Goal: Task Accomplishment & Management: Use online tool/utility

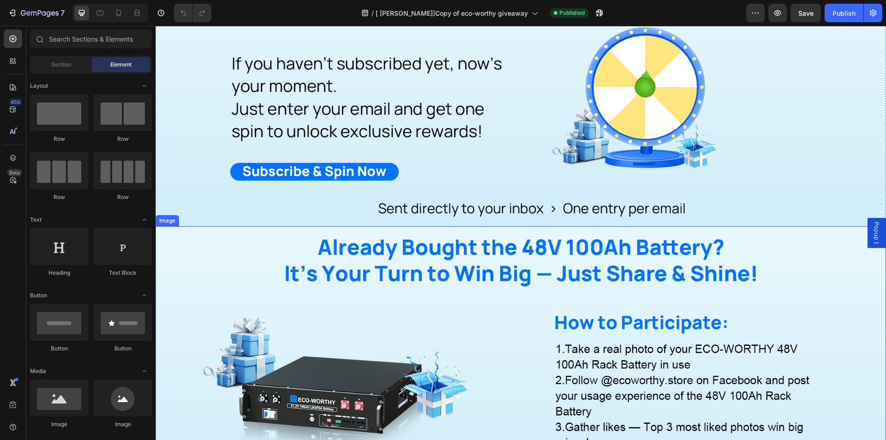
scroll to position [554, 0]
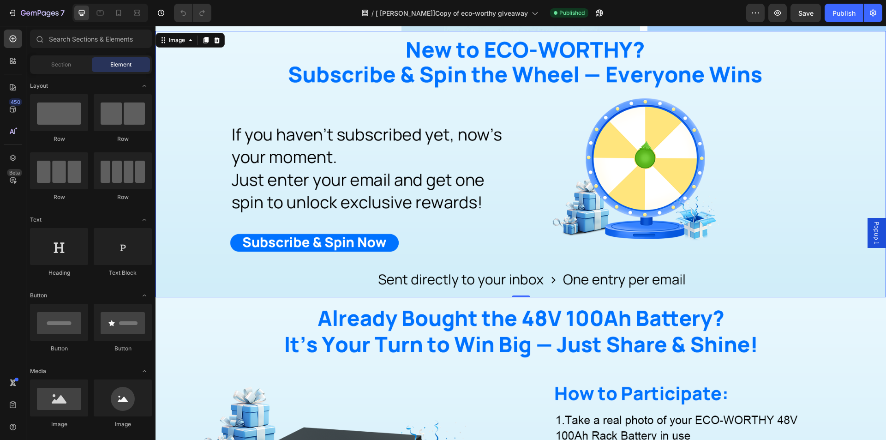
click at [496, 227] on img at bounding box center [521, 164] width 731 height 266
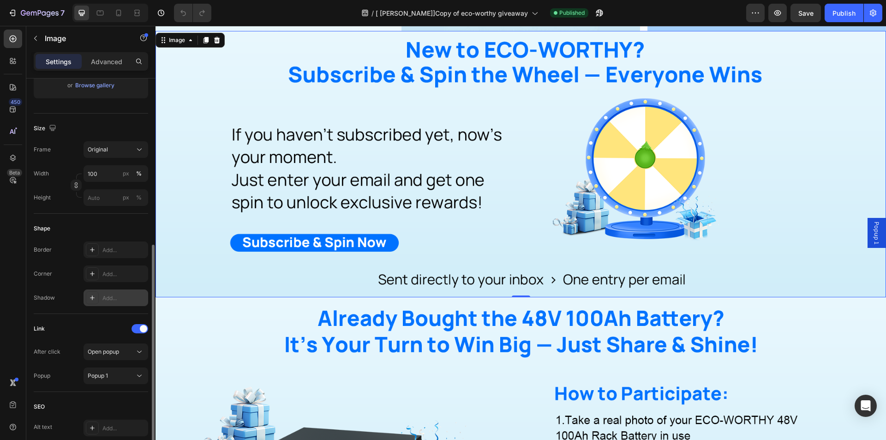
scroll to position [357, 0]
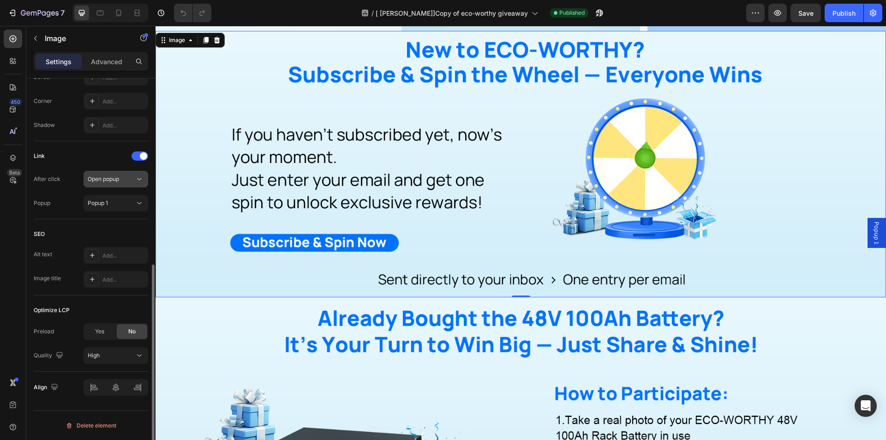
click at [142, 183] on icon at bounding box center [139, 178] width 9 height 9
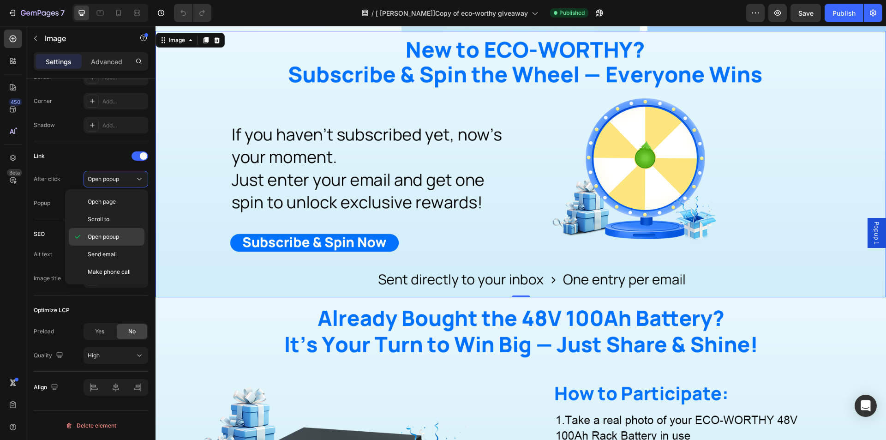
click at [113, 237] on span "Open popup" at bounding box center [103, 237] width 31 height 8
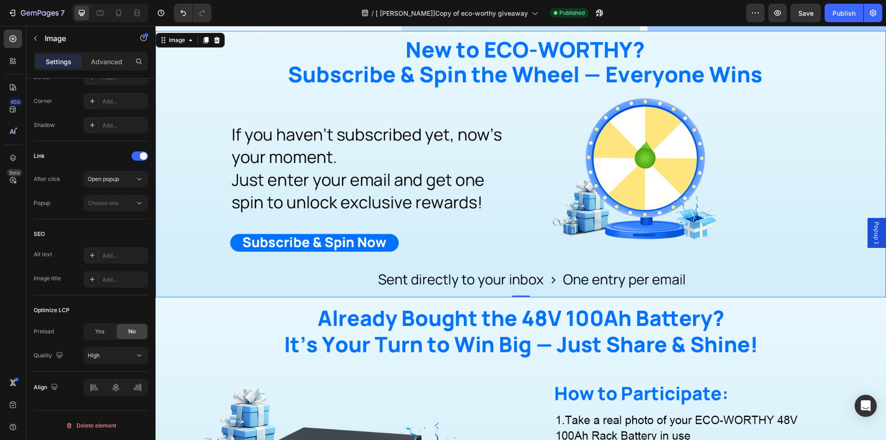
click at [872, 228] on span "Popup 1" at bounding box center [876, 233] width 9 height 23
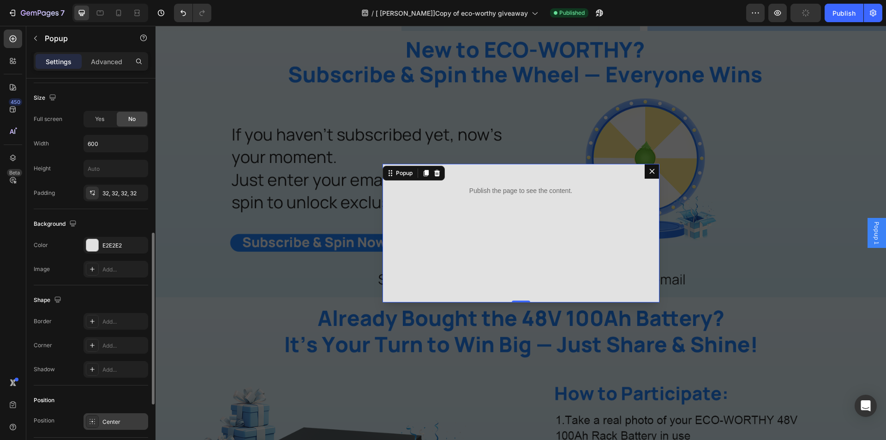
scroll to position [486, 0]
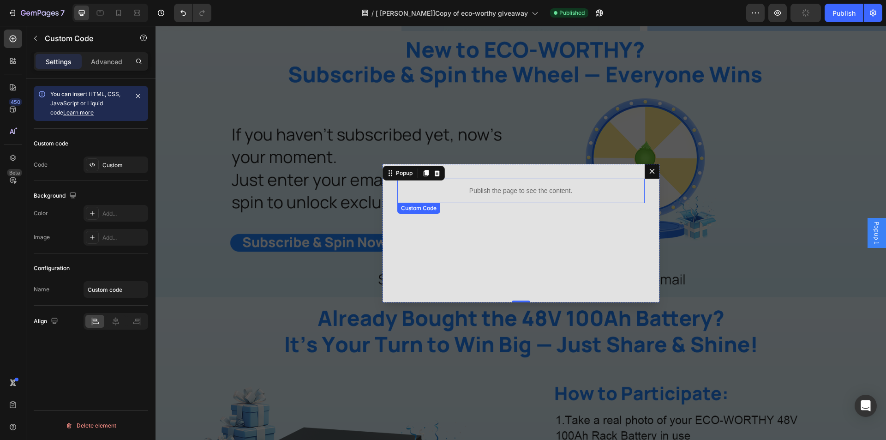
click at [506, 201] on div "Publish the page to see the content." at bounding box center [520, 191] width 247 height 24
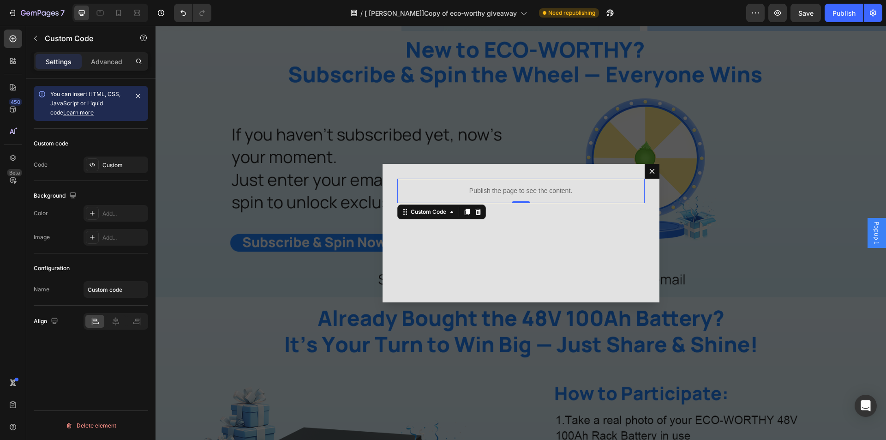
click at [89, 380] on div "You can insert HTML, CSS, JavaScript or Liquid code Learn more Custom code Code…" at bounding box center [90, 272] width 129 height 388
click at [421, 239] on div "Publish the page to see the content. Custom Code 0" at bounding box center [521, 233] width 277 height 138
click at [523, 195] on p "Publish the page to see the content." at bounding box center [520, 191] width 247 height 10
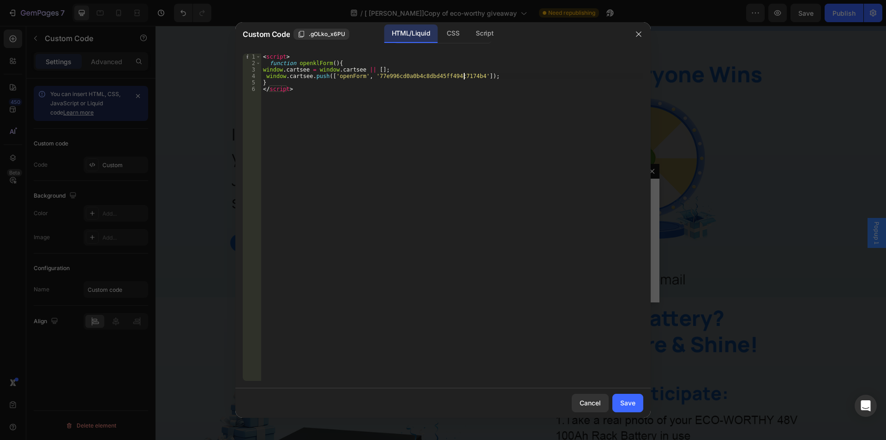
click at [463, 76] on div "< script > function openklForm ( ) { window . cartsee = window . cartsee || [ ]…" at bounding box center [452, 224] width 382 height 340
click at [400, 116] on div "< script > function openklForm ( ) { window . cartsee = window . cartsee || [ ]…" at bounding box center [452, 224] width 382 height 340
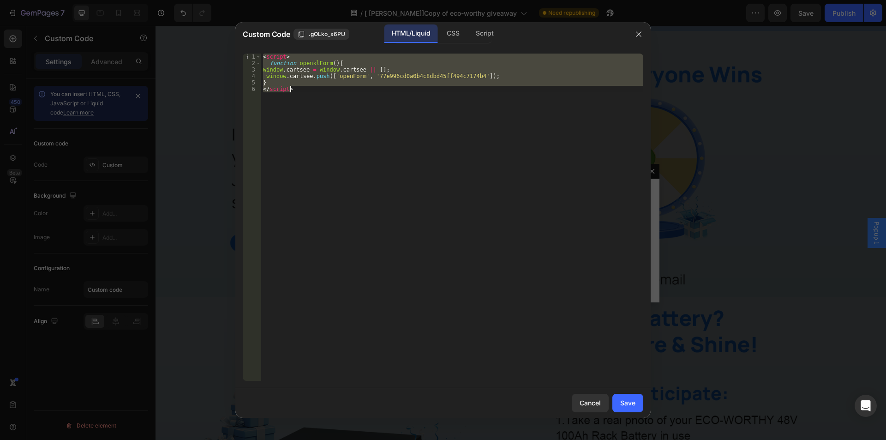
type textarea "</script>"
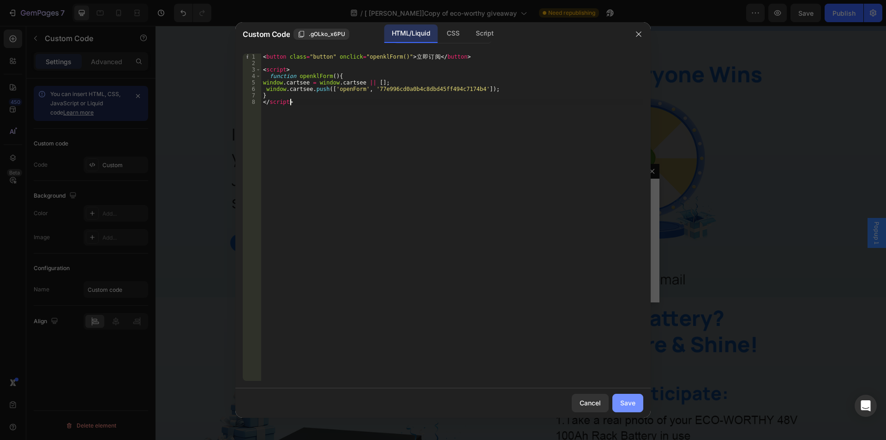
click at [620, 402] on button "Save" at bounding box center [627, 403] width 31 height 18
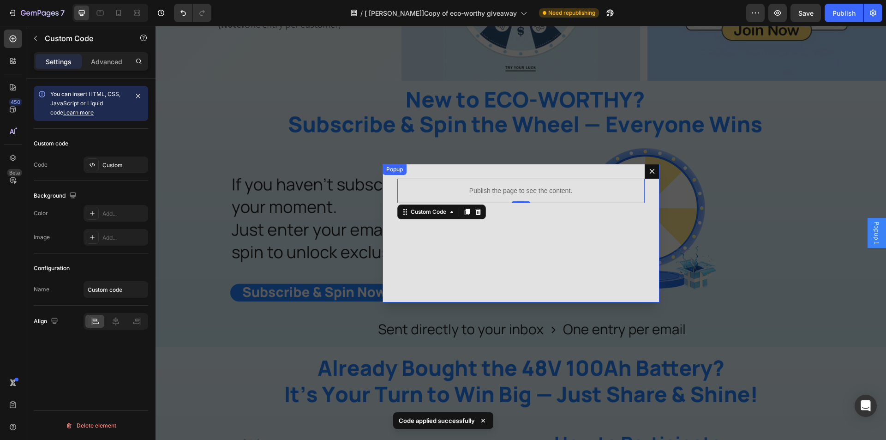
scroll to position [508, 0]
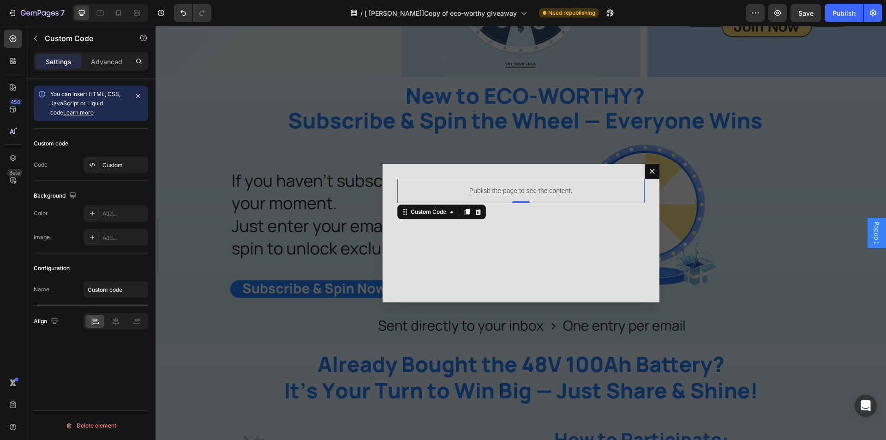
click at [872, 235] on span "Popup 1" at bounding box center [876, 233] width 9 height 23
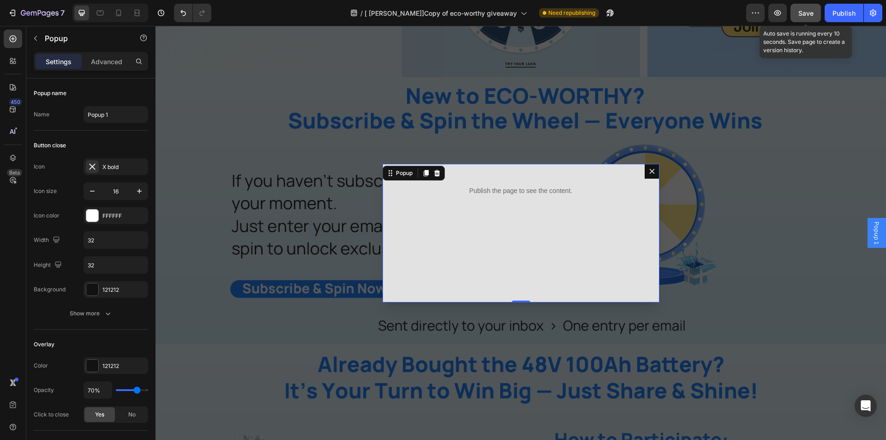
click at [807, 20] on button "Save" at bounding box center [806, 13] width 30 height 18
click at [836, 14] on div "Publish" at bounding box center [844, 13] width 23 height 10
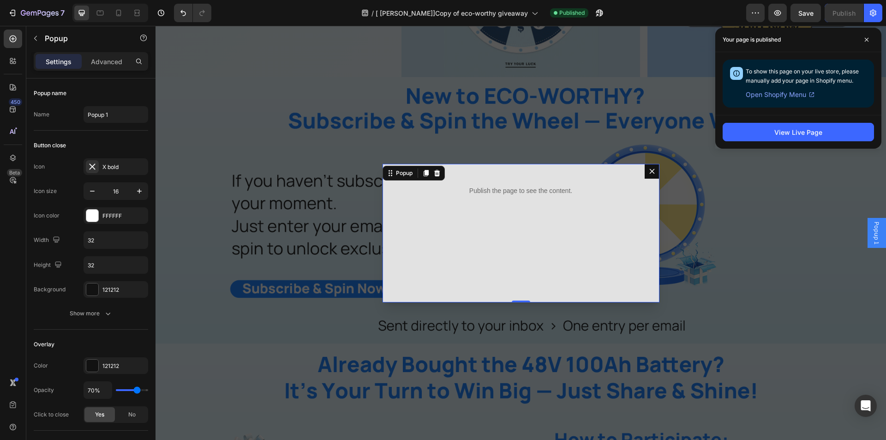
click at [419, 251] on div "Publish the page to see the content. Custom Code" at bounding box center [521, 233] width 277 height 138
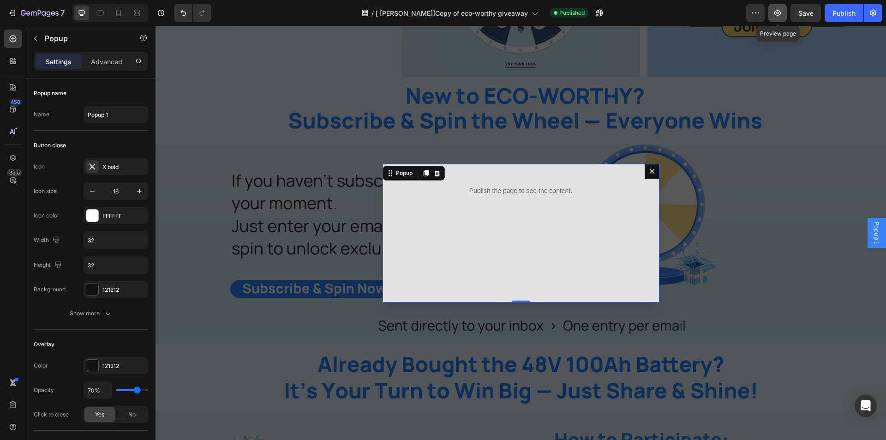
click at [775, 12] on icon "button" at bounding box center [777, 13] width 7 height 6
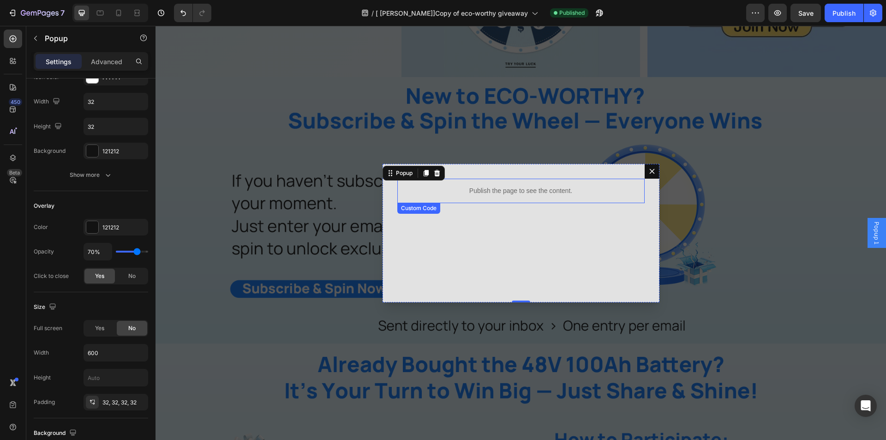
scroll to position [0, 0]
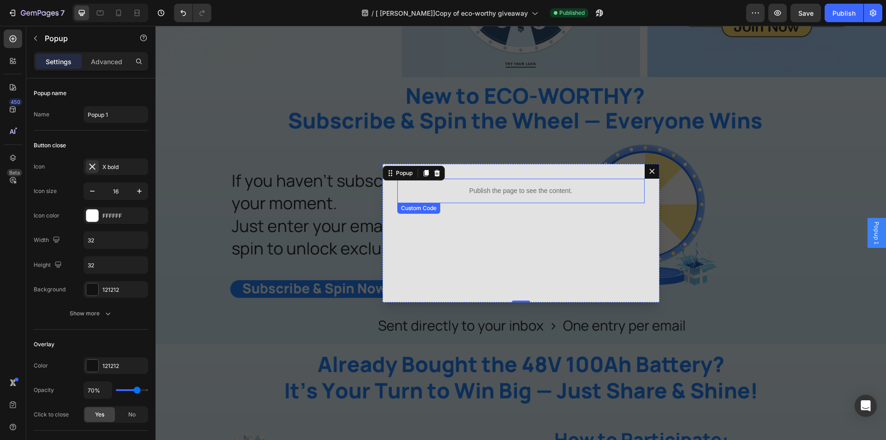
click at [519, 185] on div "Publish the page to see the content." at bounding box center [520, 191] width 247 height 24
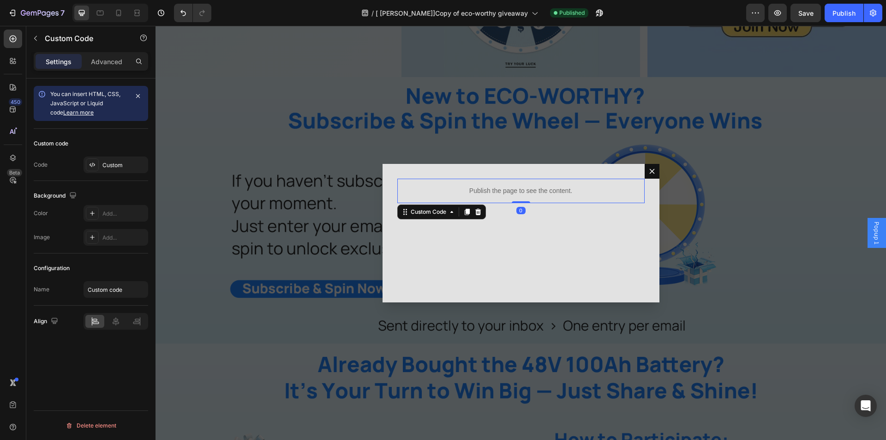
click at [519, 185] on div "Publish the page to see the content." at bounding box center [520, 191] width 247 height 24
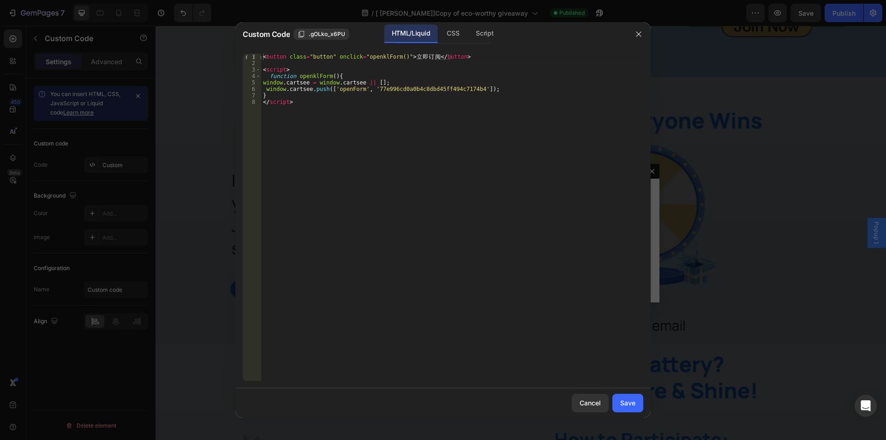
type textarea "</script>"
click at [407, 176] on div "< button class = "button" onclick = "openklForm()" > 立 即 订 阅 </ button > < scri…" at bounding box center [452, 224] width 382 height 340
click at [636, 38] on button "button" at bounding box center [638, 34] width 15 height 15
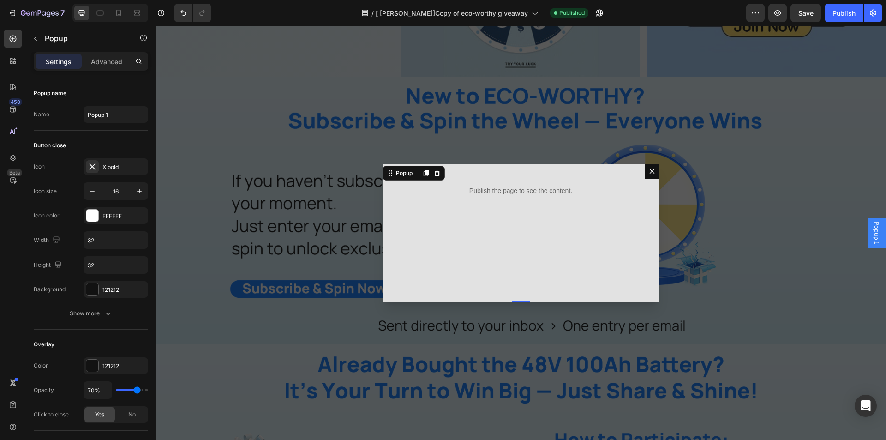
click at [649, 174] on icon "Dialog content" at bounding box center [651, 171] width 7 height 7
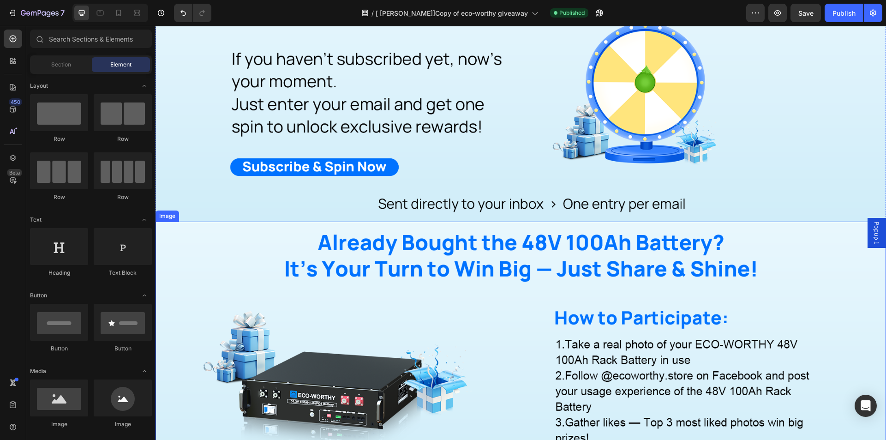
scroll to position [600, 0]
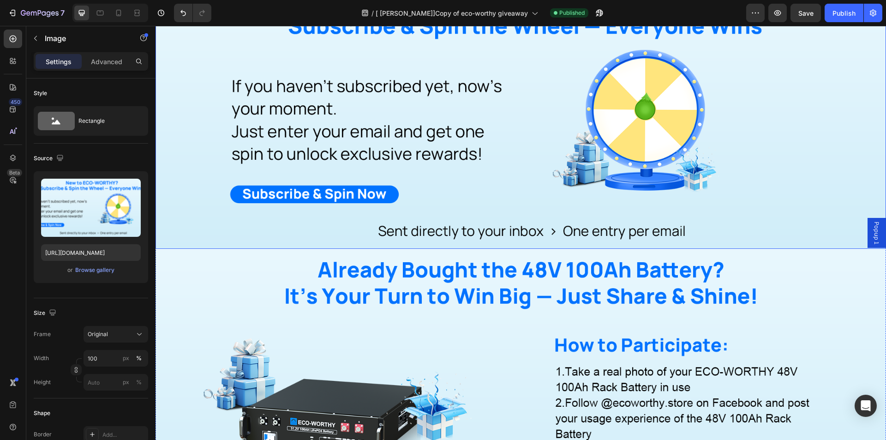
click at [359, 204] on img at bounding box center [521, 115] width 731 height 266
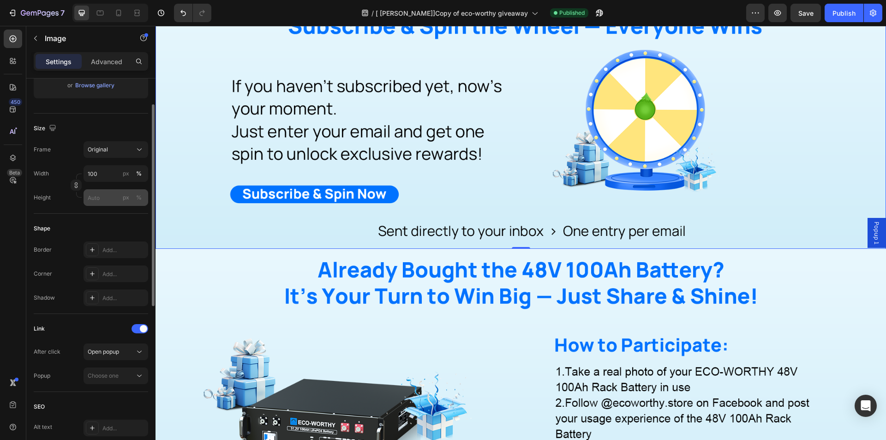
scroll to position [231, 0]
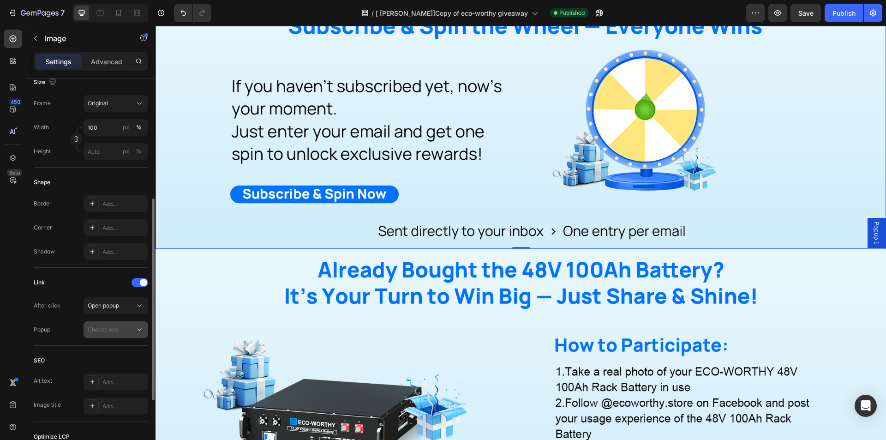
click at [133, 329] on div "Choose one" at bounding box center [111, 329] width 47 height 8
click at [97, 351] on span "Popup 1" at bounding box center [98, 352] width 20 height 8
click at [872, 233] on span "Popup 1" at bounding box center [876, 233] width 9 height 23
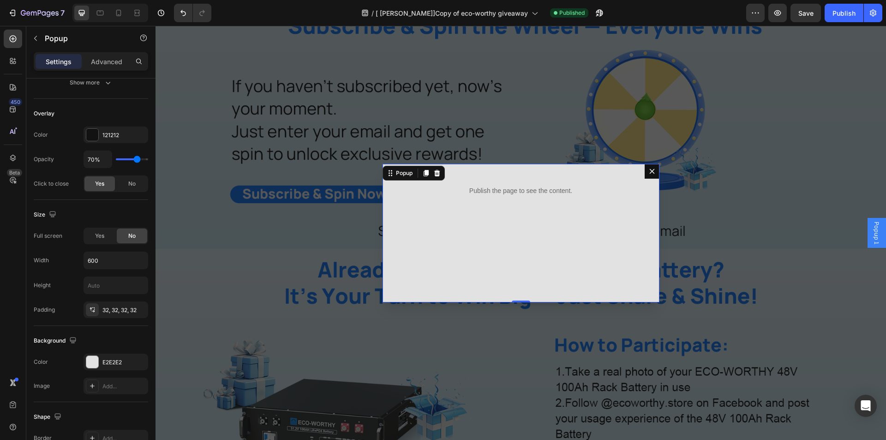
scroll to position [0, 0]
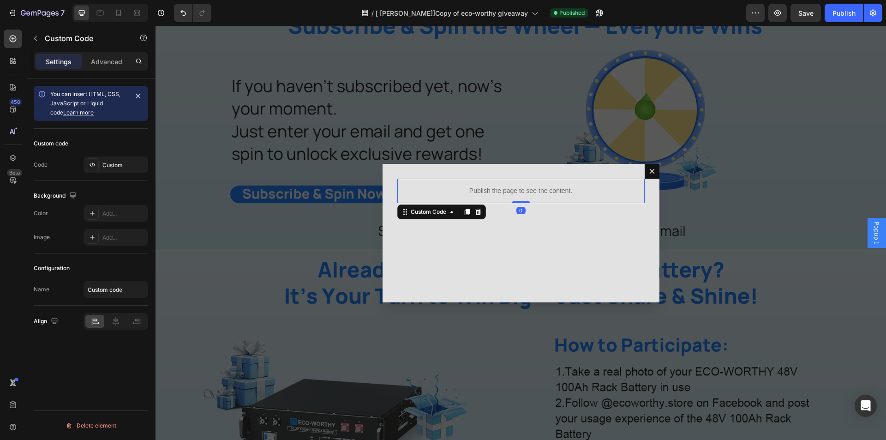
click at [514, 189] on p "Publish the page to see the content." at bounding box center [520, 191] width 247 height 10
click at [563, 194] on p "Publish the page to see the content." at bounding box center [520, 191] width 247 height 10
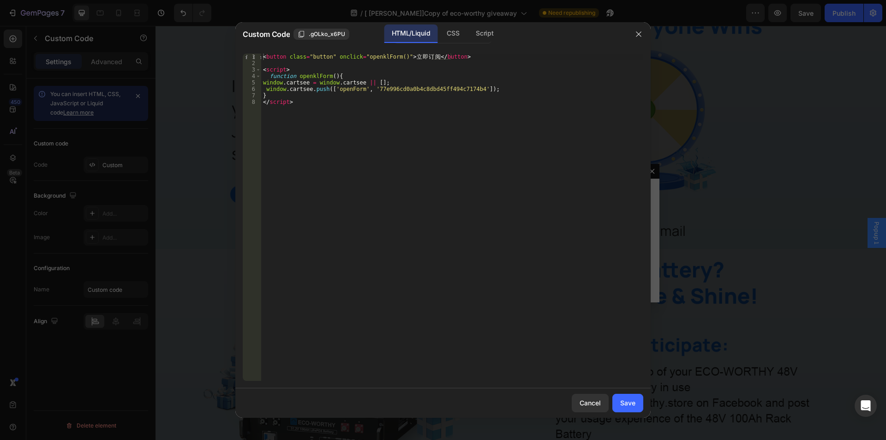
click at [394, 129] on div "< button class = "button" onclick = "openklForm()" > 立 即 订 阅 </ button > < scri…" at bounding box center [452, 224] width 382 height 340
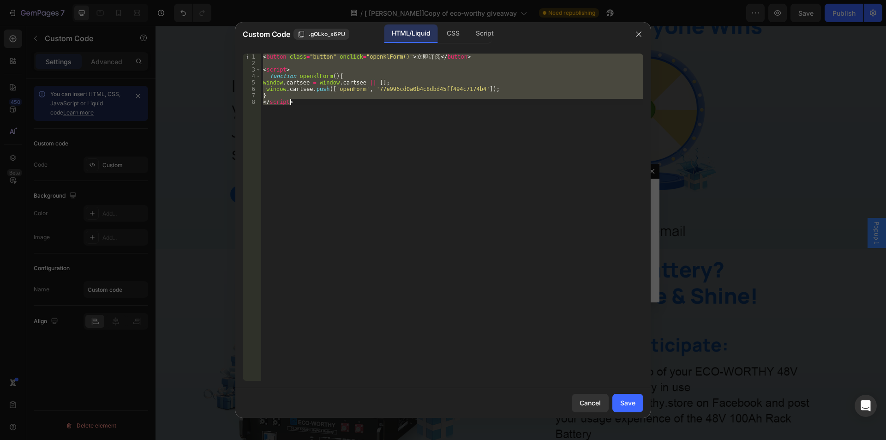
paste textarea "window.cartsee.push(['openForm', '77e996cd0a0b4c8dbd45ff494c7174b4']);"
type textarea "window.cartsee.push(['openForm', '77e996cd0a0b4c8dbd45ff494c7174b4']);"
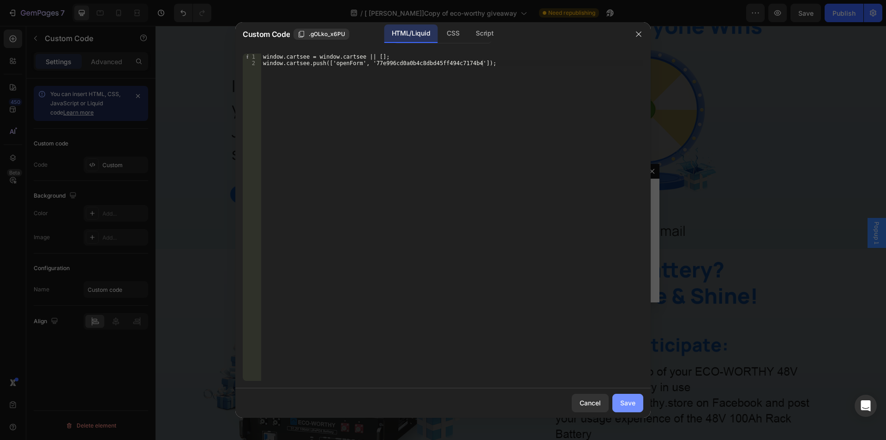
click at [620, 407] on div "Save" at bounding box center [627, 403] width 15 height 10
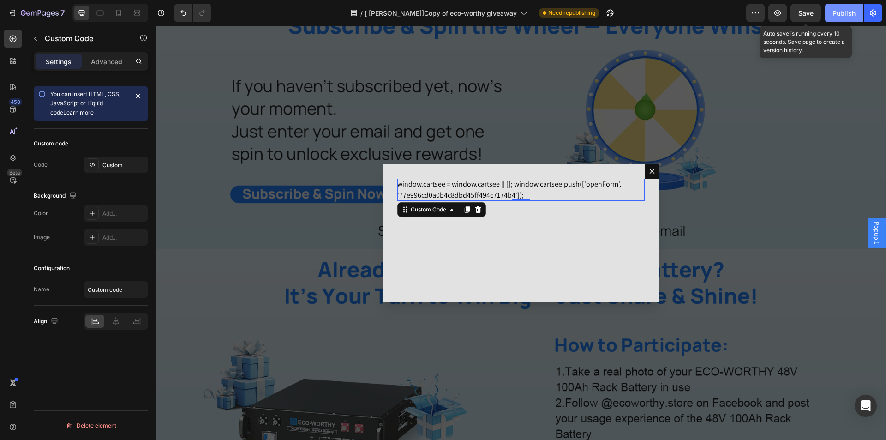
drag, startPoint x: 811, startPoint y: 18, endPoint x: 838, endPoint y: 10, distance: 27.8
click at [813, 17] on div "Save" at bounding box center [805, 13] width 15 height 10
click at [838, 10] on div "Publish" at bounding box center [844, 13] width 23 height 10
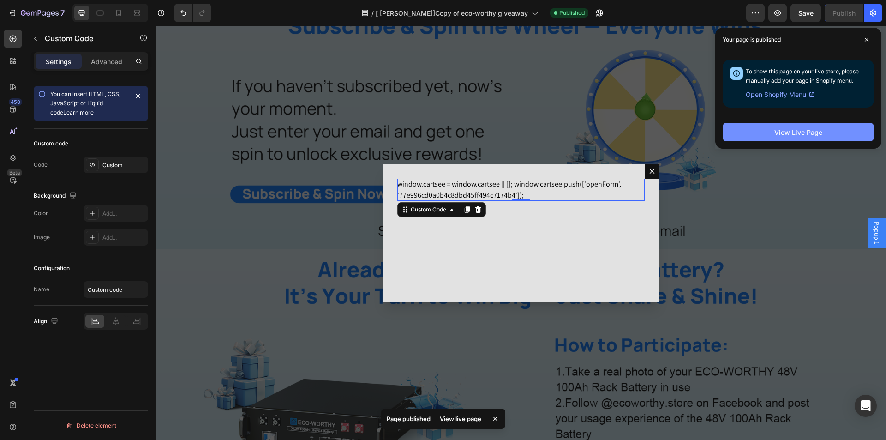
click at [843, 131] on button "View Live Page" at bounding box center [798, 132] width 151 height 18
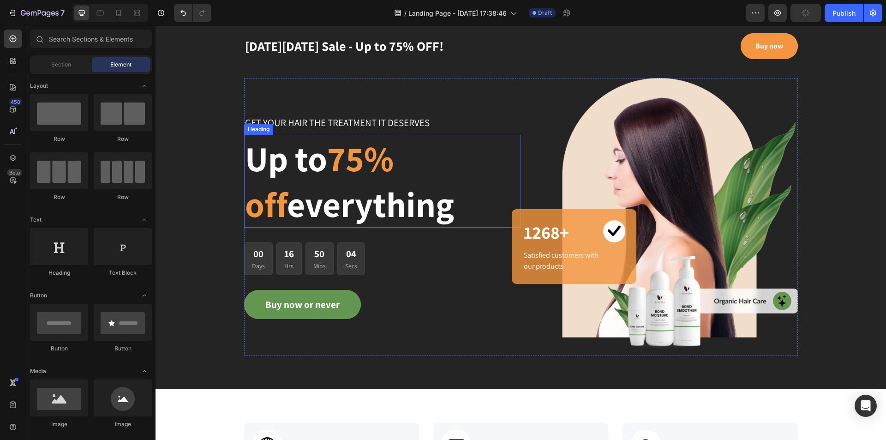
click at [394, 147] on span "75% off" at bounding box center [319, 181] width 149 height 92
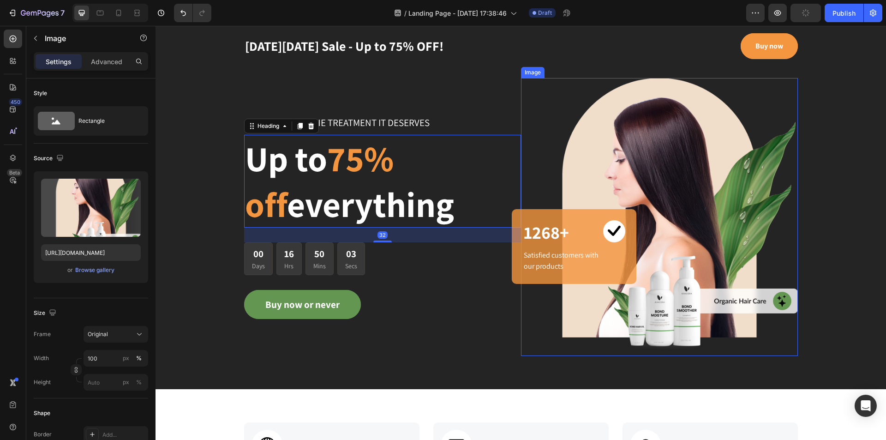
click at [673, 170] on img at bounding box center [659, 217] width 277 height 278
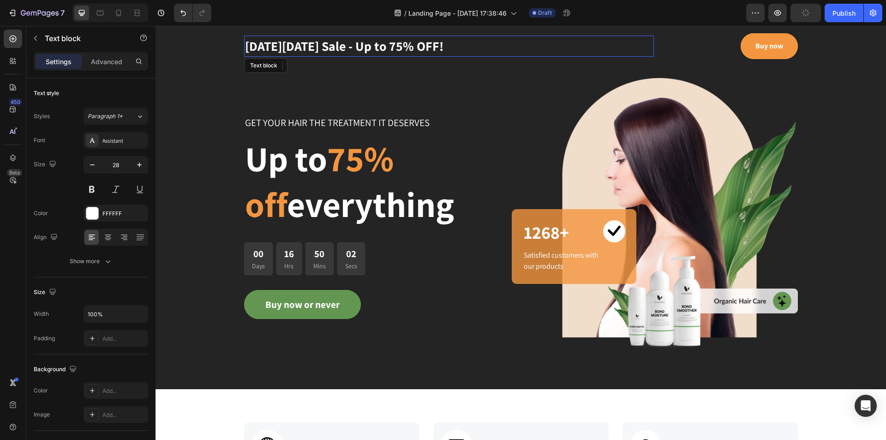
click at [317, 50] on p "[DATE][DATE] Sale - Up to 75% OFF!" at bounding box center [449, 45] width 408 height 19
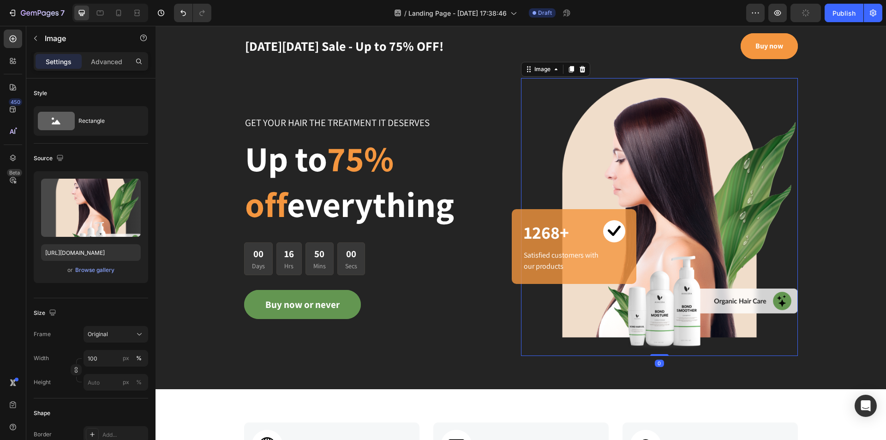
click at [701, 237] on img at bounding box center [659, 217] width 277 height 278
click at [106, 266] on div "Browse gallery" at bounding box center [94, 270] width 39 height 8
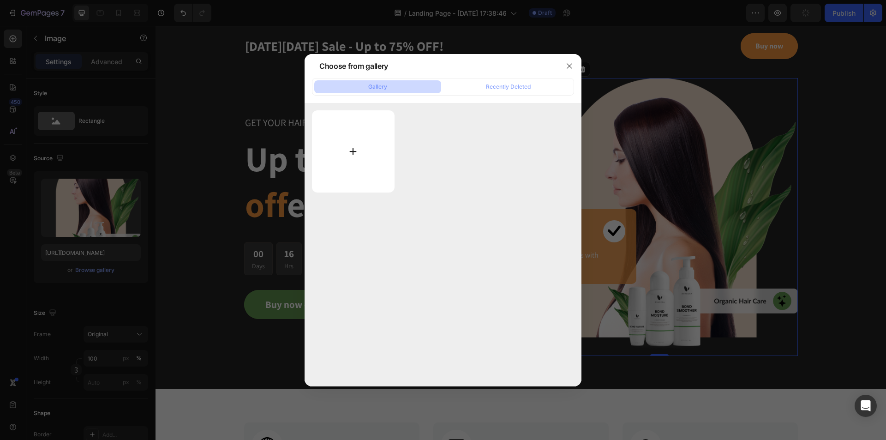
click at [349, 152] on input "file" at bounding box center [353, 151] width 83 height 82
type input "C:\fakepath\c07c8b049afd56ac0b5a8f23f9da571c.jpg"
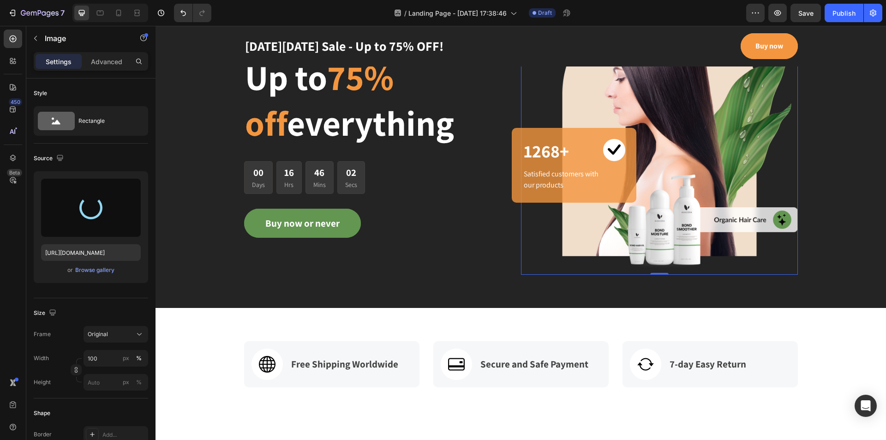
scroll to position [185, 0]
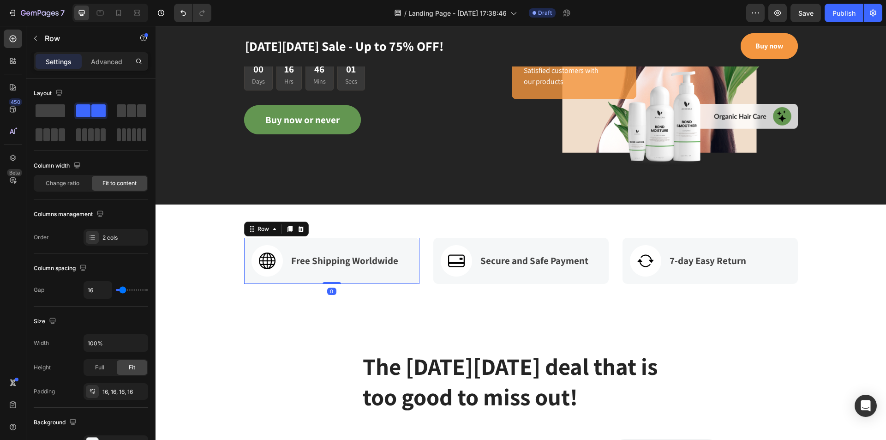
click at [382, 252] on div "Free Shipping Worldwide Text block" at bounding box center [344, 260] width 109 height 31
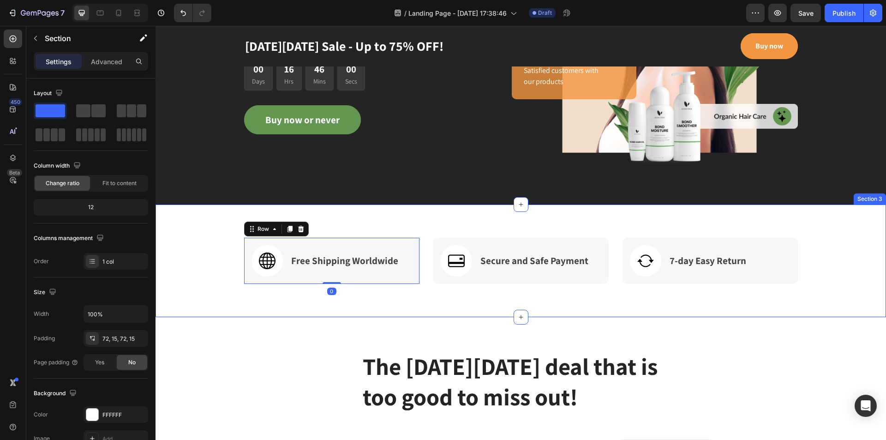
click at [227, 216] on div "Image Free Shipping Worldwide Text block Row 0 Image Secure and Safe Payment Te…" at bounding box center [521, 260] width 731 height 113
click at [108, 71] on div "Settings Advanced" at bounding box center [90, 65] width 129 height 26
click at [108, 65] on p "Advanced" at bounding box center [106, 62] width 31 height 10
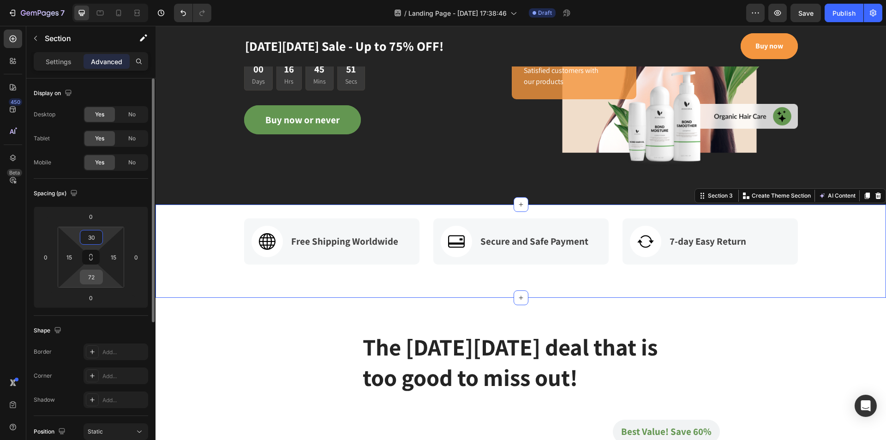
type input "30"
click at [96, 282] on input "72" at bounding box center [91, 277] width 18 height 14
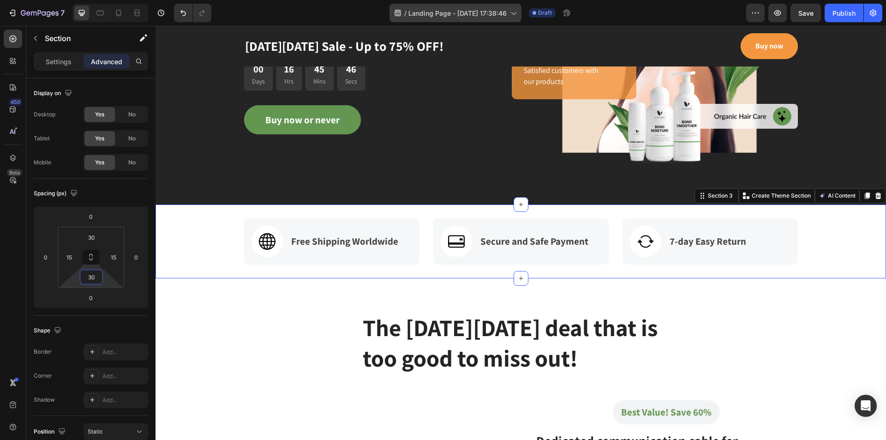
type input "30"
click at [321, 246] on p "Free Shipping Worldwide" at bounding box center [344, 241] width 107 height 15
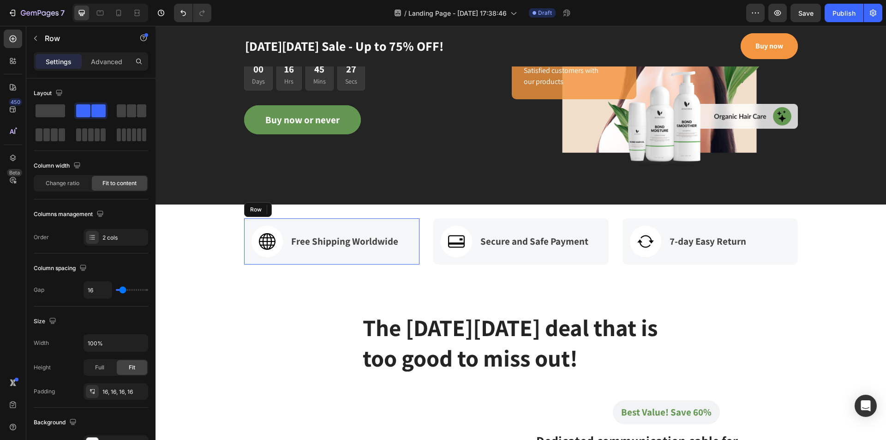
click at [375, 257] on div "Free Shipping Worldwide Text block 0" at bounding box center [344, 241] width 109 height 31
click at [111, 63] on p "Advanced" at bounding box center [106, 62] width 31 height 10
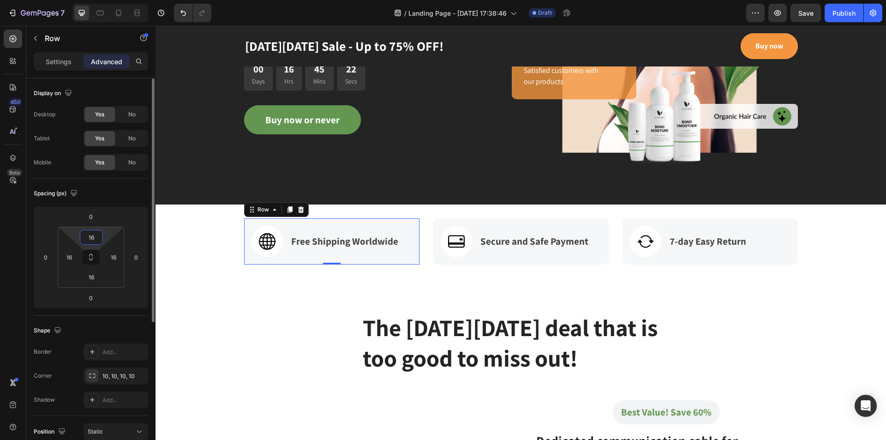
click at [92, 235] on input "16" at bounding box center [91, 237] width 18 height 14
type input "10"
click at [94, 275] on input "16" at bounding box center [91, 277] width 18 height 14
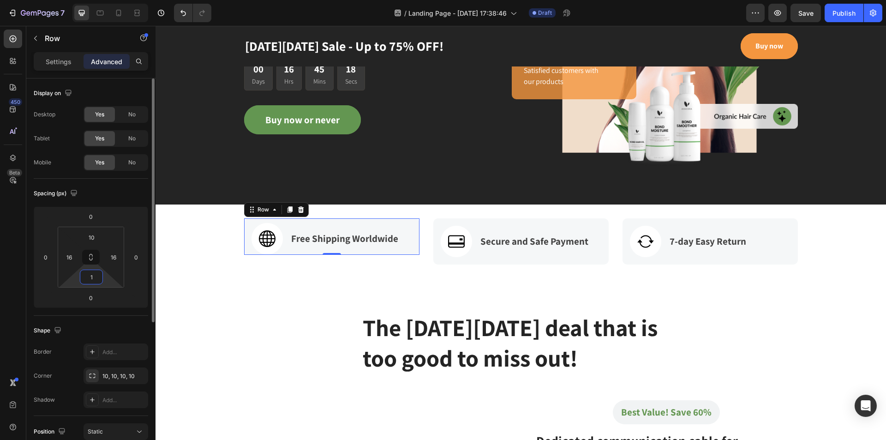
type input "10"
click at [460, 329] on p "The Black Friday deal that is too good to miss out!" at bounding box center [521, 342] width 317 height 61
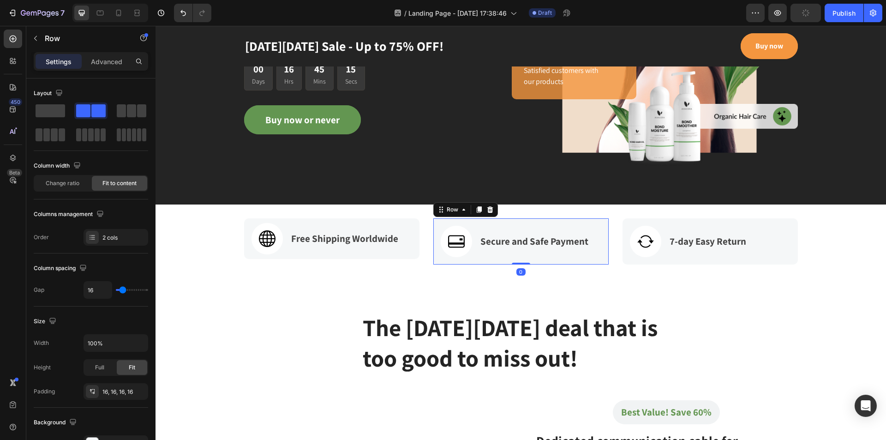
click at [589, 247] on div "Image Secure and Safe Payment Text block Row 0" at bounding box center [520, 241] width 175 height 46
click at [95, 66] on p "Advanced" at bounding box center [106, 62] width 31 height 10
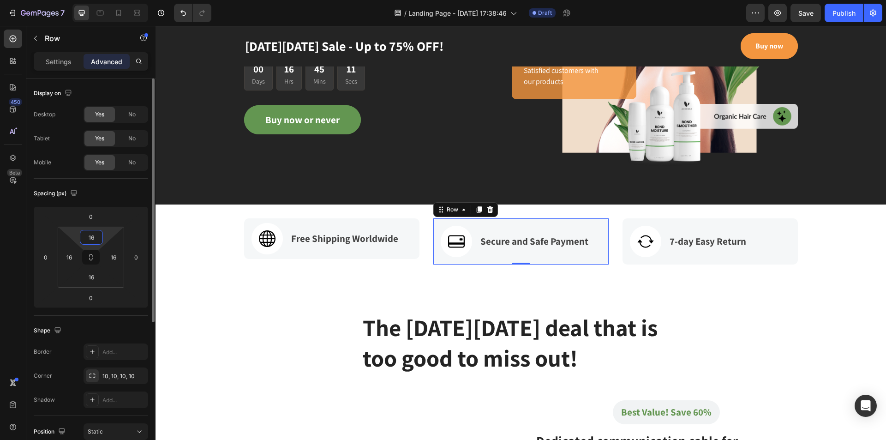
click at [94, 237] on input "16" at bounding box center [91, 237] width 18 height 14
type input "10"
click at [99, 282] on input "16" at bounding box center [91, 277] width 18 height 14
type input "10"
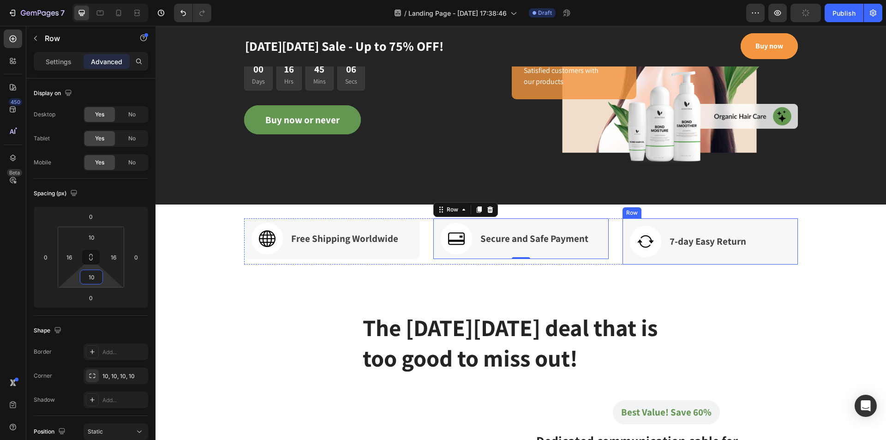
click at [659, 250] on div "Image 7-day Easy Return Text block Row" at bounding box center [710, 241] width 175 height 46
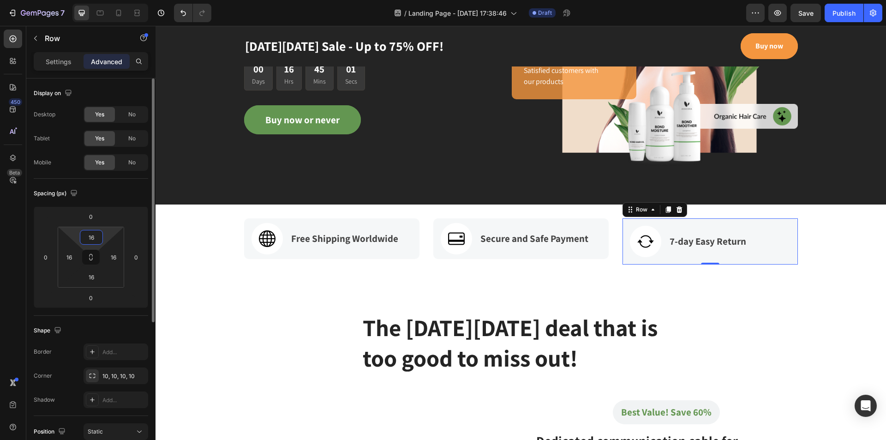
click at [92, 234] on input "16" at bounding box center [91, 237] width 18 height 14
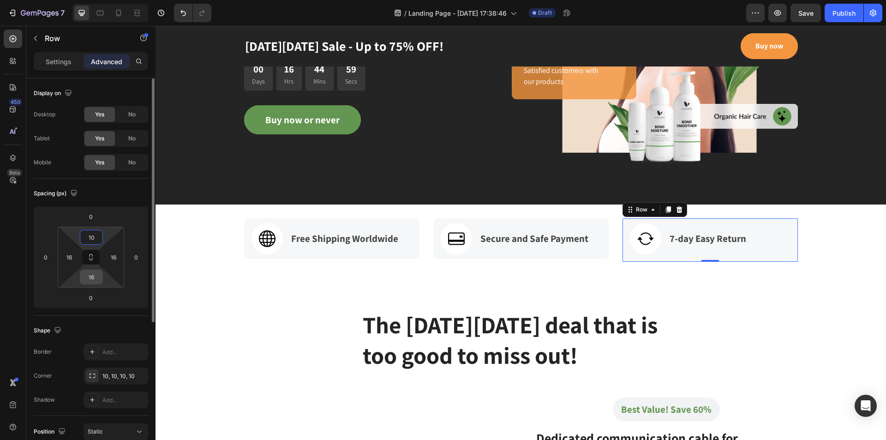
type input "10"
click at [96, 280] on input "16" at bounding box center [91, 277] width 18 height 14
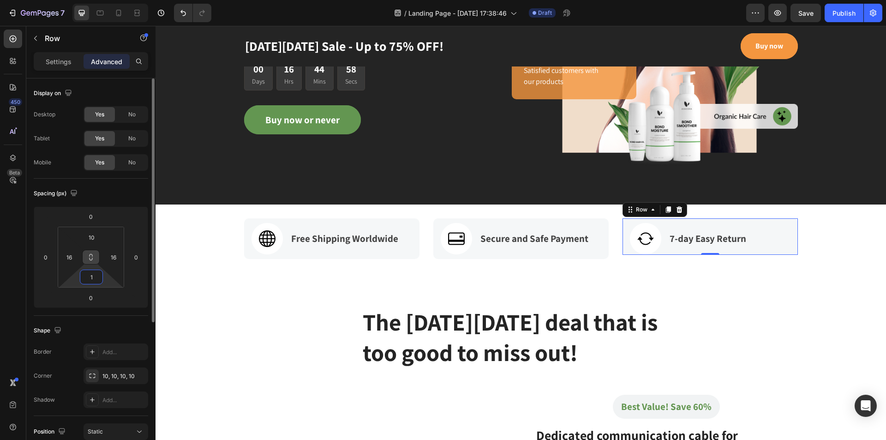
type input "10"
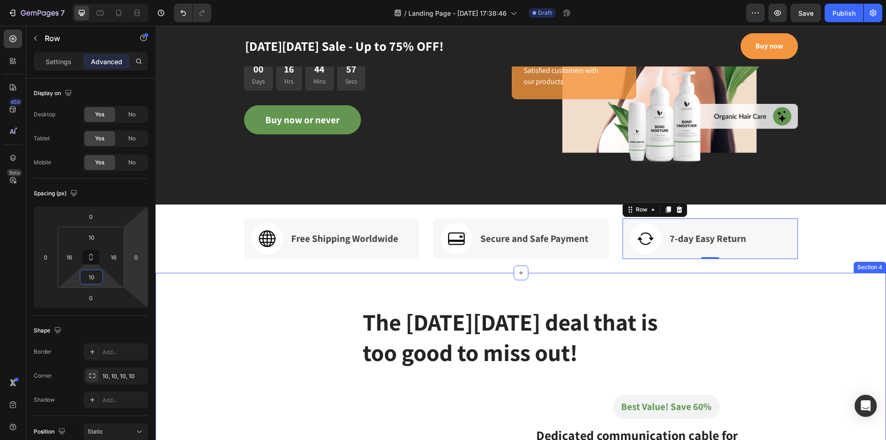
click at [775, 309] on div "The Black Friday deal that is too good to miss out! Heading Row" at bounding box center [521, 350] width 554 height 89
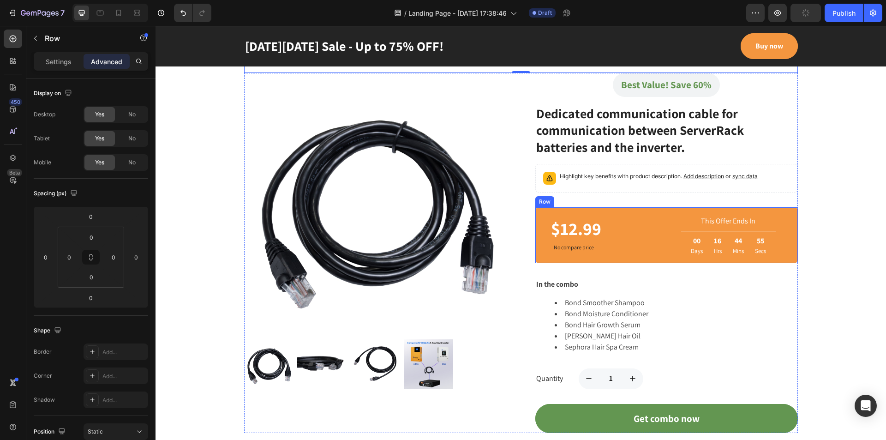
scroll to position [554, 0]
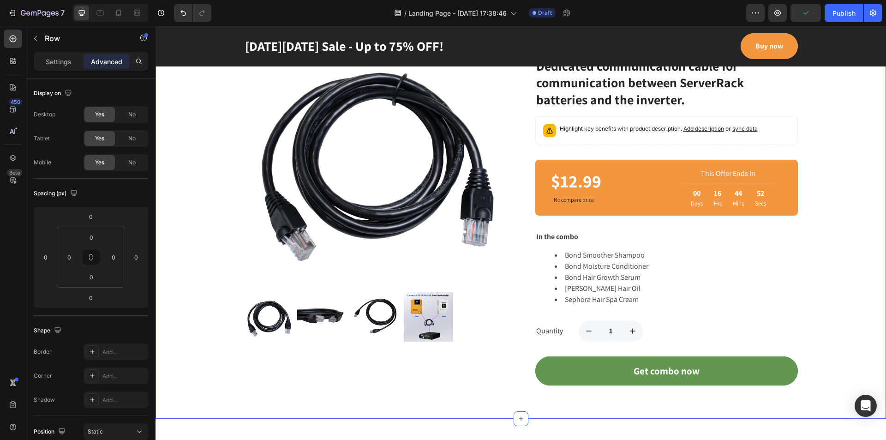
click at [820, 356] on div "The Black Friday deal that is too good to miss out! Heading Row Row Product Ima…" at bounding box center [520, 161] width 717 height 449
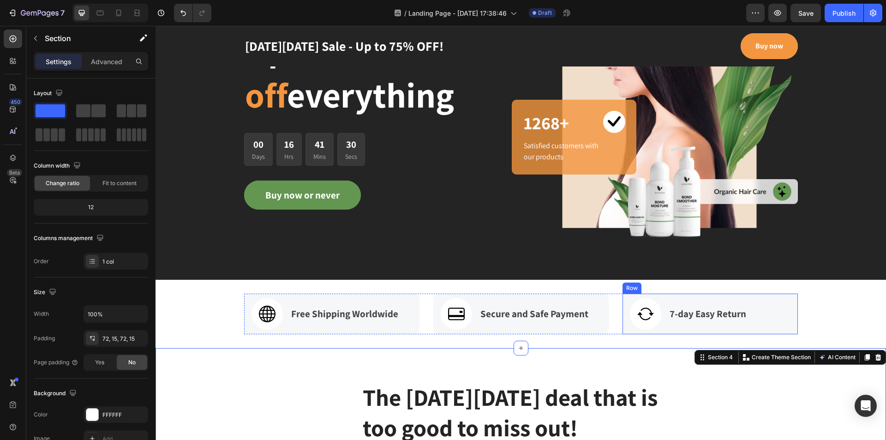
scroll to position [37, 0]
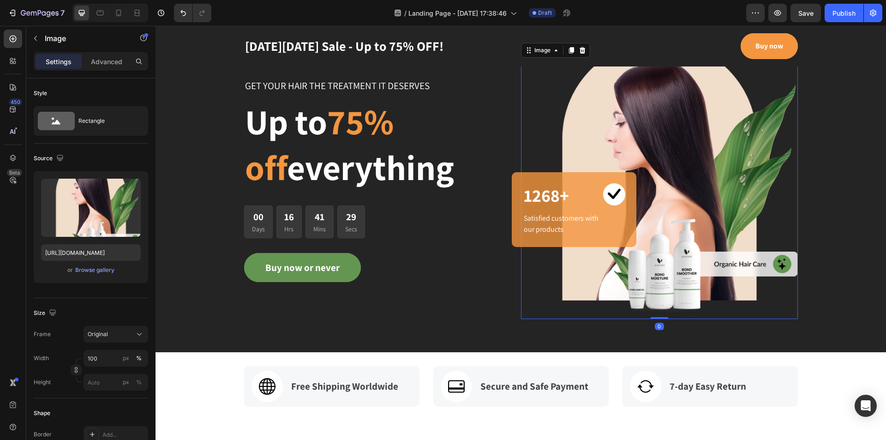
click at [708, 157] on img at bounding box center [659, 180] width 277 height 278
click at [98, 269] on div "Browse gallery" at bounding box center [94, 270] width 39 height 8
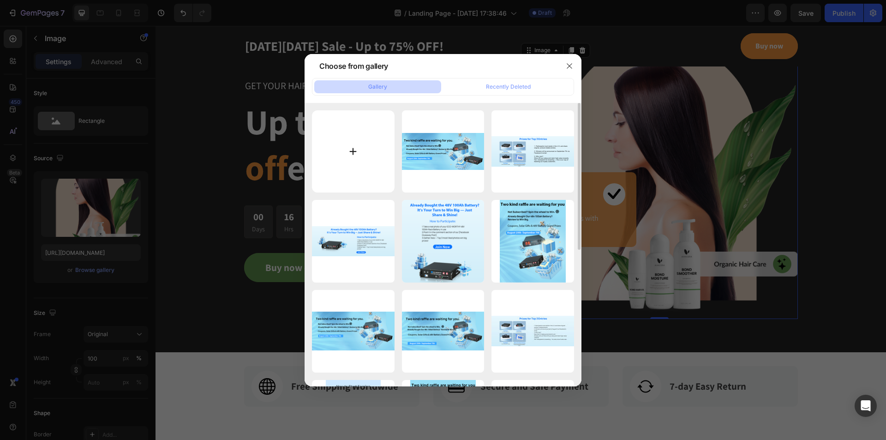
click at [358, 152] on input "file" at bounding box center [353, 151] width 83 height 83
type input "C:\fakepath\5ba058abe3ee6bd38421608b1ab4d586.jpg"
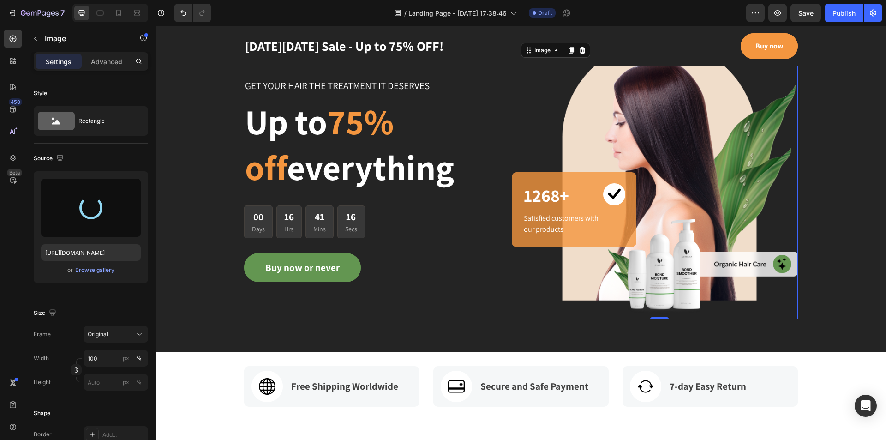
type input "https://cdn.shopify.com/s/files/1/0253/9752/6580/files/gempages_490534260613055…"
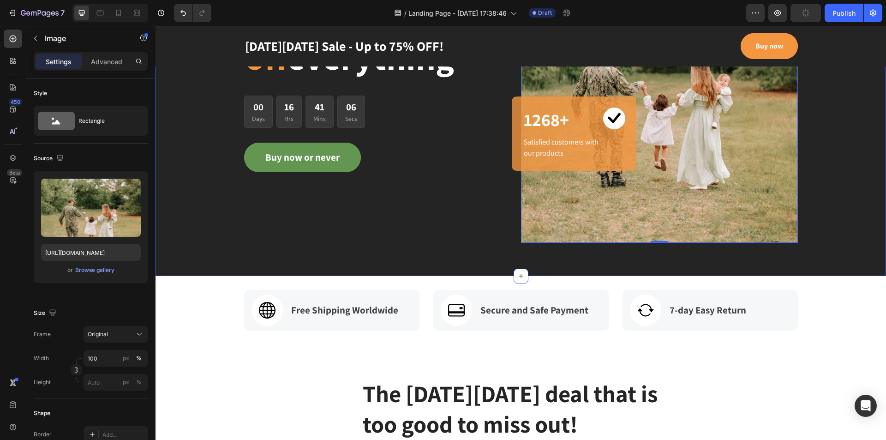
scroll to position [0, 0]
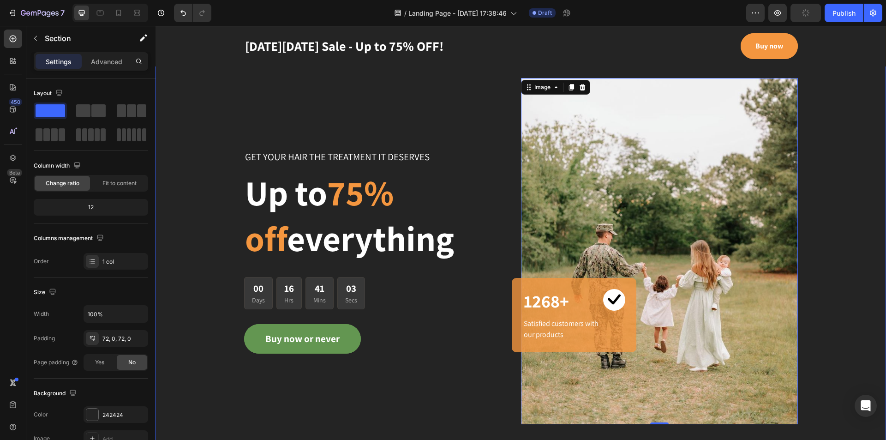
click at [866, 313] on div "GET YOUR HAIR THE TREATMENT IT DESERVES Text block Up to 75% off everything Hea…" at bounding box center [521, 251] width 731 height 346
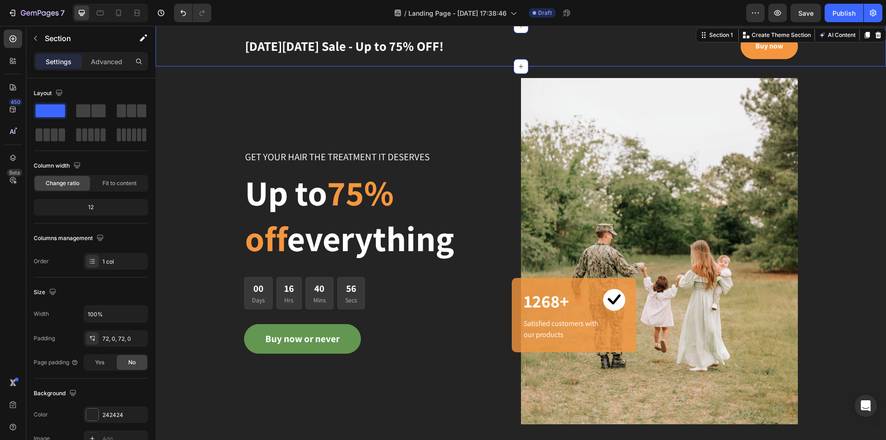
click at [467, 61] on div "Black Friday Sale - Up to 75% OFF! Text block Buy now Button Row Section 1 Crea…" at bounding box center [521, 46] width 731 height 41
click at [873, 33] on div at bounding box center [878, 35] width 11 height 11
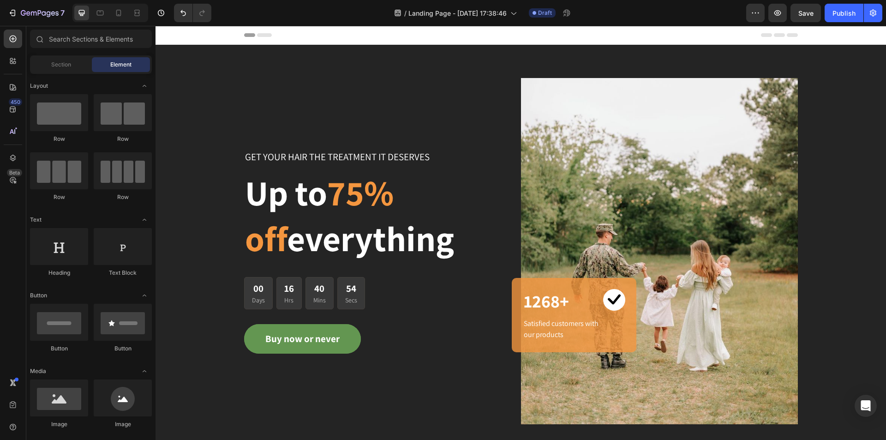
click at [634, 32] on div "Header" at bounding box center [521, 35] width 554 height 18
click at [192, 31] on span "Header" at bounding box center [183, 34] width 20 height 9
click at [214, 38] on div "Header" at bounding box center [521, 35] width 731 height 19
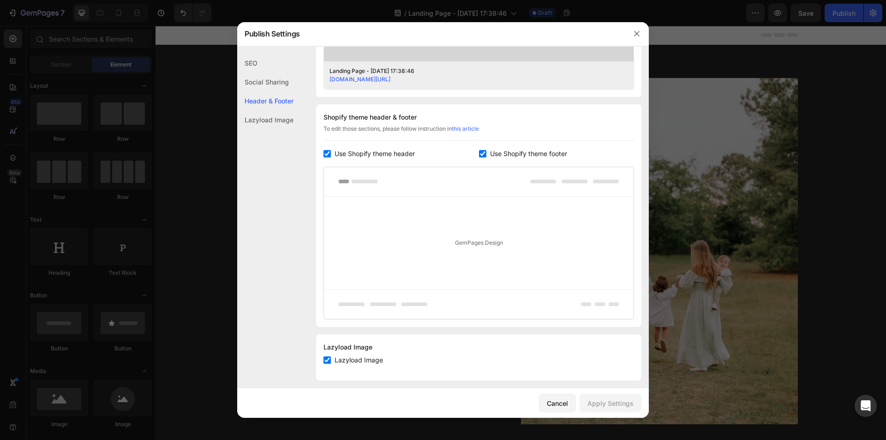
scroll to position [390, 0]
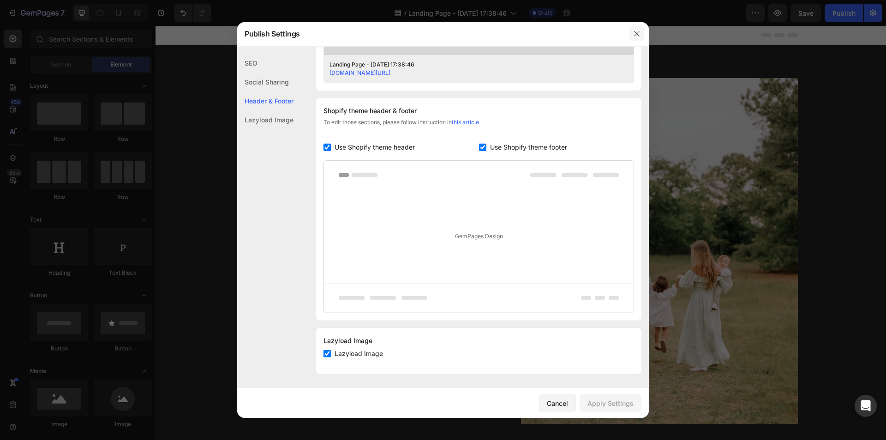
click at [638, 31] on icon "button" at bounding box center [636, 33] width 7 height 7
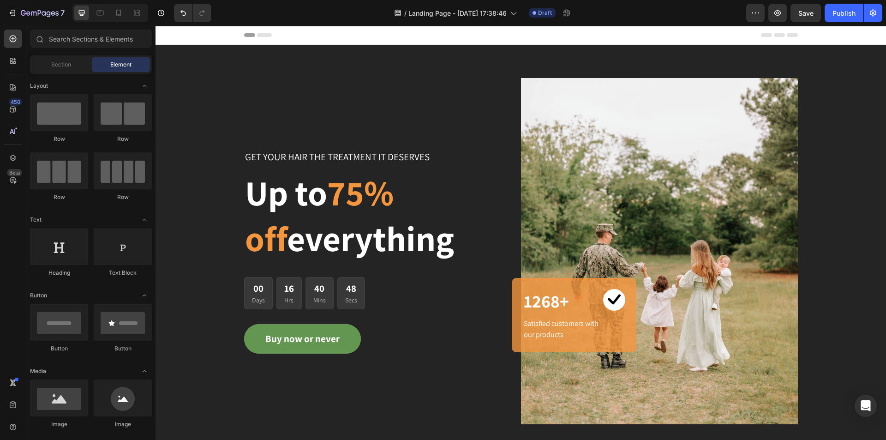
click at [371, 34] on div "Header" at bounding box center [521, 35] width 554 height 18
click at [177, 37] on span "Header" at bounding box center [183, 34] width 20 height 9
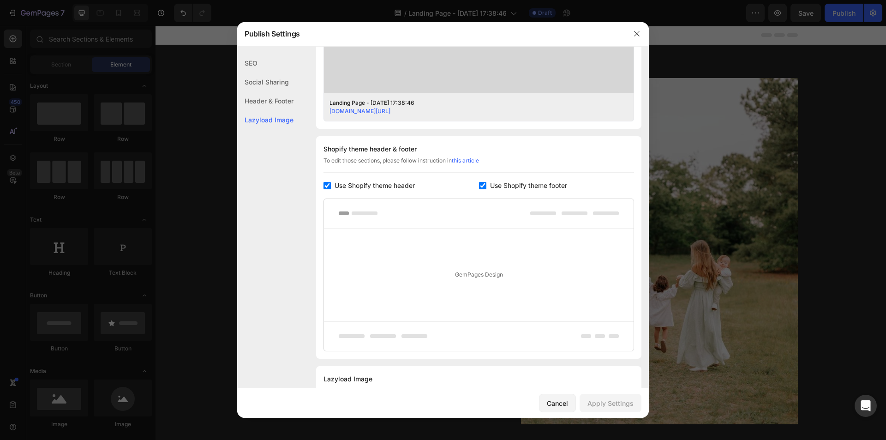
scroll to position [205, 0]
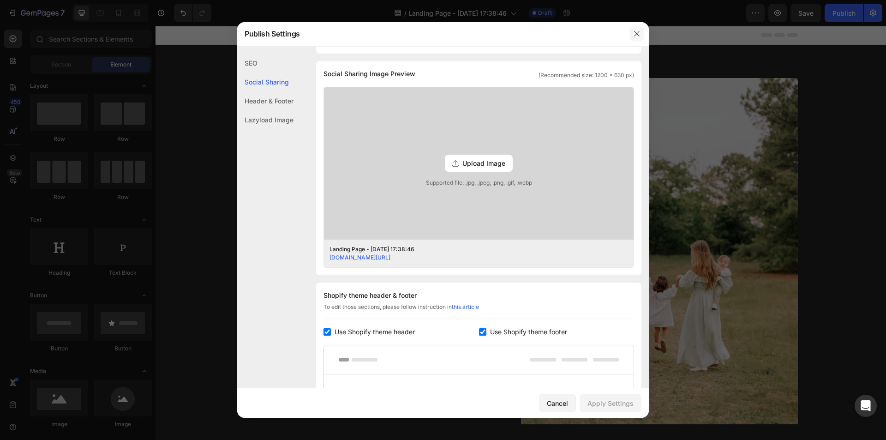
click at [637, 37] on icon "button" at bounding box center [636, 33] width 7 height 7
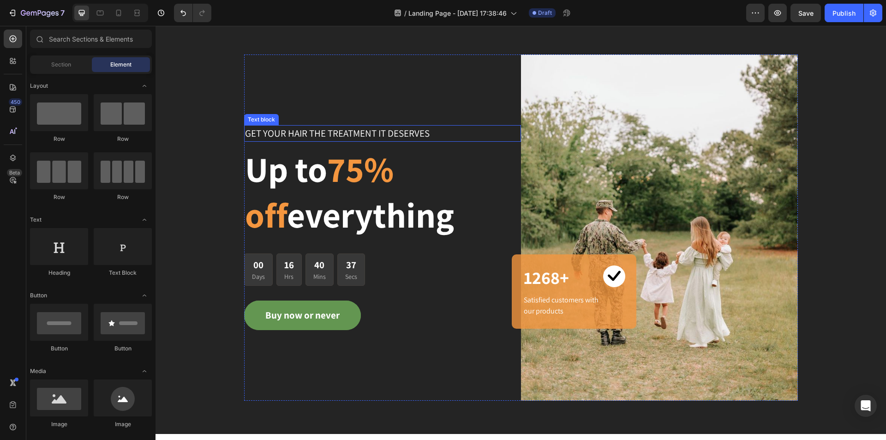
scroll to position [46, 0]
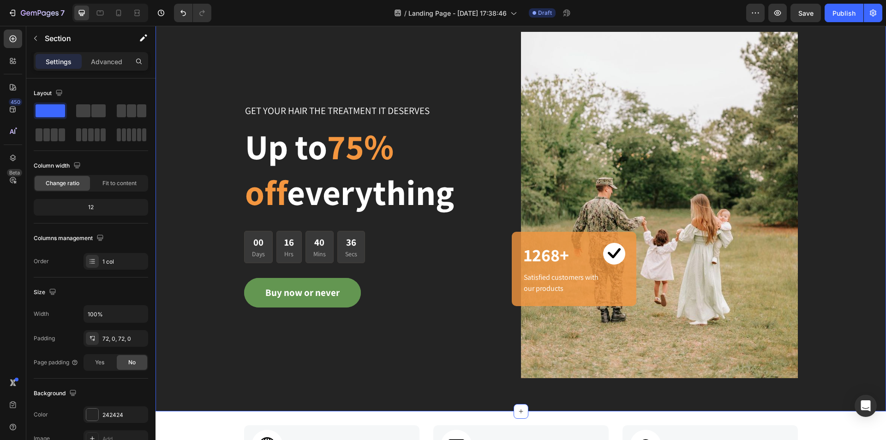
click at [185, 187] on div "GET YOUR HAIR THE TREATMENT IT DESERVES Text block Up to 75% off everything Hea…" at bounding box center [521, 205] width 731 height 346
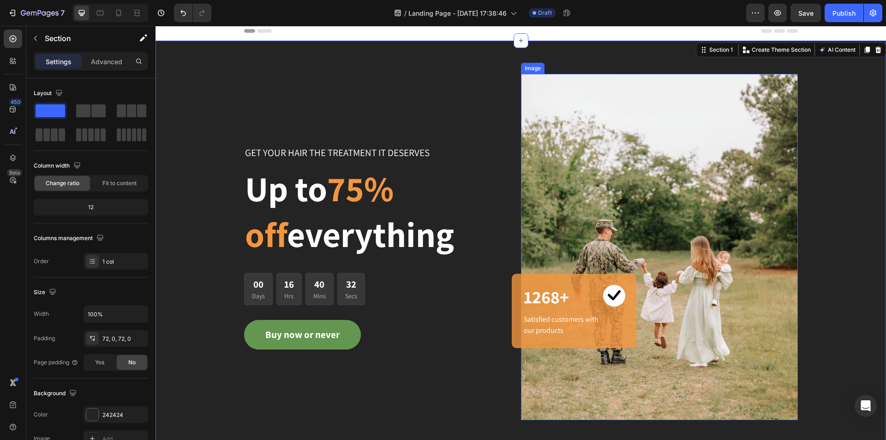
scroll to position [0, 0]
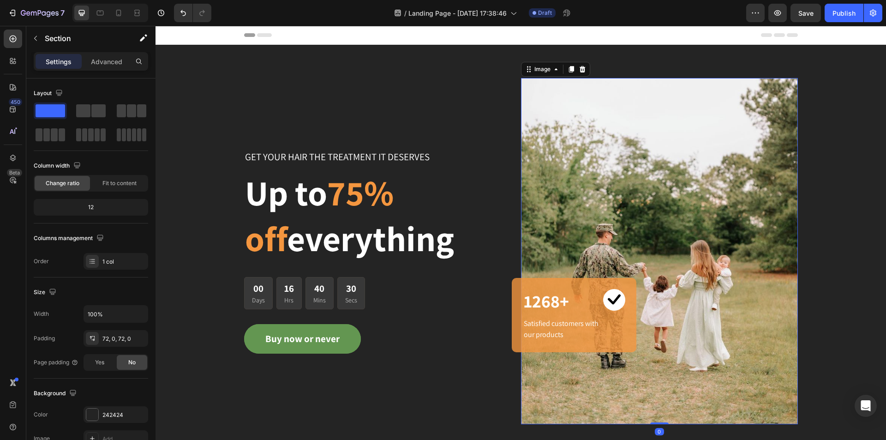
click at [701, 218] on img at bounding box center [659, 251] width 277 height 346
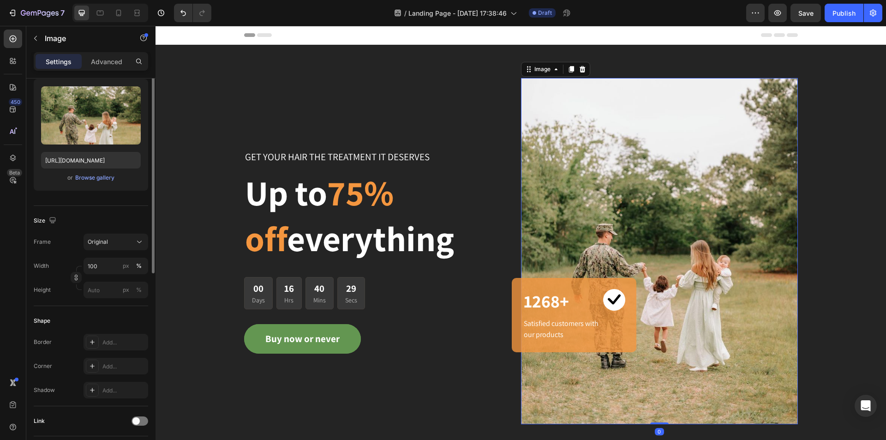
scroll to position [138, 0]
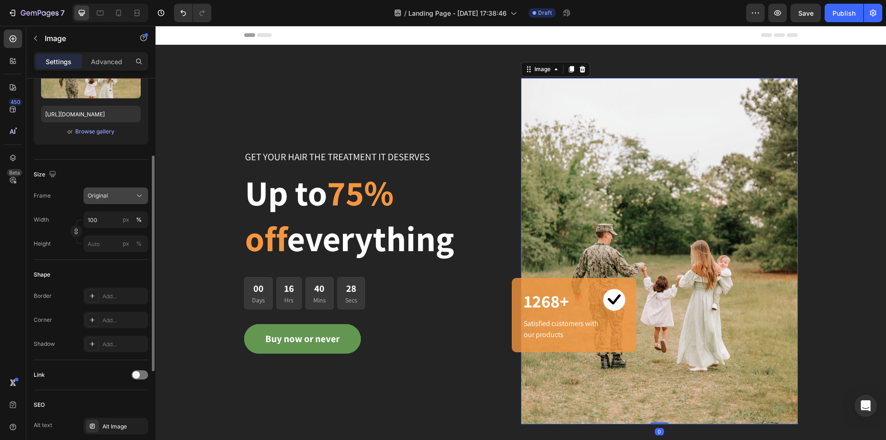
click at [116, 194] on div "Original" at bounding box center [110, 196] width 45 height 8
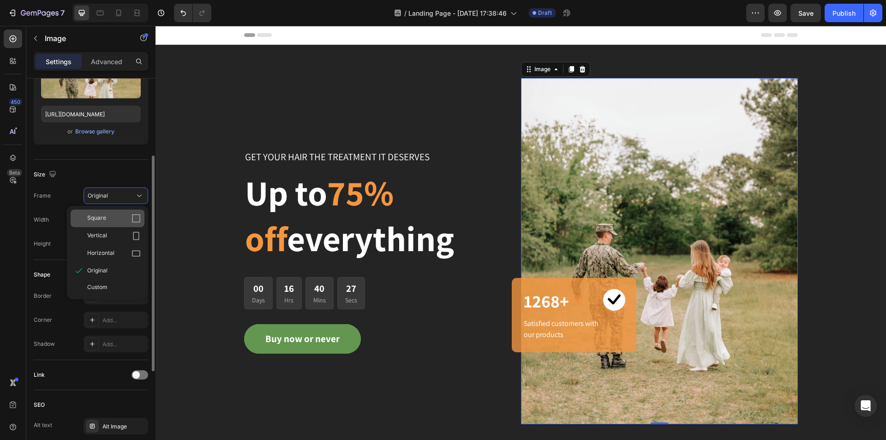
click at [105, 225] on div "Square" at bounding box center [108, 219] width 74 height 18
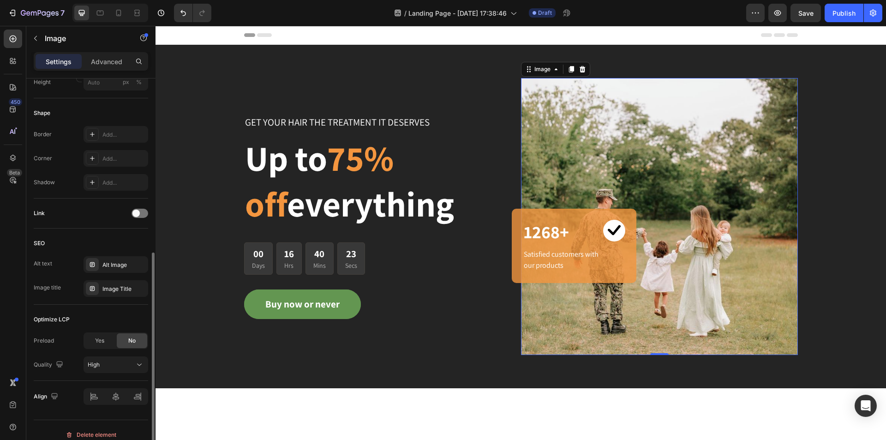
scroll to position [332, 0]
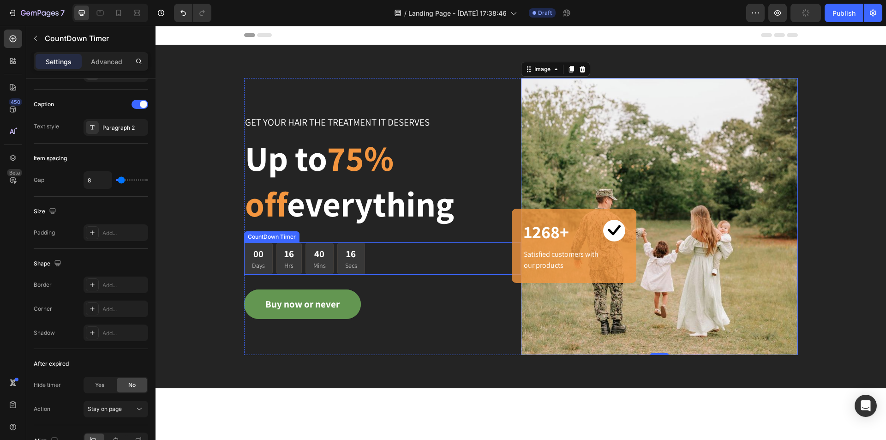
click at [377, 266] on div "00 Days 16 Hrs 40 Mins 16 Secs" at bounding box center [382, 258] width 277 height 33
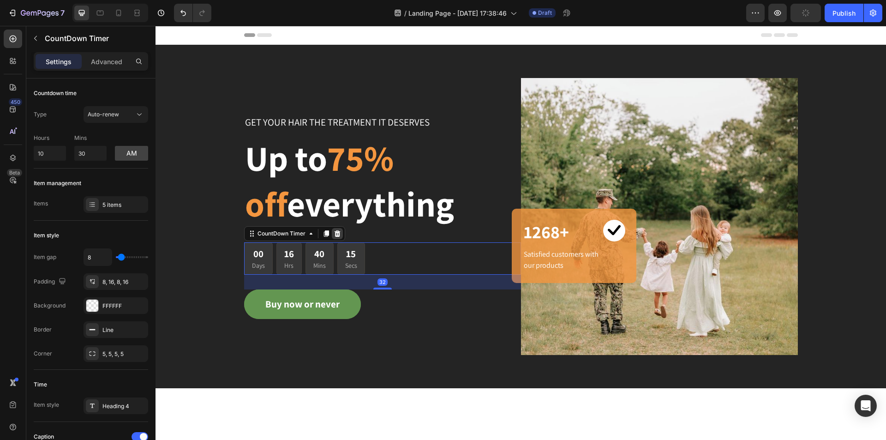
click at [334, 236] on icon at bounding box center [337, 233] width 6 height 6
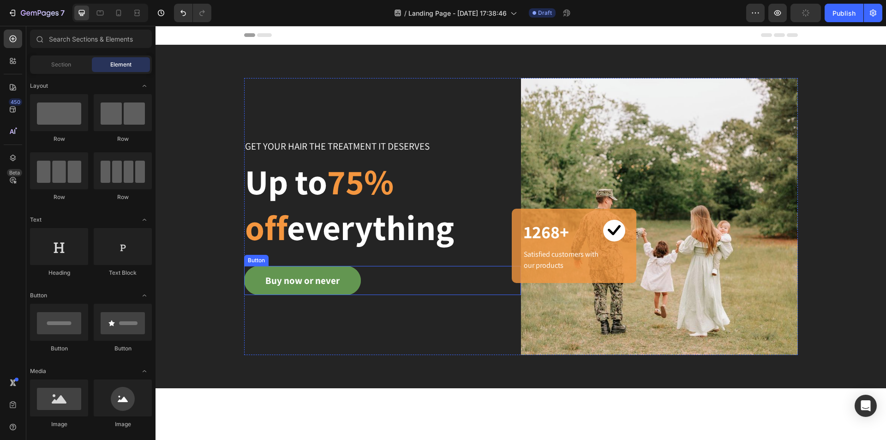
click at [392, 284] on div "Buy now or never Button" at bounding box center [382, 281] width 277 height 30
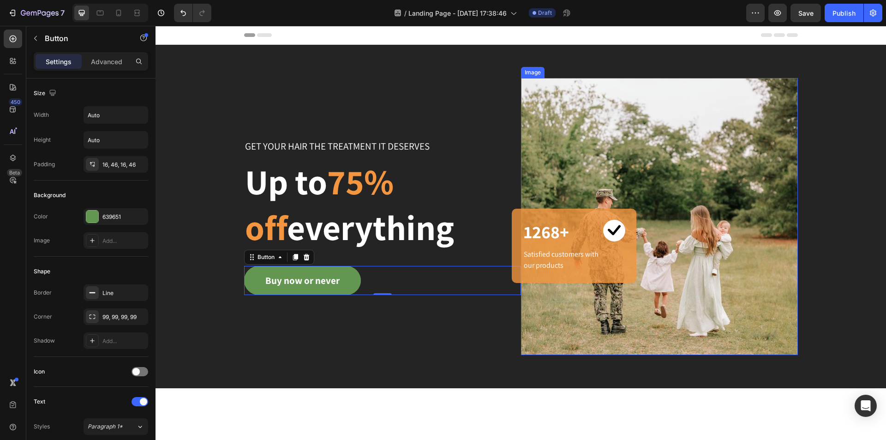
click at [611, 316] on img at bounding box center [659, 216] width 277 height 277
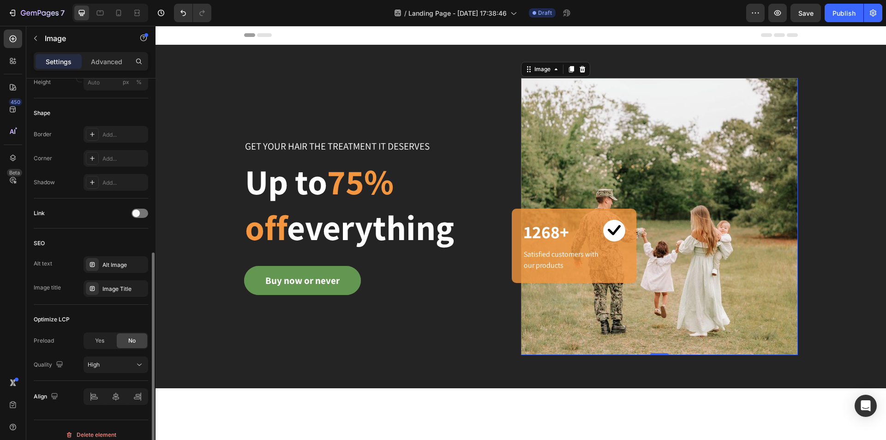
scroll to position [185, 0]
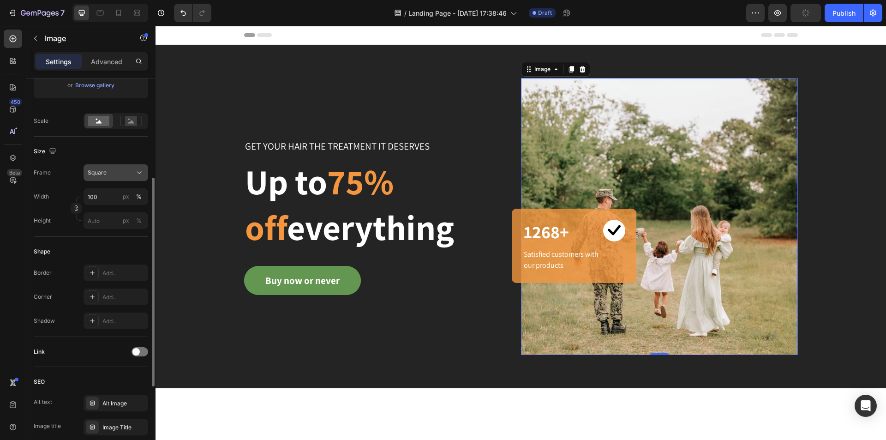
click at [121, 168] on div "Square" at bounding box center [116, 172] width 56 height 9
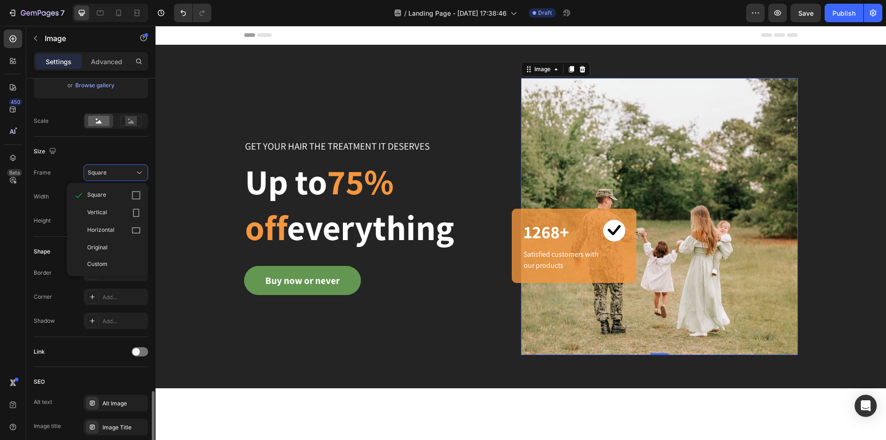
scroll to position [323, 0]
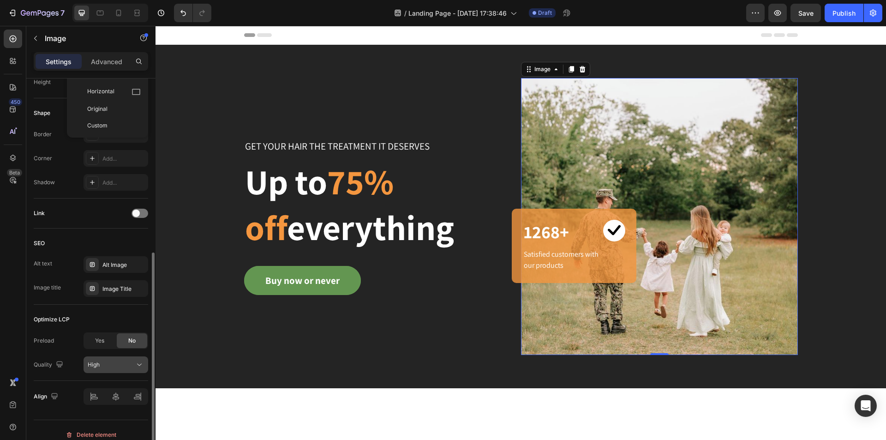
click at [124, 364] on div "High" at bounding box center [111, 364] width 47 height 8
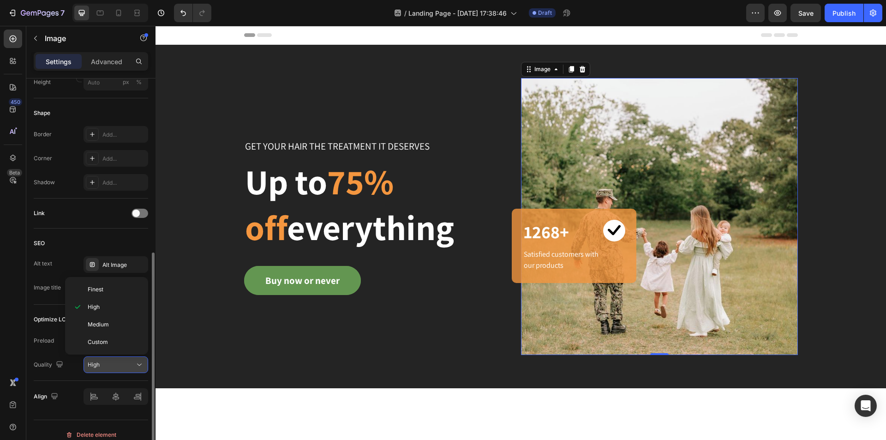
click at [124, 364] on div "High" at bounding box center [111, 364] width 47 height 8
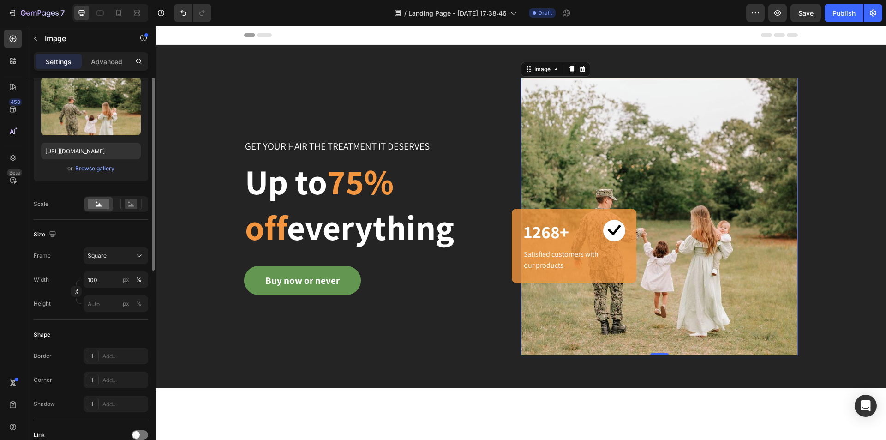
scroll to position [0, 0]
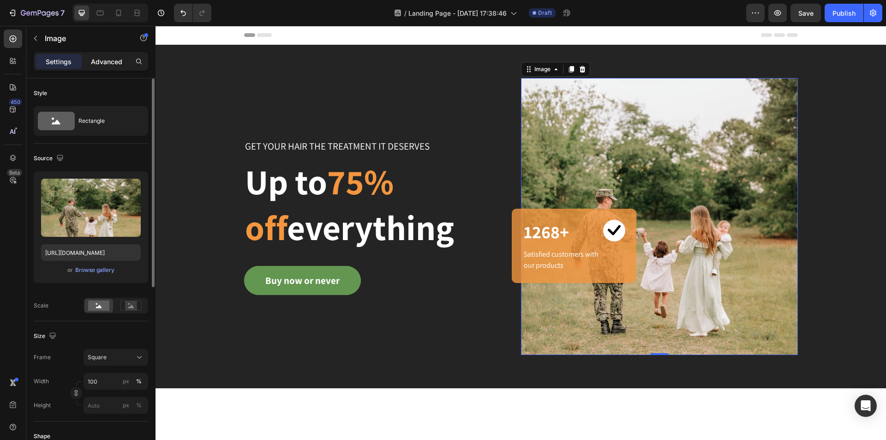
click at [99, 67] on div "Advanced" at bounding box center [107, 61] width 46 height 15
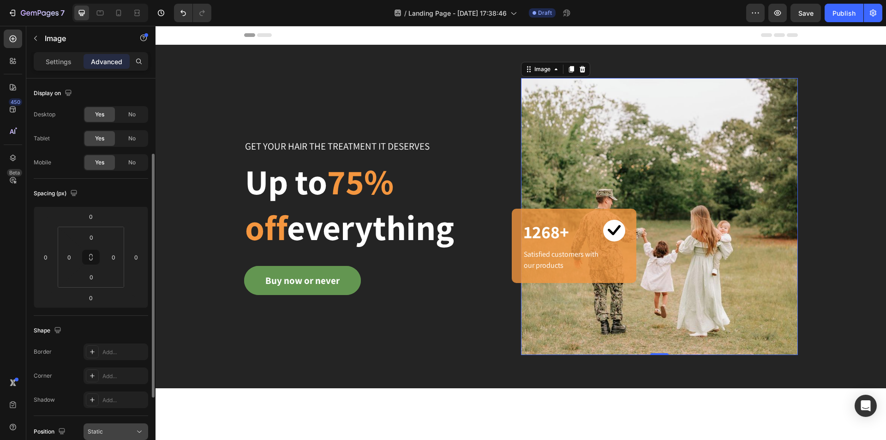
scroll to position [138, 0]
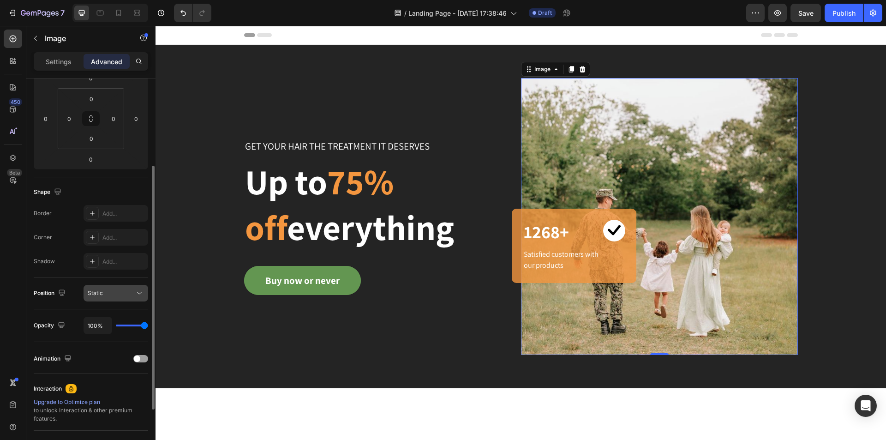
click at [123, 292] on div "Static" at bounding box center [111, 293] width 47 height 8
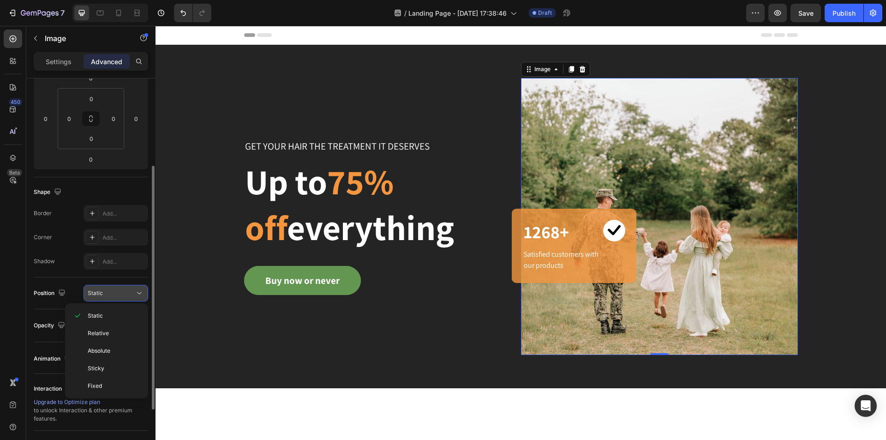
click at [123, 292] on div "Static" at bounding box center [111, 293] width 47 height 8
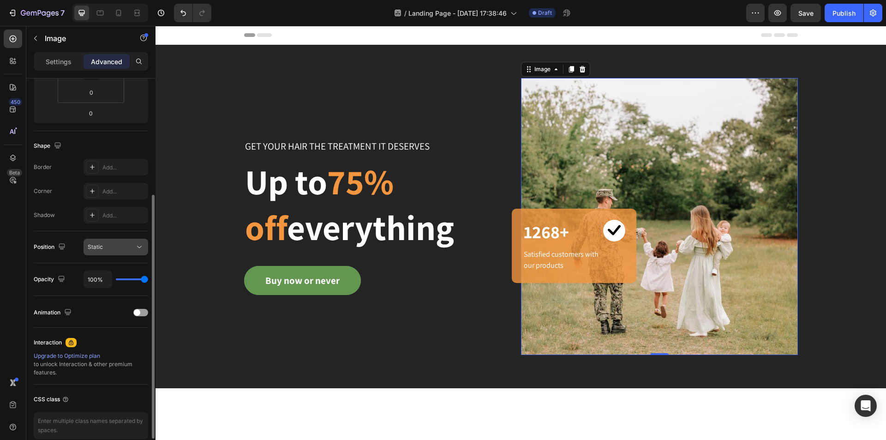
scroll to position [0, 0]
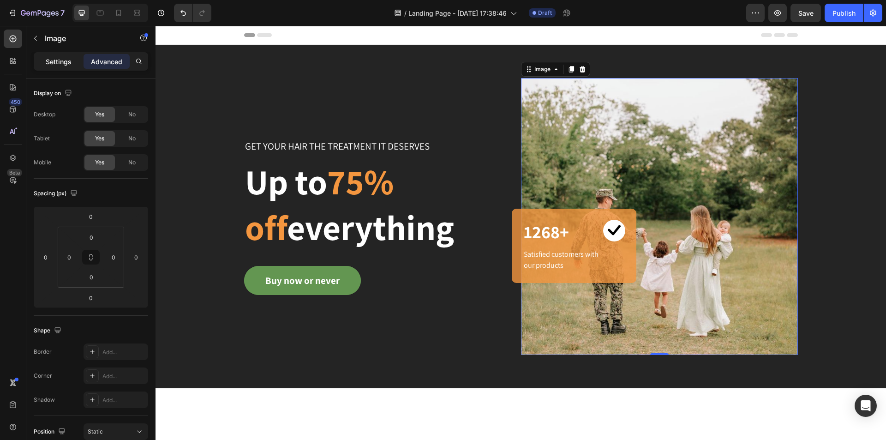
click at [49, 66] on p "Settings" at bounding box center [59, 62] width 26 height 10
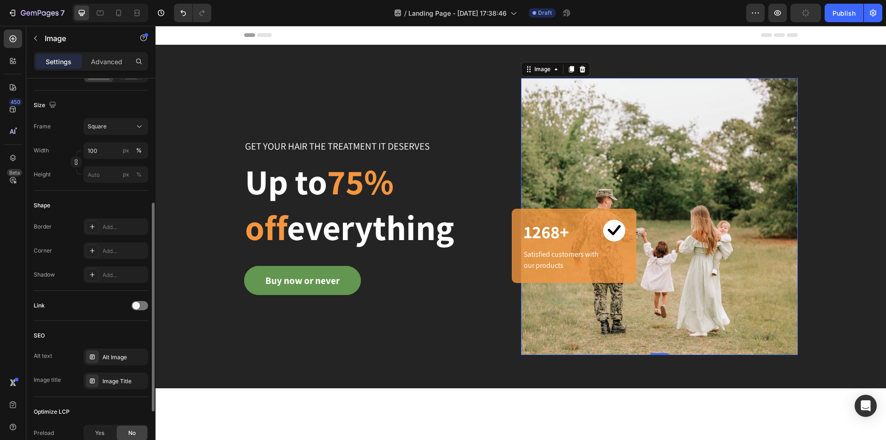
scroll to position [332, 0]
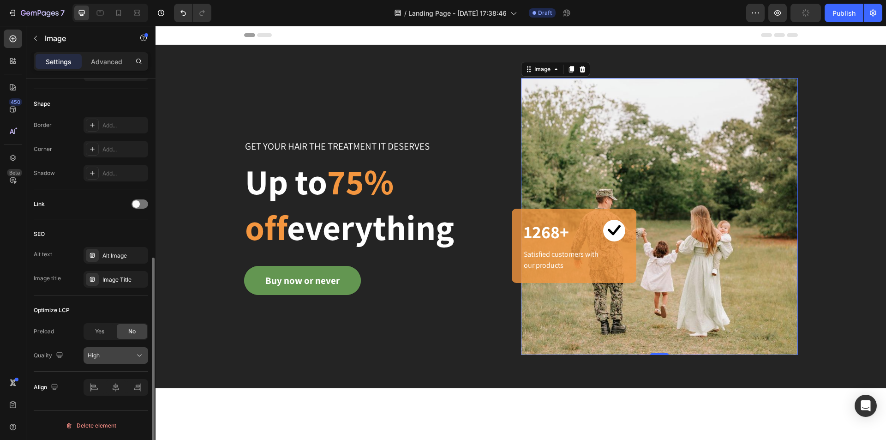
click at [131, 357] on div "High" at bounding box center [111, 355] width 47 height 8
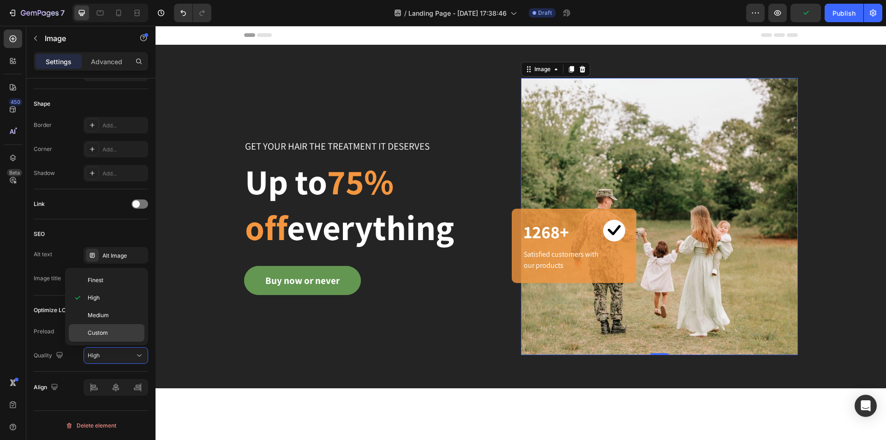
click at [126, 338] on div "Custom" at bounding box center [107, 333] width 76 height 18
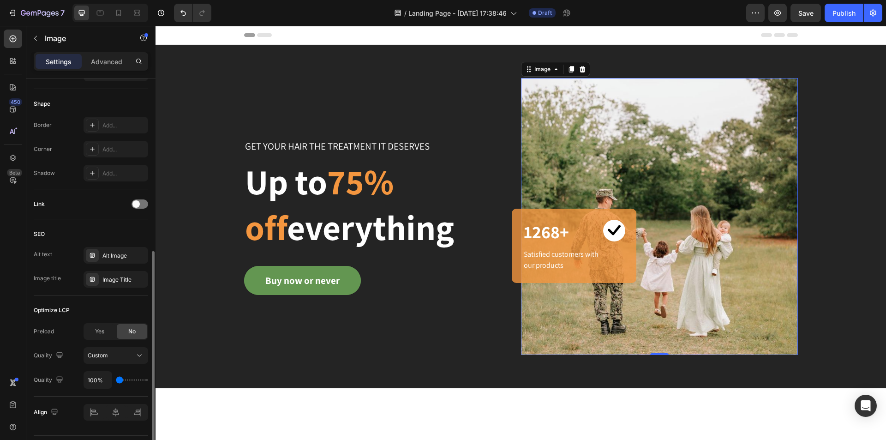
type input "150%"
type input "150"
type input "200%"
type input "200"
type input "250%"
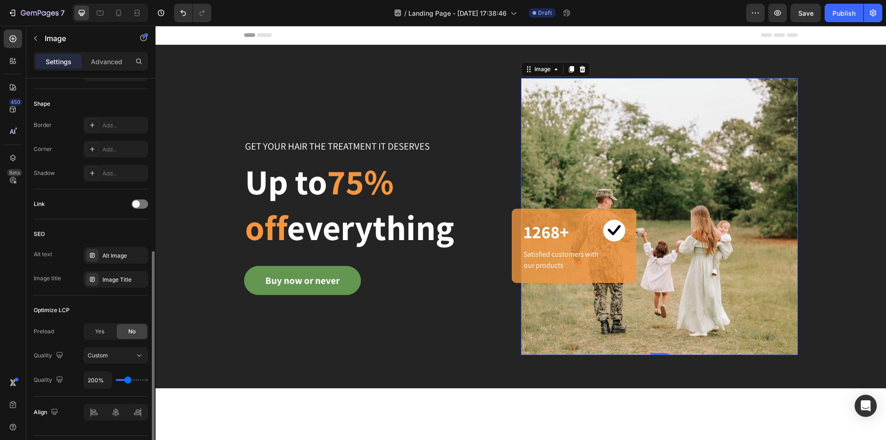
type input "250"
type input "300%"
type input "300"
type input "350%"
drag, startPoint x: 121, startPoint y: 378, endPoint x: 140, endPoint y: 378, distance: 18.9
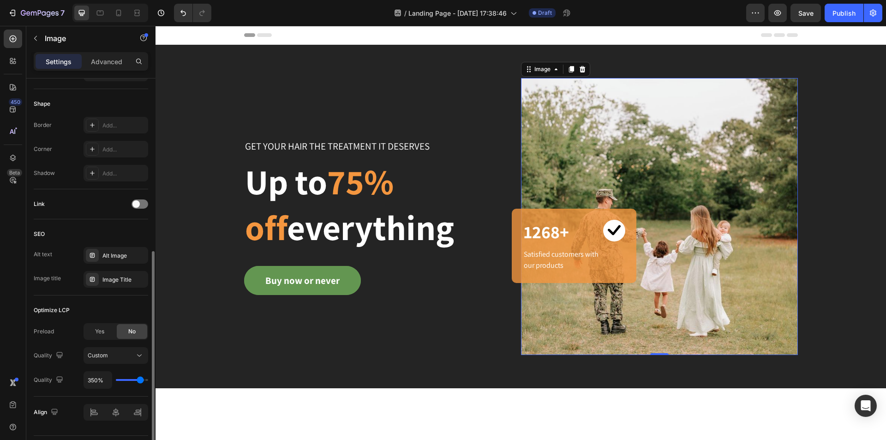
type input "350"
click at [139, 380] on input "range" at bounding box center [132, 380] width 32 height 2
type input "300%"
type input "300"
type input "250%"
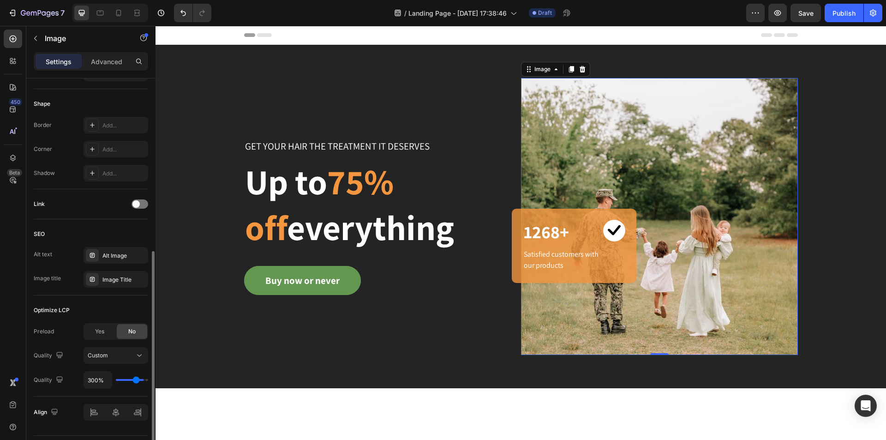
type input "250"
type input "200%"
type input "200"
type input "150%"
type input "150"
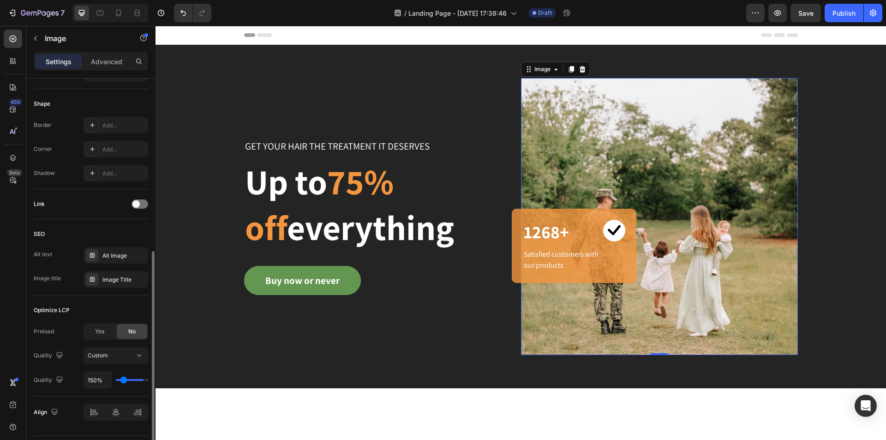
type input "100%"
drag, startPoint x: 139, startPoint y: 380, endPoint x: 93, endPoint y: 379, distance: 45.7
type input "100"
click at [116, 379] on input "range" at bounding box center [132, 380] width 32 height 2
click at [100, 333] on span "Yes" at bounding box center [99, 331] width 9 height 8
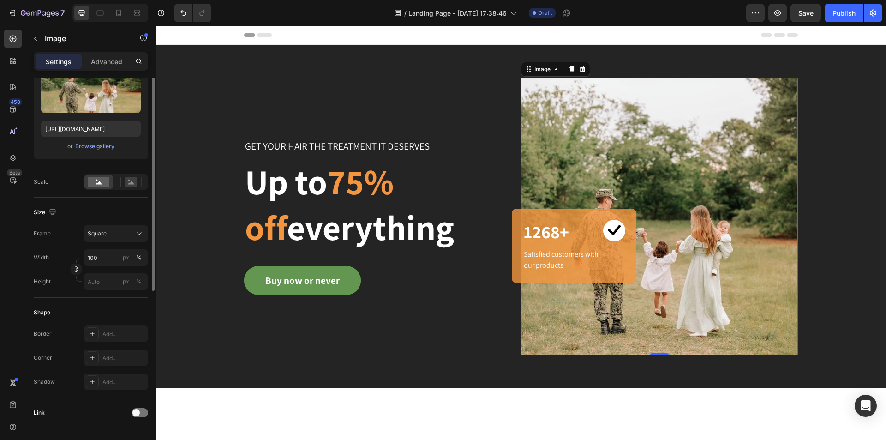
scroll to position [78, 0]
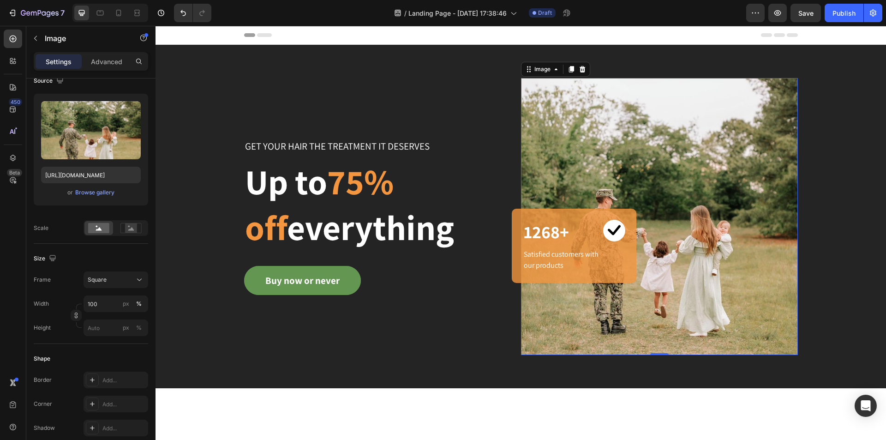
click at [589, 115] on img at bounding box center [659, 216] width 277 height 277
click at [109, 329] on input "px %" at bounding box center [116, 327] width 65 height 17
click at [123, 352] on p "Full 100%" at bounding box center [114, 350] width 54 height 8
type input "100"
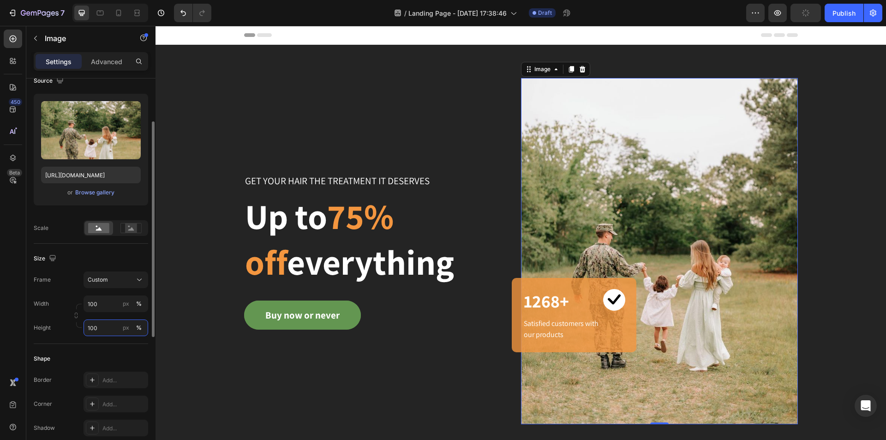
click at [113, 329] on input "100" at bounding box center [116, 327] width 65 height 17
click at [106, 257] on div "Size Frame Custom Width 100 px % Height px %" at bounding box center [91, 294] width 114 height 100
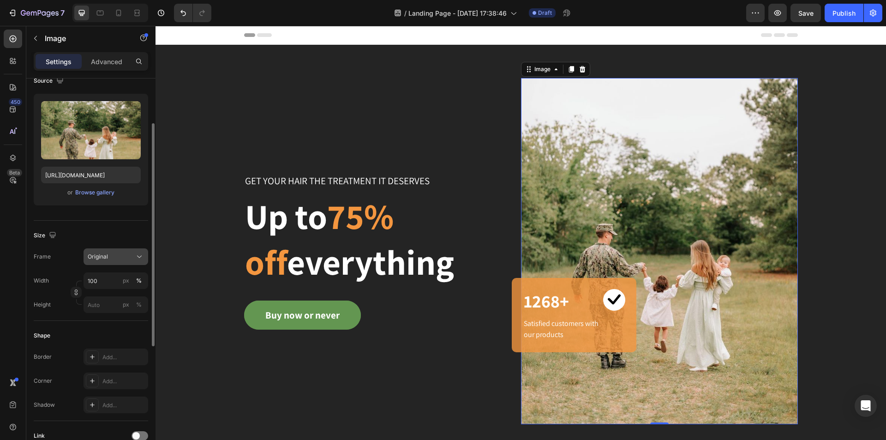
click at [119, 254] on div "Original" at bounding box center [110, 256] width 45 height 8
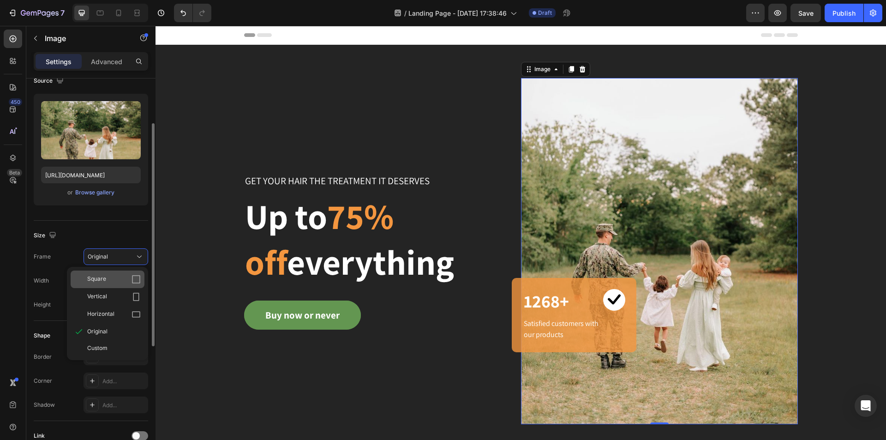
click at [114, 280] on div "Square" at bounding box center [114, 279] width 54 height 9
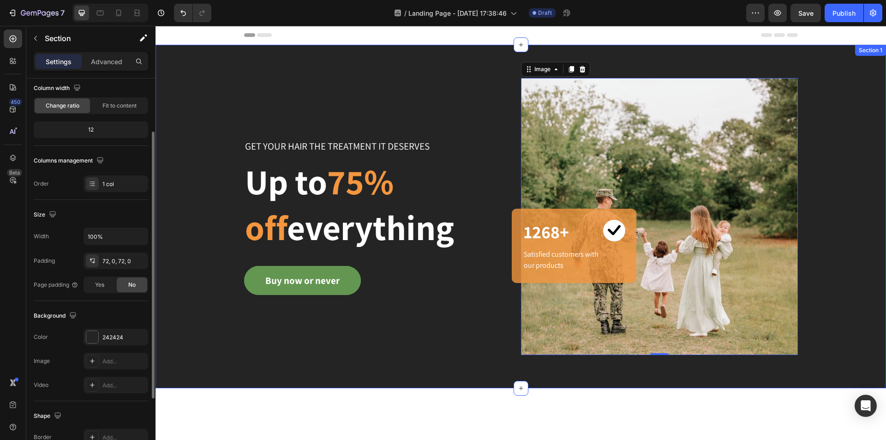
click at [500, 369] on div "GET YOUR HAIR THE TREATMENT IT DESERVES Text block Up to 75% off everything Hea…" at bounding box center [521, 216] width 731 height 343
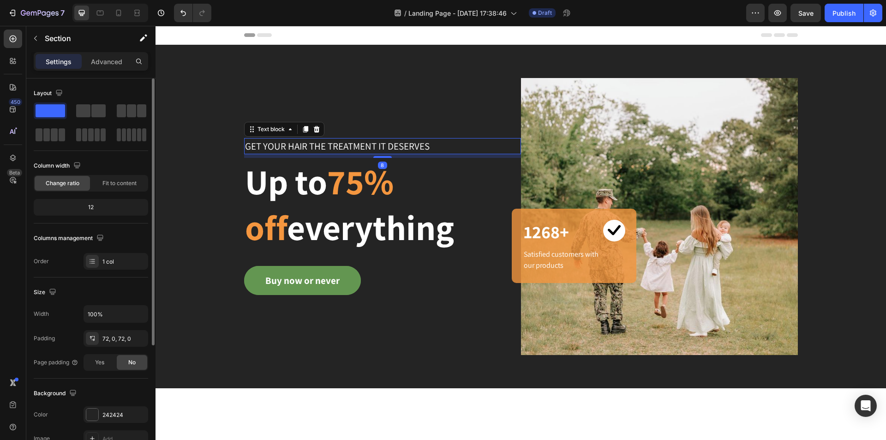
click at [326, 144] on p "GET YOUR HAIR THE TREATMENT IT DESERVES" at bounding box center [382, 146] width 275 height 15
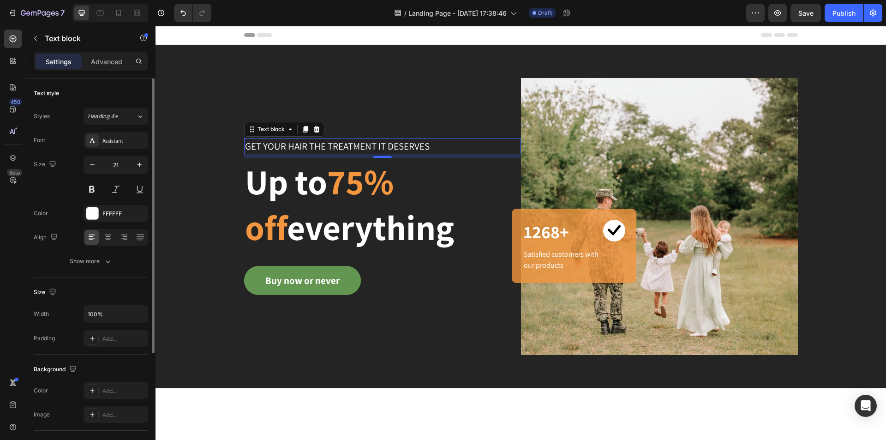
click at [378, 142] on p "GET YOUR HAIR THE TREATMENT IT DESERVES" at bounding box center [382, 146] width 275 height 15
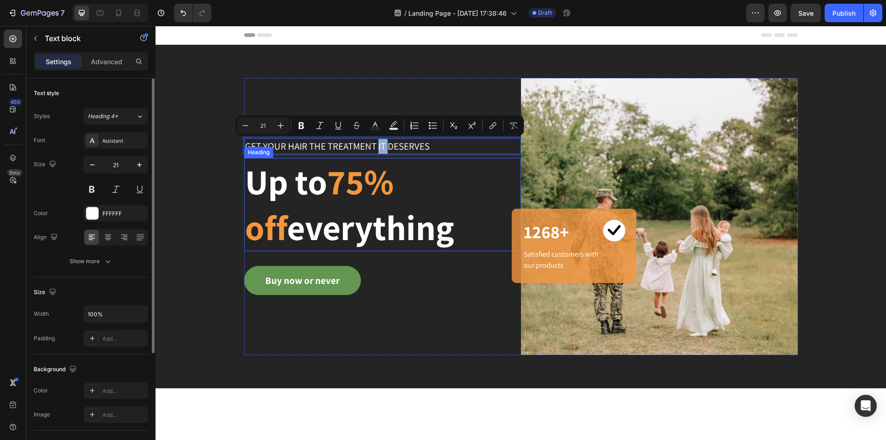
click at [292, 184] on p "Up to 75% off everything" at bounding box center [382, 204] width 275 height 91
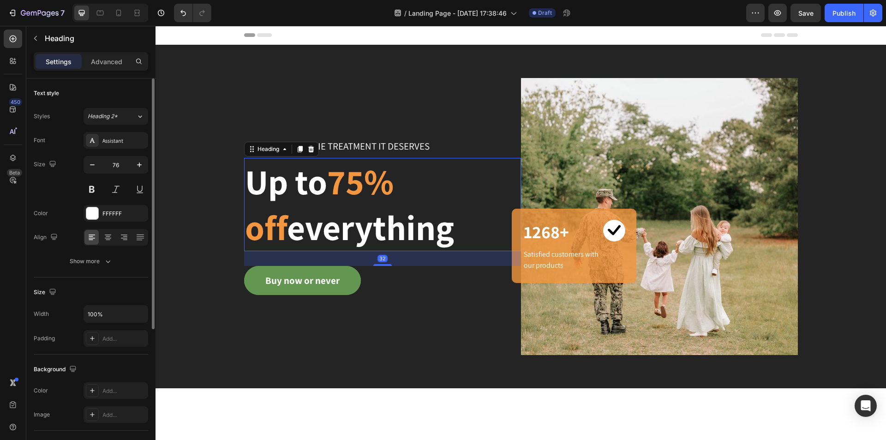
click at [292, 185] on p "Up to 75% off everything" at bounding box center [382, 204] width 275 height 91
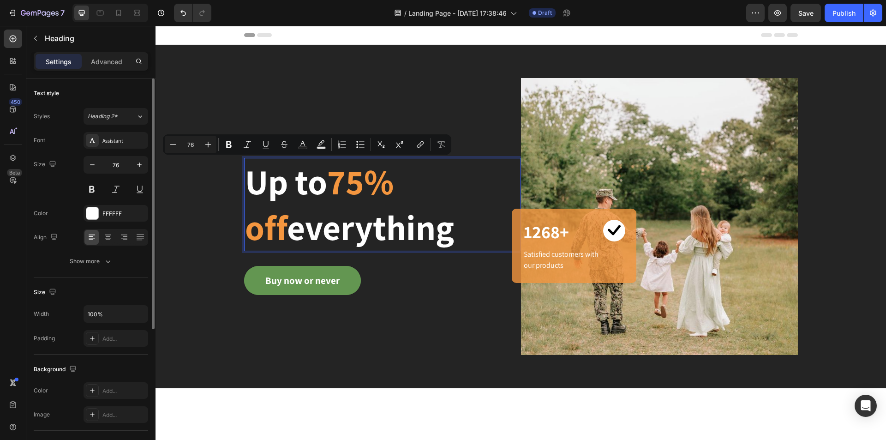
click at [394, 191] on span "75% off" at bounding box center [319, 204] width 149 height 92
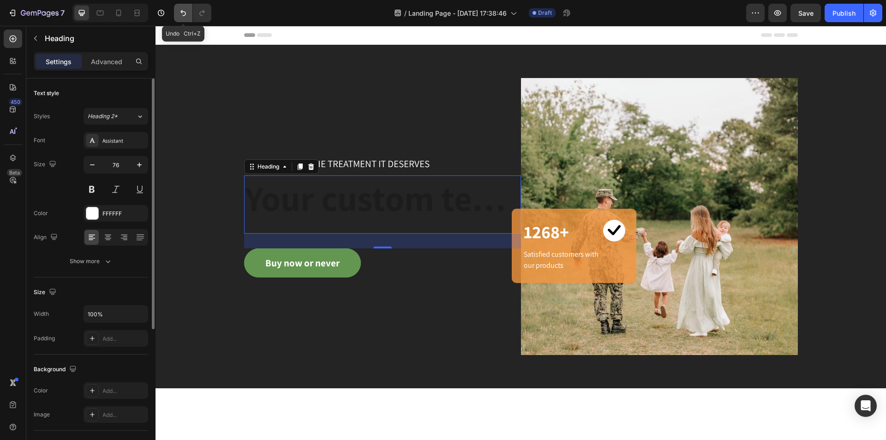
click at [189, 14] on button "Undo/Redo" at bounding box center [183, 13] width 18 height 18
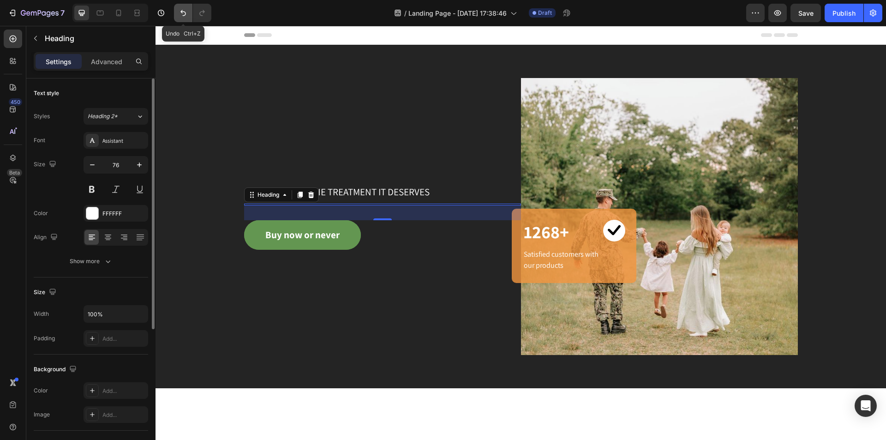
click at [189, 14] on button "Undo/Redo" at bounding box center [183, 13] width 18 height 18
click at [181, 19] on button "Undo/Redo" at bounding box center [183, 13] width 18 height 18
click at [186, 7] on button "Undo/Redo" at bounding box center [183, 13] width 18 height 18
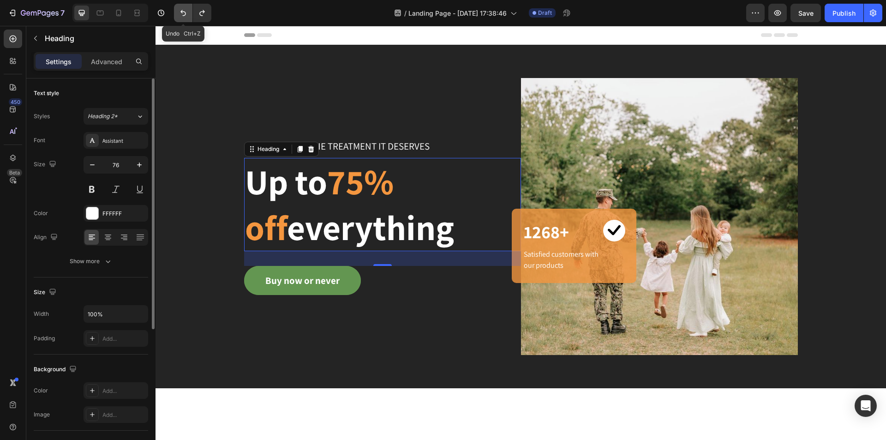
click at [186, 7] on button "Undo/Redo" at bounding box center [183, 13] width 18 height 18
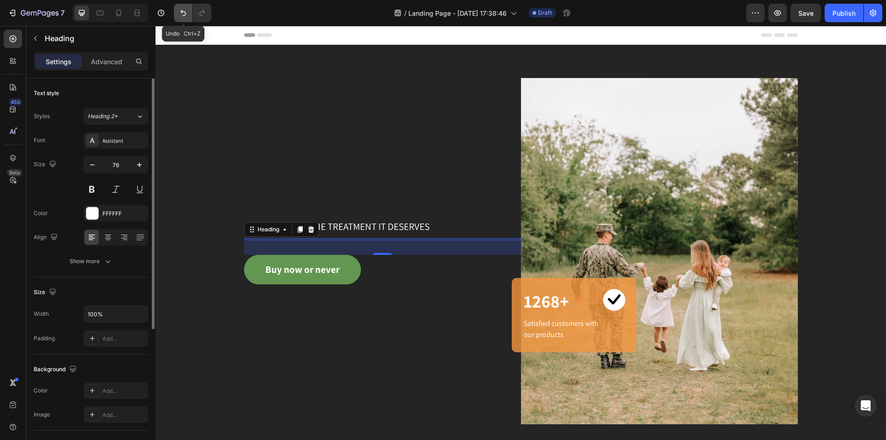
click at [186, 10] on icon "Undo/Redo" at bounding box center [183, 12] width 9 height 9
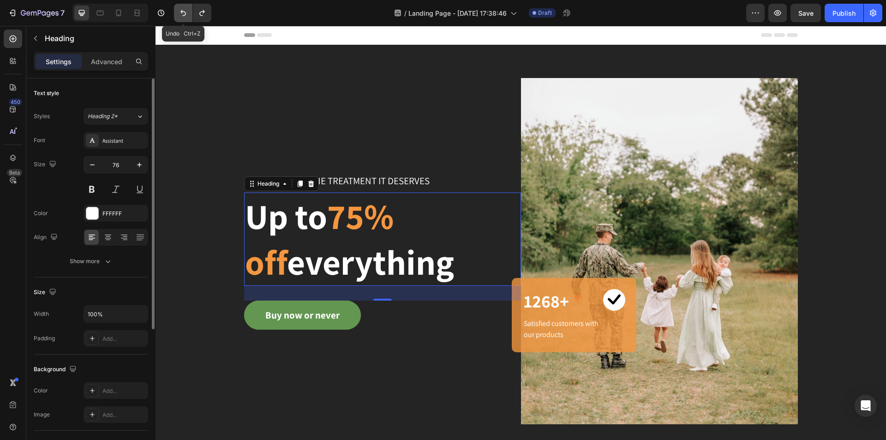
click at [186, 10] on icon "Undo/Redo" at bounding box center [183, 12] width 9 height 9
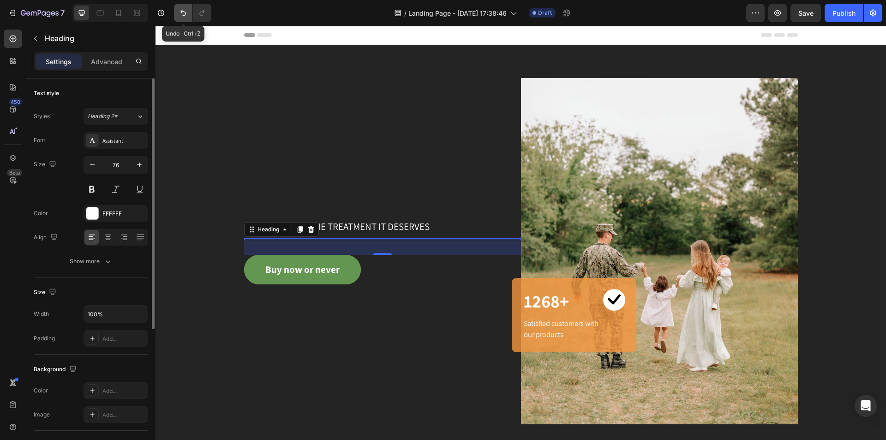
click at [186, 10] on icon "Undo/Redo" at bounding box center [183, 12] width 9 height 9
click at [187, 10] on icon "Undo/Redo" at bounding box center [183, 12] width 9 height 9
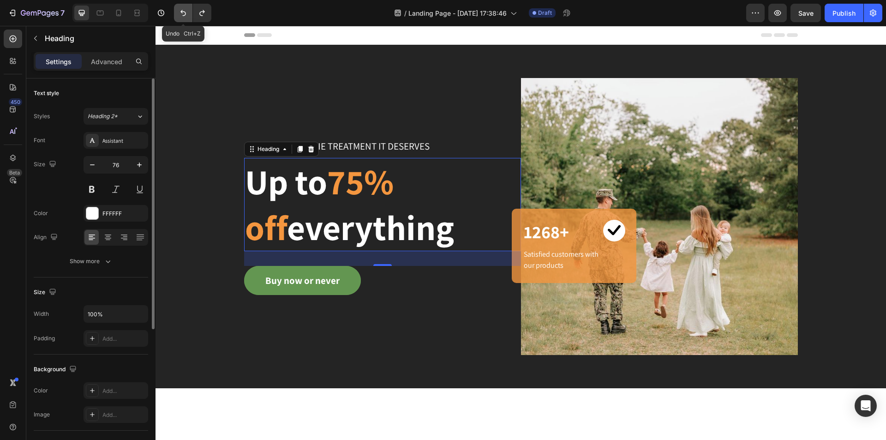
click at [188, 10] on icon "Undo/Redo" at bounding box center [183, 12] width 9 height 9
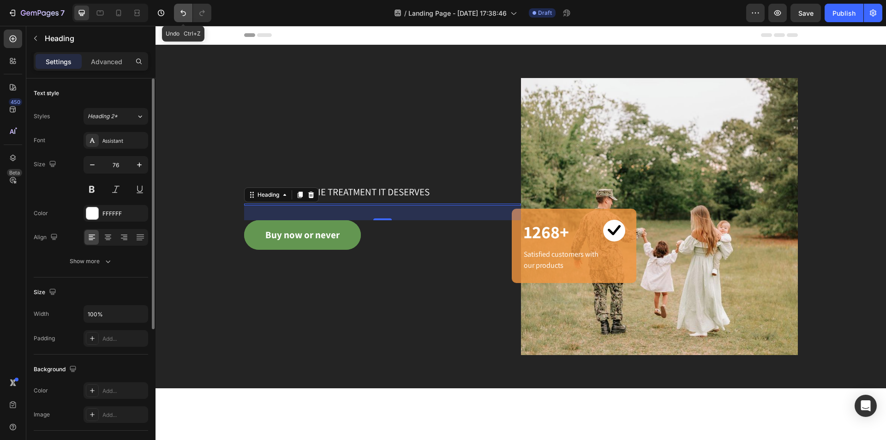
click at [188, 10] on icon "Undo/Redo" at bounding box center [183, 12] width 9 height 9
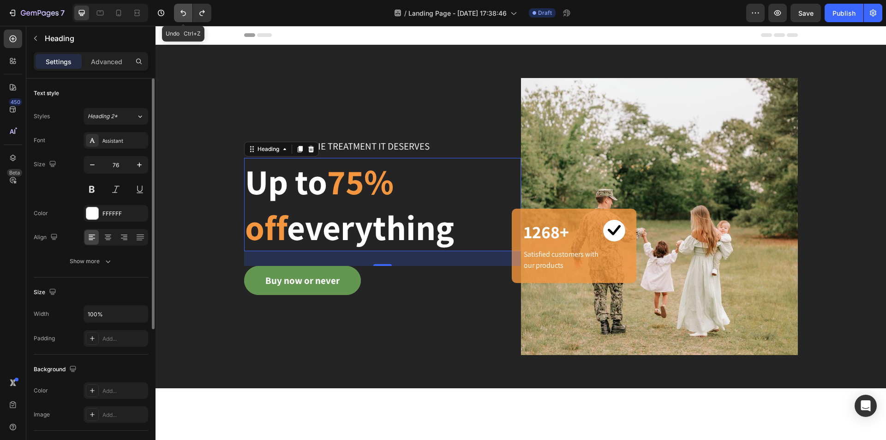
click at [188, 10] on icon "Undo/Redo" at bounding box center [183, 12] width 9 height 9
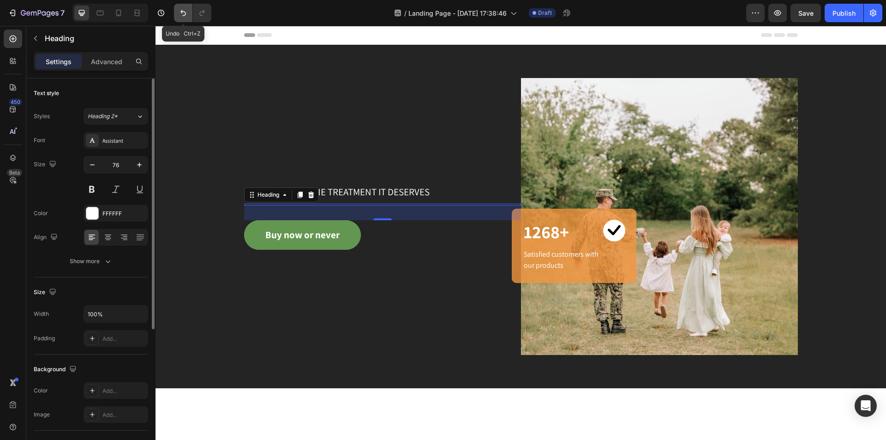
click at [188, 10] on icon "Undo/Redo" at bounding box center [183, 12] width 9 height 9
drag, startPoint x: 604, startPoint y: 332, endPoint x: 599, endPoint y: 341, distance: 9.9
click at [604, 332] on img at bounding box center [659, 216] width 277 height 277
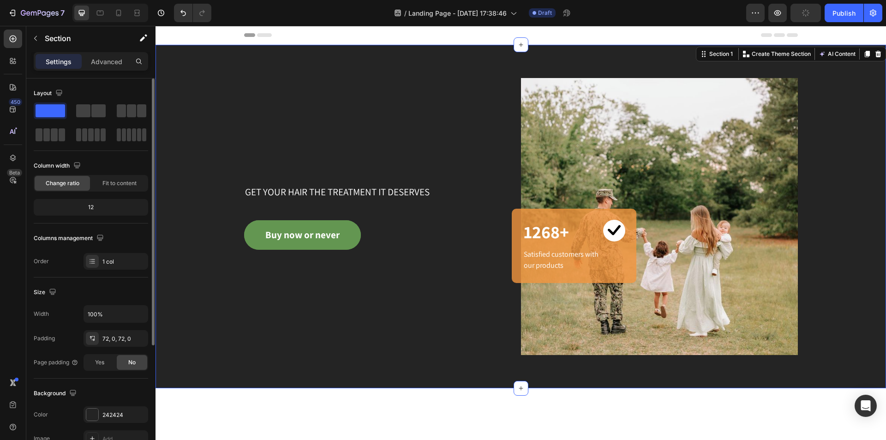
click at [483, 360] on div "GET YOUR HAIR THE TREATMENT IT DESERVES Text block Heading Buy now or never But…" at bounding box center [521, 216] width 731 height 343
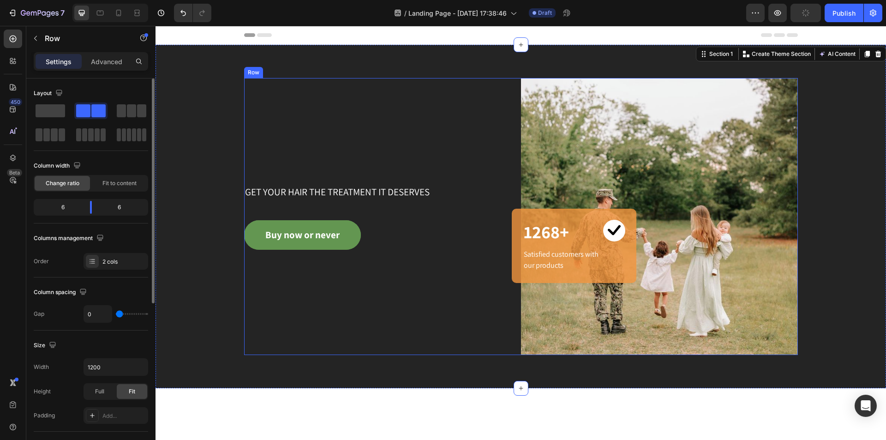
click at [359, 209] on div "GET YOUR HAIR THE TREATMENT IT DESERVES Text block Heading Buy now or never But…" at bounding box center [382, 216] width 277 height 277
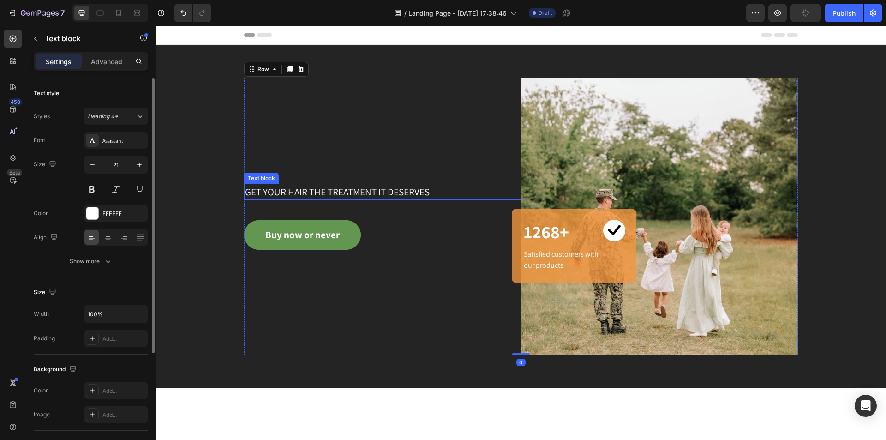
click at [321, 187] on p "GET YOUR HAIR THE TREATMENT IT DESERVES" at bounding box center [382, 192] width 275 height 15
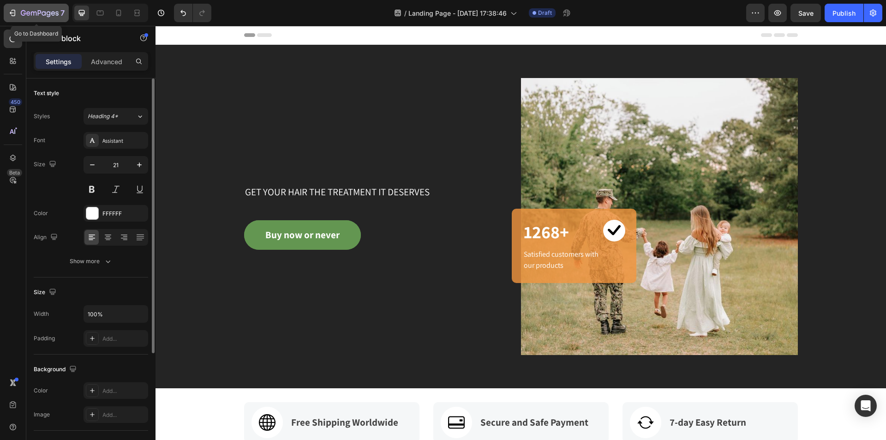
click at [9, 16] on icon "button" at bounding box center [12, 12] width 9 height 9
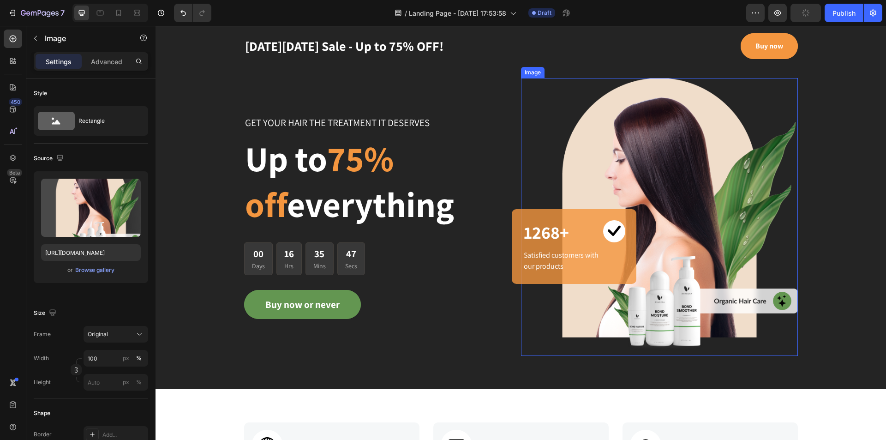
drag, startPoint x: 665, startPoint y: 207, endPoint x: 622, endPoint y: 215, distance: 44.2
click at [664, 207] on img at bounding box center [659, 217] width 277 height 278
click at [90, 273] on div "Browse gallery" at bounding box center [94, 270] width 39 height 8
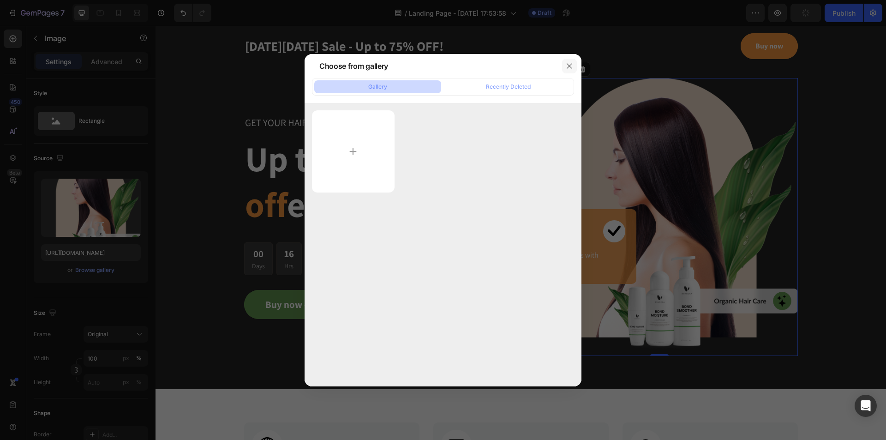
click at [571, 65] on icon "button" at bounding box center [569, 65] width 7 height 7
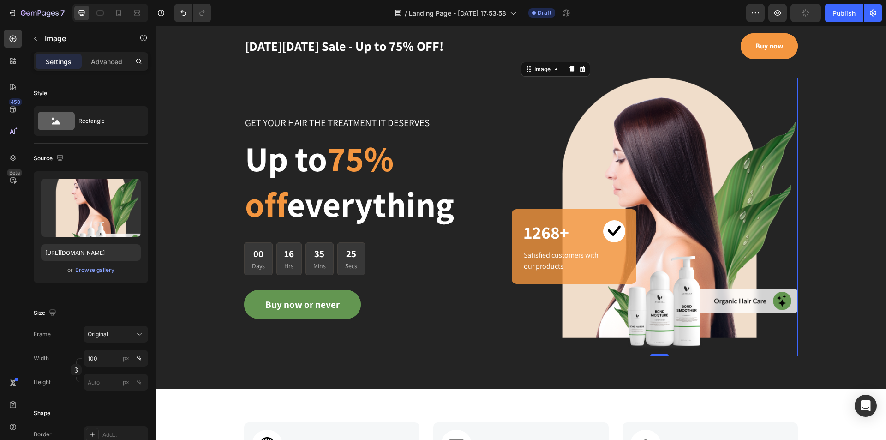
drag, startPoint x: 651, startPoint y: 196, endPoint x: 517, endPoint y: 203, distance: 134.4
click at [650, 196] on img at bounding box center [659, 217] width 277 height 278
click at [98, 270] on div "Browse gallery" at bounding box center [94, 270] width 39 height 8
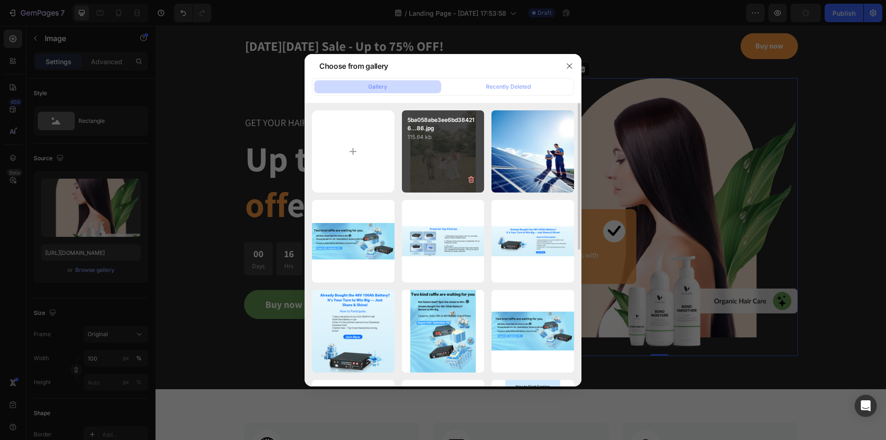
click at [446, 160] on div "5ba058abe3ee6bd384216...86.jpg 115.64 kb" at bounding box center [443, 151] width 83 height 83
type input "[URL][DOMAIN_NAME]"
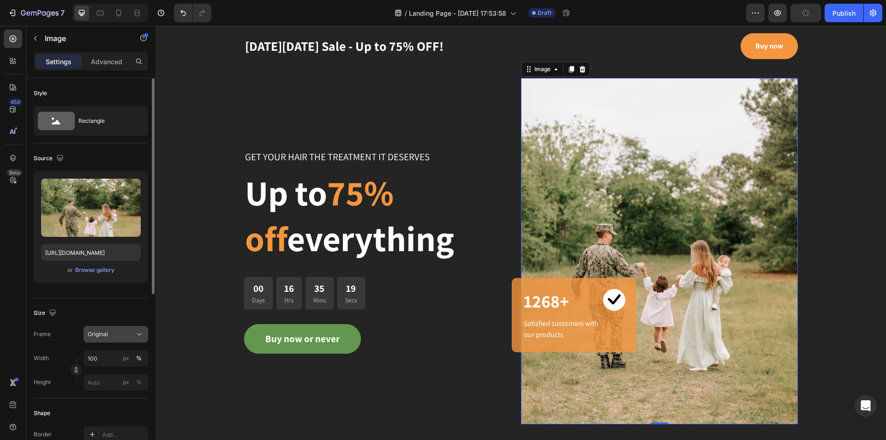
click at [108, 337] on div "Original" at bounding box center [110, 334] width 45 height 8
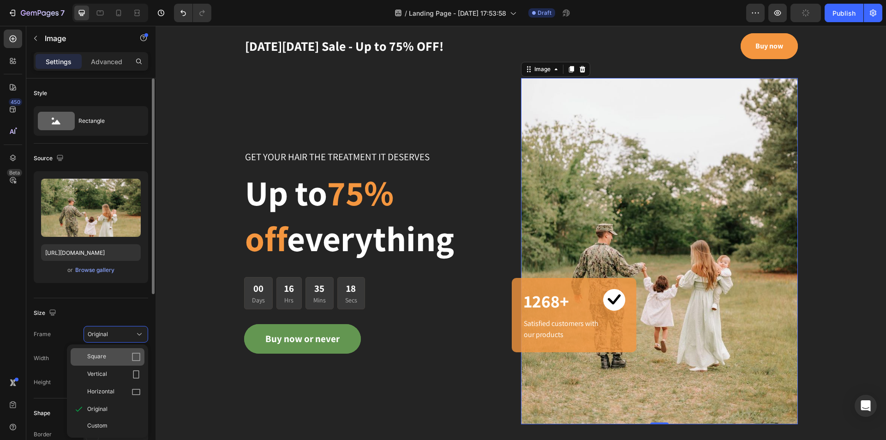
click at [108, 350] on div "Square" at bounding box center [108, 357] width 74 height 18
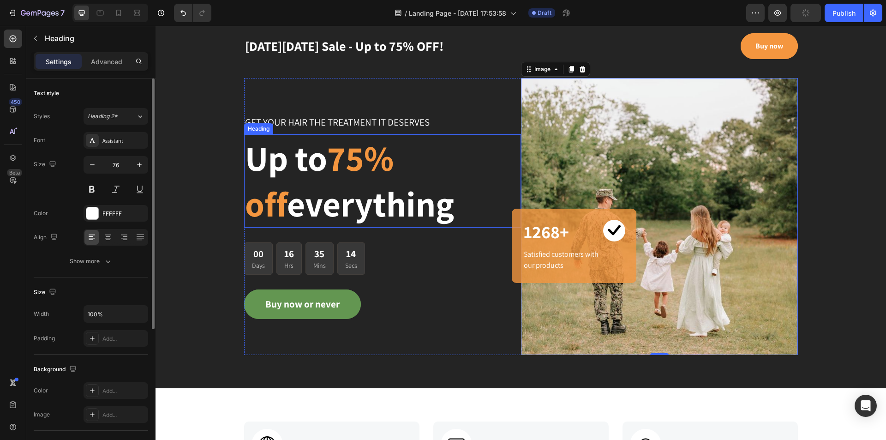
click at [354, 203] on p "Up to 75% off everything" at bounding box center [382, 180] width 275 height 91
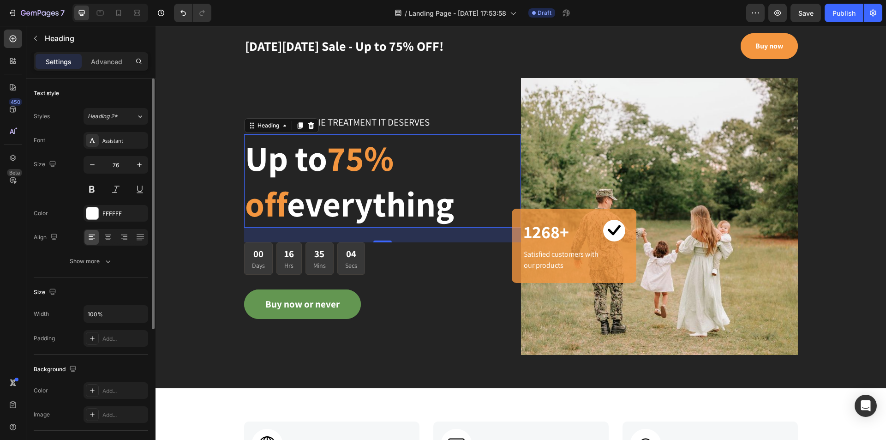
click at [413, 208] on p "Up to 75% off everything" at bounding box center [382, 180] width 275 height 91
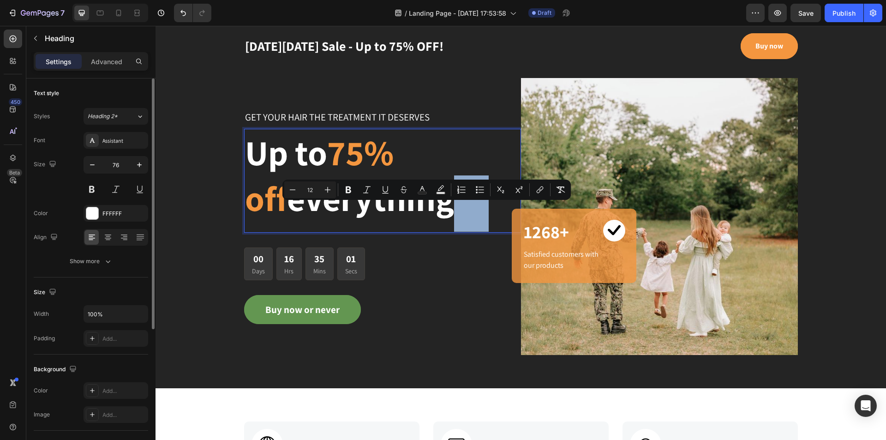
drag, startPoint x: 432, startPoint y: 205, endPoint x: 406, endPoint y: 207, distance: 26.4
click at [406, 207] on p "Up to 75% off everything" at bounding box center [382, 181] width 275 height 102
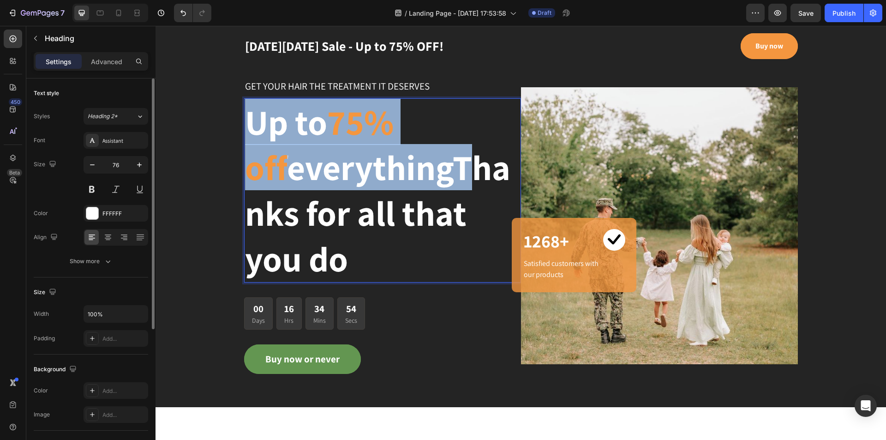
drag, startPoint x: 410, startPoint y: 182, endPoint x: 247, endPoint y: 136, distance: 169.4
click at [247, 136] on p "Up to 75% off everythingThanks for all that you do" at bounding box center [382, 190] width 275 height 182
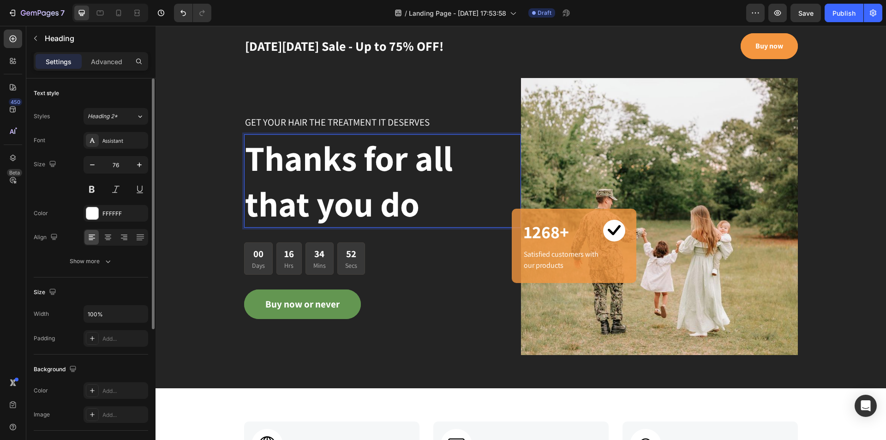
click at [434, 219] on p "Thanks for all that you do" at bounding box center [382, 180] width 275 height 91
click at [444, 261] on div "00 Days 16 Hrs 34 Mins 52 Secs" at bounding box center [382, 258] width 277 height 33
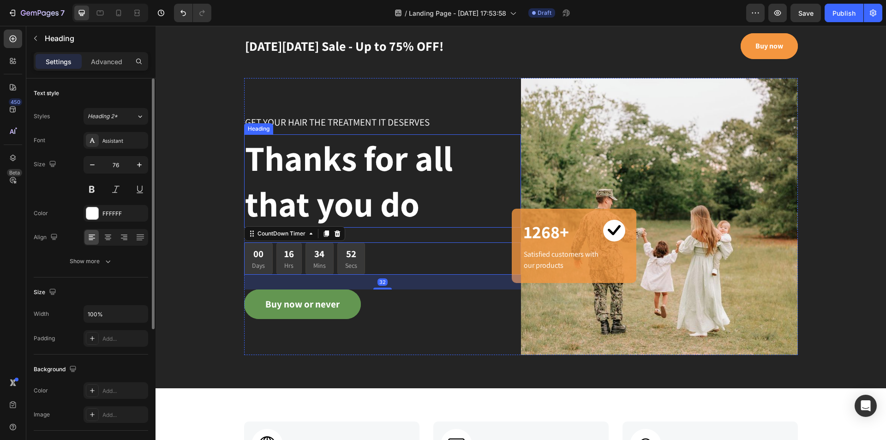
click at [430, 170] on p "Thanks for all that you do" at bounding box center [382, 180] width 275 height 91
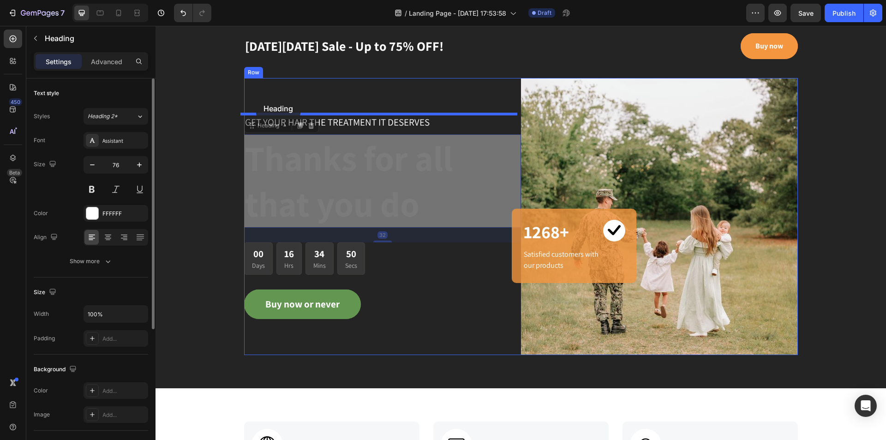
drag, startPoint x: 252, startPoint y: 128, endPoint x: 256, endPoint y: 99, distance: 28.9
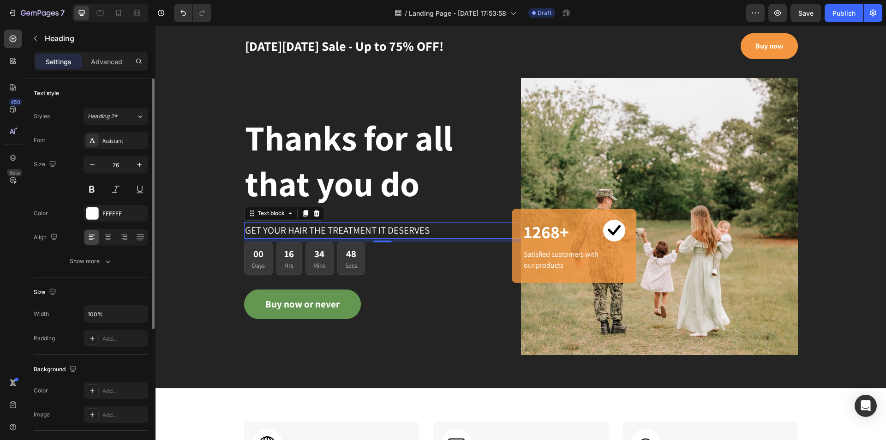
click at [348, 233] on p "GET YOUR HAIR THE TREATMENT IT DESERVES" at bounding box center [382, 230] width 275 height 15
click at [374, 232] on p "GET YOUR HAIR THE TREATMENT IT DESERVES" at bounding box center [382, 230] width 275 height 15
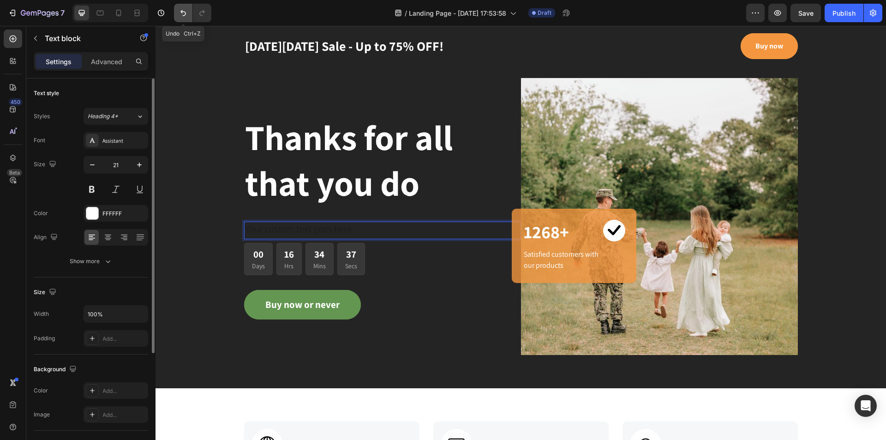
click at [184, 9] on icon "Undo/Redo" at bounding box center [183, 12] width 9 height 9
drag, startPoint x: 449, startPoint y: 229, endPoint x: 275, endPoint y: 230, distance: 174.0
click at [275, 230] on div "Rich Text Editor. Editing area: main" at bounding box center [382, 231] width 277 height 18
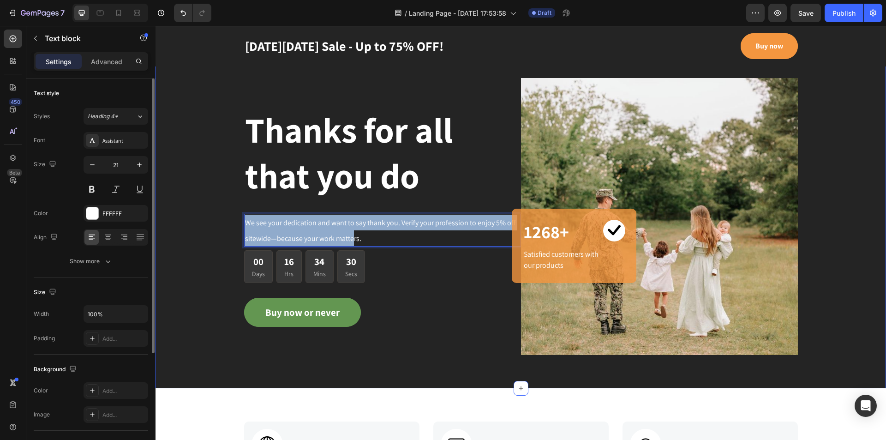
drag, startPoint x: 420, startPoint y: 216, endPoint x: 231, endPoint y: 216, distance: 188.7
click at [231, 219] on div "Thanks for all that you do Heading We see your dedication and want to say thank…" at bounding box center [521, 216] width 731 height 277
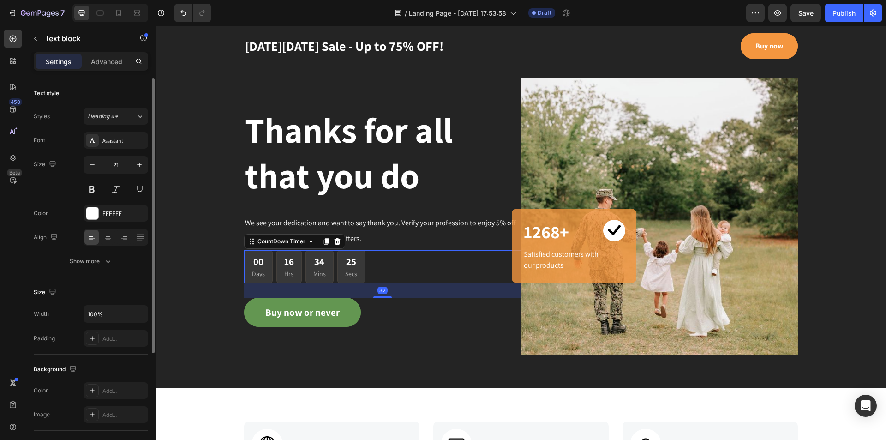
click at [391, 278] on div "00 Days 16 Hrs 34 Mins 25 Secs" at bounding box center [382, 266] width 277 height 33
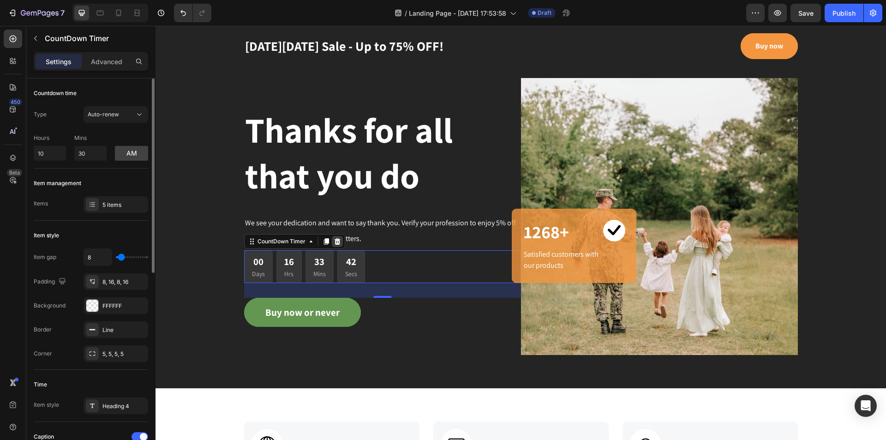
click at [334, 243] on icon at bounding box center [337, 241] width 7 height 7
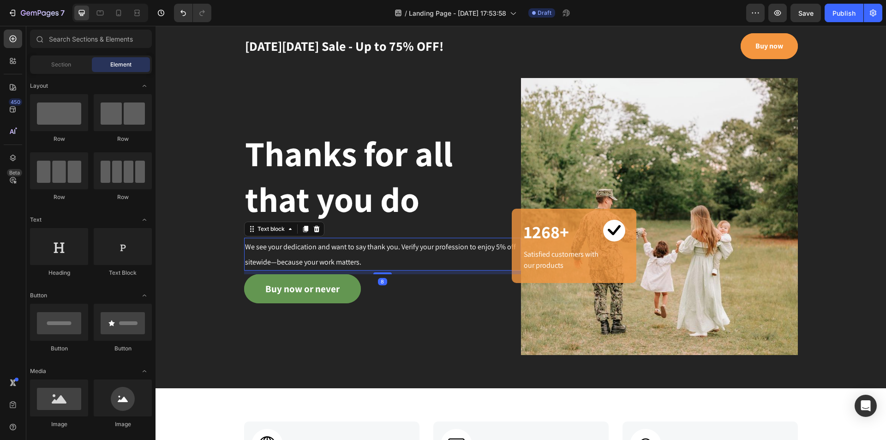
click at [338, 252] on p "We see your dedication and want to say thank you. Verify your profession to enj…" at bounding box center [382, 254] width 275 height 31
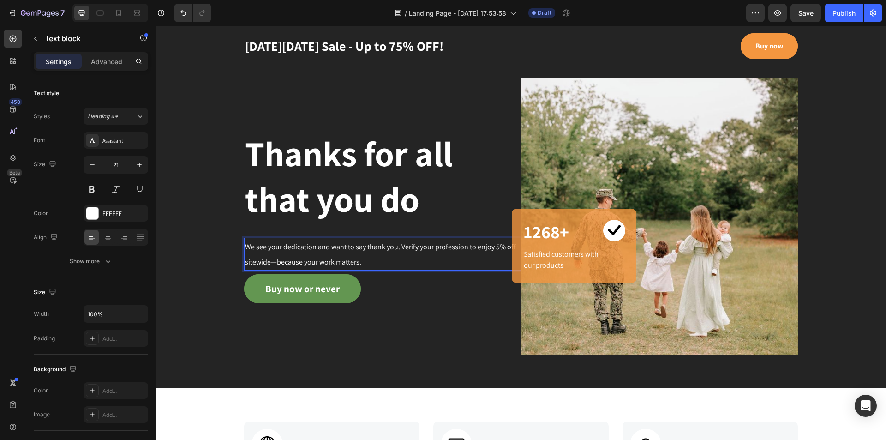
click at [476, 247] on span "We see your dedication and want to say thank you. Verify your profession to enj…" at bounding box center [380, 254] width 271 height 25
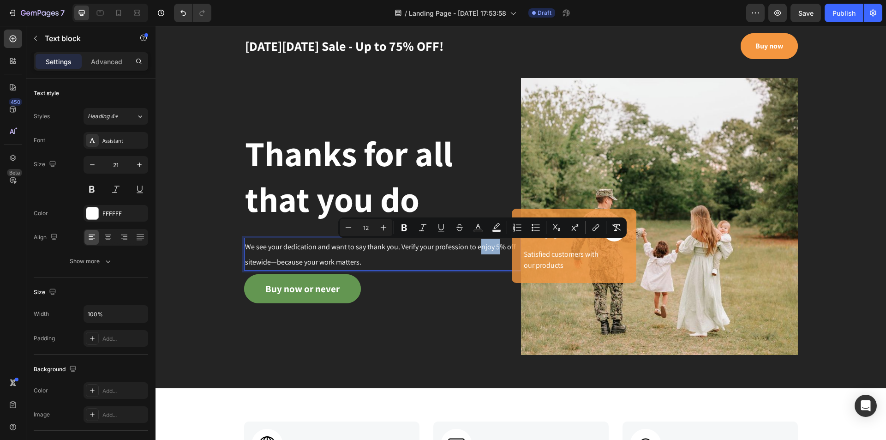
click at [473, 247] on span "We see your dedication and want to say thank you. Verify your profession to enj…" at bounding box center [380, 254] width 271 height 25
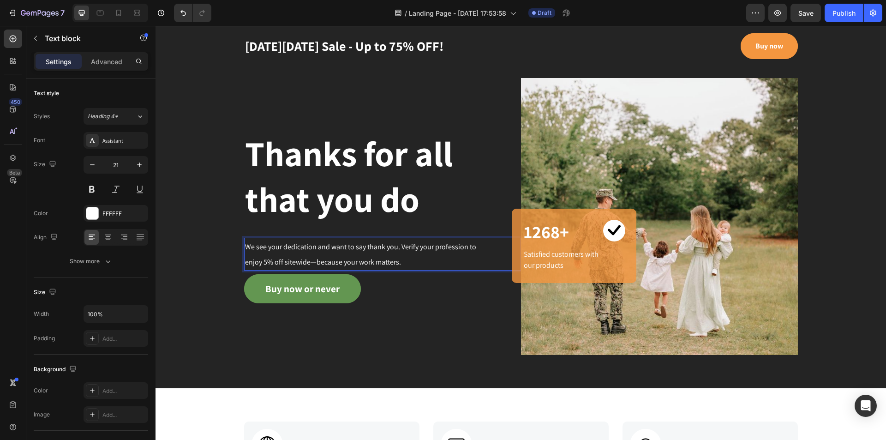
click at [423, 261] on p "enjoy 5% off sitewide—because your work matters." at bounding box center [382, 262] width 275 height 16
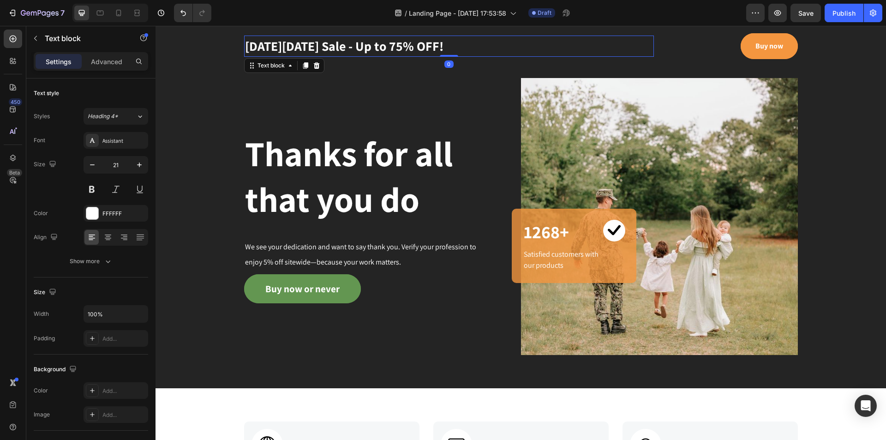
click at [307, 54] on p "[DATE][DATE] Sale - Up to 75% OFF!" at bounding box center [449, 45] width 408 height 19
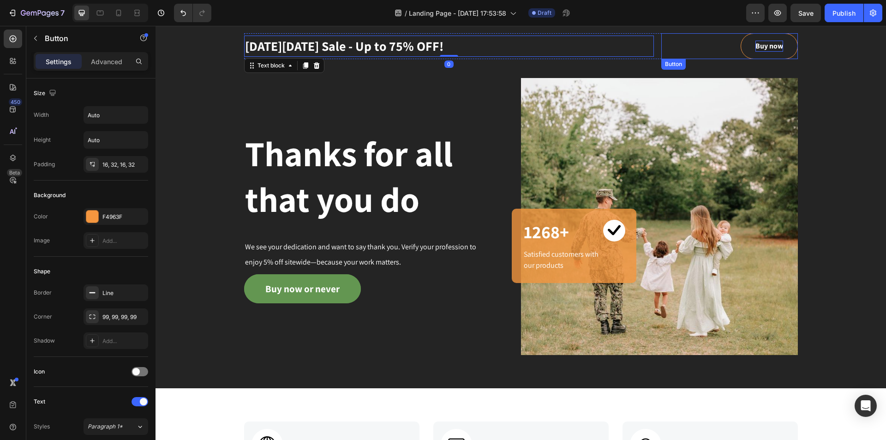
click at [760, 48] on div "Buy now" at bounding box center [769, 46] width 28 height 11
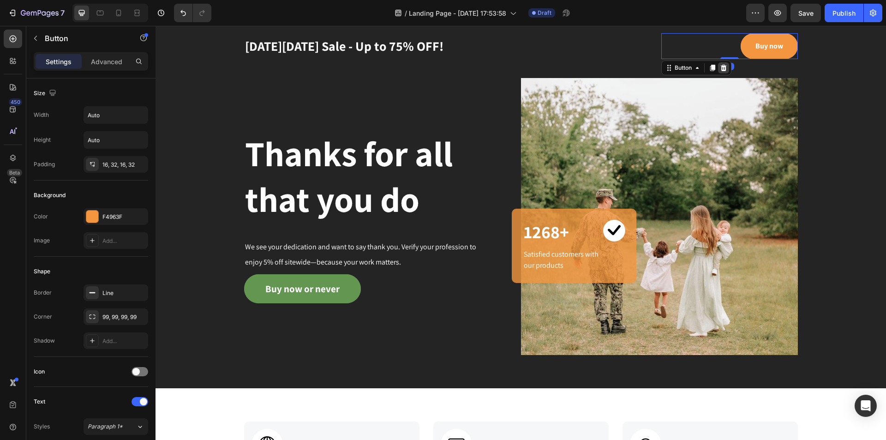
click at [721, 68] on icon at bounding box center [723, 67] width 7 height 7
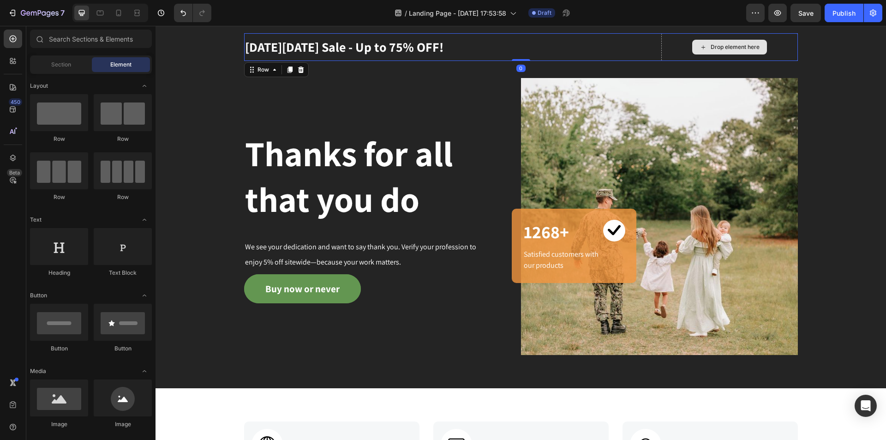
click at [665, 50] on div "Drop element here" at bounding box center [729, 47] width 137 height 28
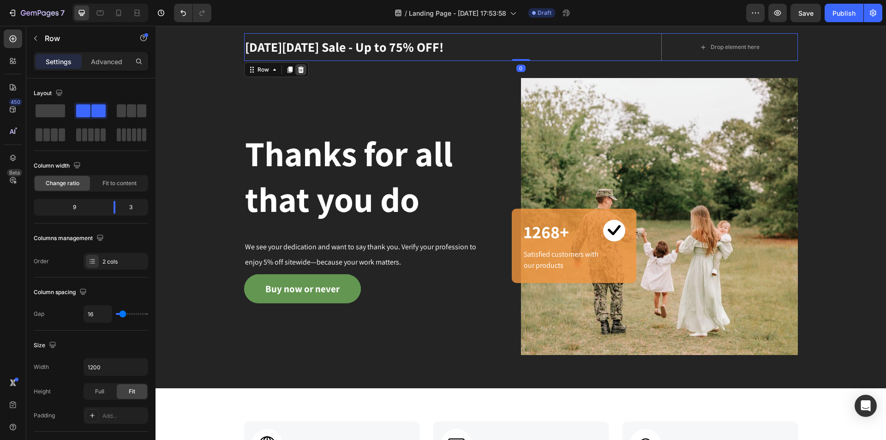
click at [300, 72] on icon at bounding box center [300, 69] width 7 height 7
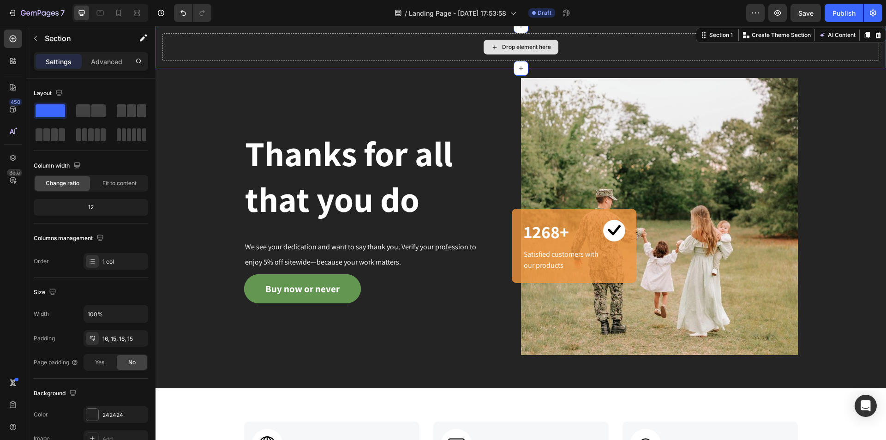
click at [341, 50] on div "Drop element here" at bounding box center [520, 47] width 717 height 28
click at [875, 36] on icon at bounding box center [878, 35] width 6 height 6
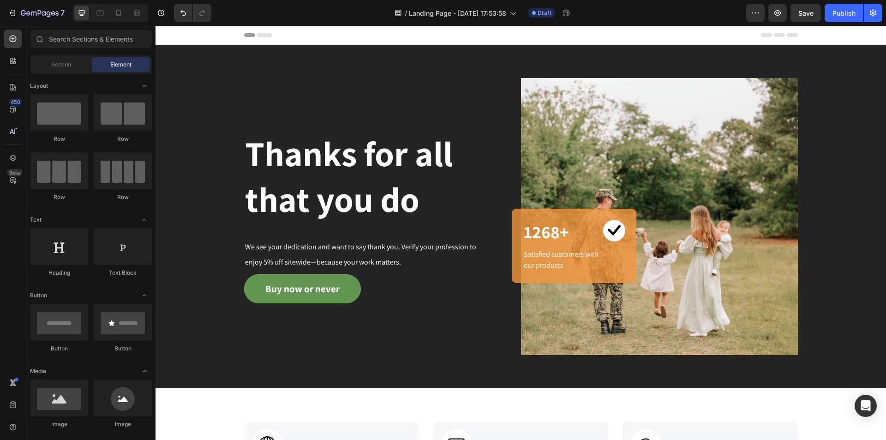
click at [870, 42] on div "Header" at bounding box center [521, 35] width 731 height 19
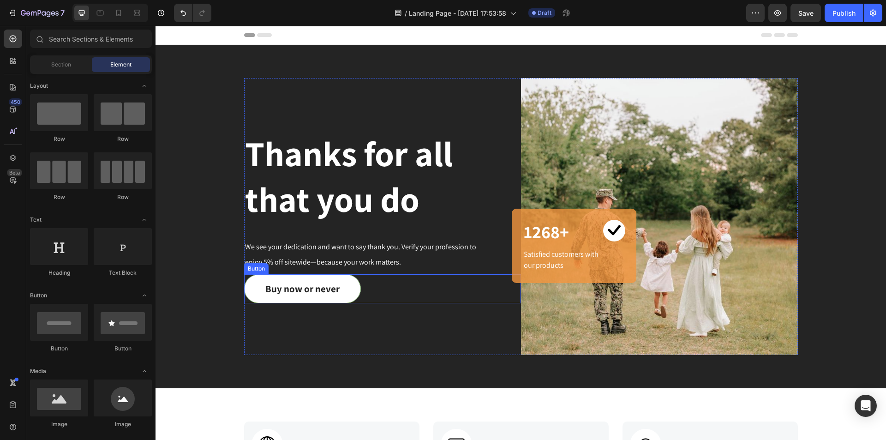
click at [296, 281] on button "Buy now or never" at bounding box center [302, 289] width 117 height 30
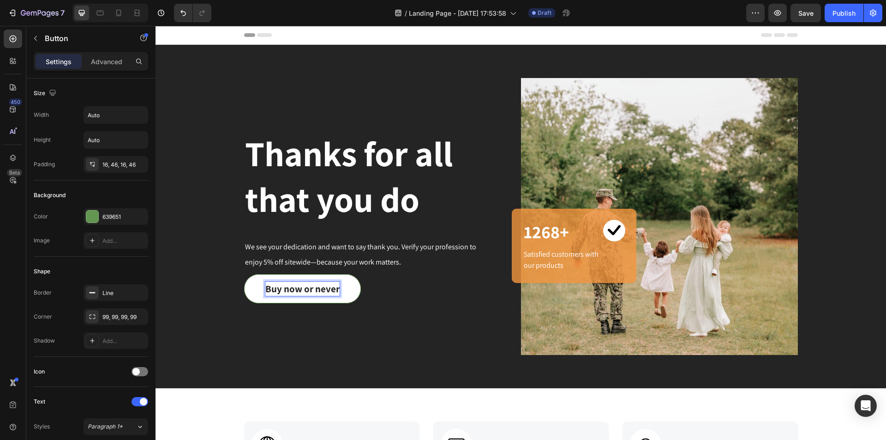
click at [324, 295] on div "Buy now or never" at bounding box center [302, 289] width 74 height 15
drag, startPoint x: 335, startPoint y: 289, endPoint x: 264, endPoint y: 283, distance: 71.8
click at [265, 283] on p "Buy now or never" at bounding box center [302, 289] width 74 height 15
click at [293, 287] on p "Buy now or never" at bounding box center [302, 289] width 74 height 15
drag, startPoint x: 262, startPoint y: 287, endPoint x: 336, endPoint y: 286, distance: 73.8
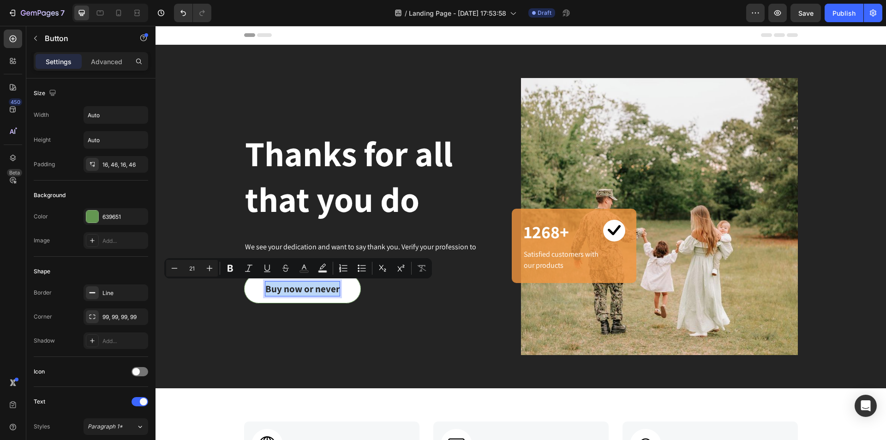
click at [336, 286] on button "Buy now or never" at bounding box center [302, 289] width 117 height 30
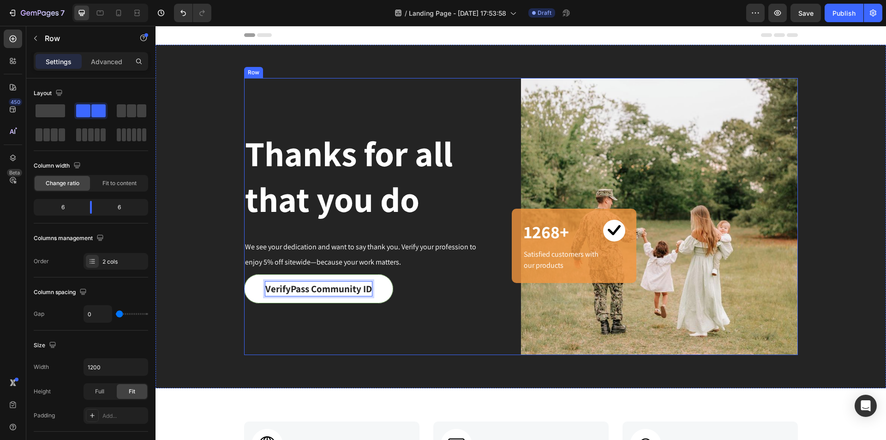
click at [422, 317] on div "Thanks for all that you do Heading We see your dedication and want to say thank…" at bounding box center [382, 216] width 277 height 277
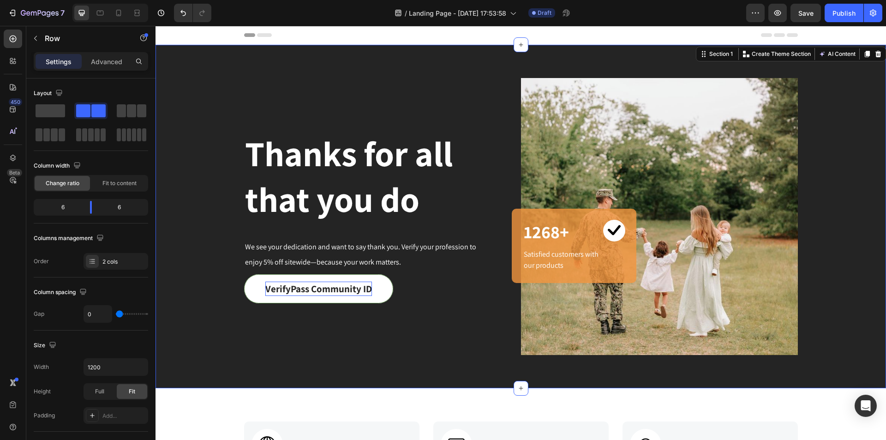
click at [785, 367] on div "Thanks for all that you do Heading We see your dedication and want to say thank…" at bounding box center [521, 216] width 731 height 343
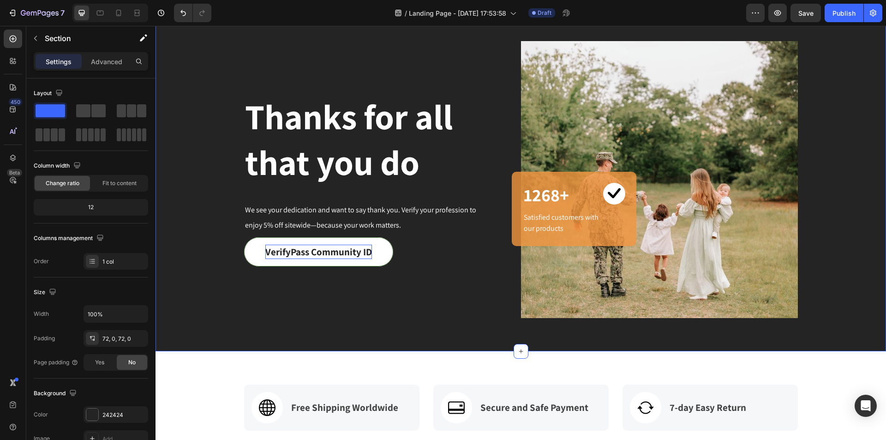
scroll to position [185, 0]
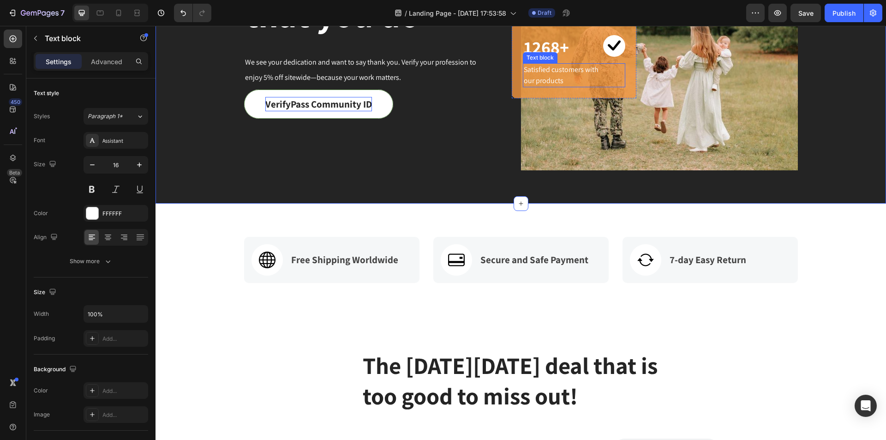
click at [537, 78] on p "Satisfied customers with our products" at bounding box center [563, 75] width 78 height 22
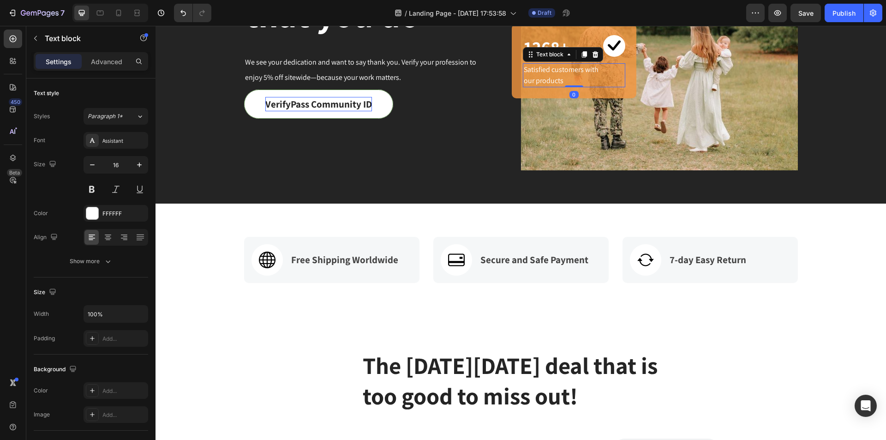
click at [537, 78] on p "Satisfied customers with our products" at bounding box center [563, 75] width 78 height 22
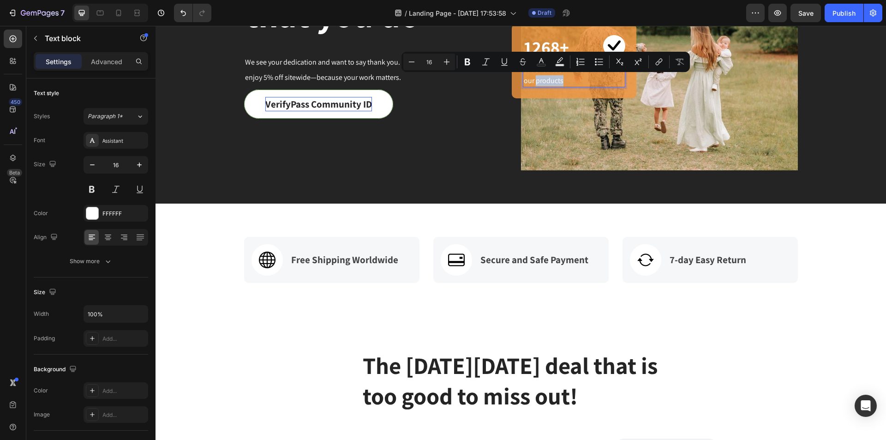
drag, startPoint x: 742, startPoint y: 96, endPoint x: 587, endPoint y: 83, distance: 155.2
click at [587, 83] on p "Satisfied customers with our products" at bounding box center [563, 75] width 78 height 22
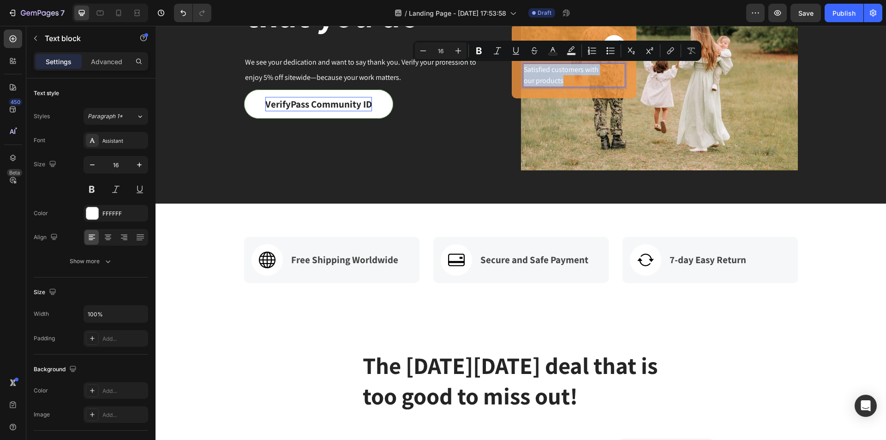
drag, startPoint x: 563, startPoint y: 77, endPoint x: 521, endPoint y: 73, distance: 41.7
click at [524, 73] on p "Satisfied customers with our products" at bounding box center [563, 75] width 78 height 22
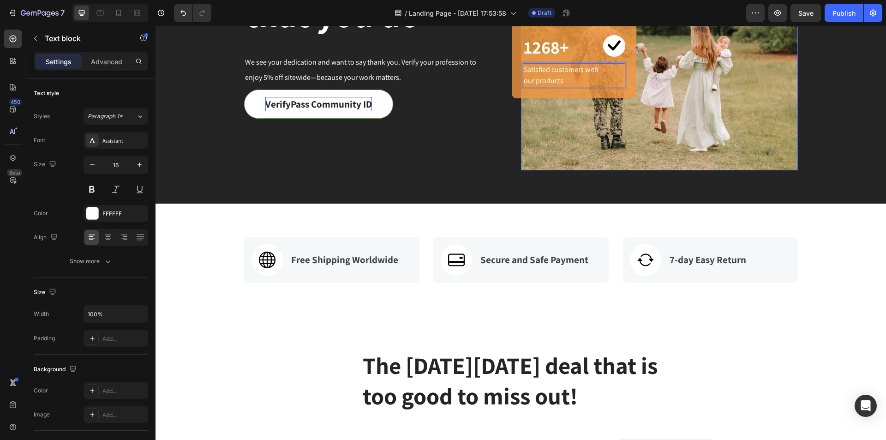
scroll to position [196, 0]
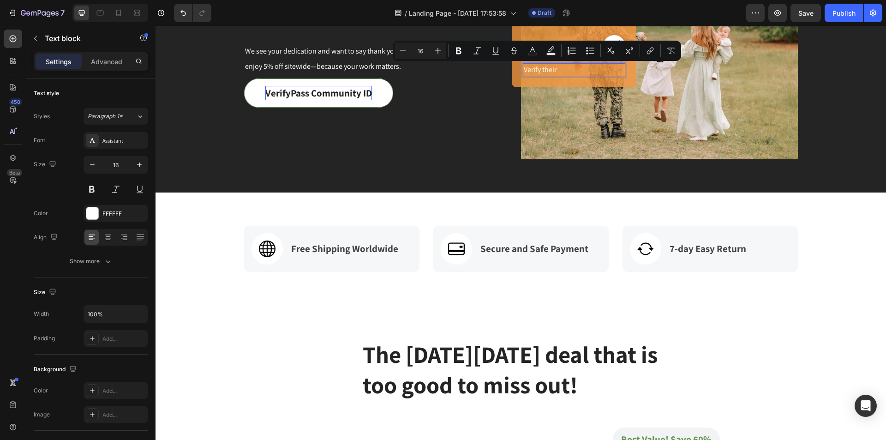
drag, startPoint x: 559, startPoint y: 69, endPoint x: 521, endPoint y: 66, distance: 37.9
click at [524, 66] on p "Verify their" at bounding box center [563, 69] width 78 height 11
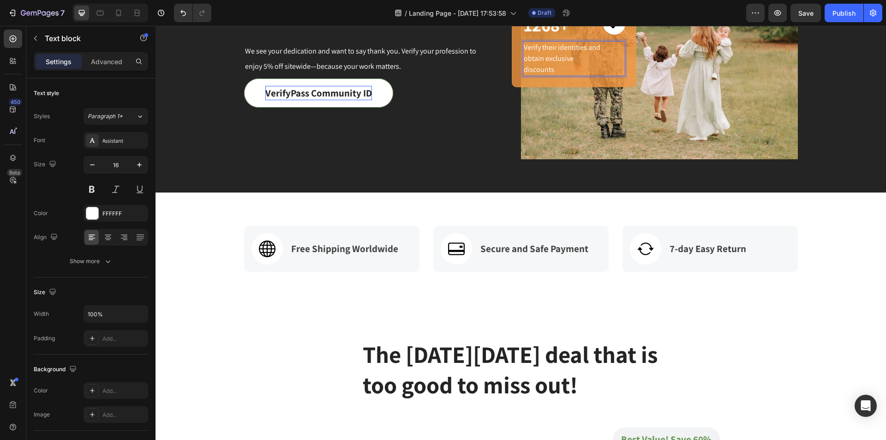
click at [524, 59] on p "Verify their identities and obtain exclusive discounts" at bounding box center [563, 58] width 78 height 33
click at [524, 72] on p "Verify their identities and obtain exclusive discounts" at bounding box center [563, 58] width 78 height 33
click at [592, 62] on p "Verify their identities and obtain exclusive discounts" at bounding box center [563, 58] width 78 height 33
click at [111, 67] on div "Advanced" at bounding box center [107, 61] width 46 height 15
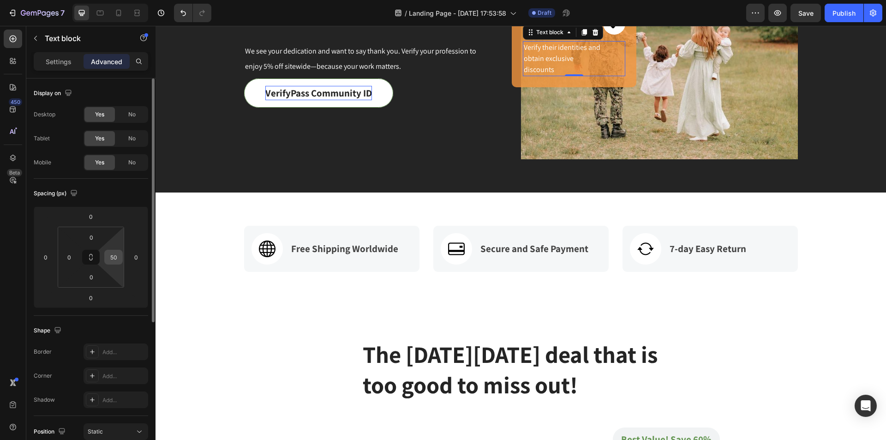
click at [113, 262] on input "50" at bounding box center [114, 257] width 14 height 14
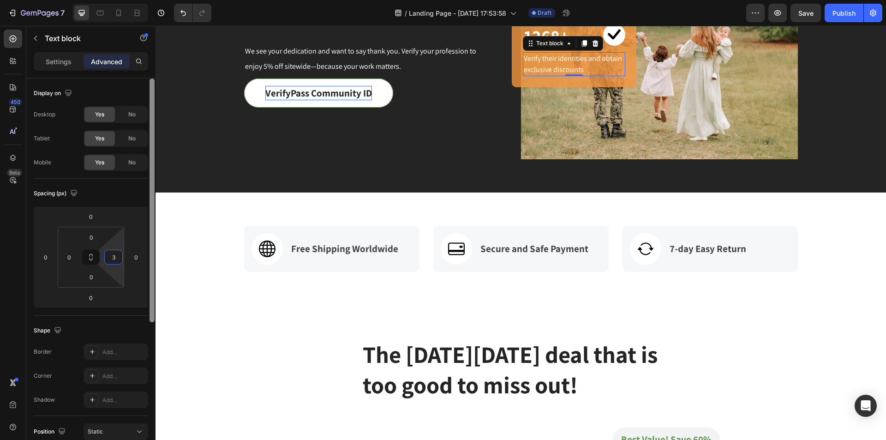
type input "30"
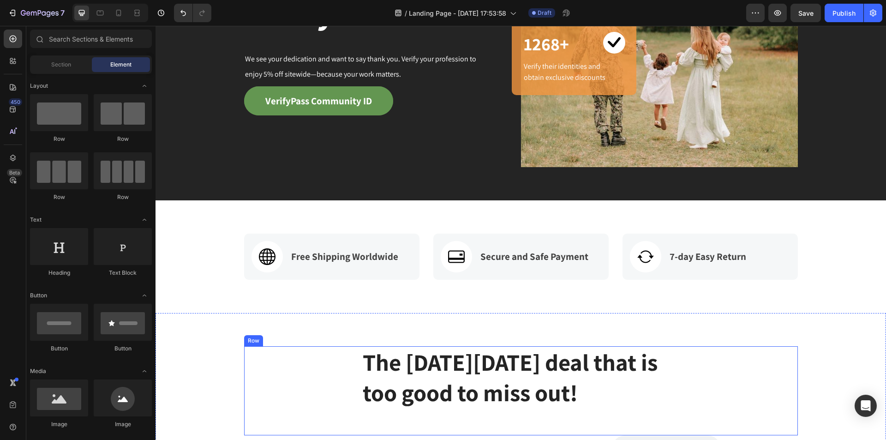
scroll to position [50, 0]
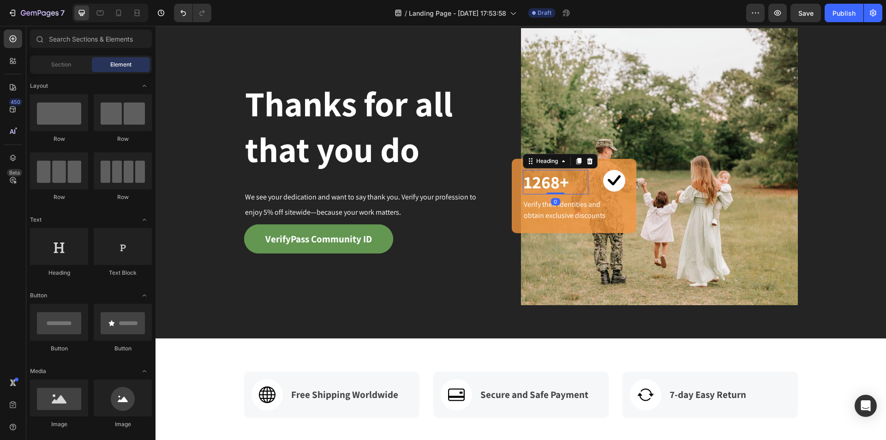
click at [542, 185] on p "1268+" at bounding box center [556, 182] width 64 height 23
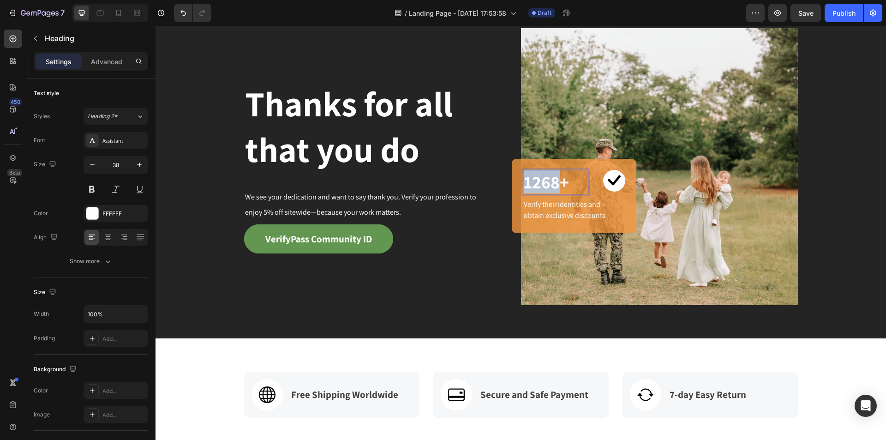
click at [542, 185] on p "1268+" at bounding box center [556, 182] width 64 height 23
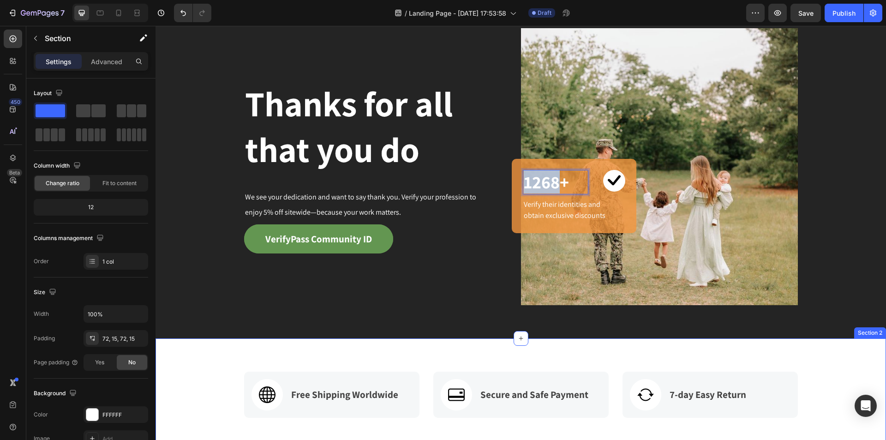
click at [829, 372] on div "Image Free Shipping Worldwide Text block Row Image Secure and Safe Payment Text…" at bounding box center [520, 394] width 717 height 46
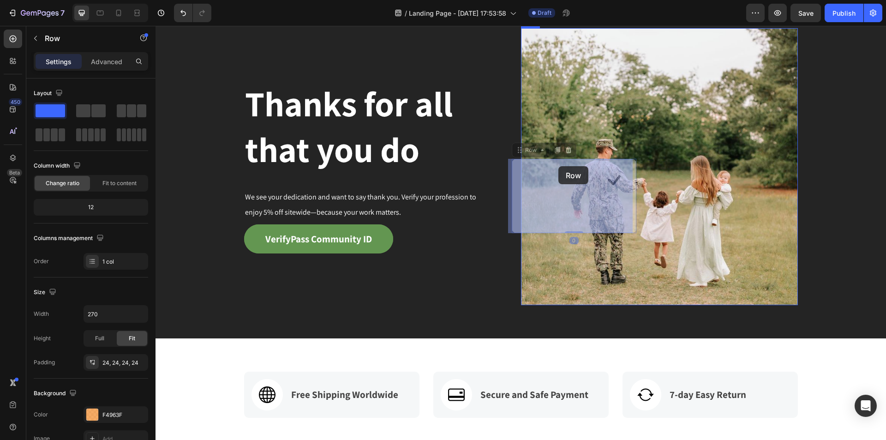
drag, startPoint x: 618, startPoint y: 164, endPoint x: 558, endPoint y: 166, distance: 59.6
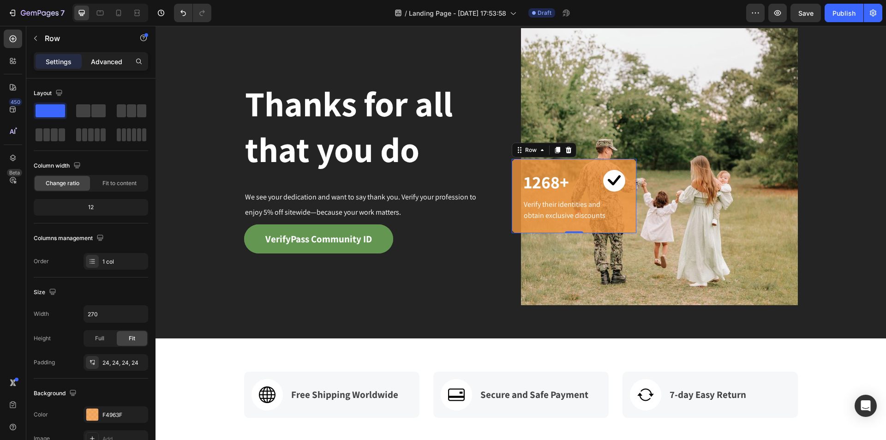
click at [105, 65] on p "Advanced" at bounding box center [106, 62] width 31 height 10
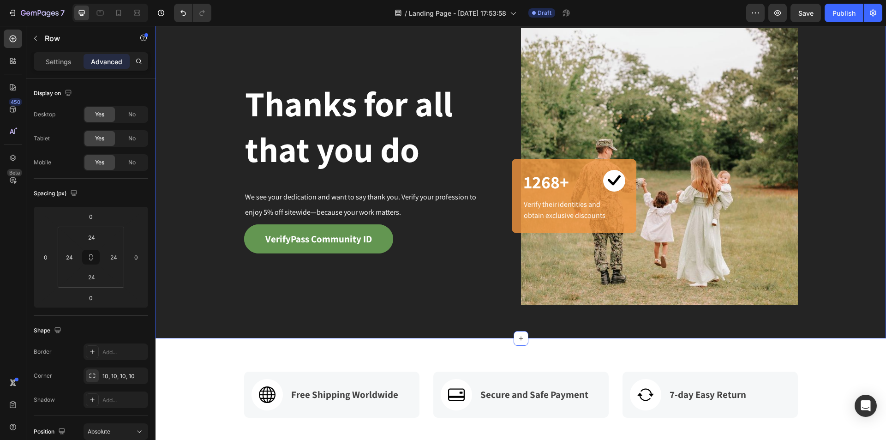
click at [877, 317] on div "Thanks for all that you do Heading We see your dedication and want to say thank…" at bounding box center [521, 166] width 731 height 343
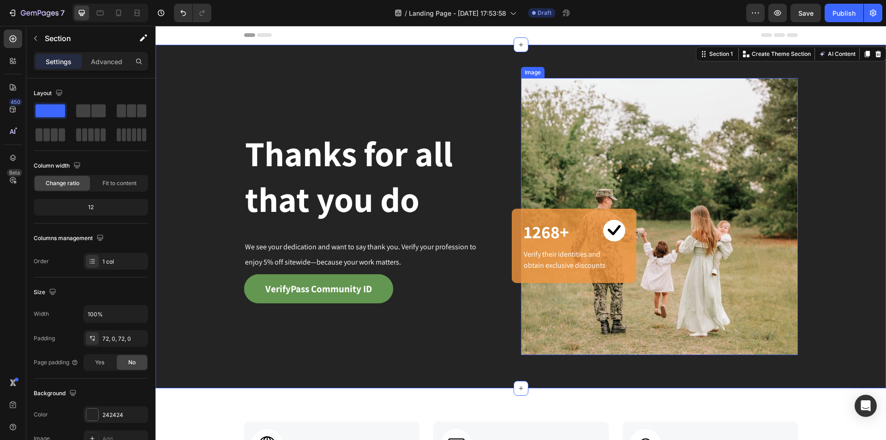
scroll to position [277, 0]
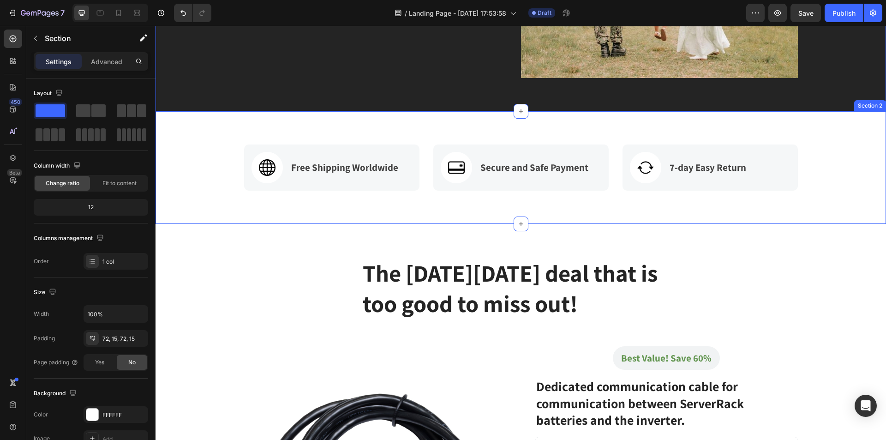
click at [230, 195] on div "Image Free Shipping Worldwide Text block Row Image Secure and Safe Payment Text…" at bounding box center [521, 167] width 731 height 113
click at [113, 66] on p "Advanced" at bounding box center [106, 62] width 31 height 10
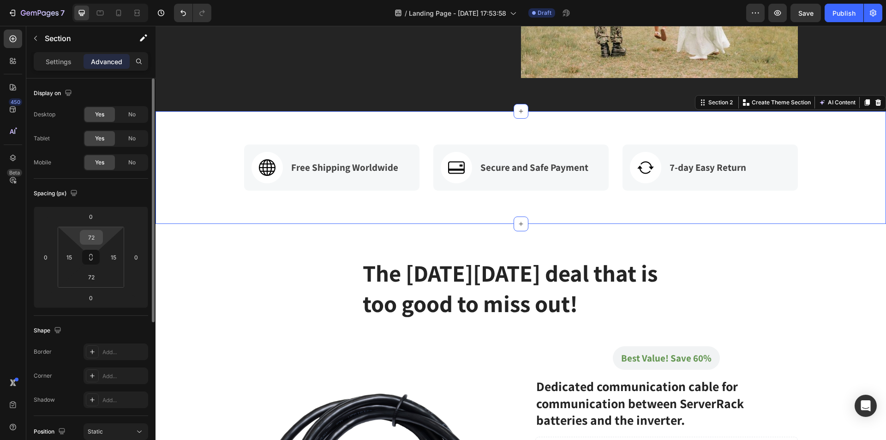
click at [91, 240] on input "72" at bounding box center [91, 237] width 18 height 14
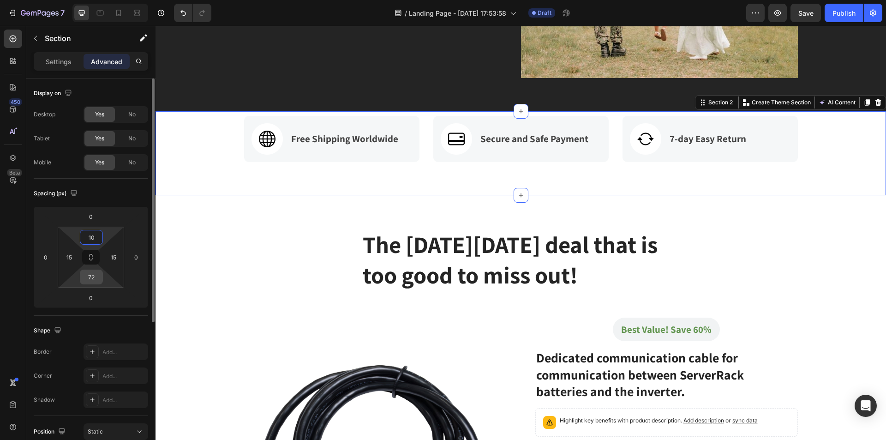
type input "10"
click at [93, 277] on input "72" at bounding box center [91, 277] width 18 height 14
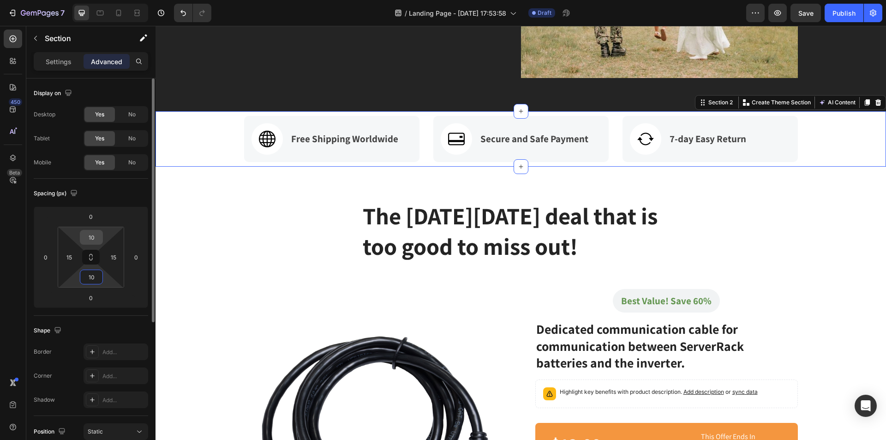
type input "10"
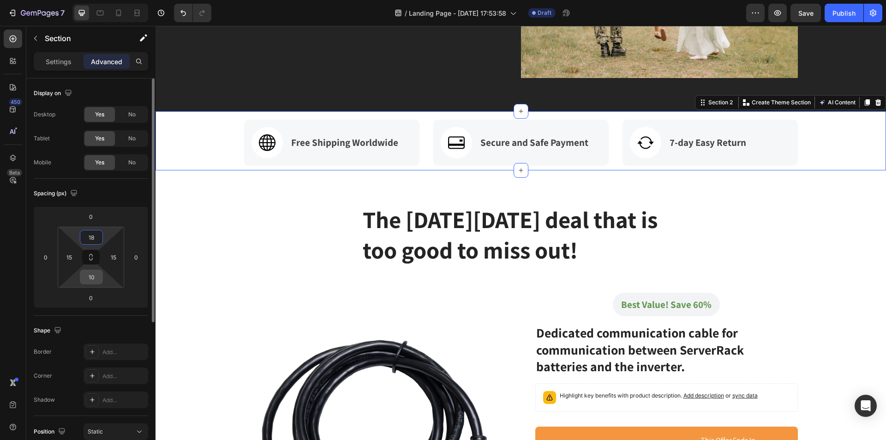
type input "18"
click at [96, 280] on input "10" at bounding box center [91, 277] width 18 height 14
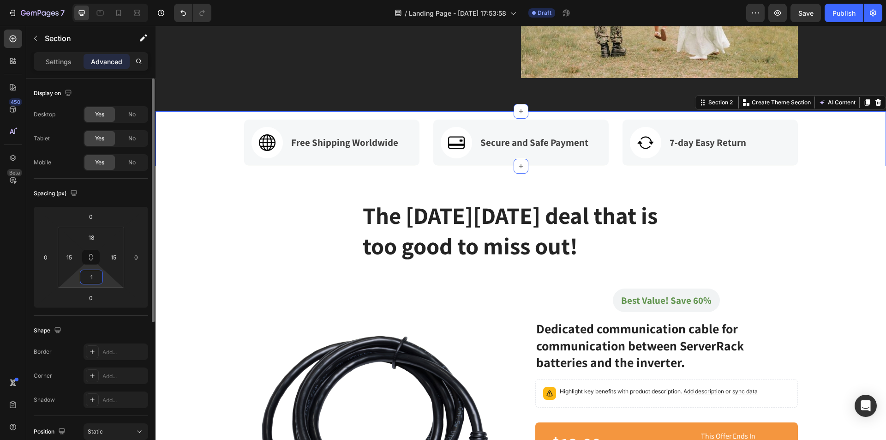
type input "1 8"
click at [634, 206] on p "The Black Friday deal that is too good to miss out!" at bounding box center [521, 230] width 317 height 61
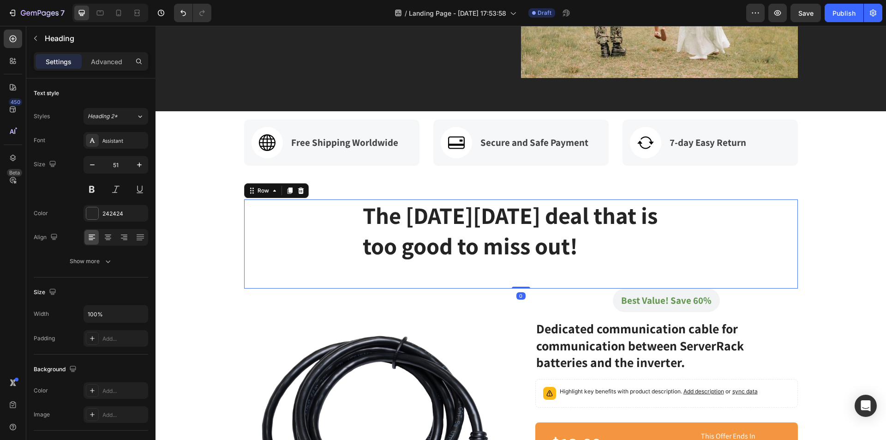
click at [756, 216] on div "The Black Friday deal that is too good to miss out! Heading Row" at bounding box center [521, 243] width 554 height 89
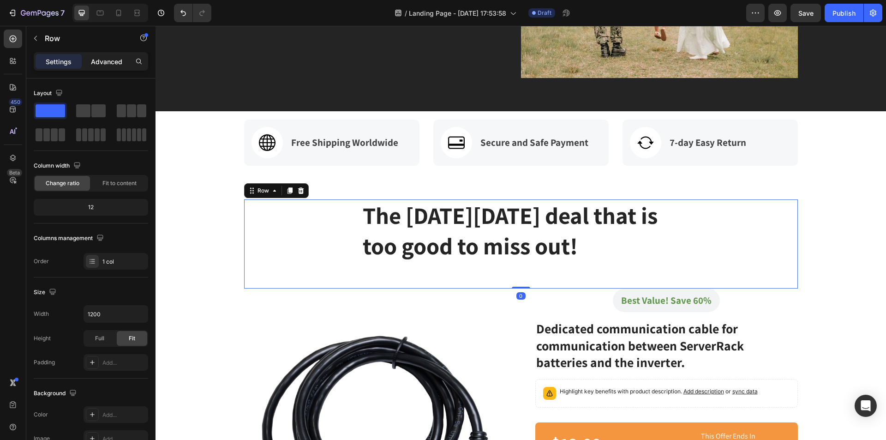
drag, startPoint x: 108, startPoint y: 70, endPoint x: 111, endPoint y: 66, distance: 5.9
click at [108, 70] on div "Settings Advanced" at bounding box center [91, 61] width 114 height 18
click at [112, 63] on p "Advanced" at bounding box center [106, 62] width 31 height 10
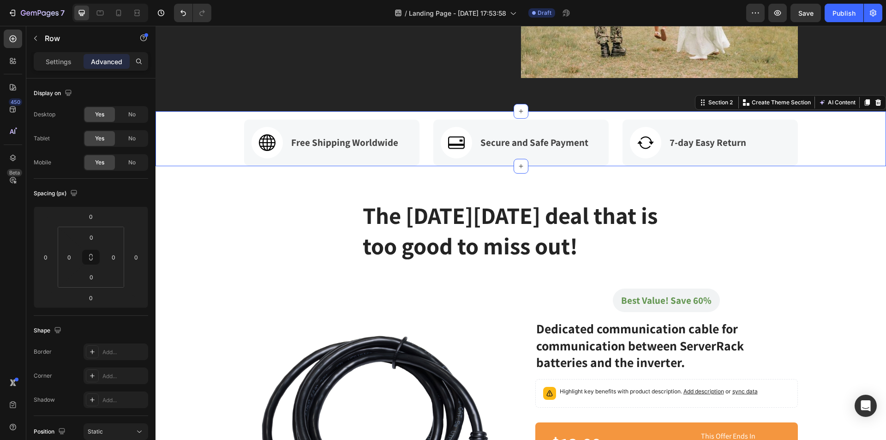
click at [204, 152] on div "Image Free Shipping Worldwide Text block Row Image Secure and Safe Payment Text…" at bounding box center [520, 143] width 717 height 46
click at [90, 281] on input "1" at bounding box center [91, 277] width 18 height 14
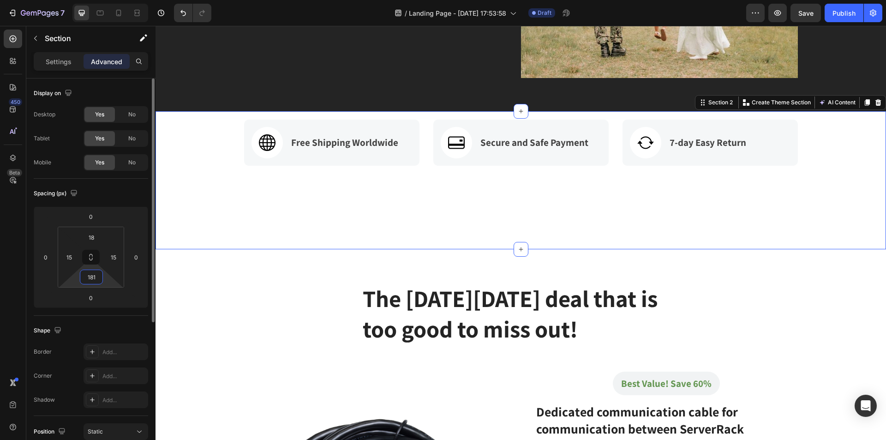
drag, startPoint x: 96, startPoint y: 278, endPoint x: 94, endPoint y: 284, distance: 6.6
click at [94, 284] on div "181" at bounding box center [91, 277] width 23 height 15
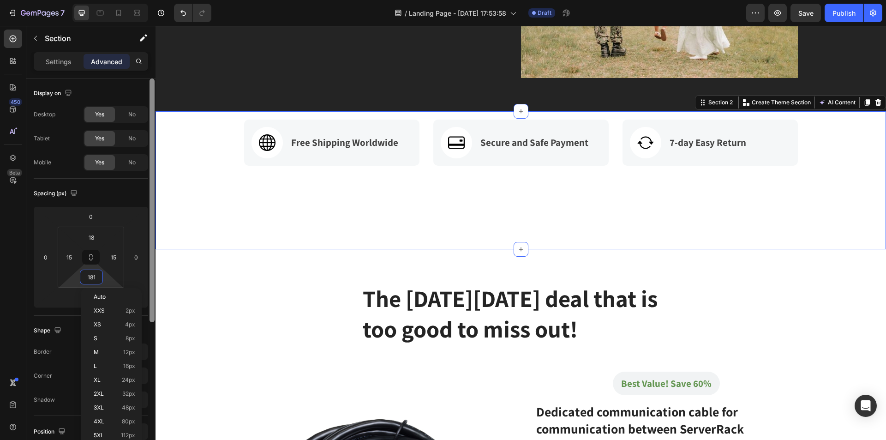
type input "18"
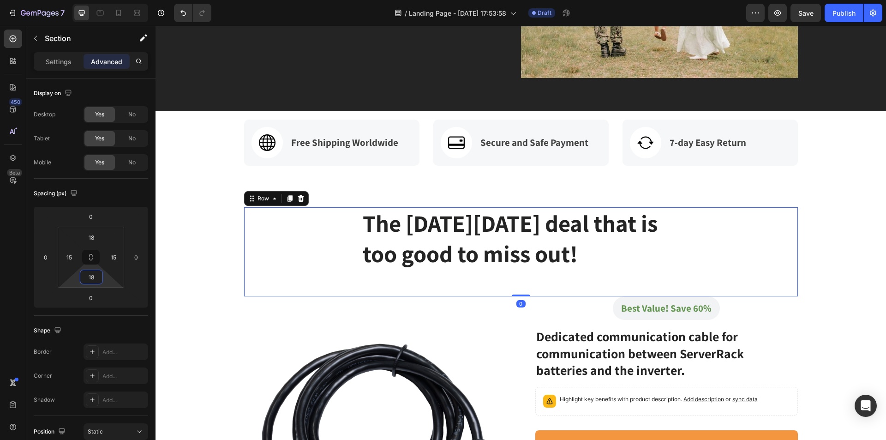
click at [282, 222] on div "The Black Friday deal that is too good to miss out! Heading Row" at bounding box center [521, 251] width 554 height 89
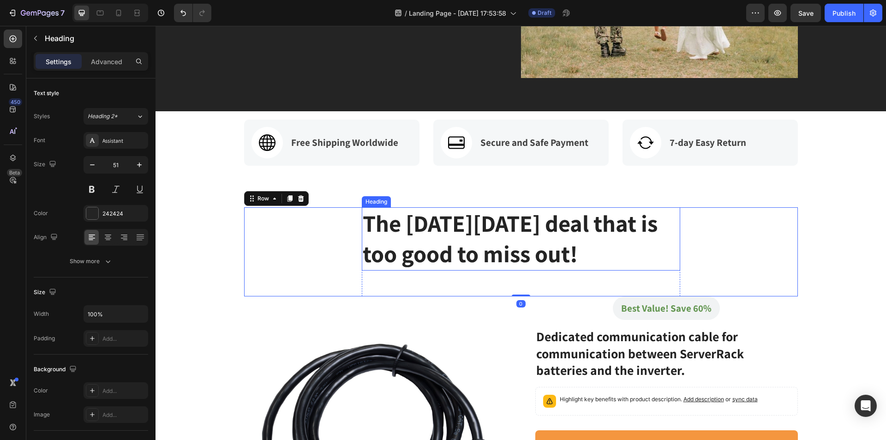
click at [605, 222] on p "The Black Friday deal that is too good to miss out!" at bounding box center [521, 238] width 317 height 61
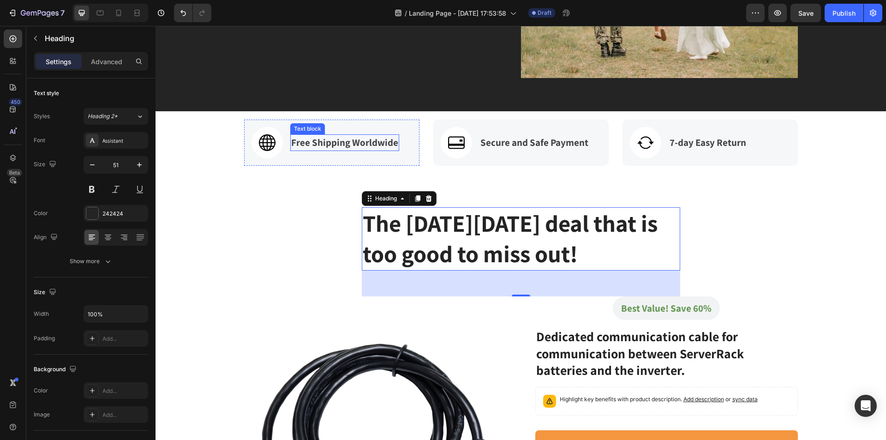
click at [318, 142] on p "Free Shipping Worldwide" at bounding box center [344, 142] width 107 height 15
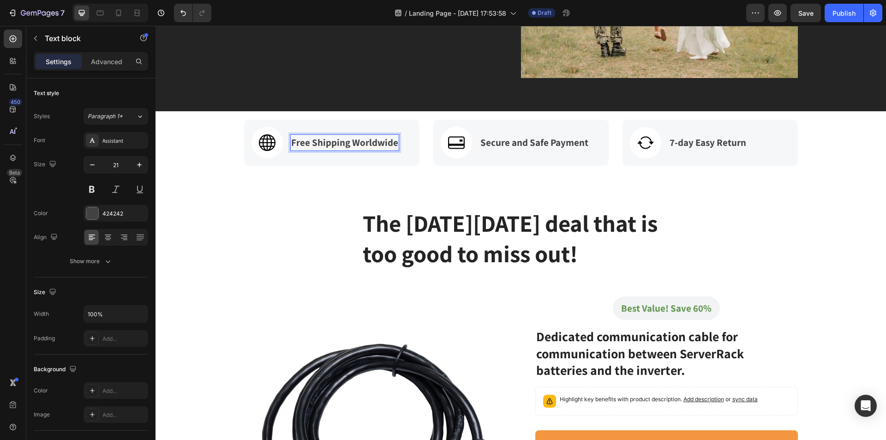
click at [321, 138] on p "Free Shipping Worldwide" at bounding box center [344, 142] width 107 height 15
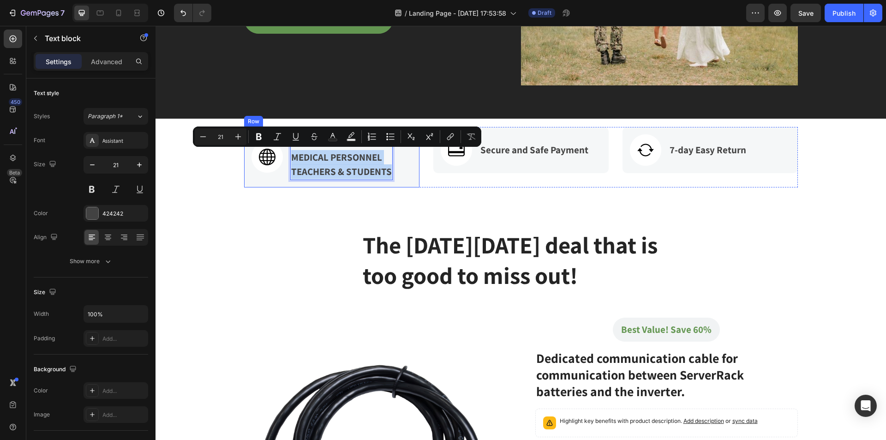
drag, startPoint x: 289, startPoint y: 157, endPoint x: 389, endPoint y: 175, distance: 101.8
click at [389, 175] on div "Image MILITARY MEDICAL PERSONNEL TEACHERS & STUDENTS Text block 0 Row" at bounding box center [331, 157] width 175 height 60
copy div "MEDICAL PERSONNEL TEACHERS & STUDENTS"
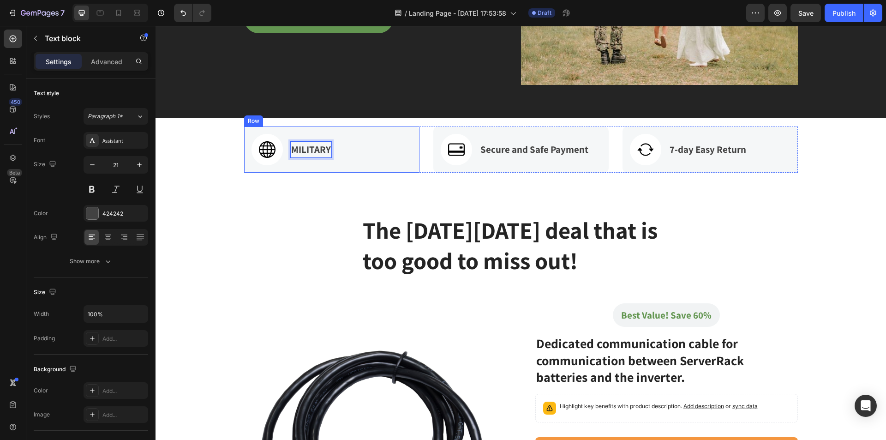
scroll to position [277, 0]
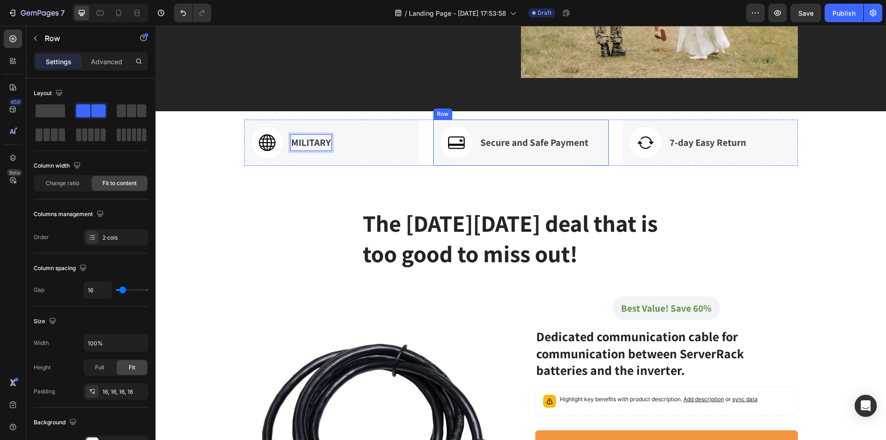
click at [527, 151] on div "Secure and Safe Payment Text block" at bounding box center [534, 142] width 110 height 31
click at [503, 145] on p "Secure and Safe Payment" at bounding box center [534, 142] width 108 height 15
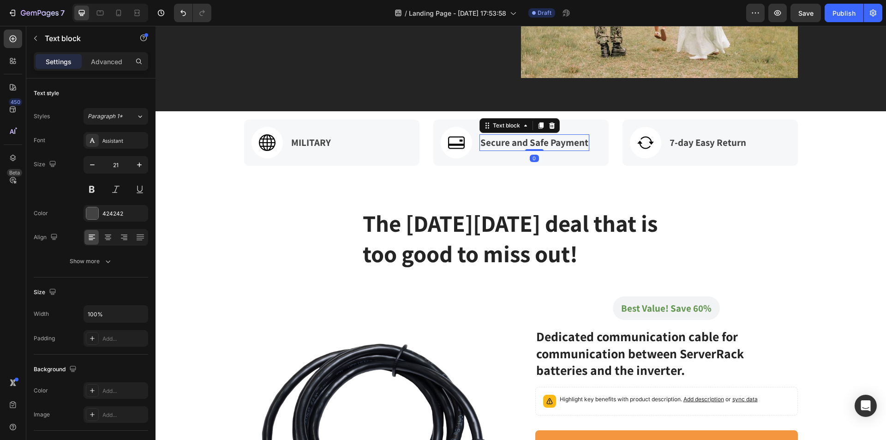
click at [503, 145] on p "Secure and Safe Payment" at bounding box center [534, 142] width 108 height 15
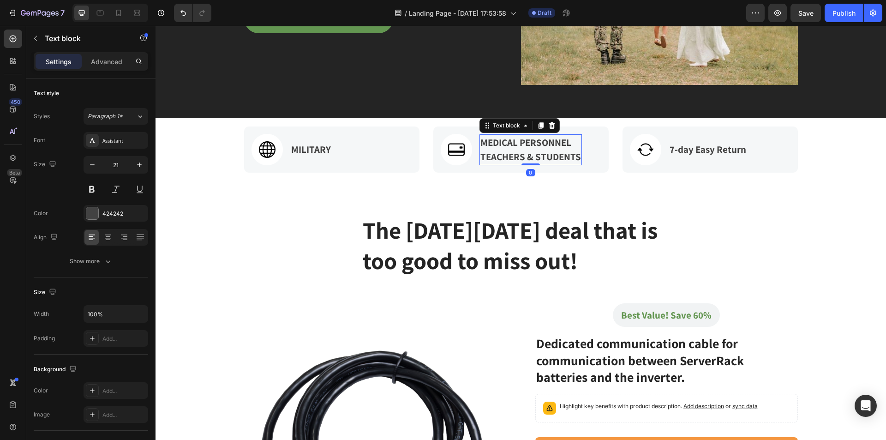
click at [480, 158] on p "TEACHERS & STUDENTS" at bounding box center [530, 157] width 101 height 15
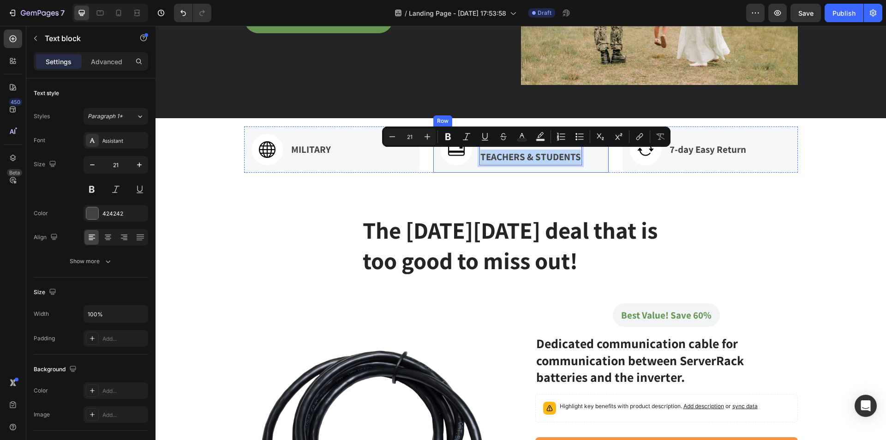
drag, startPoint x: 479, startPoint y: 158, endPoint x: 580, endPoint y: 159, distance: 101.1
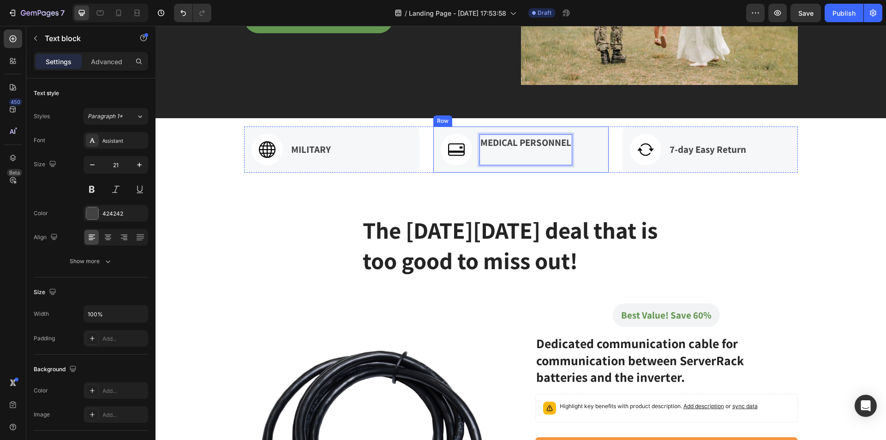
scroll to position [277, 0]
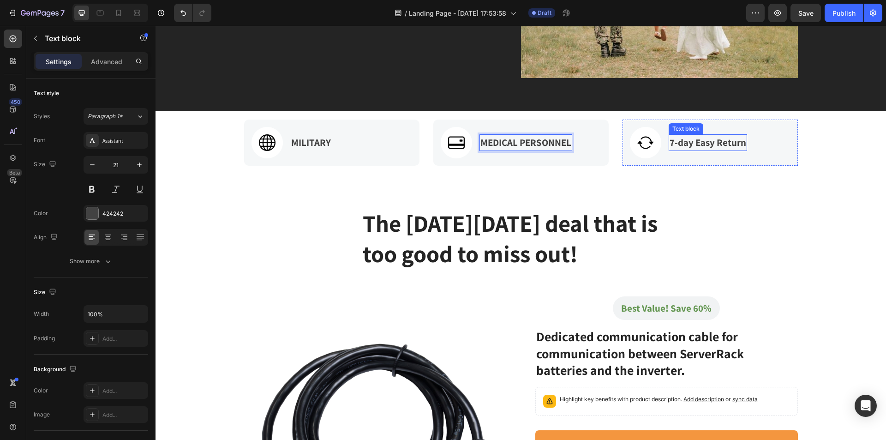
click at [679, 145] on p "7-day Easy Return" at bounding box center [708, 142] width 77 height 15
click at [680, 145] on p "7-day Easy Return" at bounding box center [708, 142] width 77 height 15
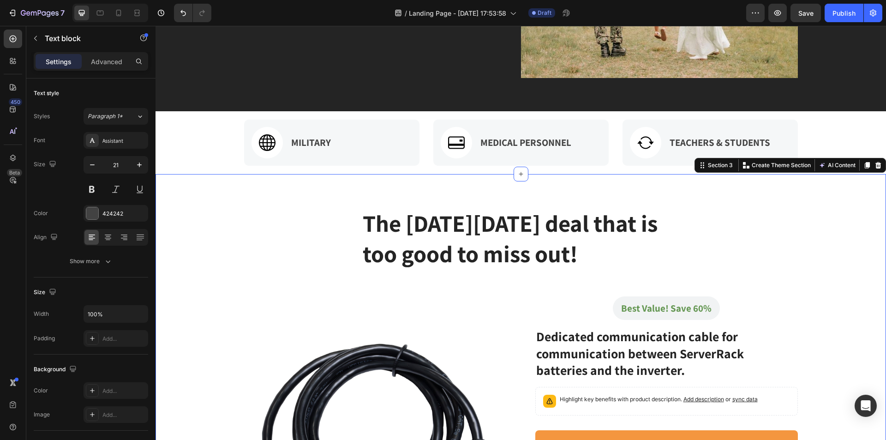
click at [876, 243] on div "The Black Friday deal that is too good to miss out! Heading Row Row Product Ima…" at bounding box center [521, 431] width 731 height 515
click at [735, 143] on p "TEACHERS & STUDENTS" at bounding box center [720, 142] width 101 height 15
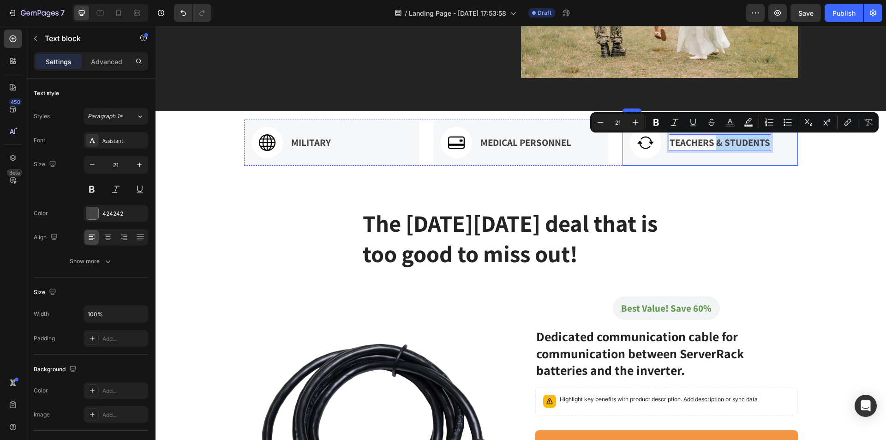
drag, startPoint x: 714, startPoint y: 141, endPoint x: 775, endPoint y: 145, distance: 61.1
click at [775, 145] on div "Image TEACHERS & STUDENTS Text block 0 Row" at bounding box center [710, 143] width 175 height 46
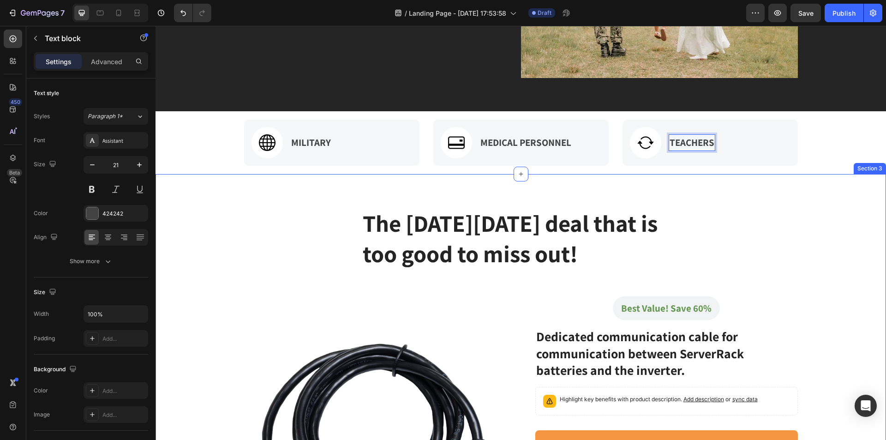
click at [843, 247] on div "The Black Friday deal that is too good to miss out! Heading Row Row Product Ima…" at bounding box center [520, 431] width 717 height 449
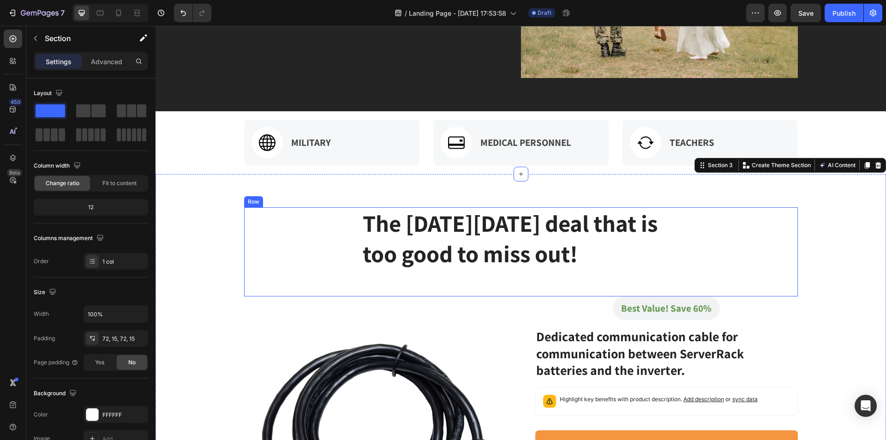
click at [726, 219] on div "The Black Friday deal that is too good to miss out! Heading Row" at bounding box center [521, 251] width 554 height 89
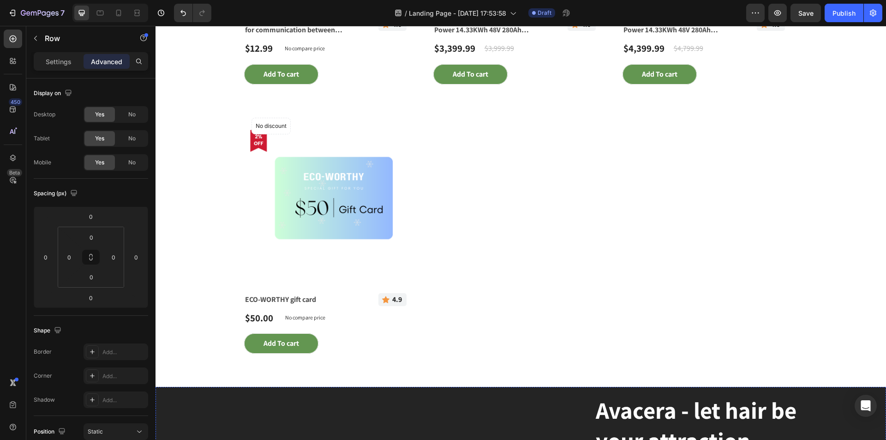
scroll to position [1246, 0]
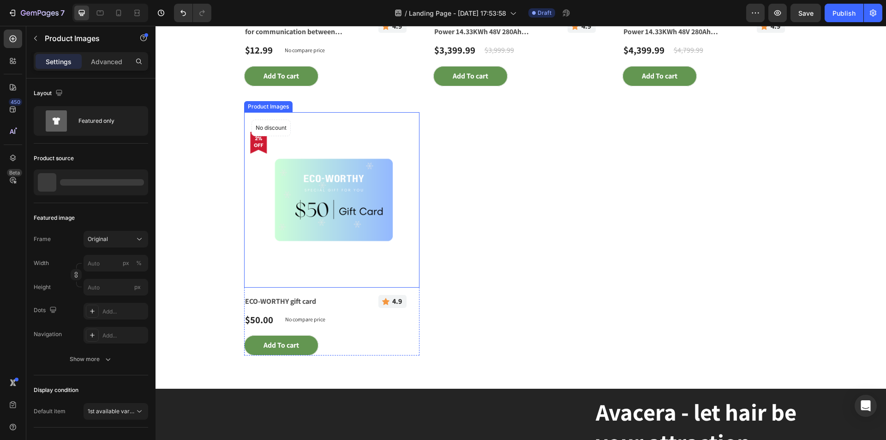
click at [329, 199] on img at bounding box center [331, 199] width 175 height 175
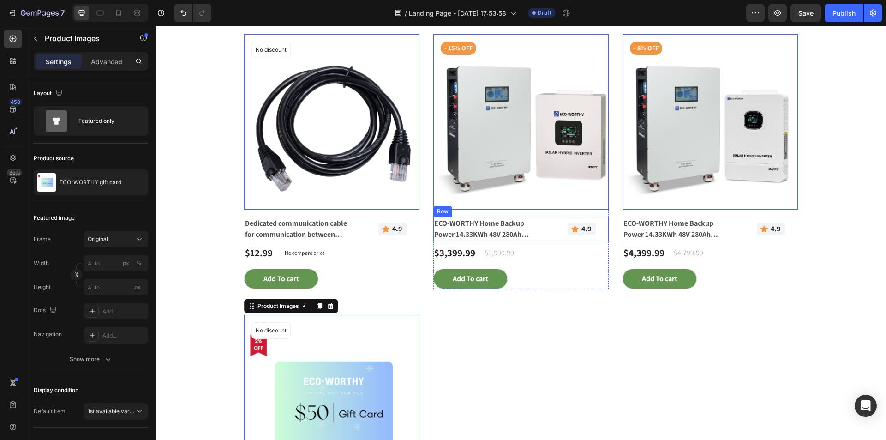
scroll to position [877, 0]
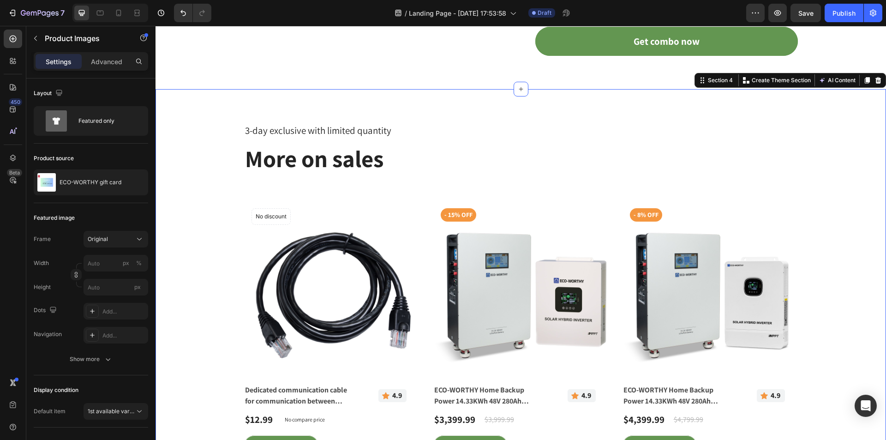
click at [203, 140] on div "3-day exclusive with limited quantity Text block More on sales Heading Row Prod…" at bounding box center [520, 423] width 717 height 602
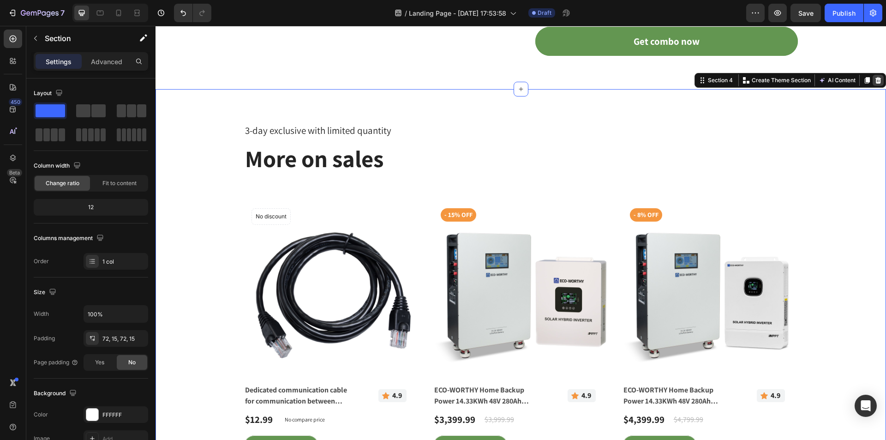
click at [875, 79] on icon at bounding box center [878, 80] width 6 height 6
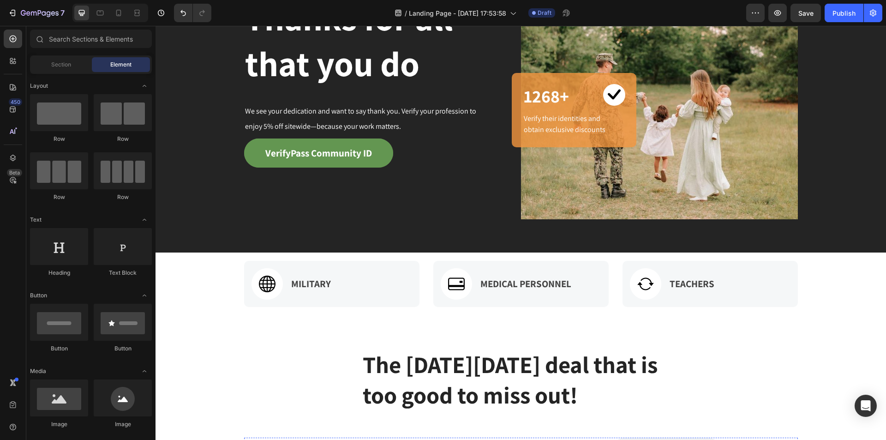
scroll to position [132, 0]
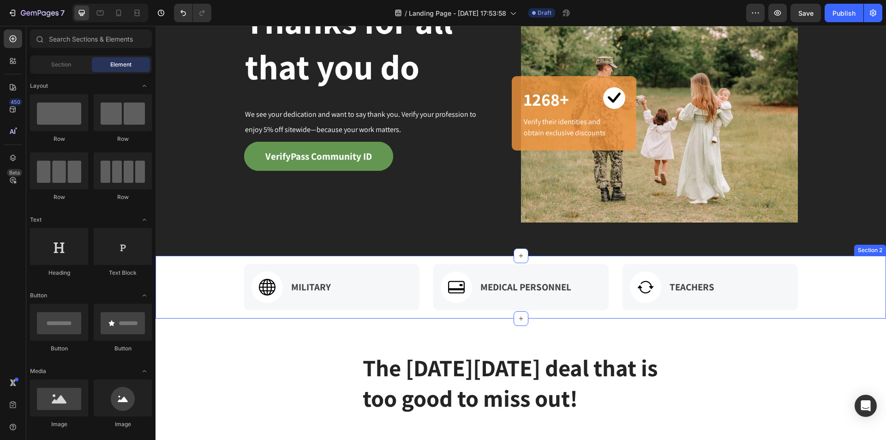
click at [808, 316] on div "Image MILITARY Text block Row Image MEDICAL PERSONNEL Text block Row Image TEAC…" at bounding box center [521, 287] width 731 height 63
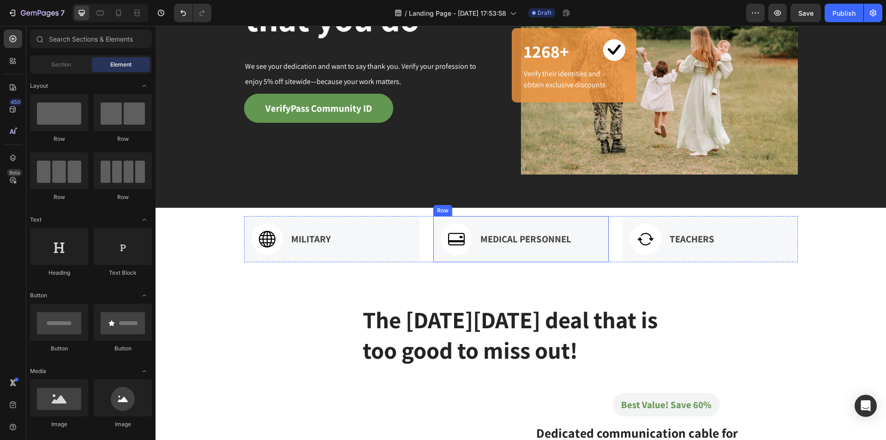
scroll to position [0, 0]
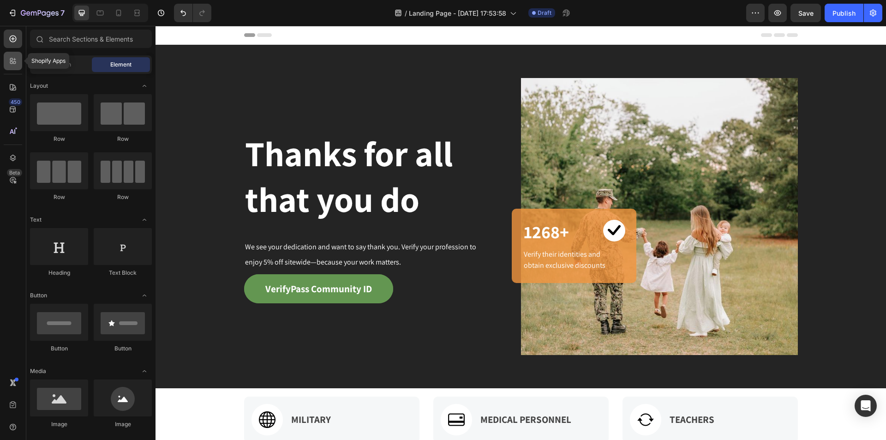
click at [17, 65] on icon at bounding box center [12, 60] width 9 height 9
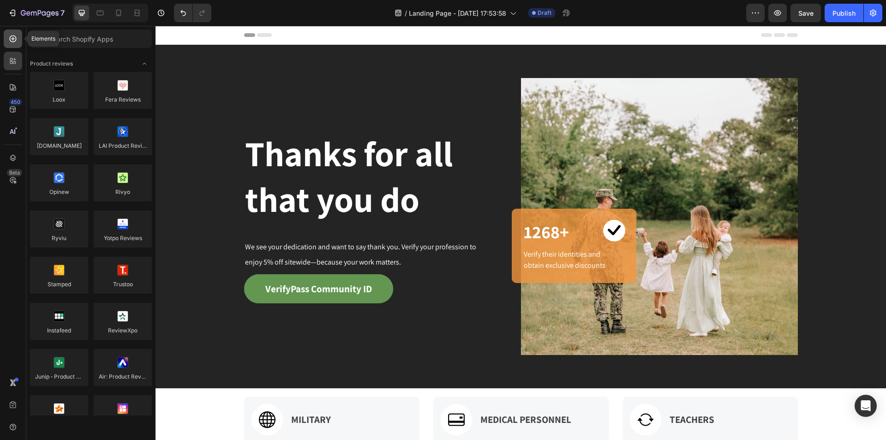
click at [18, 43] on div at bounding box center [13, 39] width 18 height 18
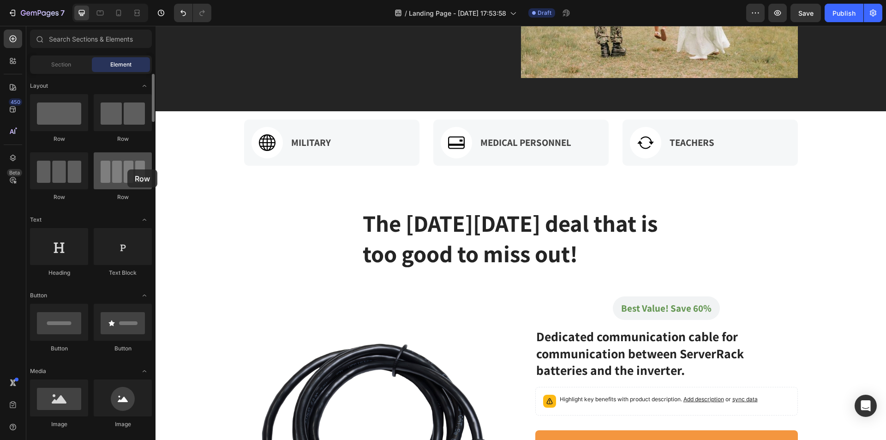
click at [127, 169] on div at bounding box center [123, 170] width 58 height 37
click at [10, 113] on icon at bounding box center [12, 109] width 9 height 9
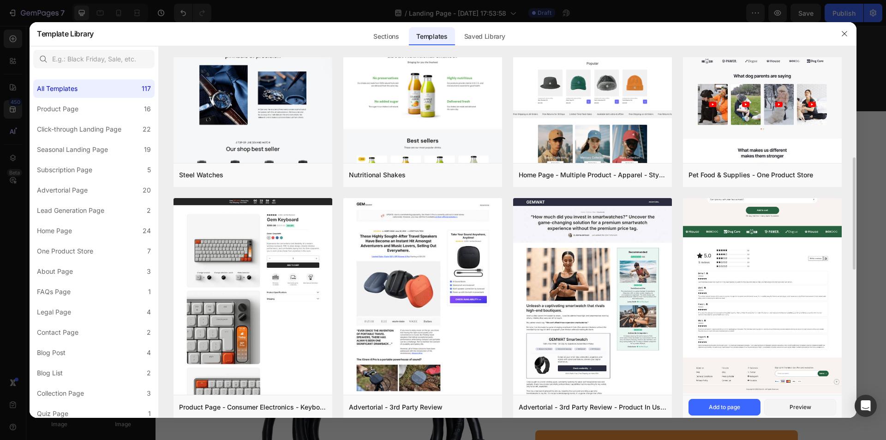
scroll to position [554, 0]
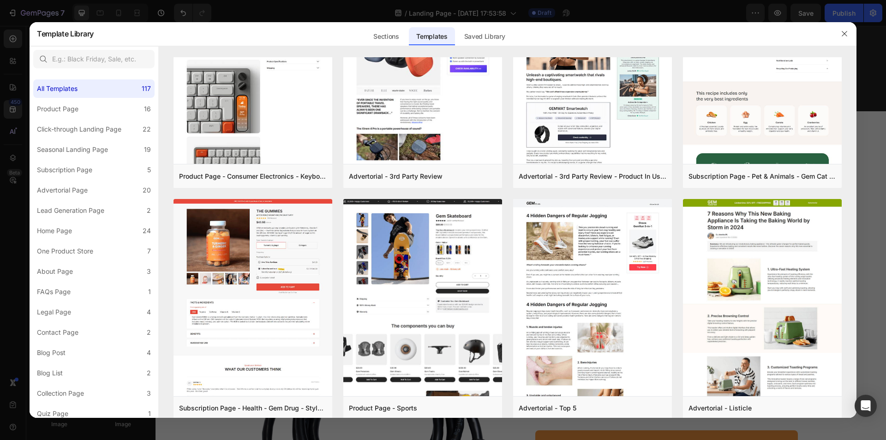
click at [873, 341] on div at bounding box center [443, 220] width 886 height 440
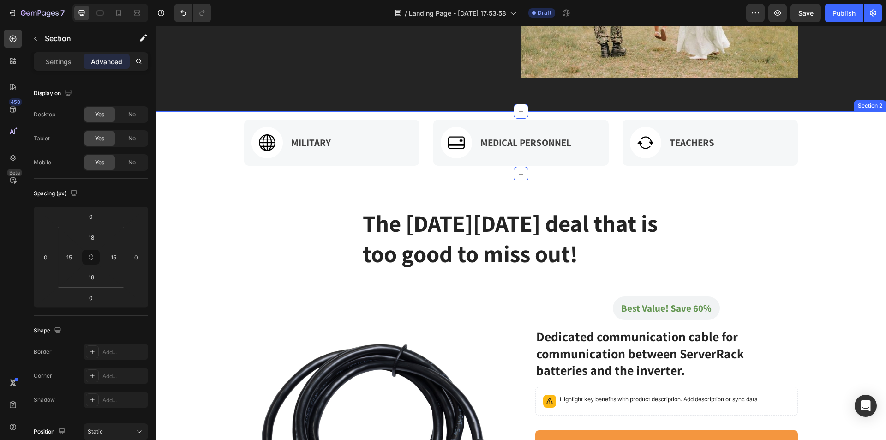
click at [269, 172] on div "Image MILITARY Text block Row Image MEDICAL PERSONNEL Text block Row Image TEAC…" at bounding box center [521, 142] width 731 height 63
click at [17, 39] on icon at bounding box center [12, 38] width 9 height 9
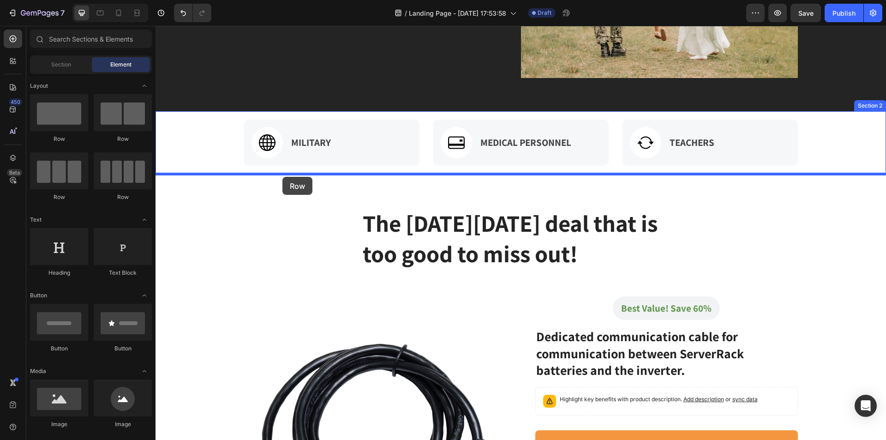
drag, startPoint x: 276, startPoint y: 189, endPoint x: 282, endPoint y: 177, distance: 14.0
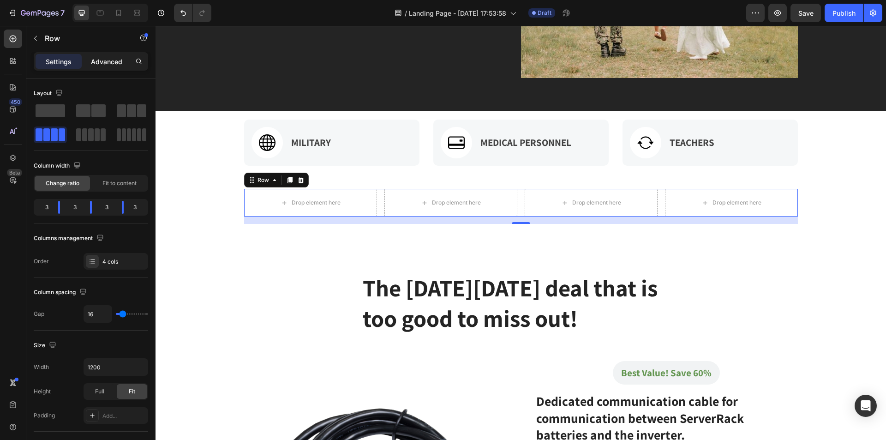
click at [108, 65] on p "Advanced" at bounding box center [106, 62] width 31 height 10
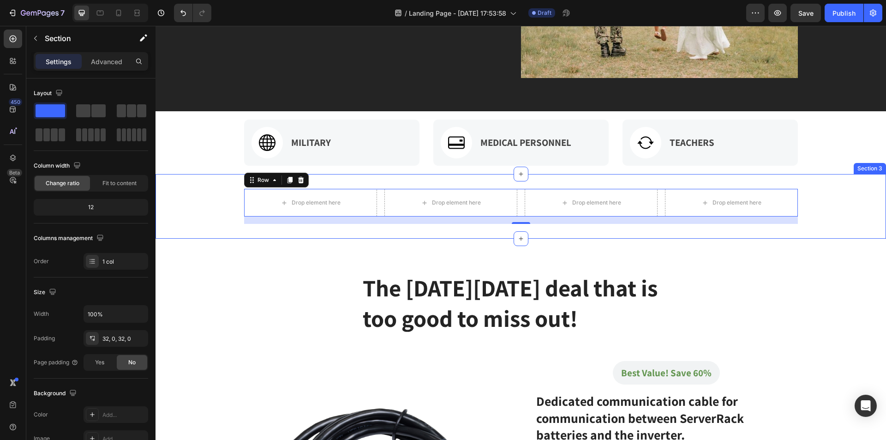
click at [197, 204] on div "Drop element here Drop element here Drop element here Drop element here Row 16" at bounding box center [521, 206] width 731 height 35
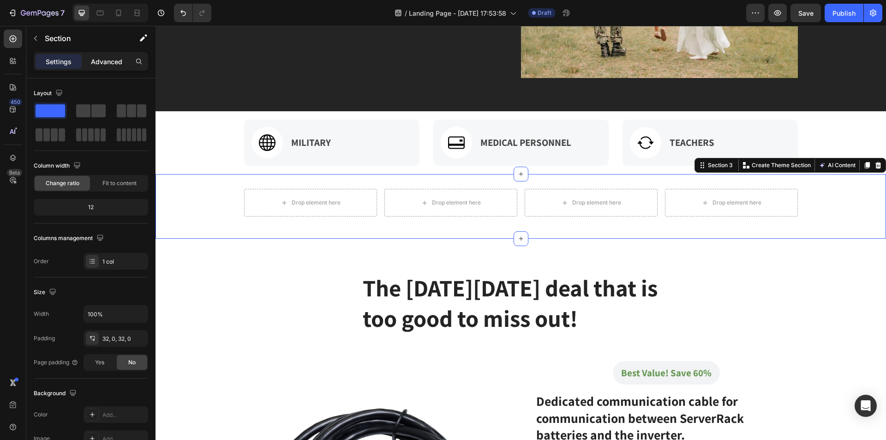
click at [100, 62] on p "Advanced" at bounding box center [106, 62] width 31 height 10
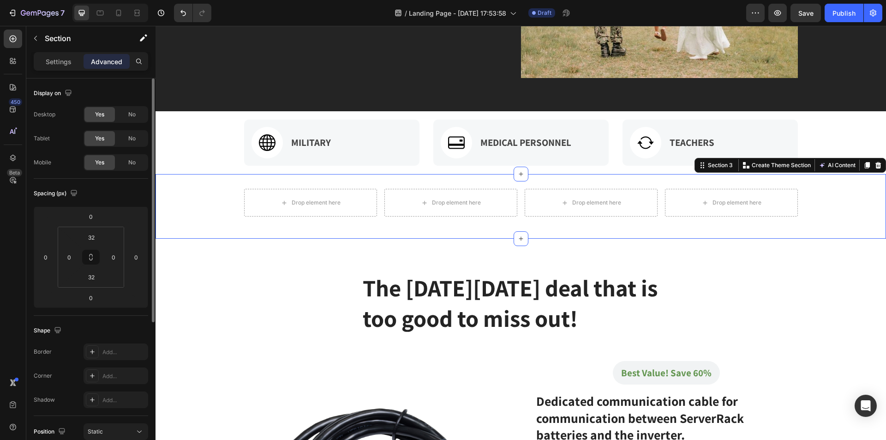
scroll to position [228, 0]
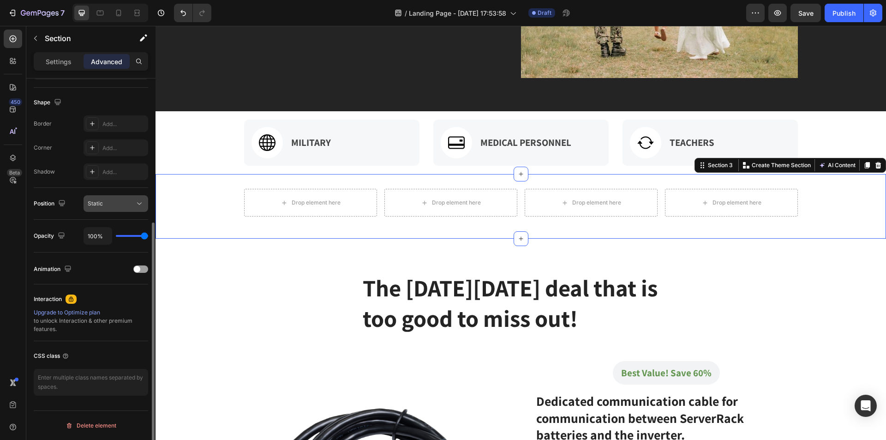
click at [122, 201] on div "Static" at bounding box center [111, 203] width 47 height 8
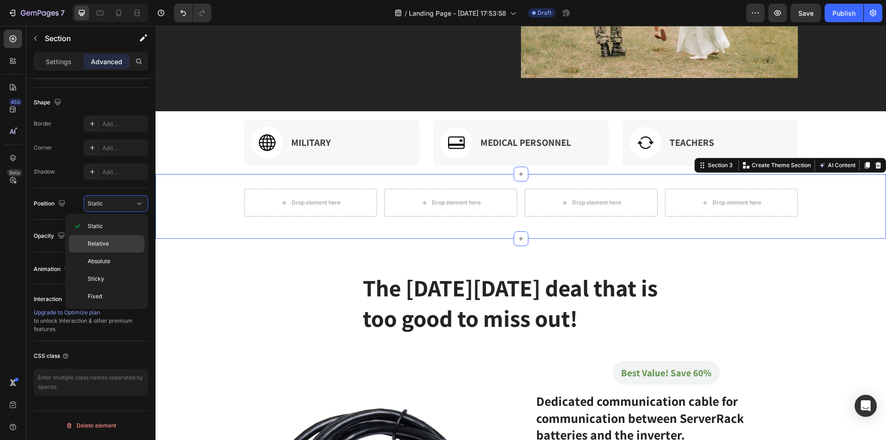
click at [110, 252] on div "Relative" at bounding box center [107, 261] width 76 height 18
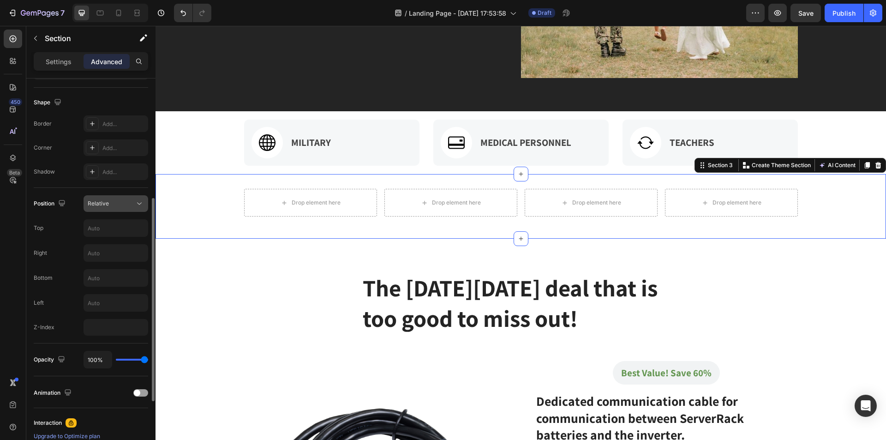
click at [120, 204] on div "Relative" at bounding box center [111, 203] width 47 height 8
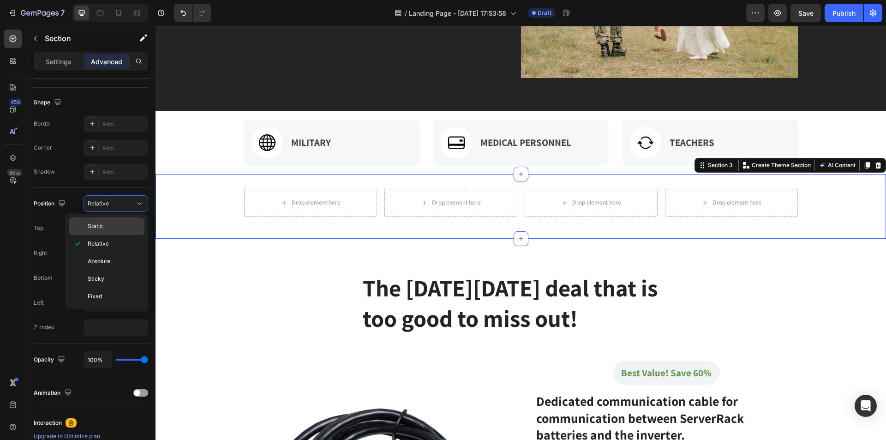
click at [120, 229] on p "Static" at bounding box center [114, 226] width 53 height 8
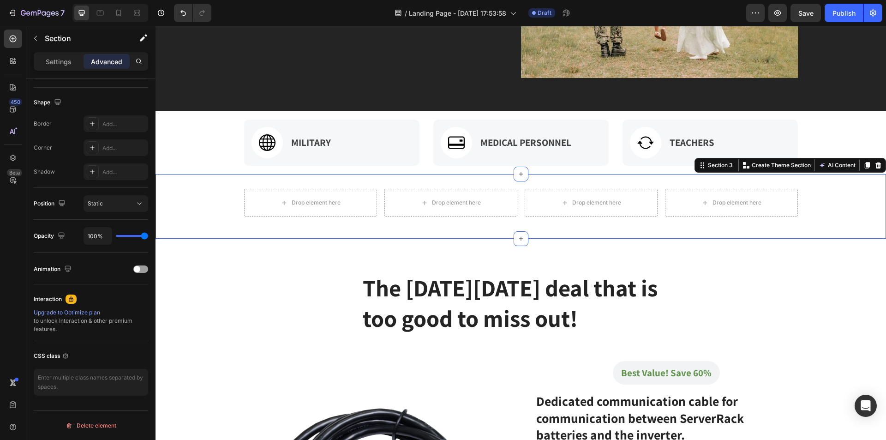
click at [72, 69] on div "Settings Advanced" at bounding box center [91, 61] width 114 height 18
click at [54, 65] on p "Settings" at bounding box center [59, 62] width 26 height 10
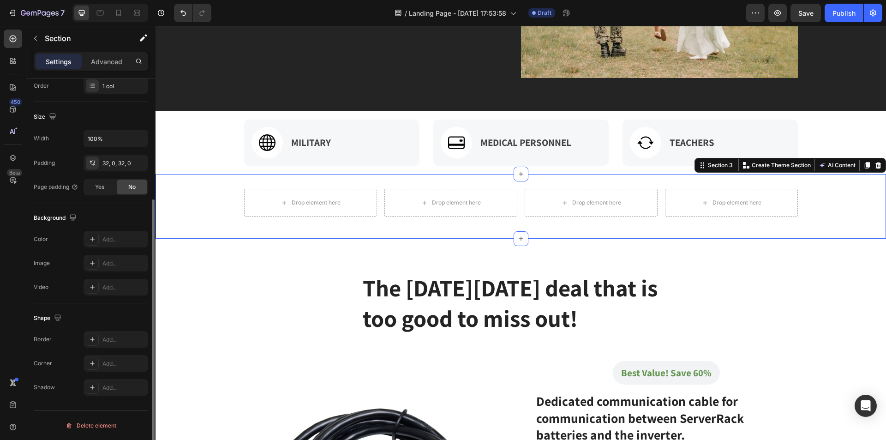
scroll to position [175, 0]
click at [137, 165] on icon "button" at bounding box center [138, 162] width 7 height 7
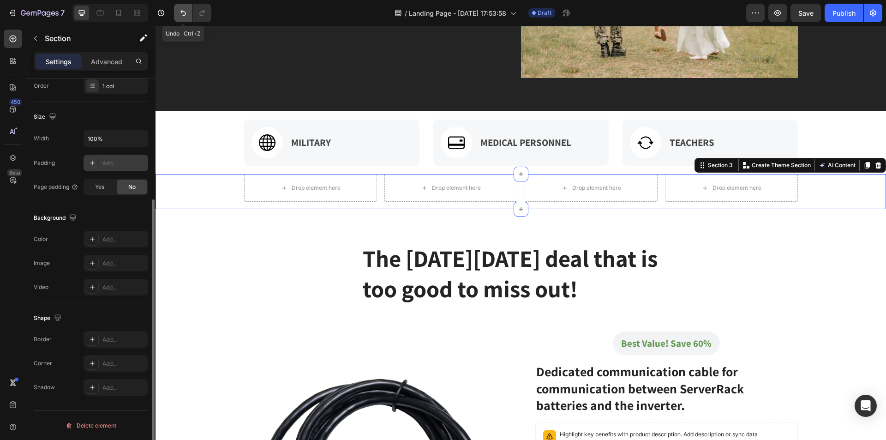
click at [183, 12] on icon "Undo/Redo" at bounding box center [183, 12] width 9 height 9
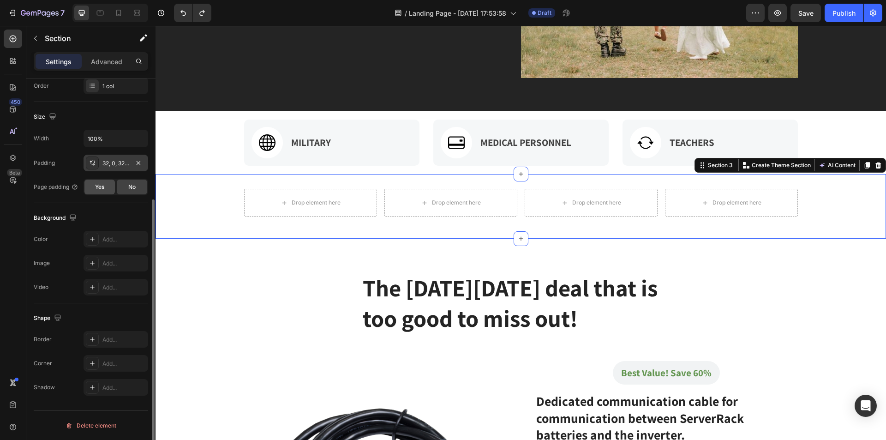
click at [99, 191] on span "Yes" at bounding box center [99, 187] width 9 height 8
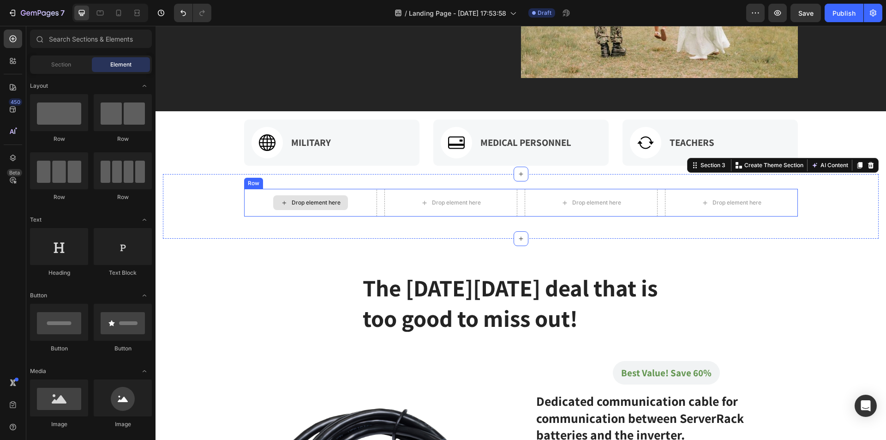
click at [308, 199] on div "Drop element here" at bounding box center [316, 202] width 49 height 7
click at [355, 206] on div "Drop element here" at bounding box center [310, 203] width 133 height 28
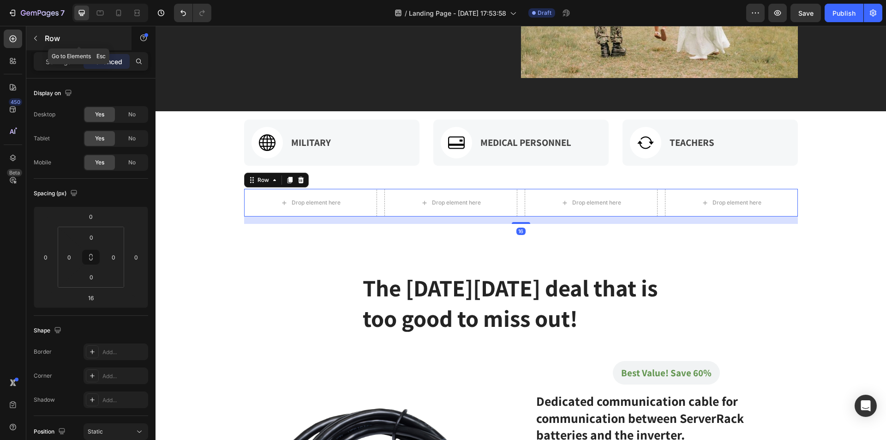
click at [38, 36] on icon "button" at bounding box center [35, 38] width 7 height 7
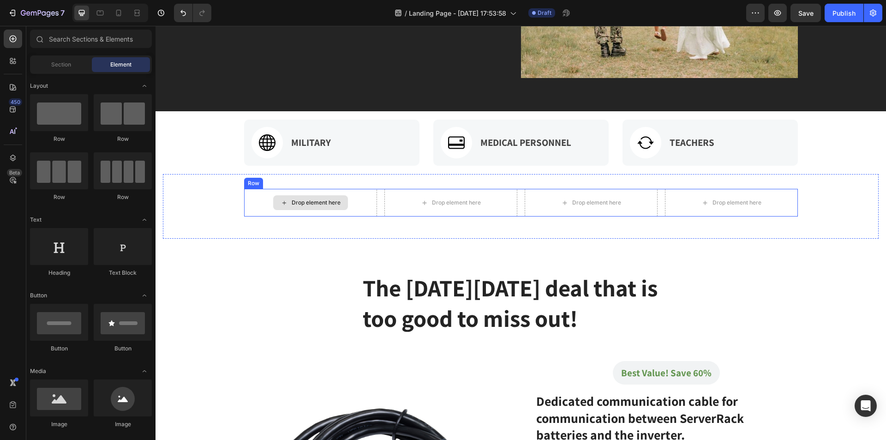
click at [295, 206] on div "Drop element here" at bounding box center [316, 202] width 49 height 7
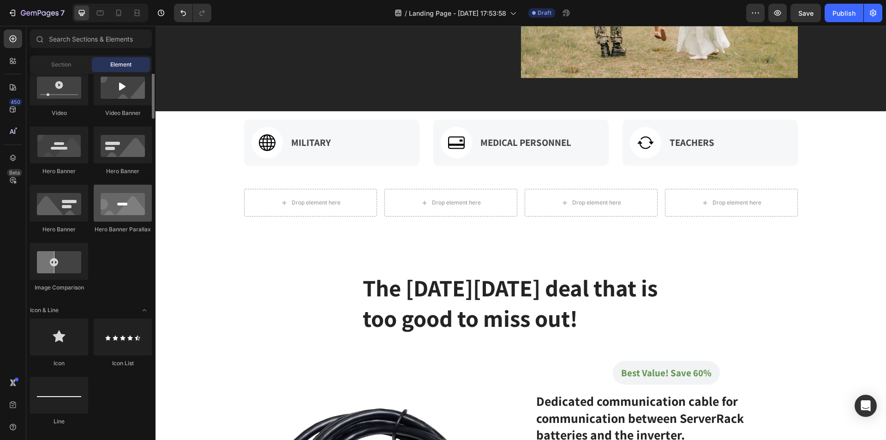
scroll to position [231, 0]
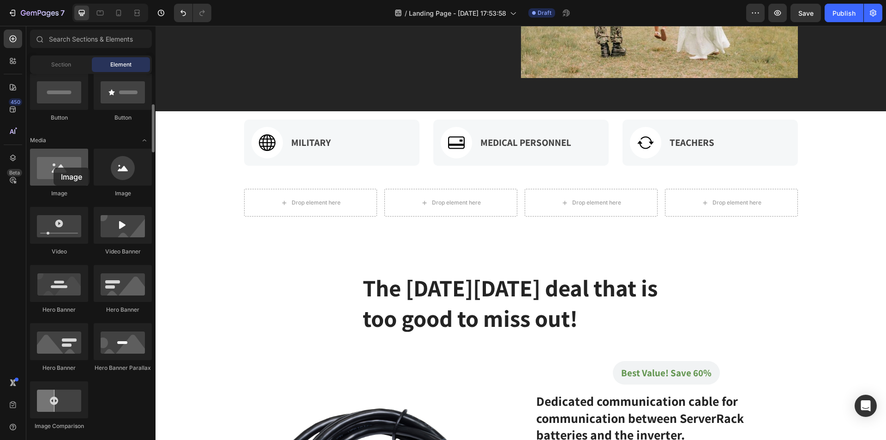
drag, startPoint x: 63, startPoint y: 178, endPoint x: 54, endPoint y: 168, distance: 13.7
click at [54, 168] on div at bounding box center [59, 167] width 58 height 37
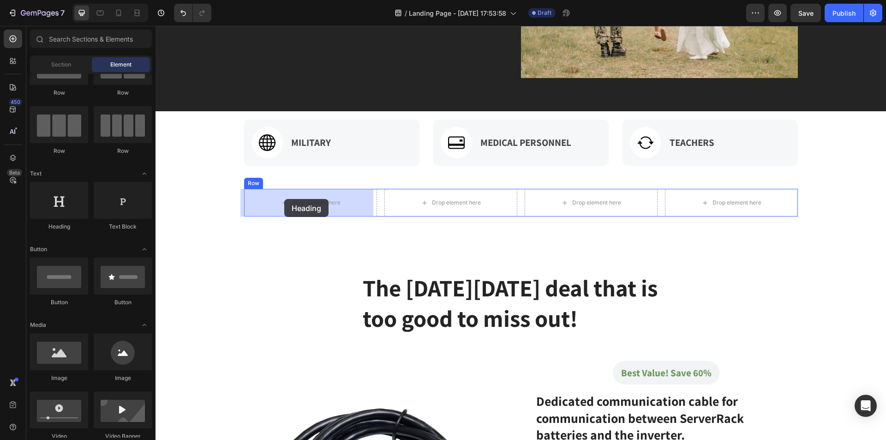
drag, startPoint x: 219, startPoint y: 237, endPoint x: 284, endPoint y: 199, distance: 75.9
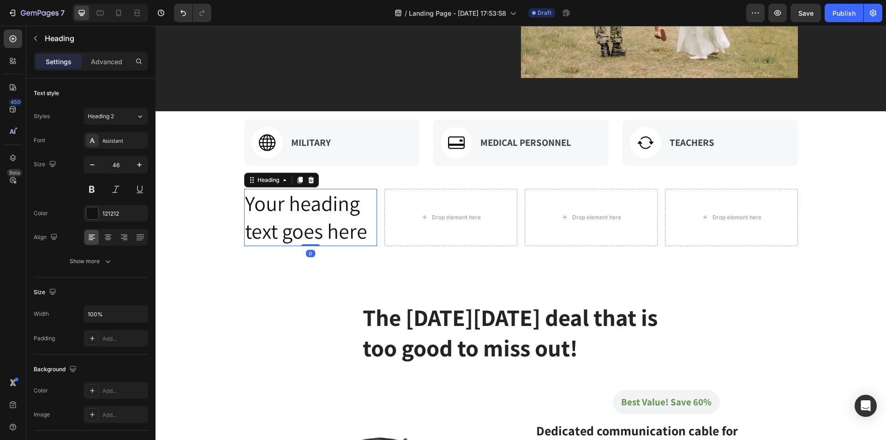
click at [338, 233] on h2 "Your heading text goes here" at bounding box center [310, 217] width 133 height 57
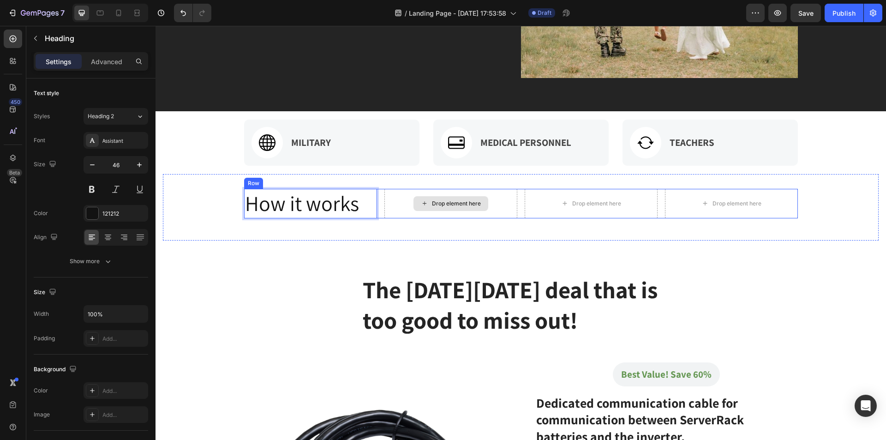
click at [485, 210] on div "Drop element here" at bounding box center [450, 204] width 133 height 30
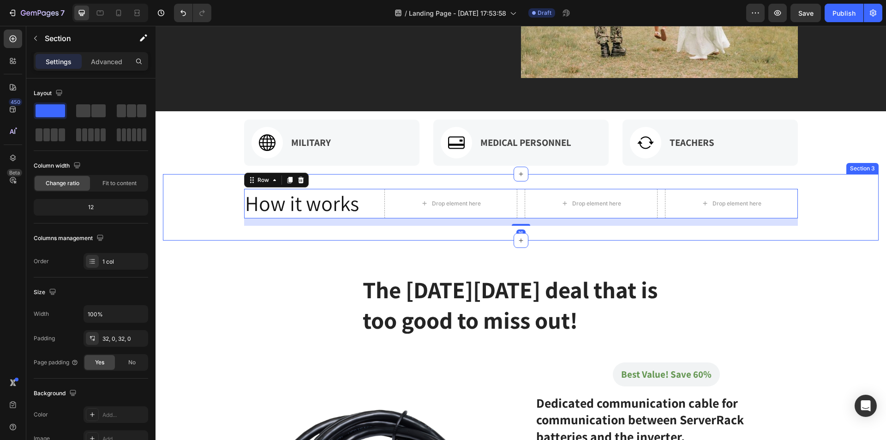
click at [186, 198] on div "How it works Heading Drop element here Drop element here Drop element here Row …" at bounding box center [521, 207] width 716 height 37
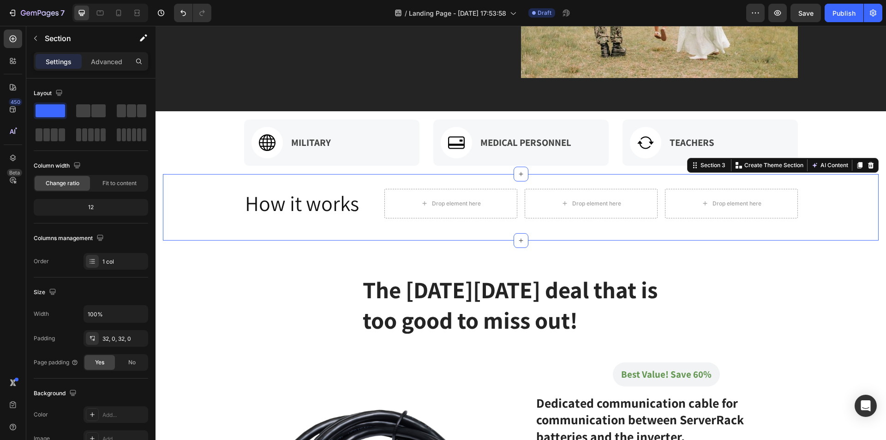
click at [196, 212] on div "How it works Heading Drop element here Drop element here Drop element here Row" at bounding box center [521, 207] width 716 height 37
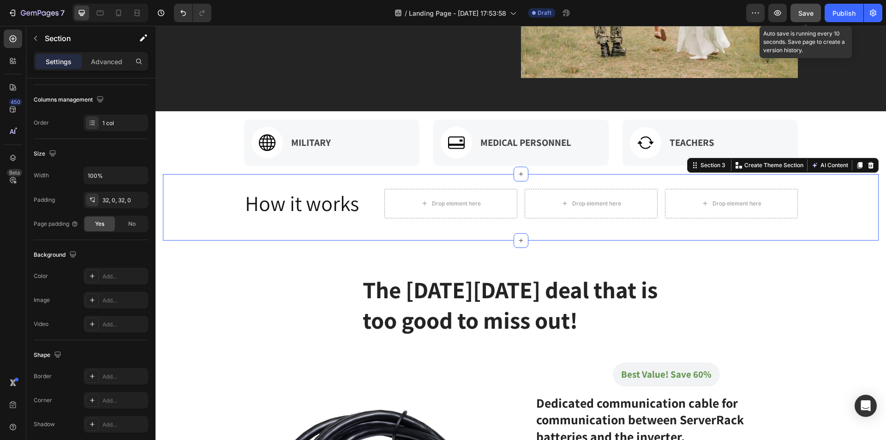
click at [807, 12] on span "Save" at bounding box center [805, 13] width 15 height 8
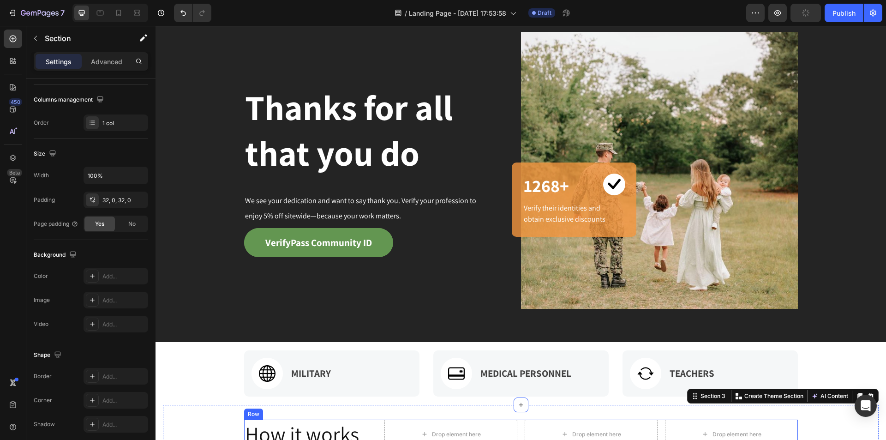
scroll to position [0, 0]
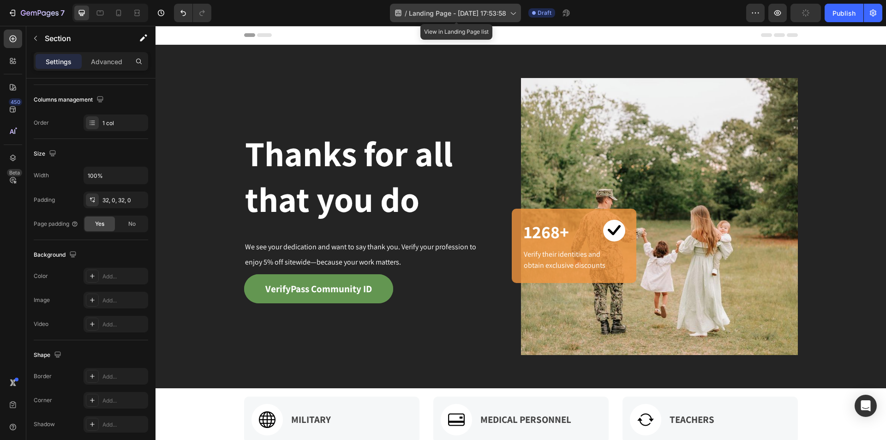
click at [478, 10] on span "Landing Page - Aug 26, 17:53:58" at bounding box center [457, 13] width 97 height 10
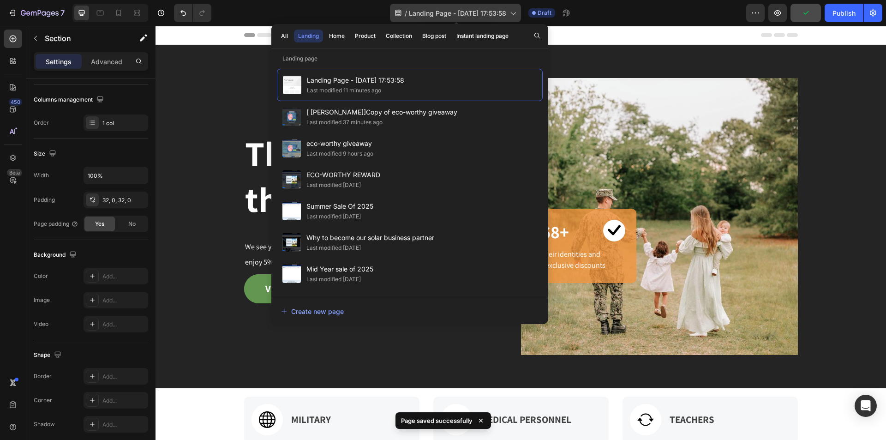
click at [517, 14] on icon at bounding box center [512, 12] width 9 height 9
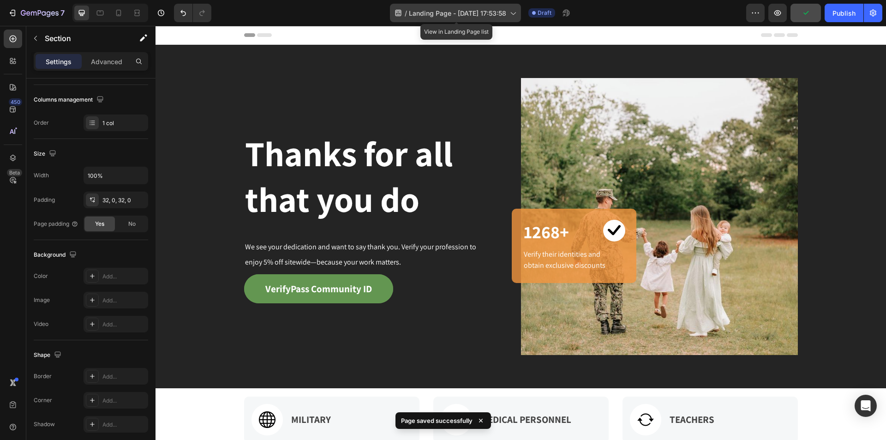
click at [517, 14] on icon at bounding box center [512, 12] width 9 height 9
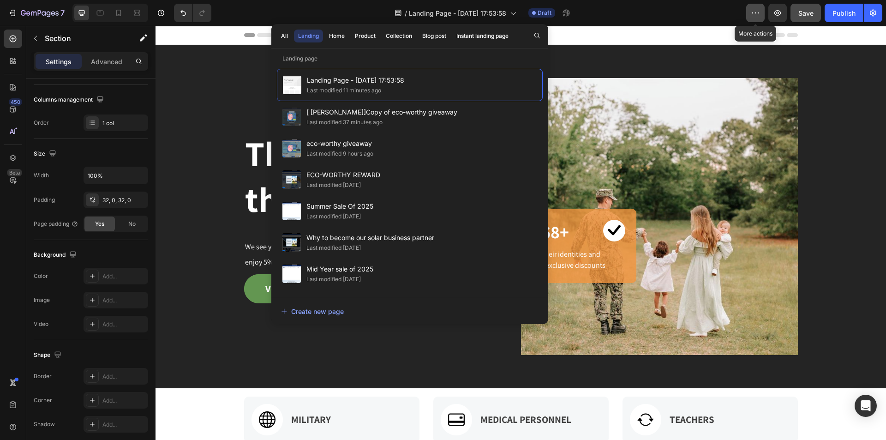
click at [755, 16] on icon "button" at bounding box center [755, 12] width 9 height 9
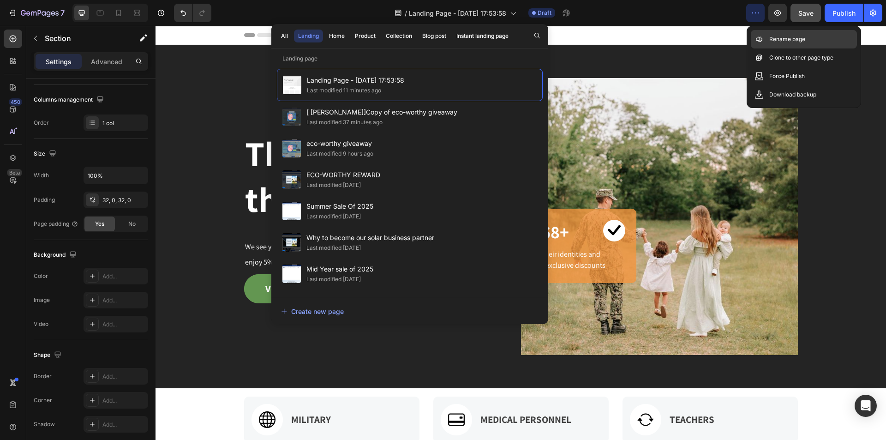
click at [761, 48] on div "Rename page" at bounding box center [804, 57] width 106 height 18
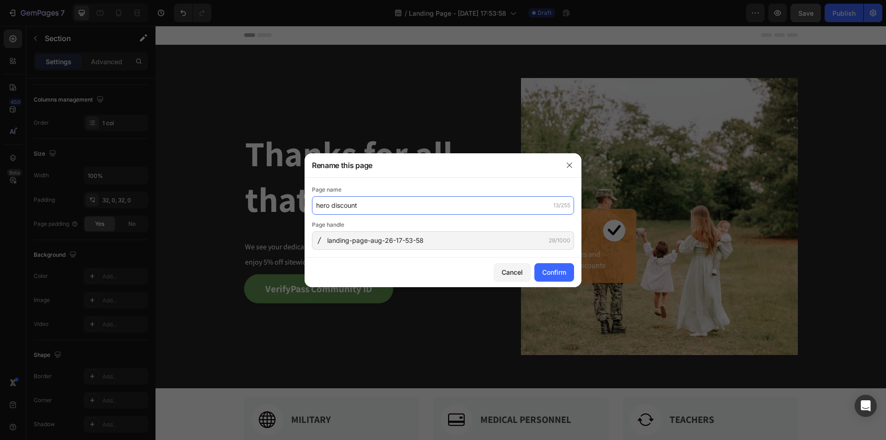
type input "hero discount"
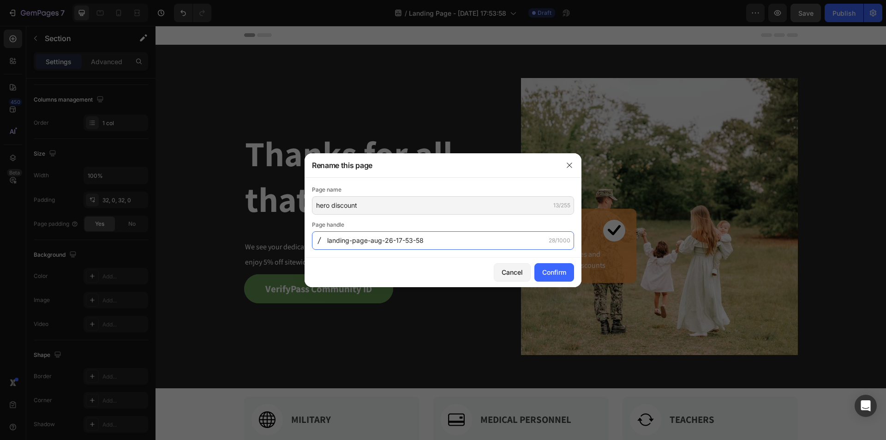
click at [465, 243] on input "landing-page-aug-26-17-53-58" at bounding box center [443, 240] width 262 height 18
paste input "hero-discount"
type input "hero-discount"
click at [555, 272] on div "Confirm" at bounding box center [554, 272] width 24 height 10
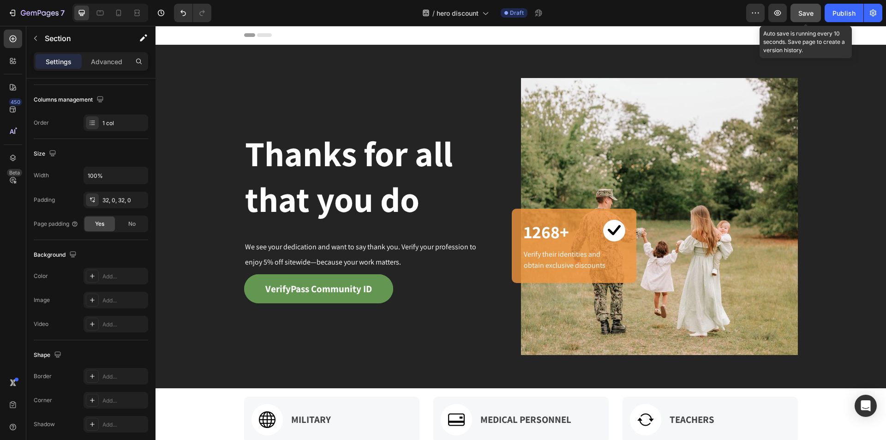
click at [809, 18] on button "Save" at bounding box center [806, 13] width 30 height 18
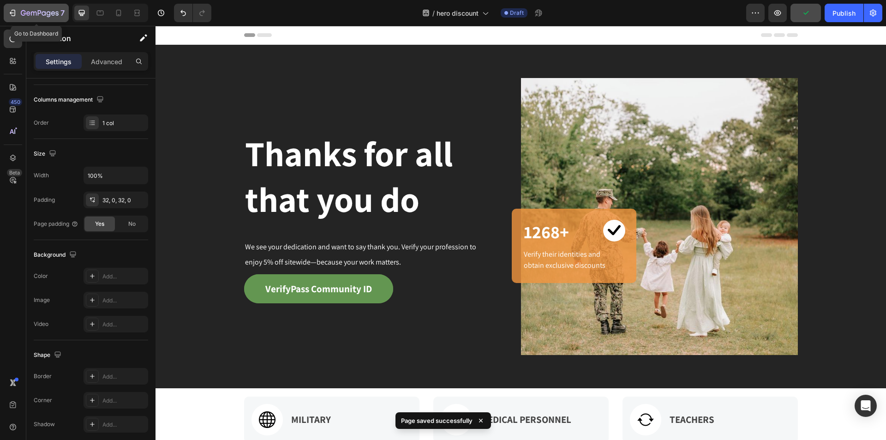
click at [14, 10] on icon "button" at bounding box center [14, 13] width 4 height 6
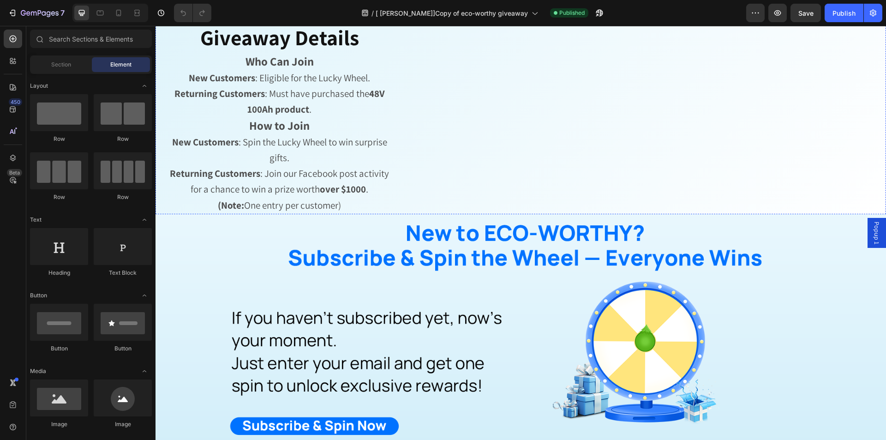
scroll to position [600, 0]
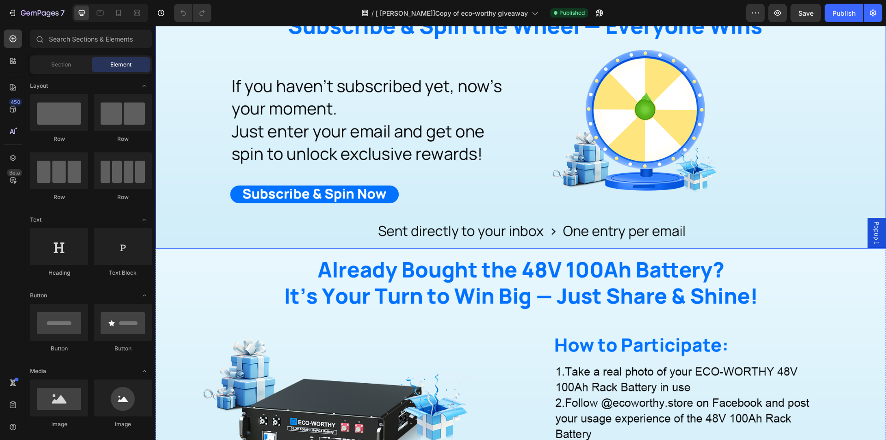
click at [507, 168] on img at bounding box center [521, 115] width 731 height 266
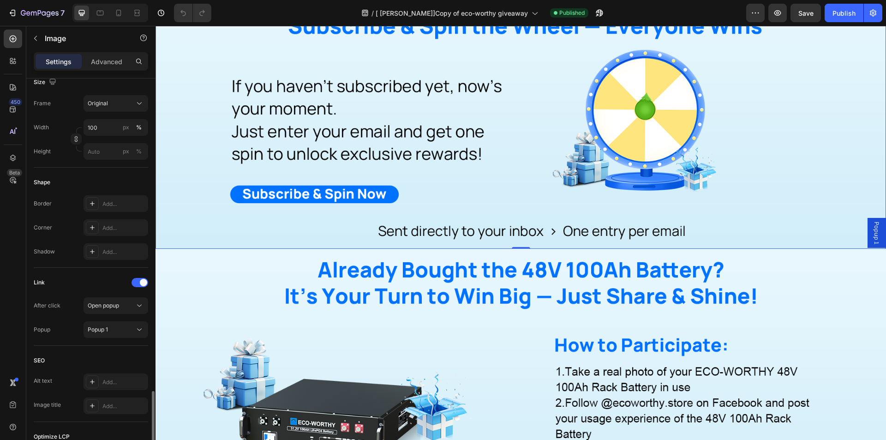
scroll to position [357, 0]
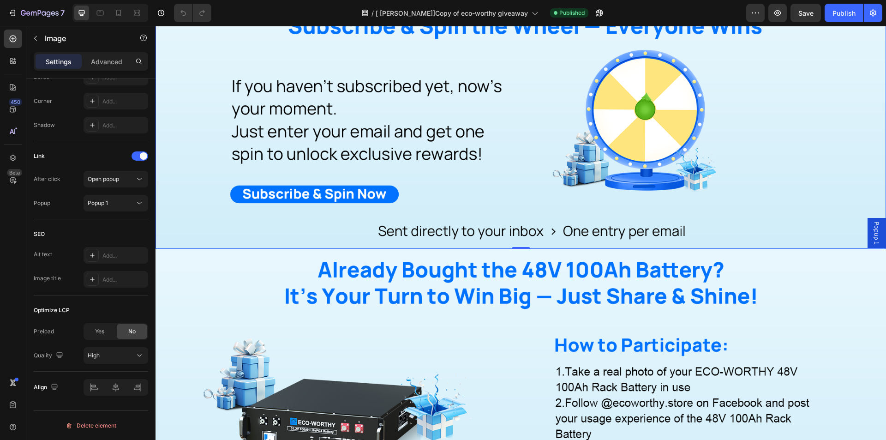
click at [872, 225] on span "Popup 1" at bounding box center [876, 233] width 9 height 23
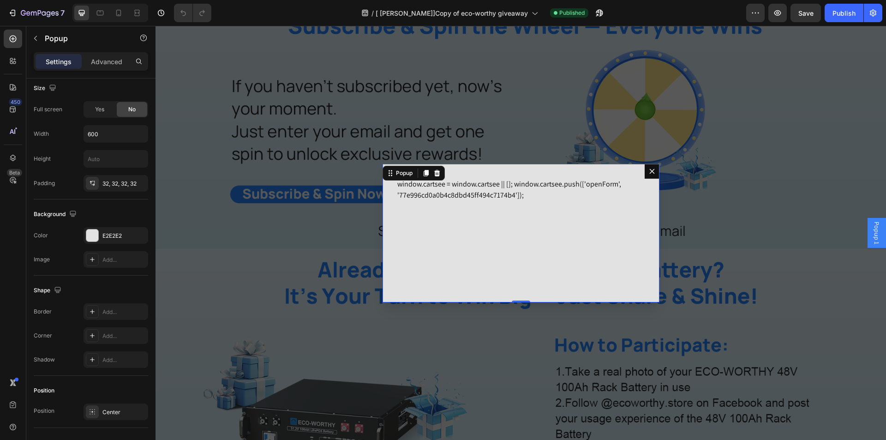
scroll to position [0, 0]
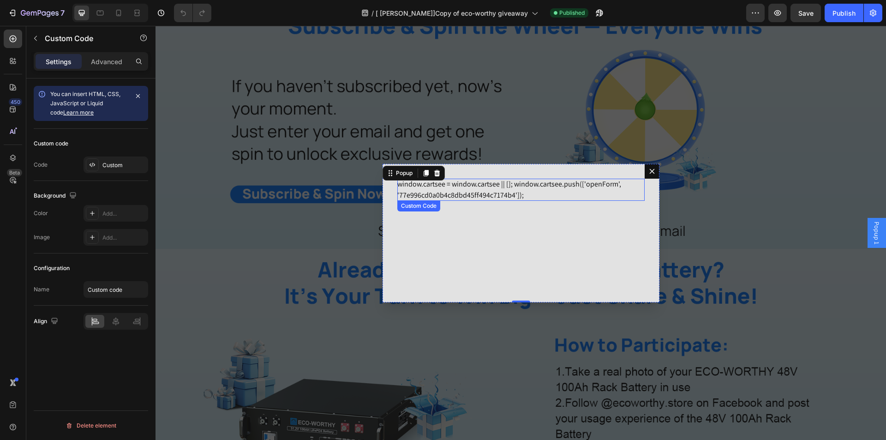
click at [505, 192] on div "window.cartsee = window.cartsee || []; window.cartsee.push(['openForm', '77e996…" at bounding box center [520, 190] width 247 height 22
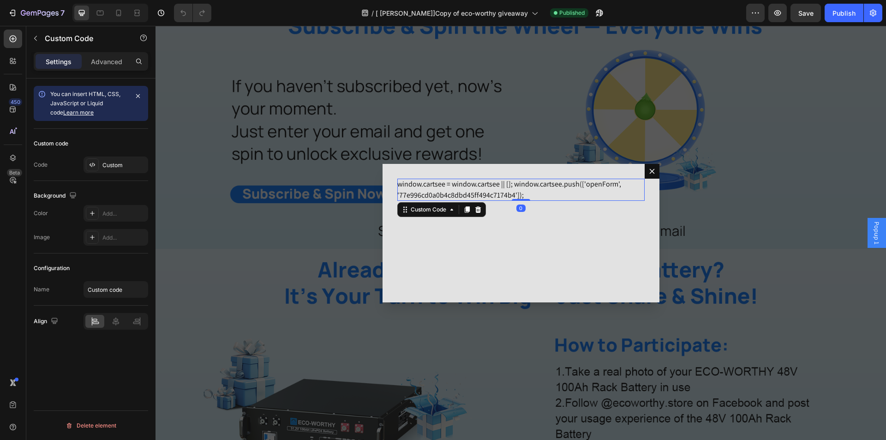
click at [505, 192] on div "window.cartsee = window.cartsee || []; window.cartsee.push(['openForm', '77e996…" at bounding box center [520, 190] width 247 height 22
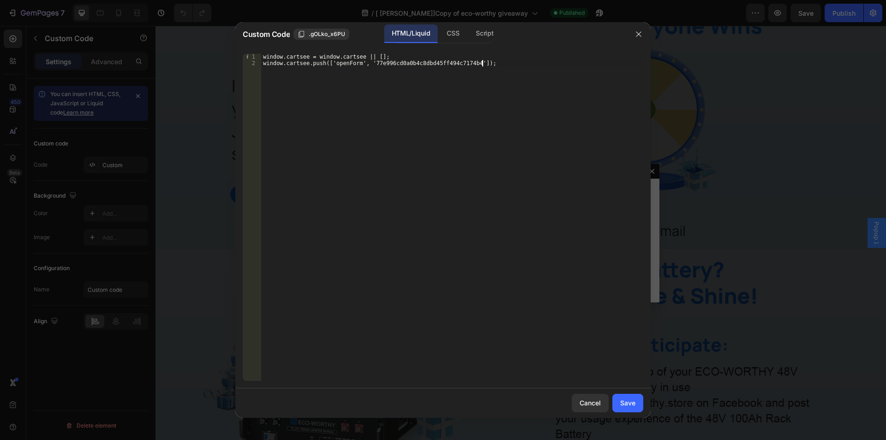
click at [400, 143] on div "window.cartsee = window.cartsee || []; window.cartsee.push(['openForm', '77e996…" at bounding box center [452, 224] width 382 height 340
drag, startPoint x: 357, startPoint y: 194, endPoint x: 358, endPoint y: 189, distance: 5.1
click at [357, 194] on div "hero discount" at bounding box center [452, 224] width 382 height 340
paste textarea "}"
type textarea "}"
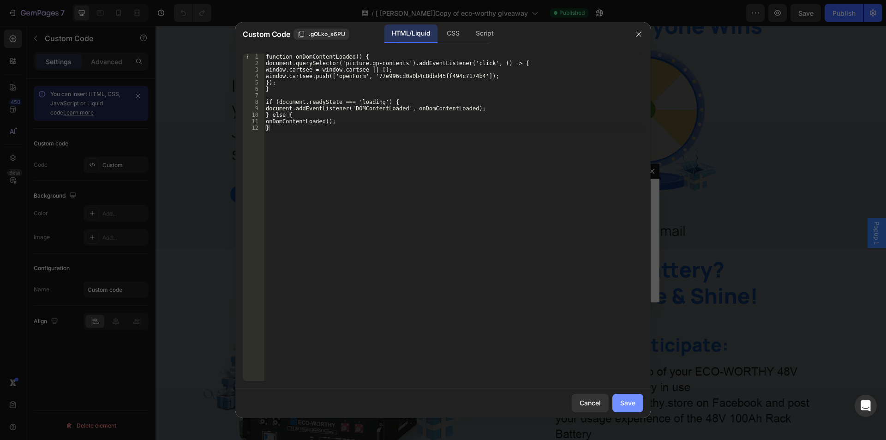
click at [626, 398] on div "Save" at bounding box center [627, 403] width 15 height 10
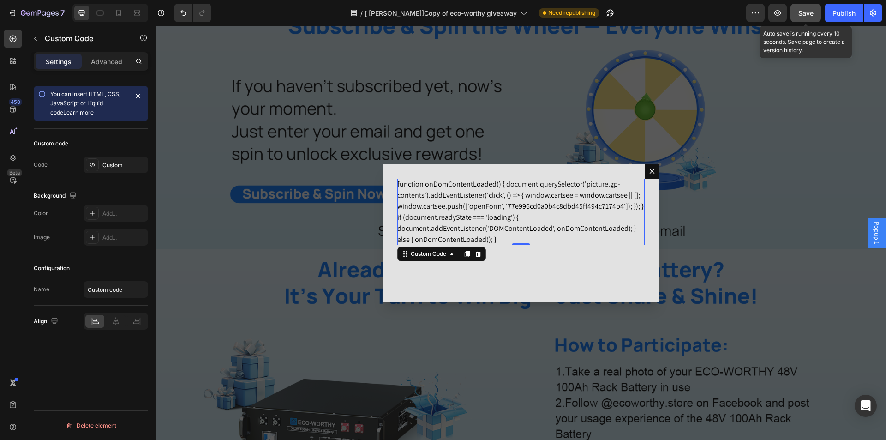
click at [803, 15] on span "Save" at bounding box center [805, 13] width 15 height 8
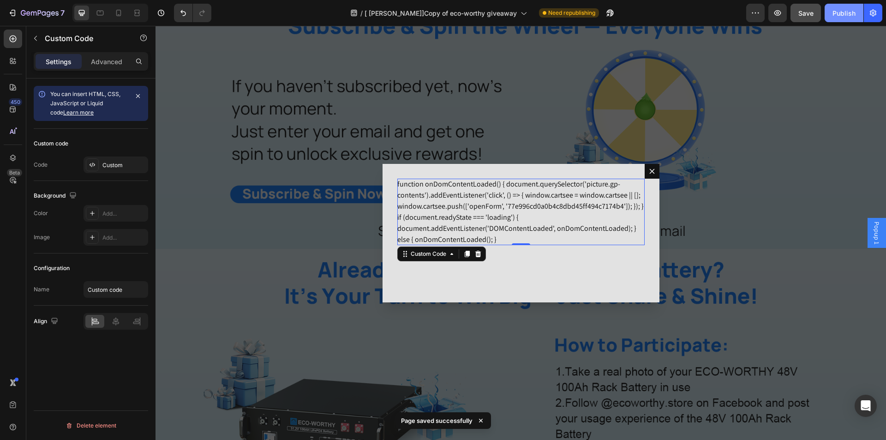
click at [840, 9] on div "Publish" at bounding box center [844, 13] width 23 height 10
click at [545, 231] on div "function onDomContentLoaded() { document.querySelector('picture.gp-contents').a…" at bounding box center [520, 212] width 247 height 66
click at [870, 408] on icon "Open Intercom Messenger" at bounding box center [866, 406] width 12 height 12
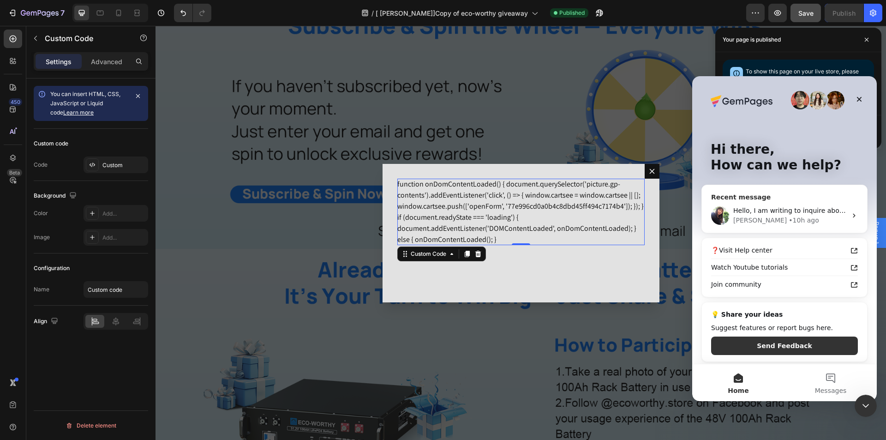
click at [792, 204] on div "Hello, I am writing to inquire about the status of our previous correspondence.…" at bounding box center [784, 215] width 165 height 34
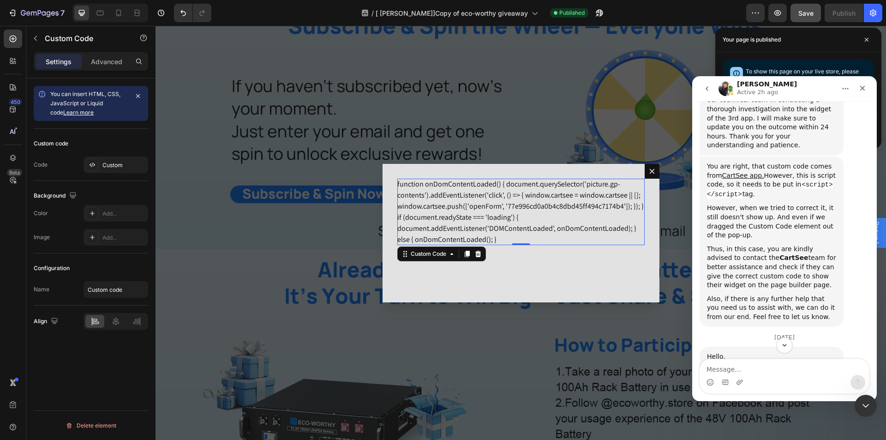
scroll to position [2758, 0]
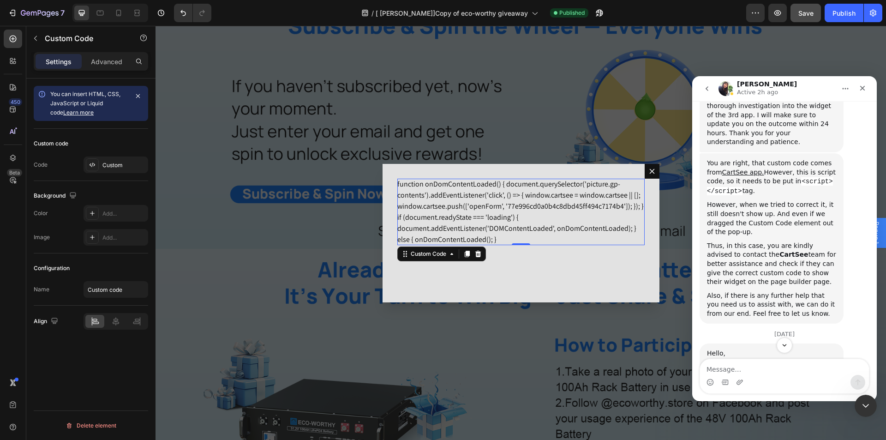
click at [524, 225] on div "function onDomContentLoaded() { document.querySelector('picture.gp-contents').a…" at bounding box center [520, 212] width 247 height 66
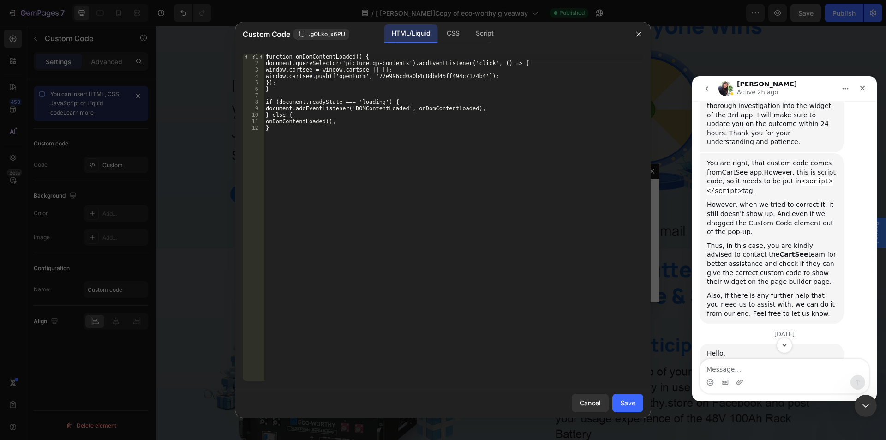
drag, startPoint x: 412, startPoint y: 291, endPoint x: 390, endPoint y: 130, distance: 162.0
click at [411, 289] on div "function onDomContentLoaded() { document.querySelector('picture.gp-contents').a…" at bounding box center [453, 224] width 379 height 340
click at [381, 124] on div "function onDomContentLoaded() { document.querySelector('picture.gp-contents').a…" at bounding box center [453, 224] width 379 height 340
type textarea "onDomContentLoaded(); }"
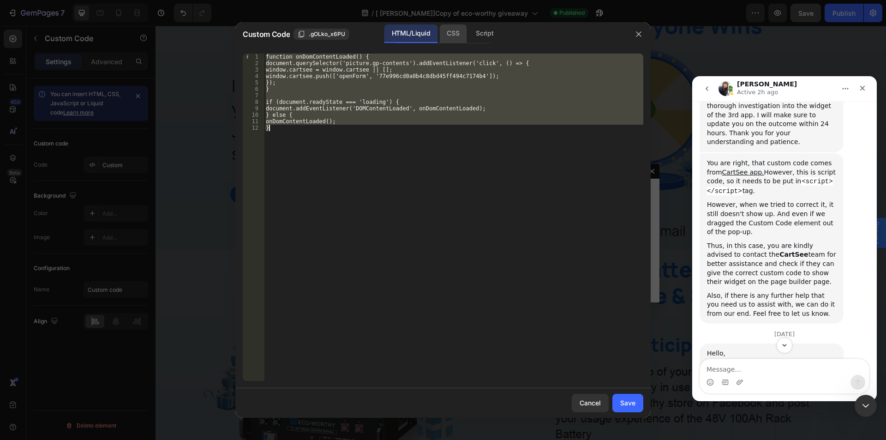
click at [468, 35] on div "CSS" at bounding box center [484, 33] width 32 height 18
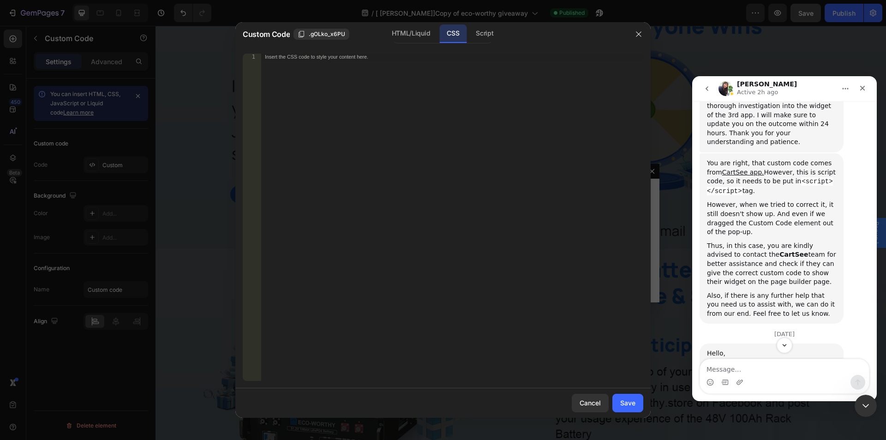
click at [442, 117] on div "Insert the CSS code to style your content here." at bounding box center [452, 224] width 382 height 340
paste textarea "}"
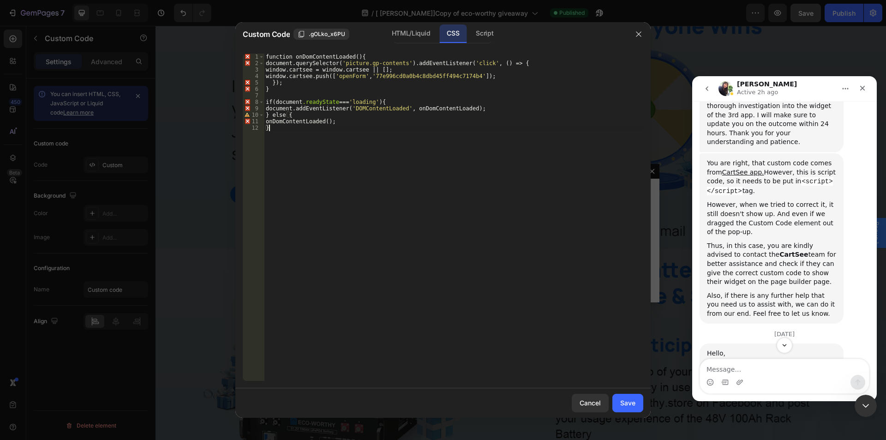
drag, startPoint x: 413, startPoint y: 34, endPoint x: 413, endPoint y: 49, distance: 14.8
click at [413, 34] on div "HTML/Liquid" at bounding box center [410, 33] width 53 height 18
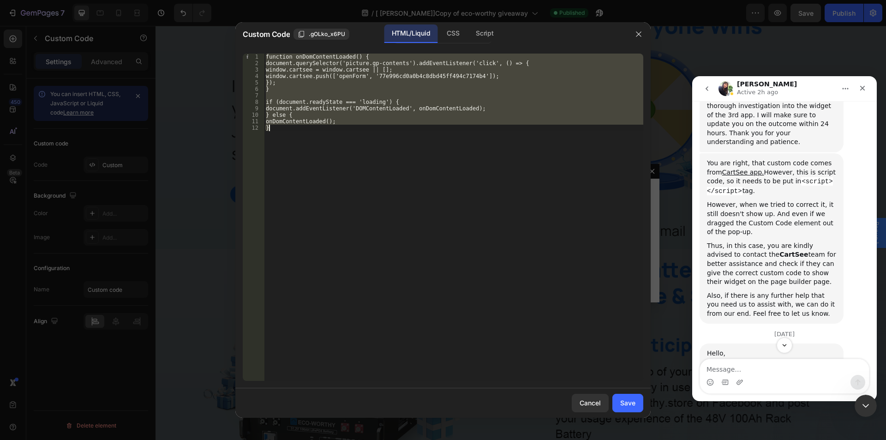
click at [417, 150] on div "function onDomContentLoaded() { document.querySelector('picture.gp-contents').a…" at bounding box center [453, 217] width 379 height 327
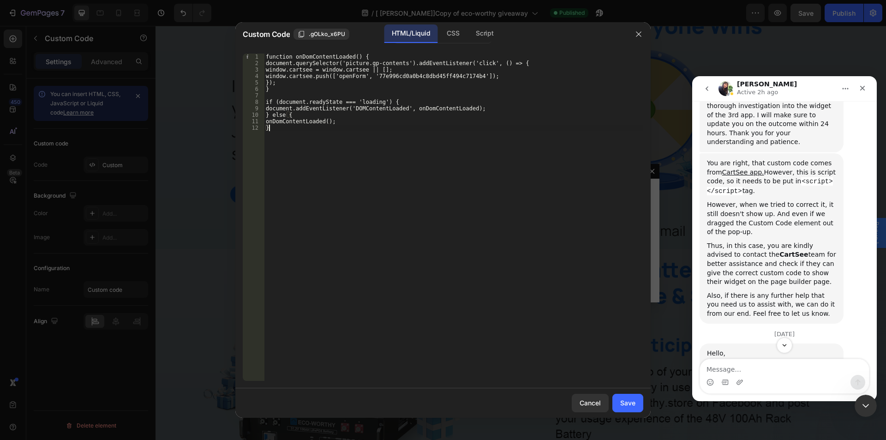
type textarea "onDomContentLoaded(); }"
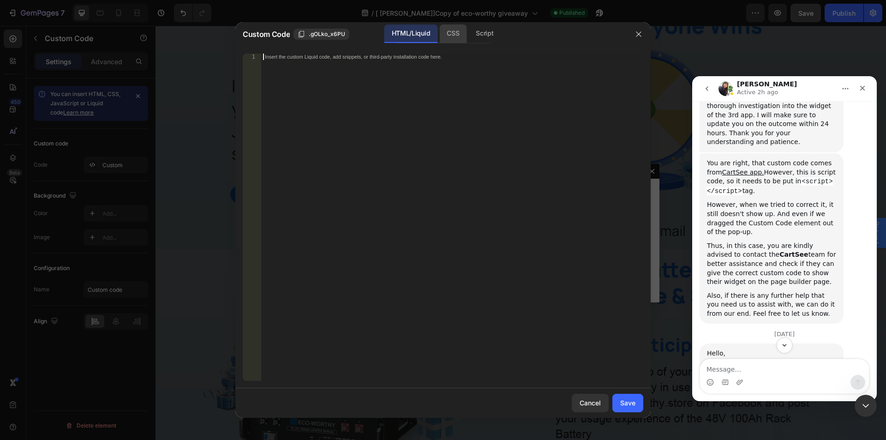
click at [468, 39] on div "CSS" at bounding box center [484, 33] width 32 height 18
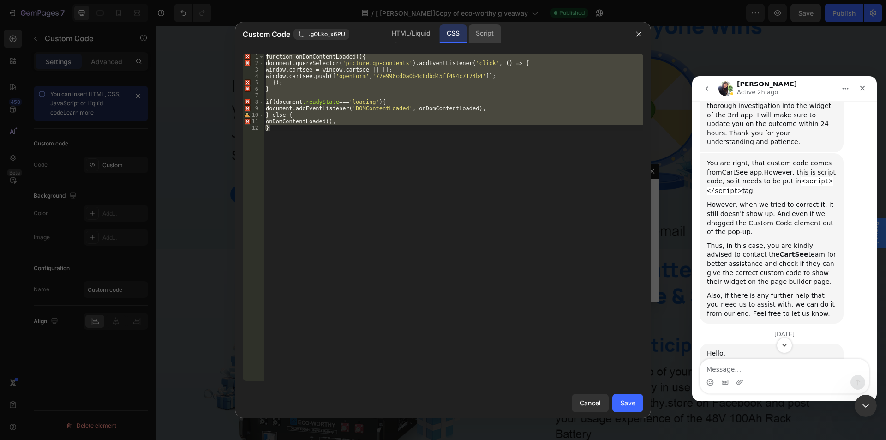
click at [487, 33] on div "Script" at bounding box center [484, 33] width 32 height 18
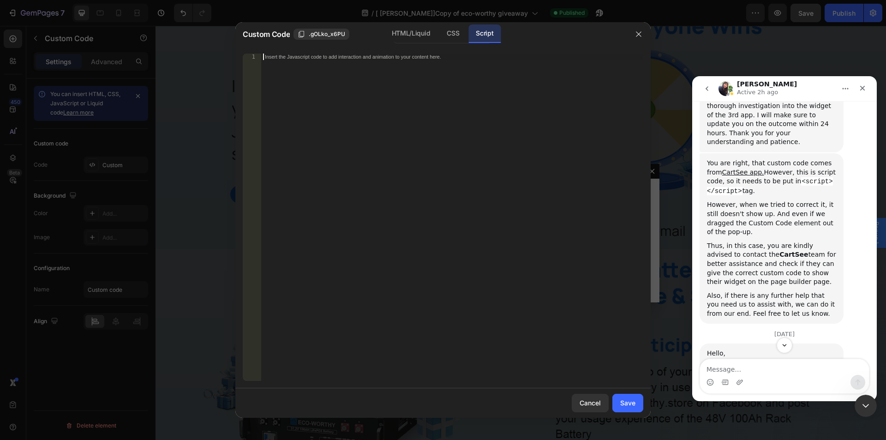
click at [423, 65] on div "Insert the Javascript code to add interaction and animation to your content her…" at bounding box center [452, 224] width 382 height 340
paste textarea "}"
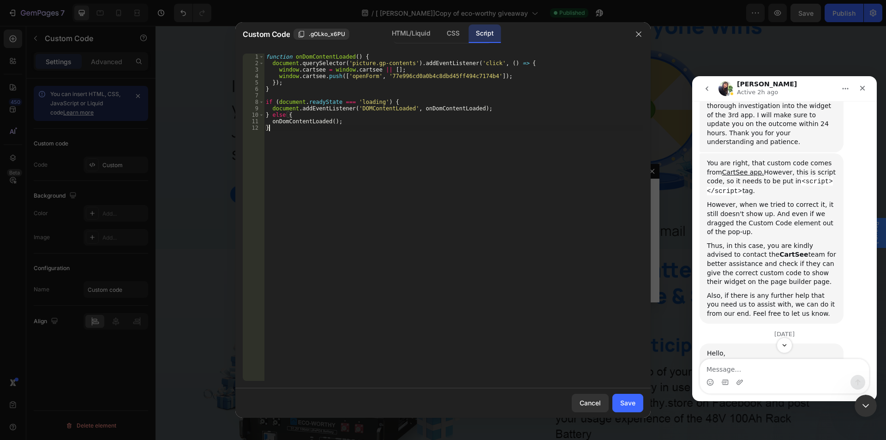
click at [467, 162] on div "function onDomContentLoaded ( ) { document . querySelector ( 'picture.gp-conten…" at bounding box center [453, 224] width 379 height 340
drag, startPoint x: 457, startPoint y: 31, endPoint x: 458, endPoint y: 37, distance: 6.0
click at [457, 32] on div "CSS" at bounding box center [452, 33] width 27 height 18
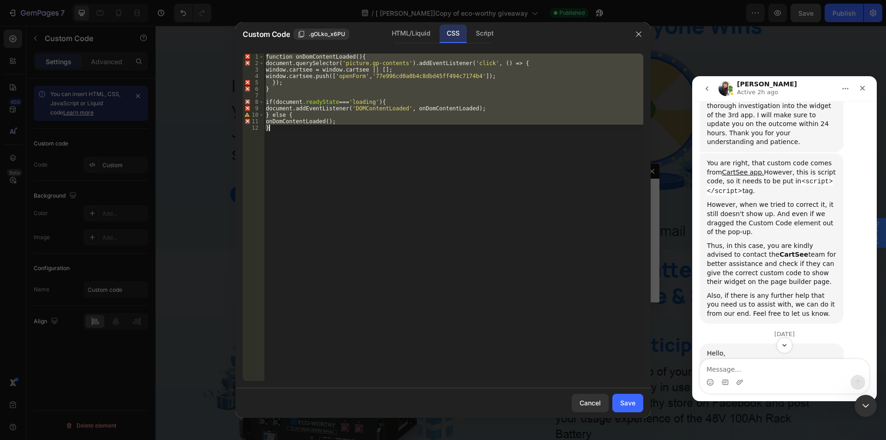
click at [430, 143] on div "function onDomContentLoaded () { document.querySelector( ' picture.gp-contents …" at bounding box center [453, 217] width 379 height 327
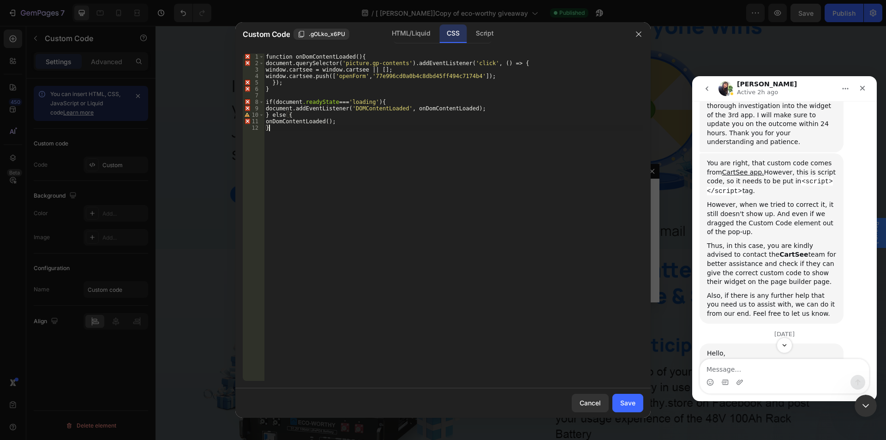
type textarea "onDomContentLoaded(); }"
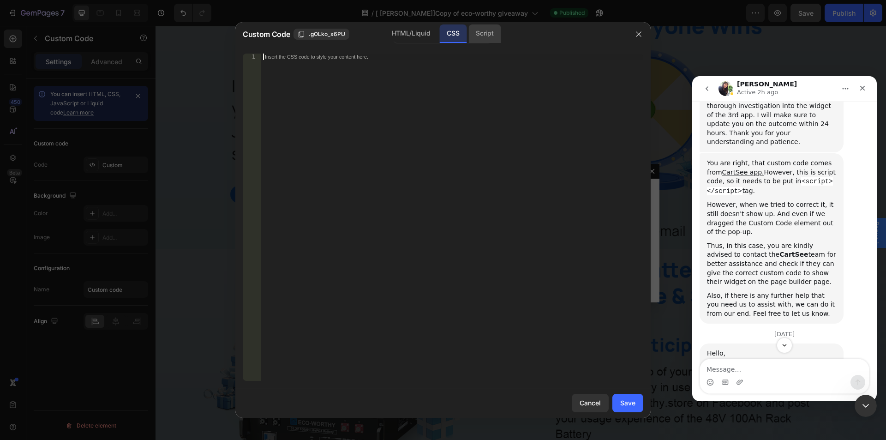
click at [488, 30] on div "Script" at bounding box center [484, 33] width 32 height 18
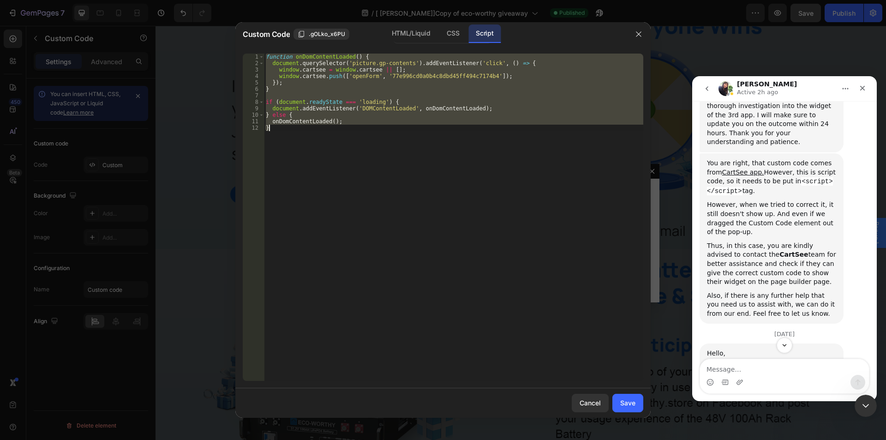
click at [531, 200] on div "function onDomContentLoaded ( ) { document . querySelector ( 'picture.gp-conten…" at bounding box center [453, 217] width 379 height 327
type textarea "}"
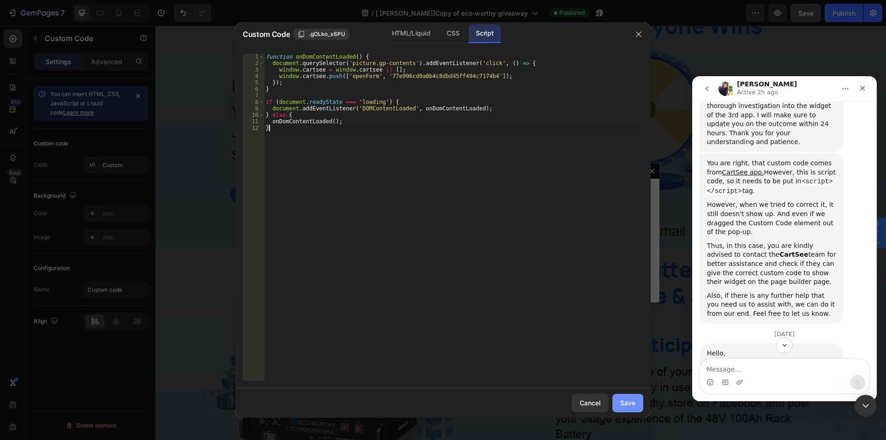
click at [625, 401] on div "Save" at bounding box center [627, 403] width 15 height 10
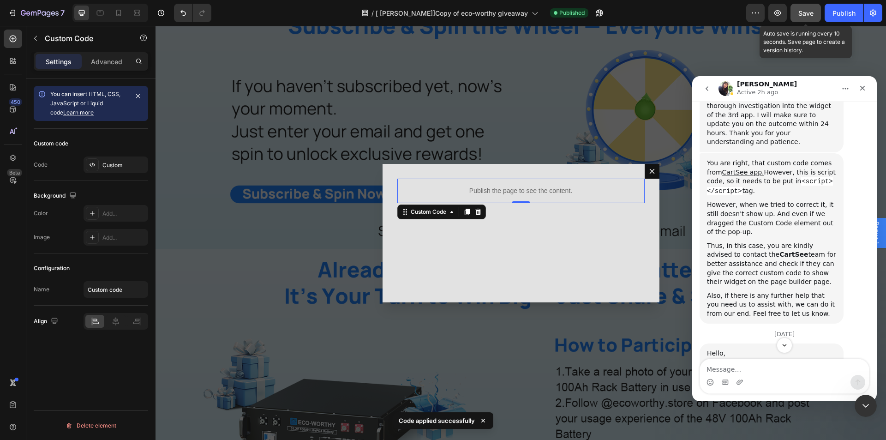
click at [808, 16] on span "Save" at bounding box center [805, 13] width 15 height 8
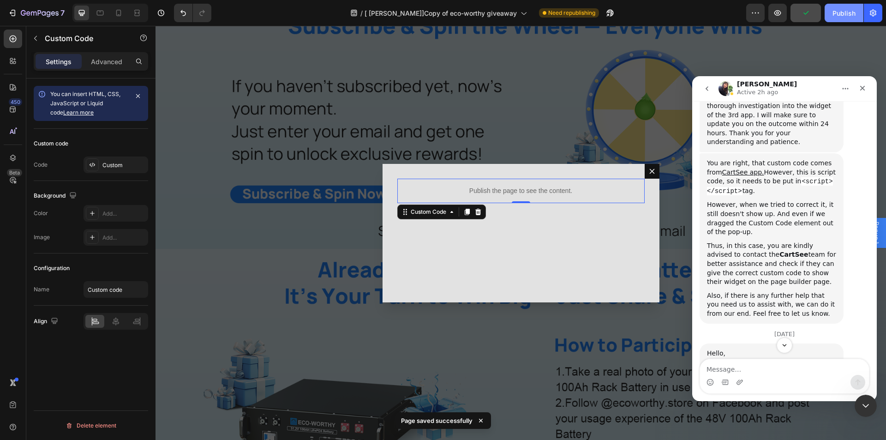
click at [833, 14] on div "Publish" at bounding box center [844, 13] width 23 height 10
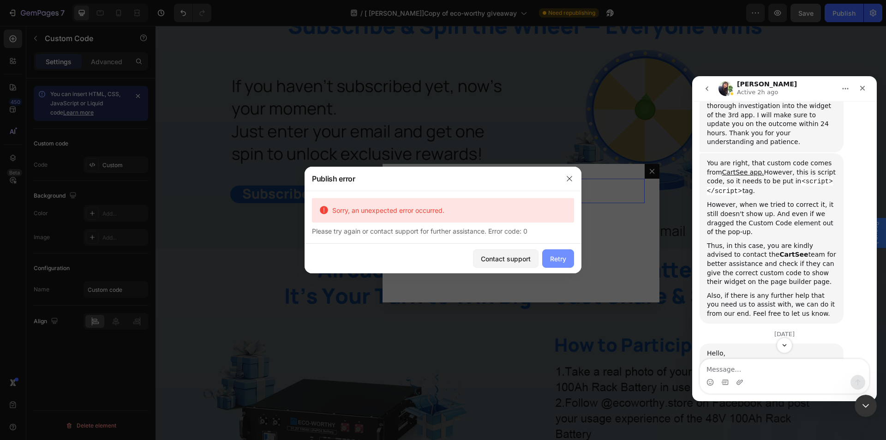
click at [555, 259] on div "Retry" at bounding box center [558, 259] width 16 height 10
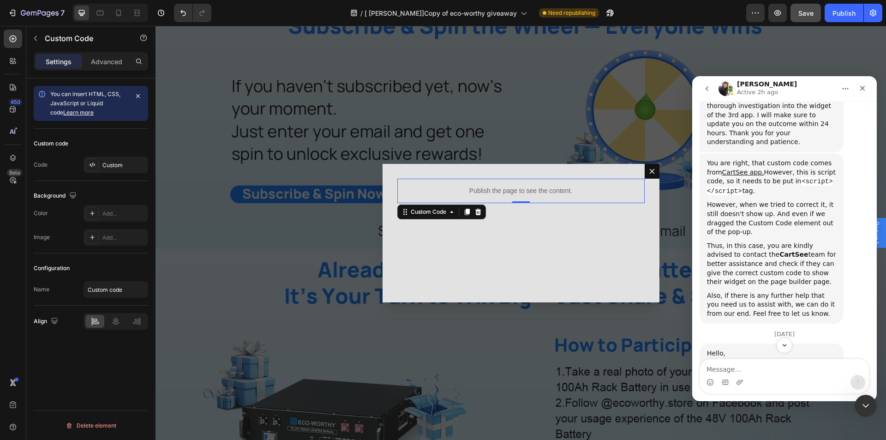
click at [538, 190] on p "Publish the page to see the content." at bounding box center [520, 191] width 247 height 10
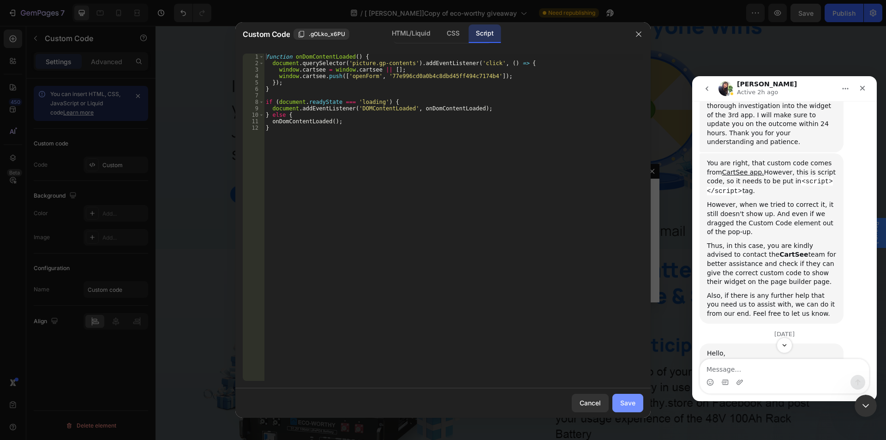
click at [626, 401] on div "Save" at bounding box center [627, 403] width 15 height 10
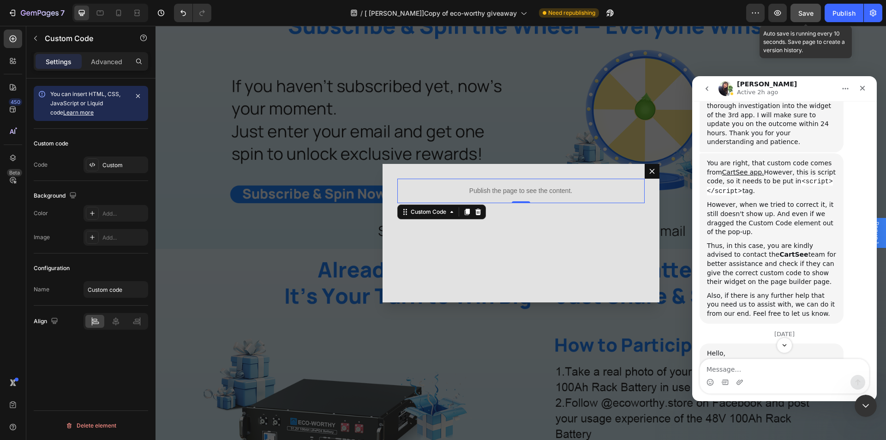
click at [800, 12] on span "Save" at bounding box center [805, 13] width 15 height 8
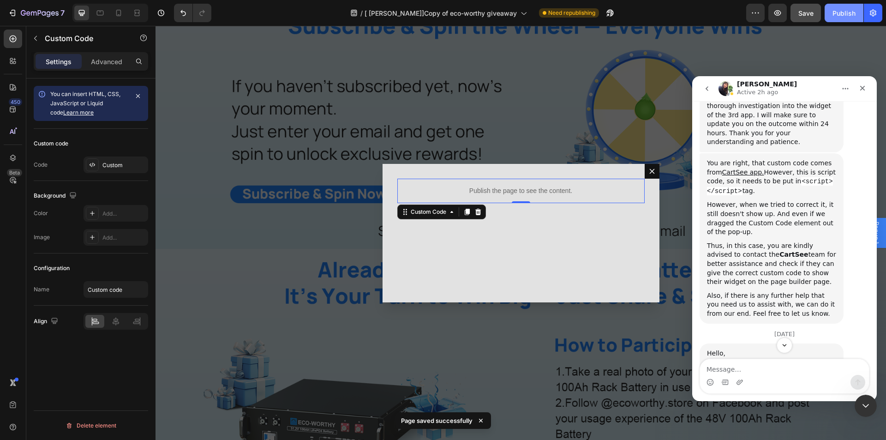
click at [843, 12] on div "Publish" at bounding box center [844, 13] width 23 height 10
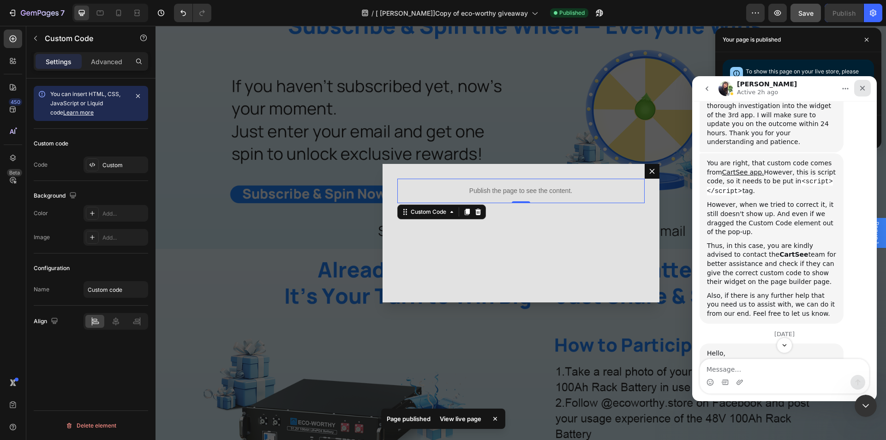
click at [859, 86] on icon "Close" at bounding box center [862, 87] width 7 height 7
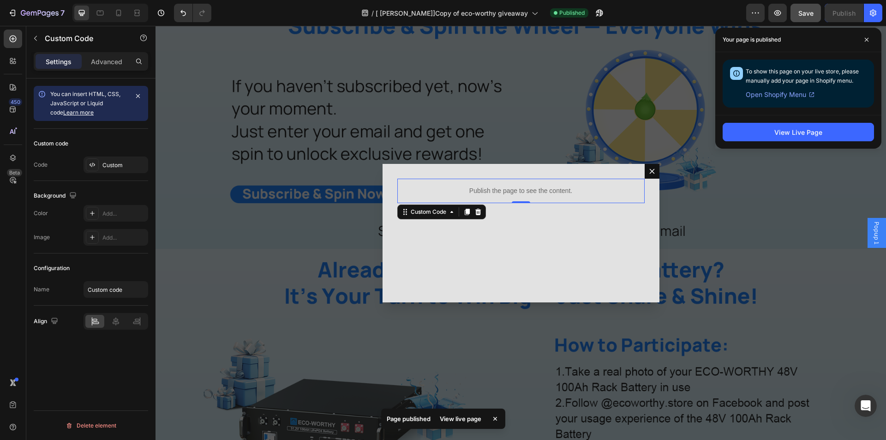
scroll to position [0, 0]
click at [771, 131] on button "View Live Page" at bounding box center [798, 132] width 151 height 18
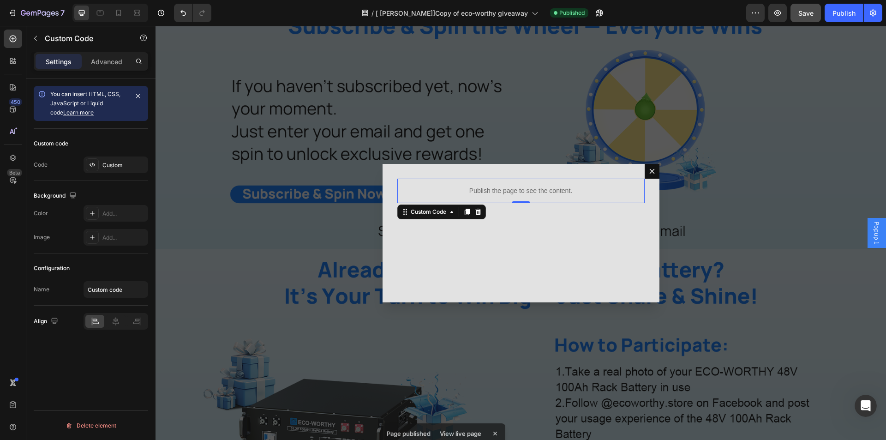
scroll to position [2881, 0]
click at [869, 407] on icon "Open Intercom Messenger" at bounding box center [864, 404] width 15 height 15
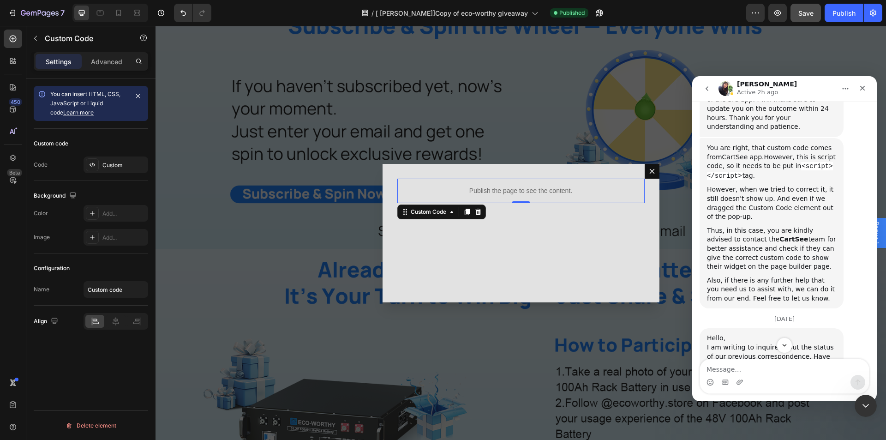
scroll to position [2789, 0]
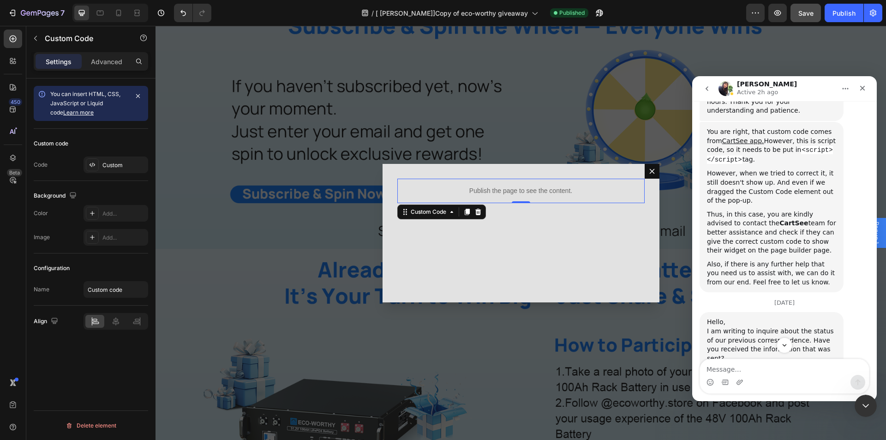
click at [583, 194] on p "Publish the page to see the content." at bounding box center [520, 191] width 247 height 10
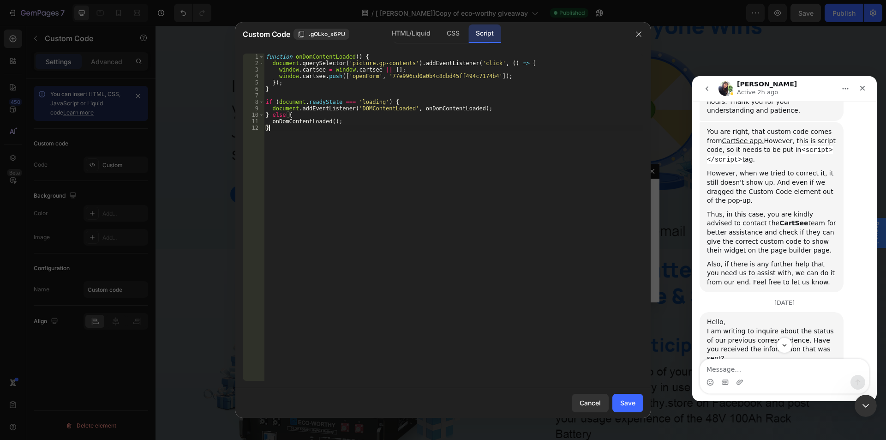
click at [583, 194] on div "function onDomContentLoaded ( ) { document . querySelector ( 'picture.gp-conten…" at bounding box center [453, 224] width 379 height 340
click at [484, 156] on div "function onDomContentLoaded ( ) { document . querySelector ( 'picture.gp-conten…" at bounding box center [453, 224] width 379 height 340
drag, startPoint x: 799, startPoint y: 160, endPoint x: 837, endPoint y: 162, distance: 37.9
click at [837, 162] on div "You are right, that custom code comes from CartSee app. However, this is script…" at bounding box center [772, 207] width 144 height 171
copy code "<script>"
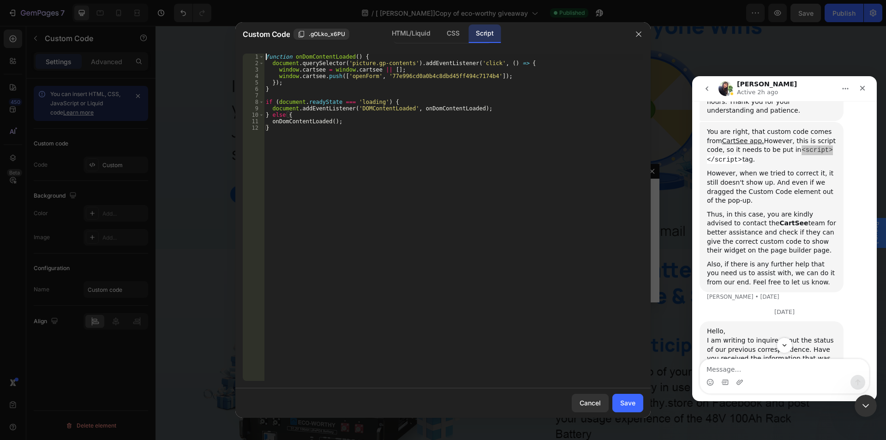
click at [267, 59] on div "function onDomContentLoaded ( ) { document . querySelector ( 'picture.gp-conten…" at bounding box center [453, 224] width 379 height 340
type textarea "function onDomContentLoaded() {"
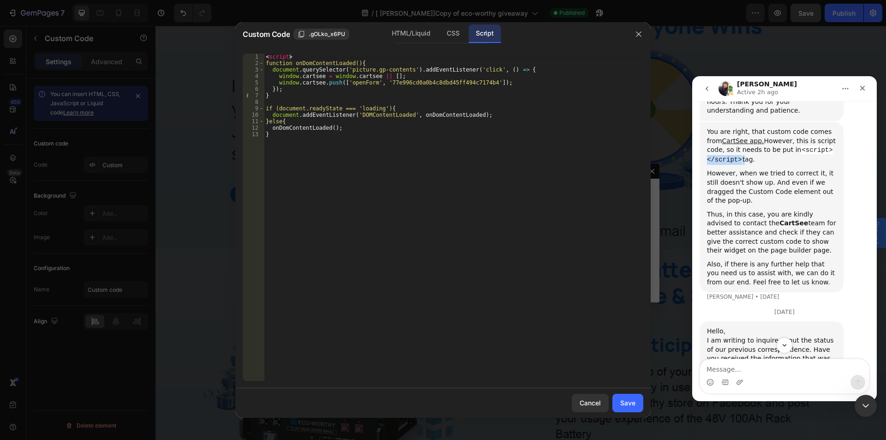
drag, startPoint x: 744, startPoint y: 166, endPoint x: 704, endPoint y: 165, distance: 40.2
click at [704, 165] on div "You are right, that custom code comes from CartSee app. However, this is script…" at bounding box center [772, 207] width 144 height 171
copy div "</script>"
drag, startPoint x: 785, startPoint y: 168, endPoint x: 718, endPoint y: 186, distance: 68.8
click at [785, 164] on div "You are right, that custom code comes from CartSee app. However, this is script…" at bounding box center [771, 145] width 129 height 37
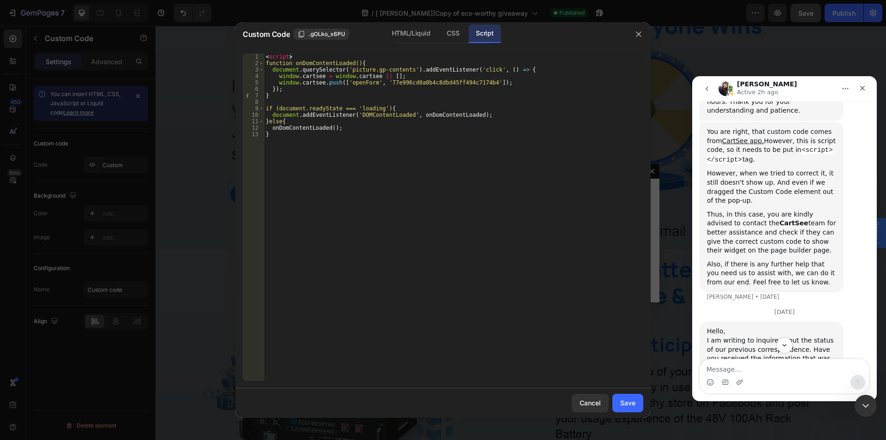
type textarea "}"
click at [314, 169] on div "< script > function onDomContentLoaded() { document . querySelector ( 'picture.…" at bounding box center [453, 224] width 379 height 340
click at [324, 152] on div "< script > function onDomContentLoaded() { document . querySelector ( 'picture.…" at bounding box center [453, 224] width 379 height 340
drag, startPoint x: 358, startPoint y: 212, endPoint x: 407, endPoint y: 252, distance: 63.3
click at [358, 214] on div "< script > function onDomContentLoaded() { document . querySelector ( 'picture.…" at bounding box center [453, 224] width 379 height 340
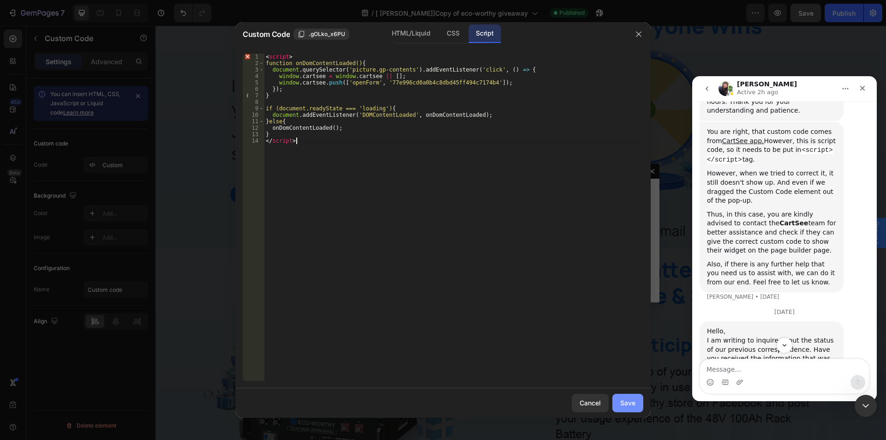
type textarea "</script>"
click at [618, 401] on button "Save" at bounding box center [627, 403] width 31 height 18
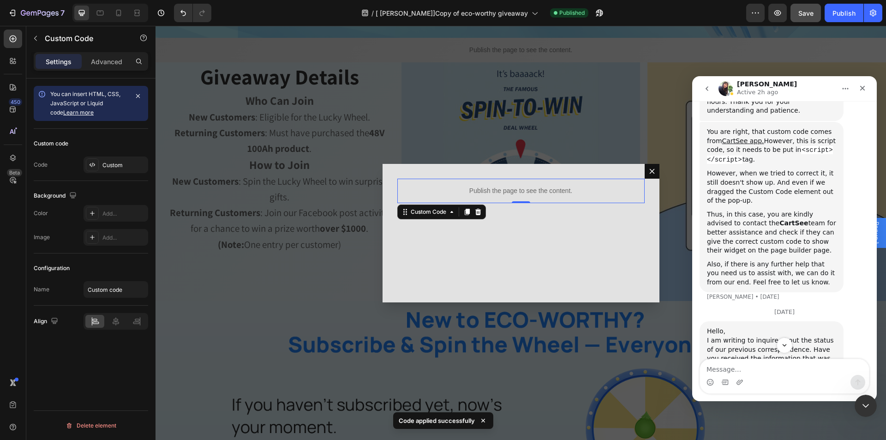
scroll to position [277, 0]
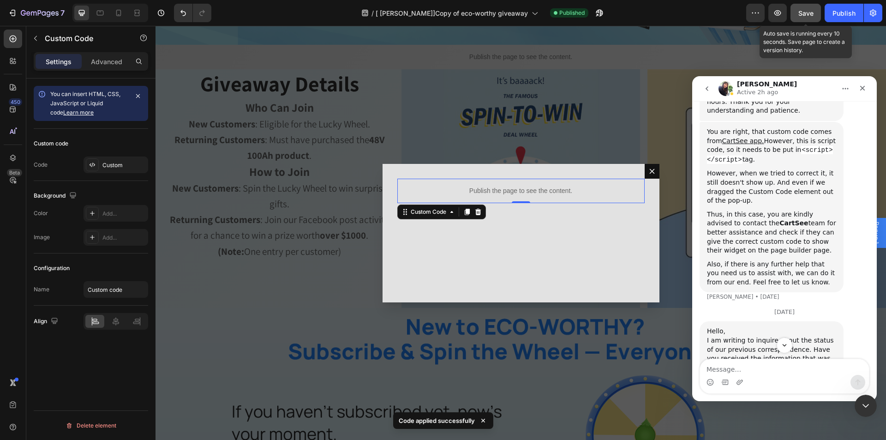
click at [809, 10] on span "Save" at bounding box center [805, 13] width 15 height 8
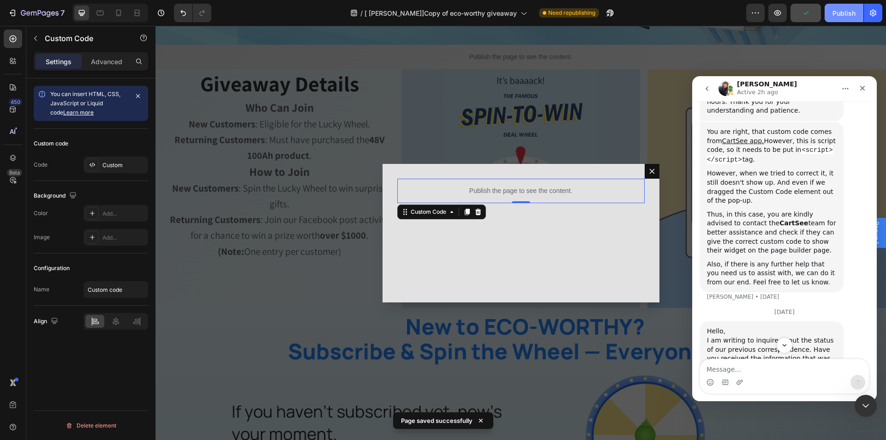
click at [835, 6] on button "Publish" at bounding box center [844, 13] width 39 height 18
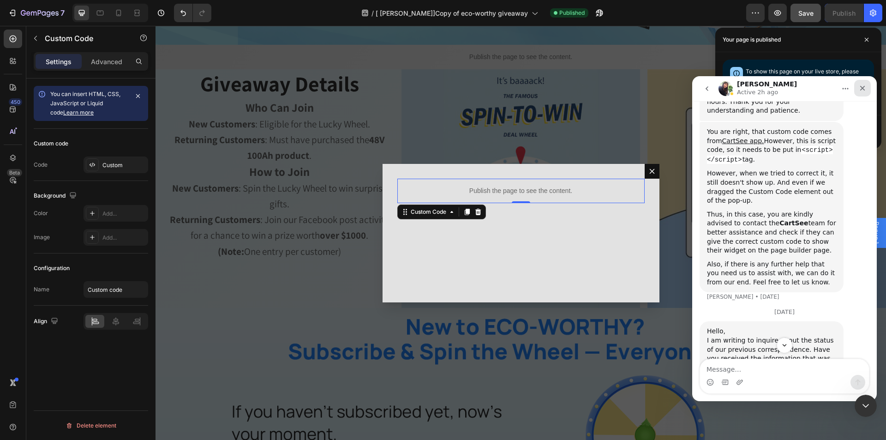
drag, startPoint x: 867, startPoint y: 85, endPoint x: 1558, endPoint y: 161, distance: 695.9
click at [867, 85] on div "Close" at bounding box center [862, 88] width 17 height 17
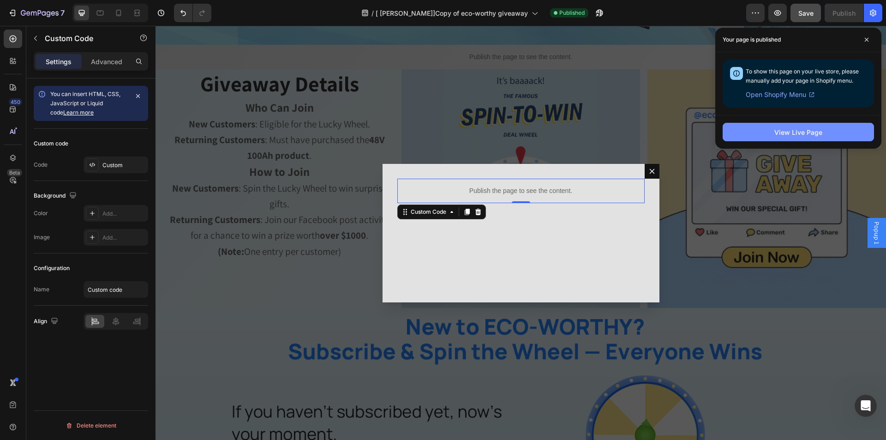
click at [790, 132] on div "View Live Page" at bounding box center [798, 132] width 48 height 10
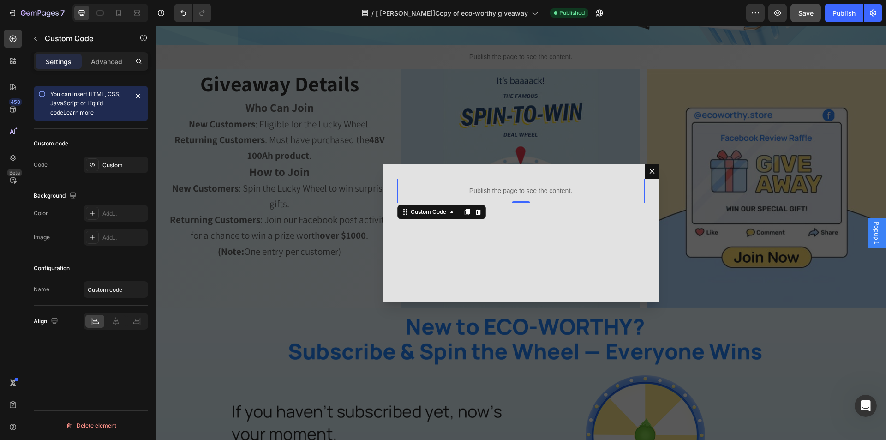
click at [511, 194] on p "Publish the page to see the content." at bounding box center [520, 191] width 247 height 10
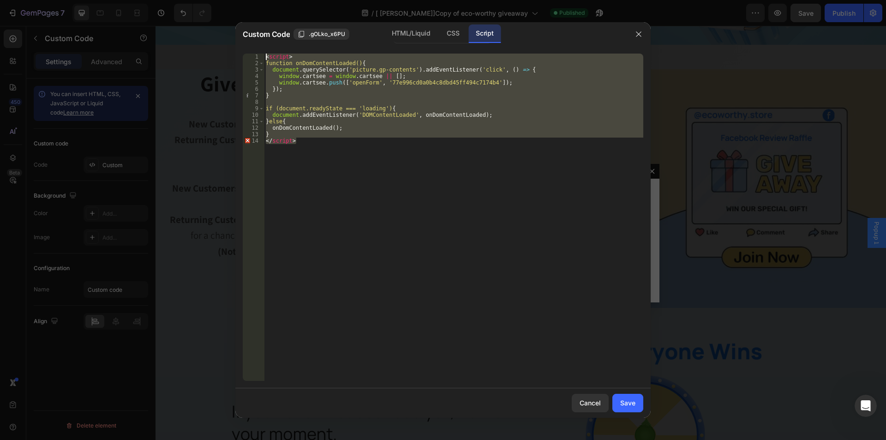
drag, startPoint x: 318, startPoint y: 175, endPoint x: 218, endPoint y: 57, distance: 154.6
click at [218, 57] on div "Custom Code .gOLko_x6PU HTML/Liquid CSS Script </script> 1 2 3 4 5 6 7 8 9 10 1…" at bounding box center [443, 220] width 886 height 440
type textarea "<script> function onDomContentLoaded() {"
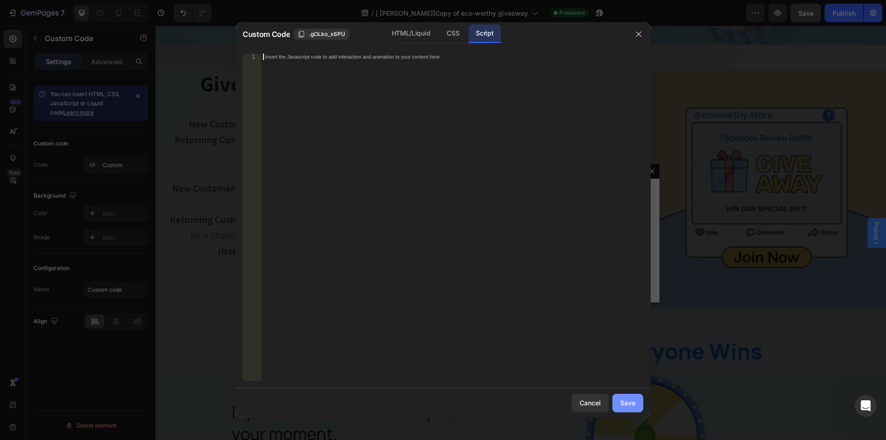
click at [632, 408] on button "Save" at bounding box center [627, 403] width 31 height 18
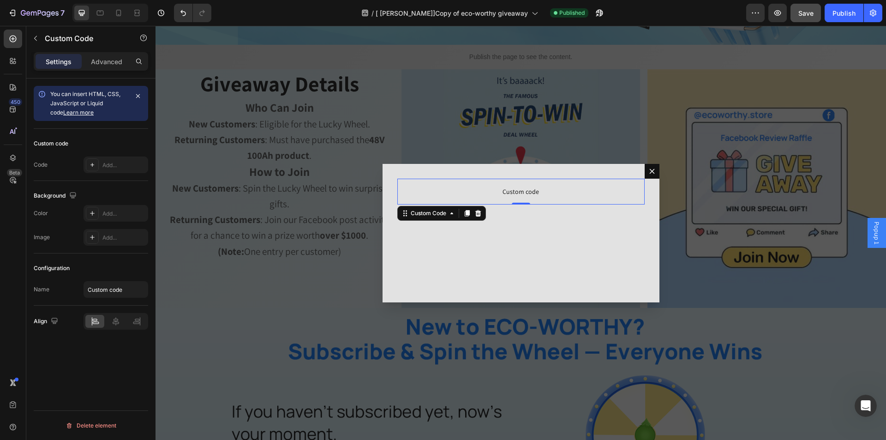
click at [712, 363] on div "Backdrop" at bounding box center [521, 233] width 731 height 414
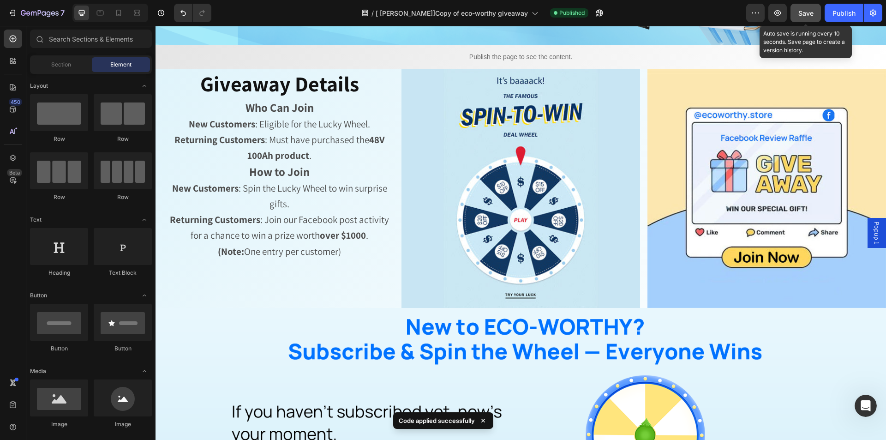
click at [808, 12] on span "Save" at bounding box center [805, 13] width 15 height 8
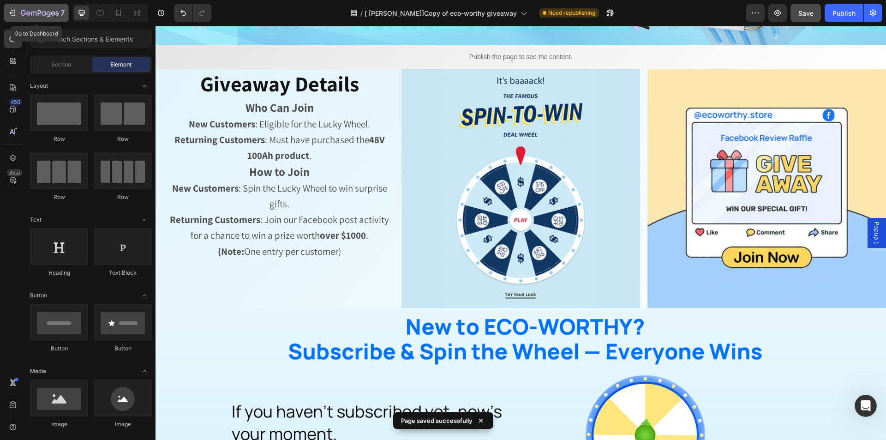
click at [11, 8] on icon "button" at bounding box center [12, 12] width 9 height 9
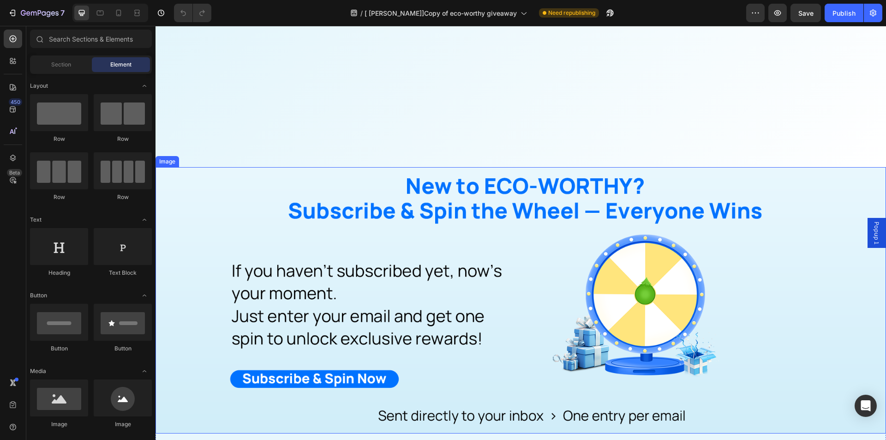
scroll to position [646, 0]
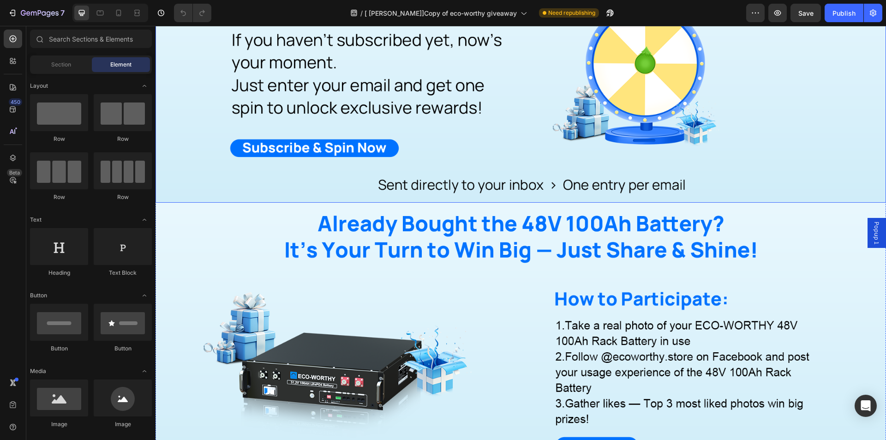
click at [320, 155] on img at bounding box center [521, 69] width 731 height 266
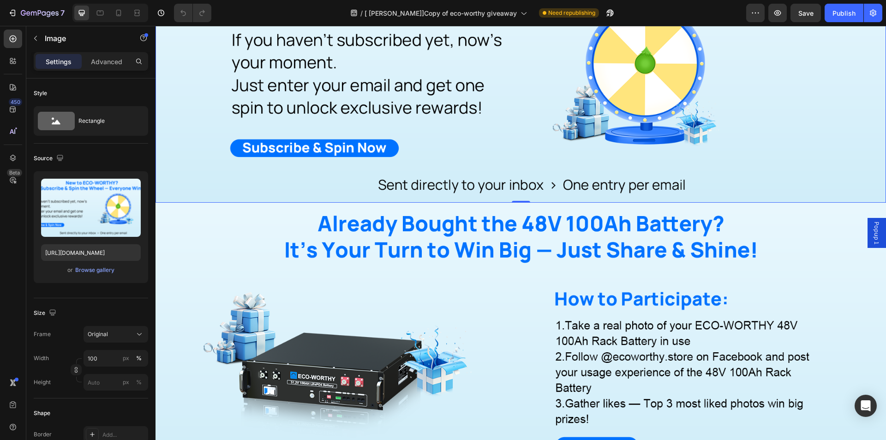
click at [868, 234] on div "Popup 1" at bounding box center [877, 233] width 18 height 30
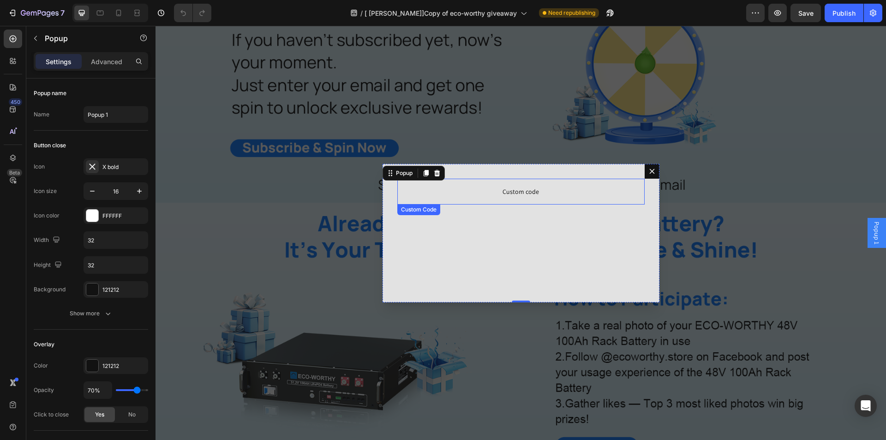
click at [520, 200] on p "Custom code" at bounding box center [520, 192] width 247 height 26
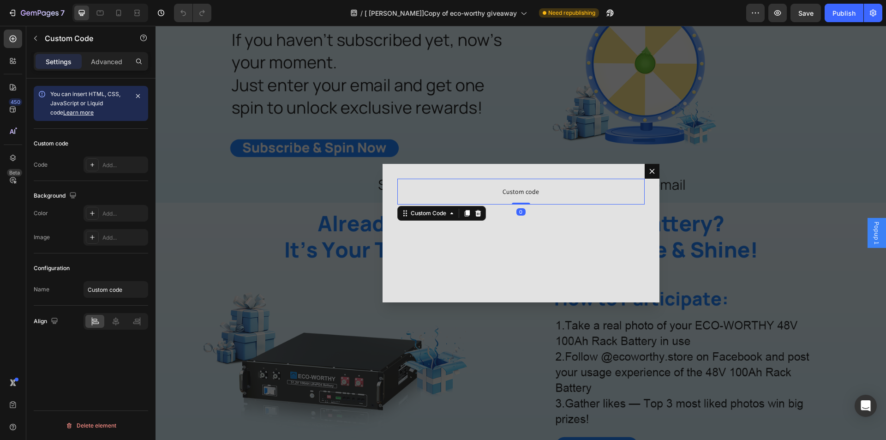
click at [520, 200] on p "Custom code" at bounding box center [520, 192] width 247 height 26
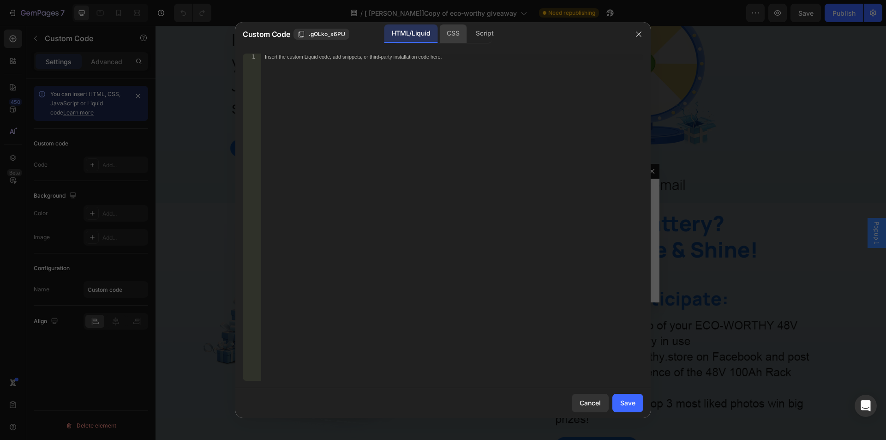
click at [468, 42] on div "CSS" at bounding box center [484, 33] width 32 height 18
click at [483, 33] on div "Script" at bounding box center [484, 33] width 32 height 18
drag, startPoint x: 424, startPoint y: 85, endPoint x: 476, endPoint y: 147, distance: 81.2
click at [424, 87] on div "Insert the Javascript code to add interaction and animation to your content her…" at bounding box center [452, 224] width 382 height 340
click at [363, 165] on div "Insert the Javascript code to add interaction and animation to your content her…" at bounding box center [452, 224] width 382 height 340
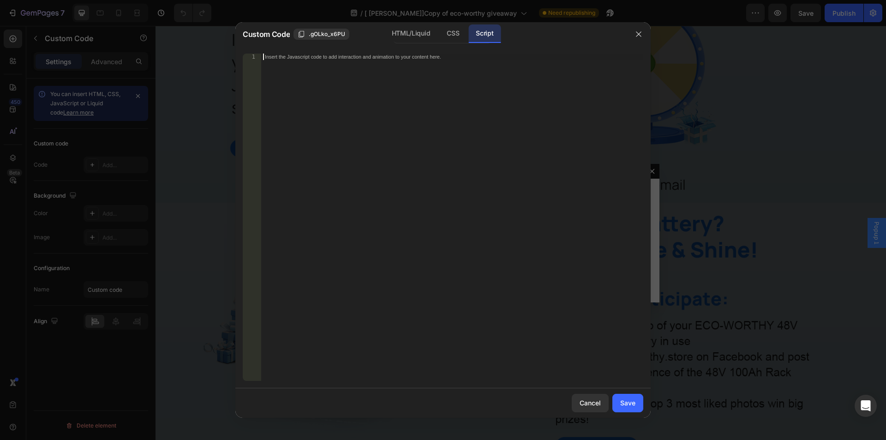
paste textarea "}"
type textarea "}"
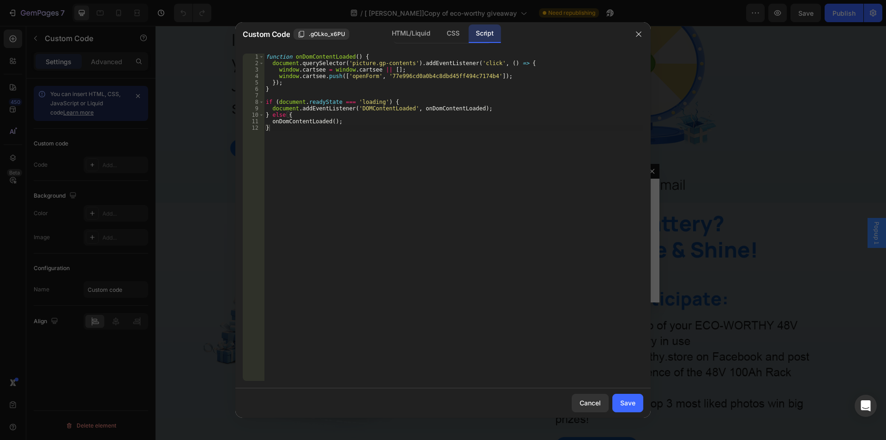
click at [365, 168] on div "function onDomContentLoaded ( ) { document . querySelector ( 'picture.gp-conten…" at bounding box center [453, 224] width 379 height 340
click at [380, 154] on div "function onDomContentLoaded ( ) { document . querySelector ( 'picture.gp-conten…" at bounding box center [453, 224] width 379 height 340
click at [636, 41] on button "button" at bounding box center [638, 34] width 15 height 15
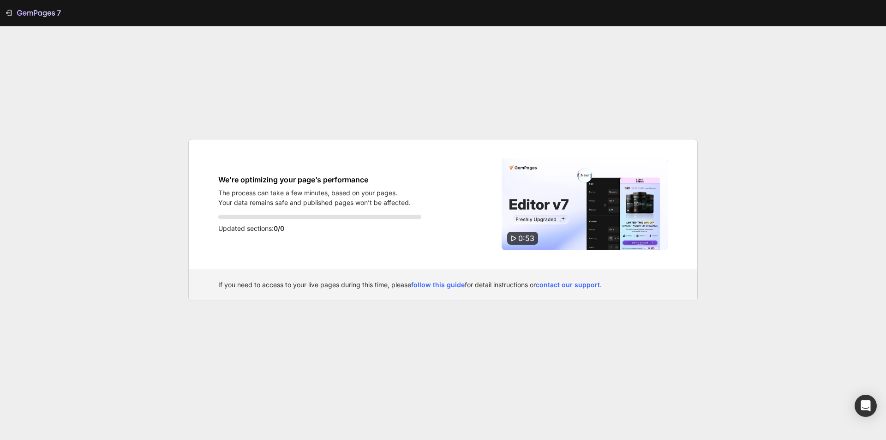
click at [653, 169] on img at bounding box center [585, 204] width 166 height 92
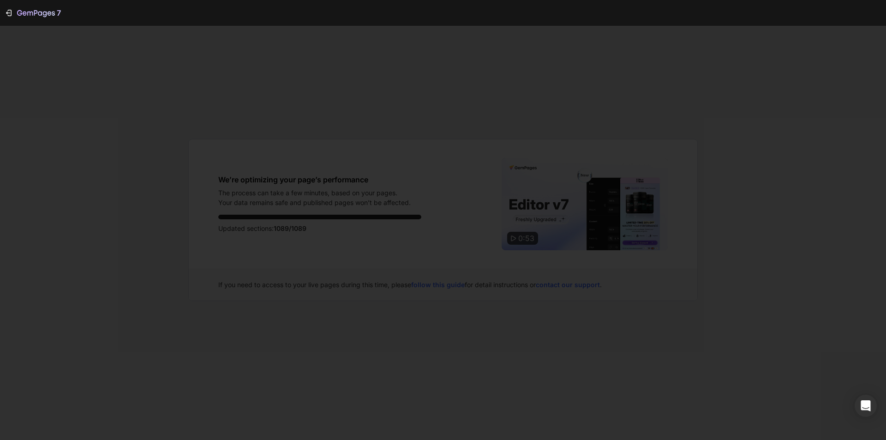
click at [752, 318] on div at bounding box center [443, 220] width 886 height 440
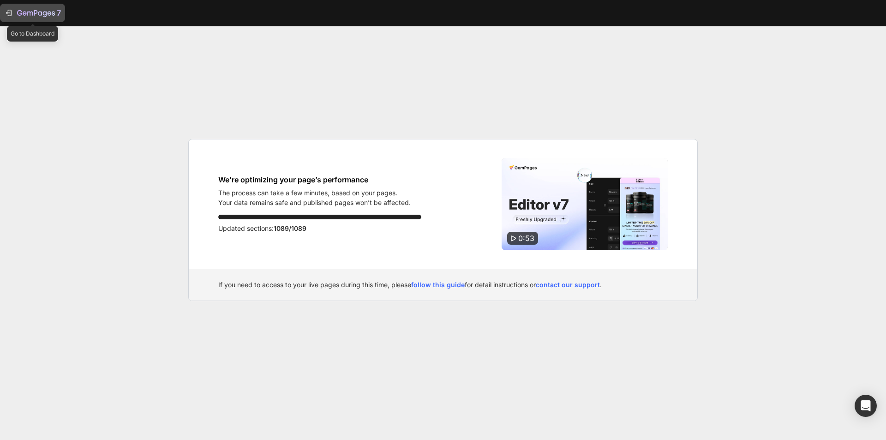
click at [1, 15] on button "7" at bounding box center [32, 13] width 65 height 18
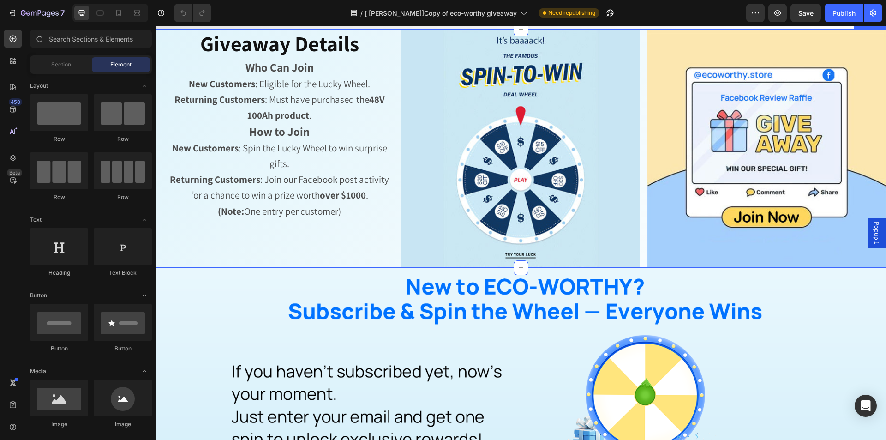
scroll to position [508, 0]
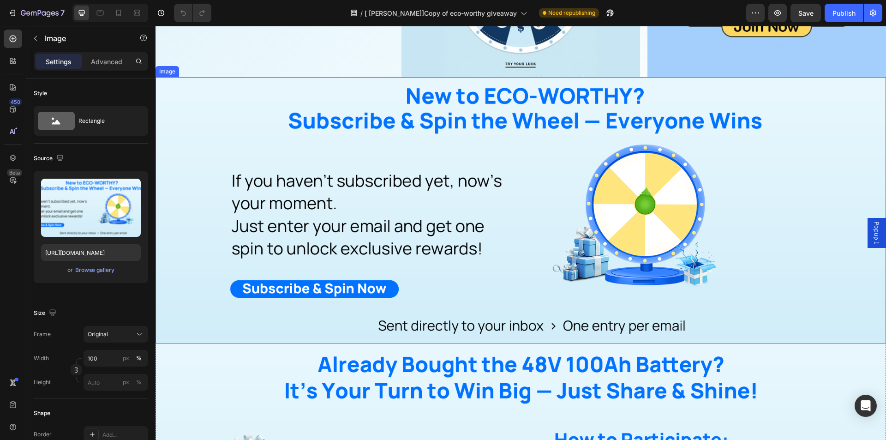
click at [274, 212] on img at bounding box center [521, 210] width 731 height 266
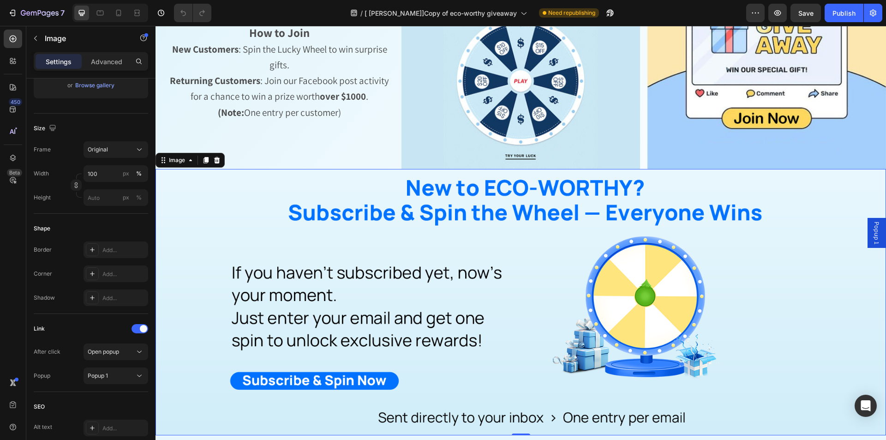
scroll to position [415, 0]
click at [868, 229] on div "Popup 1" at bounding box center [877, 233] width 18 height 30
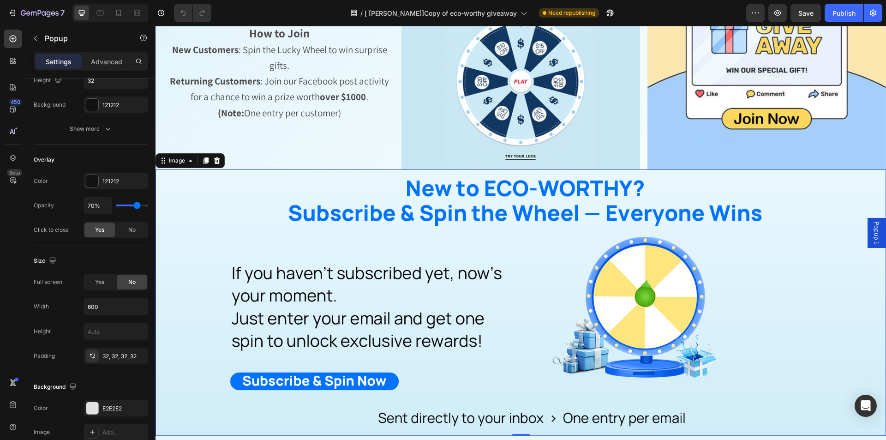
scroll to position [0, 0]
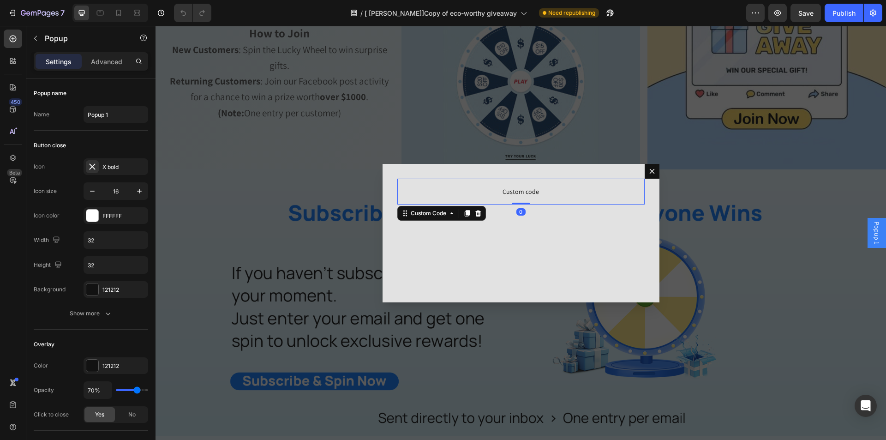
click at [516, 194] on span "Custom code" at bounding box center [520, 191] width 247 height 11
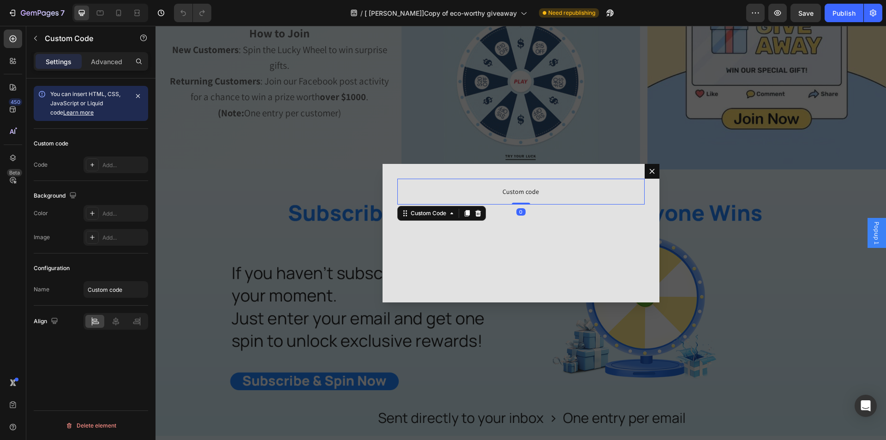
click at [516, 194] on span "Custom code" at bounding box center [520, 191] width 247 height 11
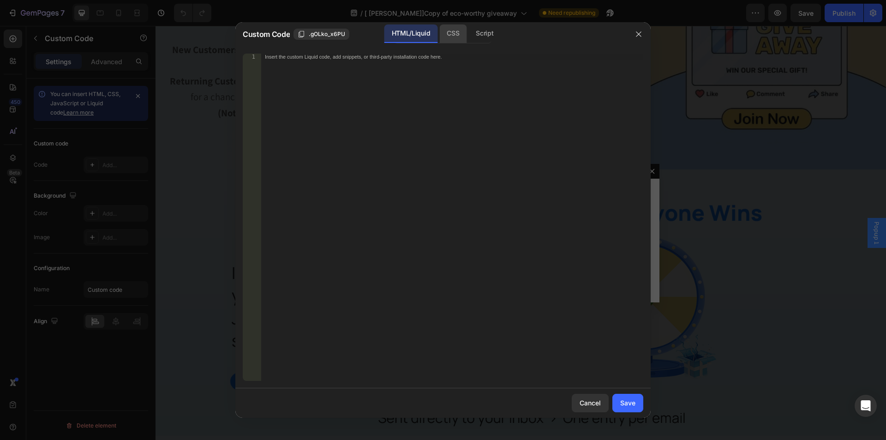
click at [468, 40] on div "CSS" at bounding box center [484, 33] width 32 height 18
click at [483, 37] on div "Script" at bounding box center [484, 33] width 32 height 18
click at [436, 65] on div "Insert the Javascript code to add interaction and animation to your content her…" at bounding box center [452, 224] width 382 height 340
paste textarea "}"
type textarea "}"
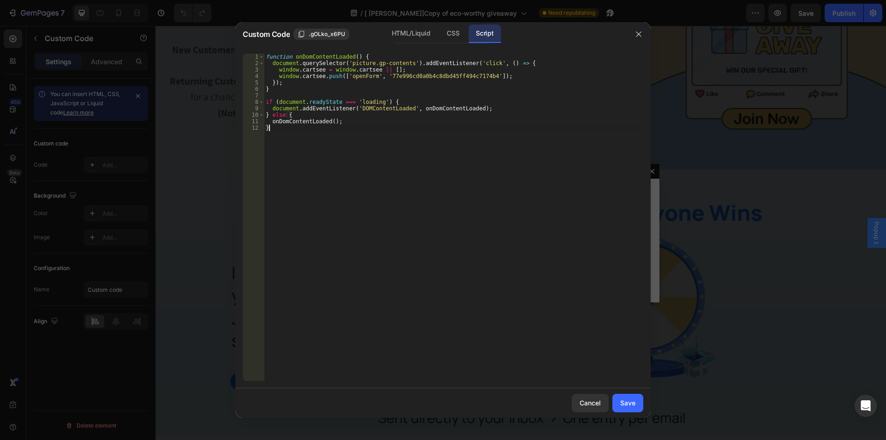
click at [413, 164] on div "function onDomContentLoaded ( ) { document . querySelector ( 'picture.gp-conten…" at bounding box center [453, 224] width 379 height 340
click at [630, 403] on div "Save" at bounding box center [627, 403] width 15 height 10
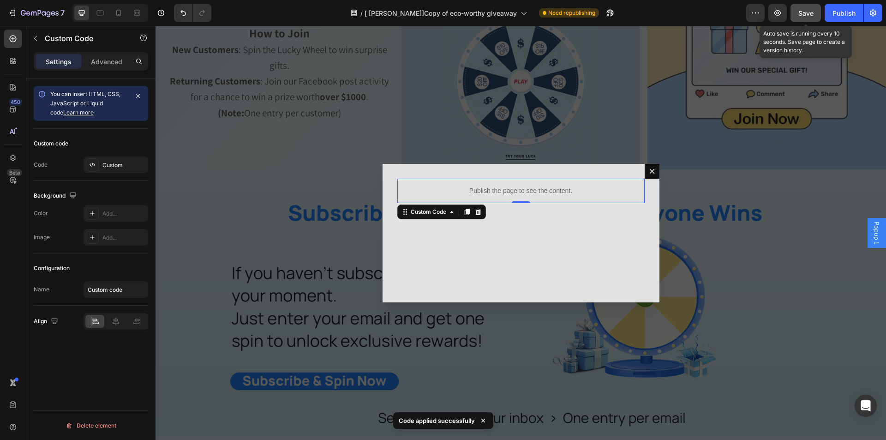
click at [804, 15] on span "Save" at bounding box center [805, 13] width 15 height 8
click at [839, 13] on div "Publish" at bounding box center [844, 13] width 23 height 10
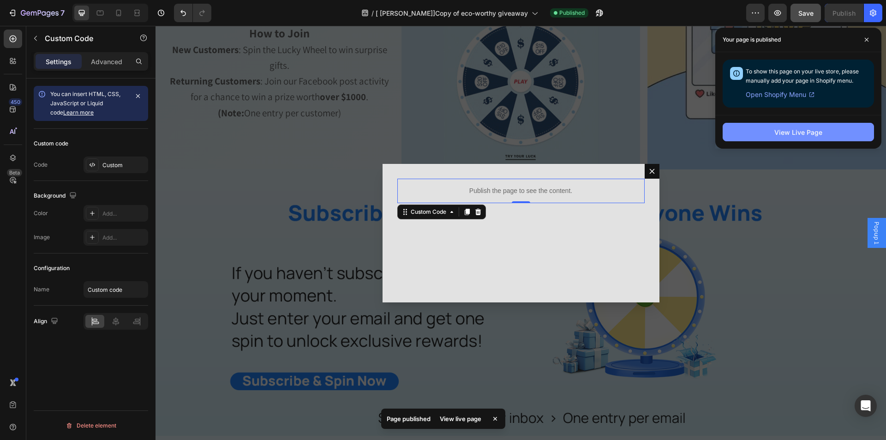
click at [755, 135] on button "View Live Page" at bounding box center [798, 132] width 151 height 18
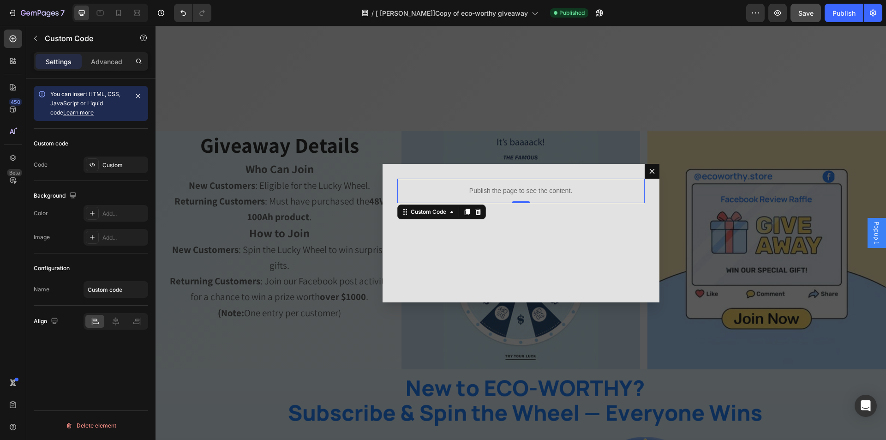
scroll to position [185, 0]
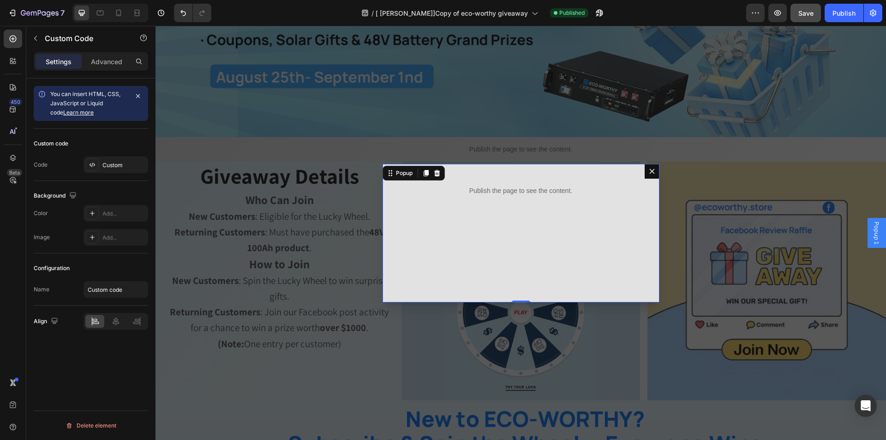
click at [651, 172] on icon "Dialog content" at bounding box center [651, 171] width 7 height 7
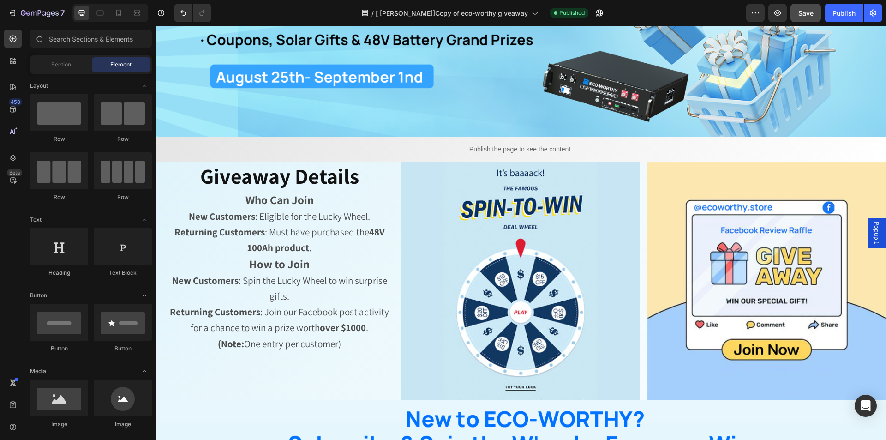
click at [2, 12] on div "7" at bounding box center [34, 13] width 69 height 18
click at [10, 11] on icon "button" at bounding box center [12, 12] width 9 height 9
